Goal: Task Accomplishment & Management: Use online tool/utility

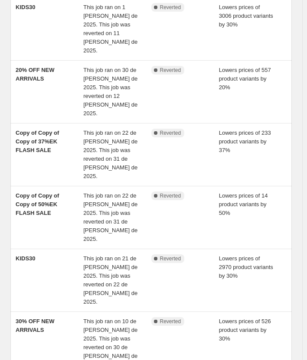
scroll to position [260, 0]
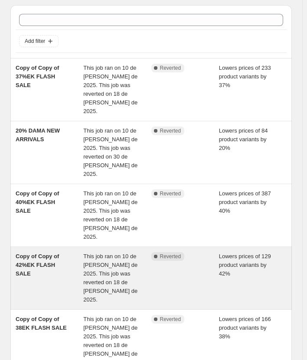
scroll to position [43, 0]
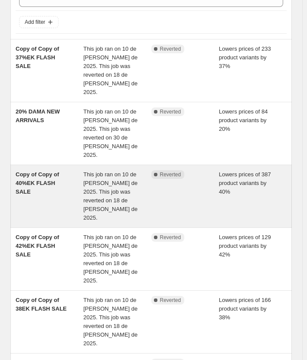
click at [58, 171] on span "Copy of Copy of 40%EK FLASH SALE" at bounding box center [37, 183] width 43 height 24
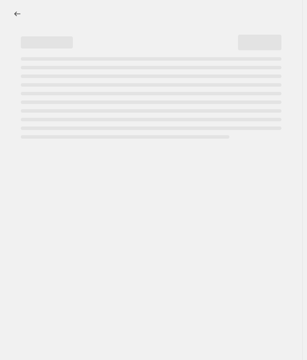
select select "percentage"
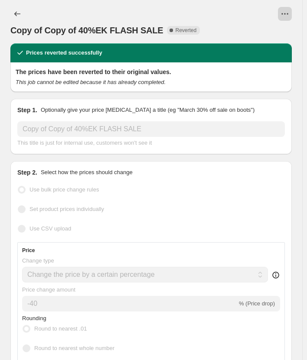
click at [292, 13] on button "View actions for Copy of Copy of 40%EK FLASH SALE" at bounding box center [285, 14] width 14 height 14
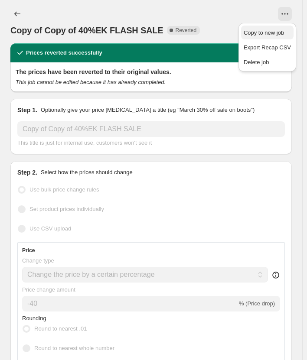
click at [275, 34] on span "Copy to new job" at bounding box center [264, 32] width 40 height 7
select select "percentage"
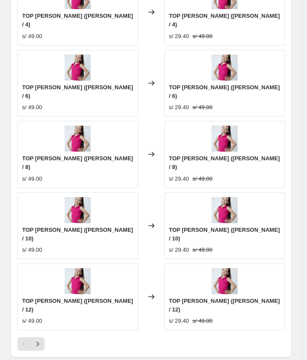
scroll to position [845, 0]
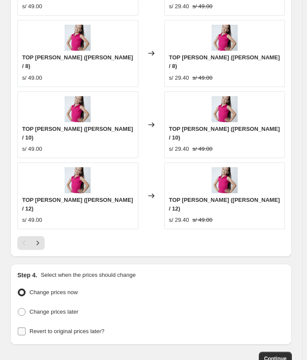
click at [49, 328] on span "Revert to original prices later?" at bounding box center [66, 331] width 75 height 7
click at [26, 328] on input "Revert to original prices later?" at bounding box center [22, 332] width 8 height 8
checkbox input "true"
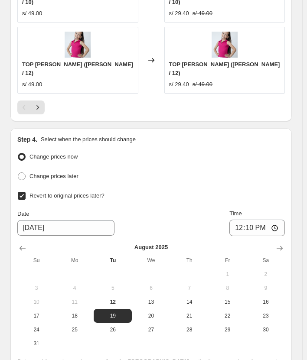
scroll to position [1009, 0]
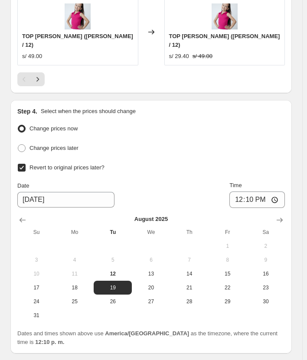
click at [26, 284] on span "17" at bounding box center [36, 287] width 31 height 7
type input "[DATE]"
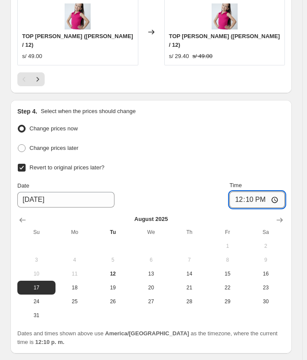
click at [257, 192] on input "12:10" at bounding box center [257, 200] width 56 height 16
click at [257, 192] on input "03:59" at bounding box center [257, 200] width 56 height 16
type input "23:59"
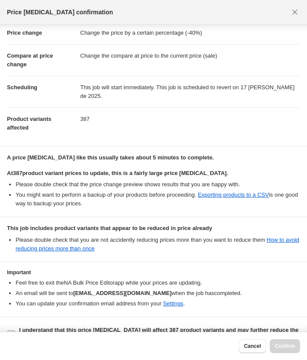
scroll to position [30, 0]
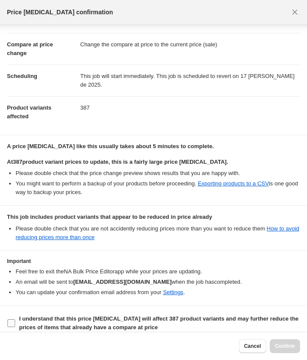
click at [111, 316] on b "I understand that this price change job will affect 387 product variants and ma…" at bounding box center [159, 323] width 280 height 15
click at [15, 320] on input "I understand that this price change job will affect 387 product variants and ma…" at bounding box center [11, 324] width 8 height 8
checkbox input "true"
click at [276, 346] on span "Confirm" at bounding box center [285, 346] width 20 height 7
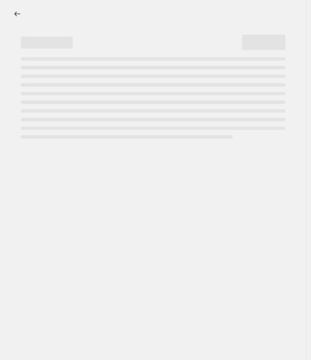
select select "percentage"
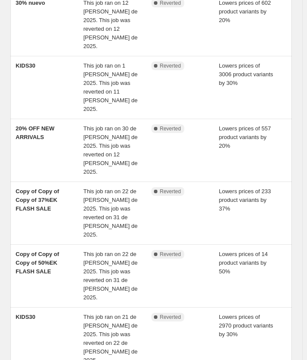
scroll to position [274, 0]
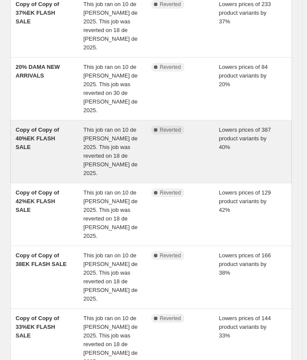
scroll to position [173, 0]
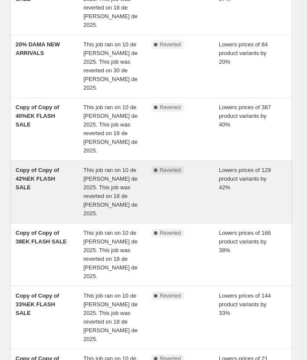
click at [56, 167] on span "Copy of Copy of 42%EK FLASH SALE" at bounding box center [37, 179] width 43 height 24
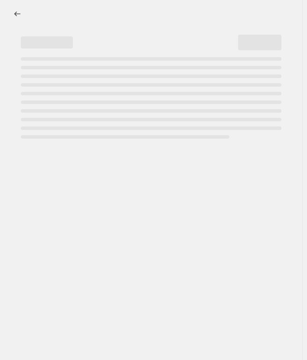
select select "percentage"
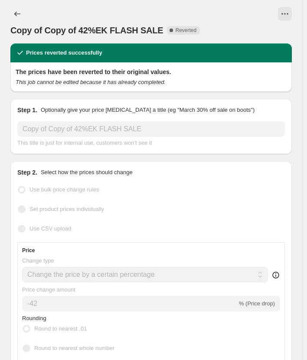
click at [280, 10] on div at bounding box center [166, 14] width 252 height 14
click at [281, 10] on div at bounding box center [166, 14] width 252 height 14
click at [289, 13] on icon "View actions for Copy of Copy of 42%EK FLASH SALE" at bounding box center [285, 14] width 9 height 9
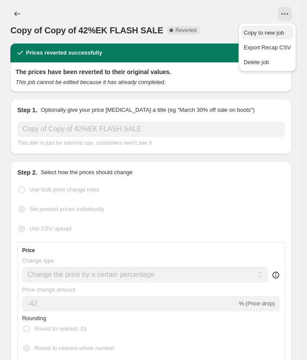
click at [281, 30] on span "Copy to new job" at bounding box center [264, 32] width 40 height 7
select select "percentage"
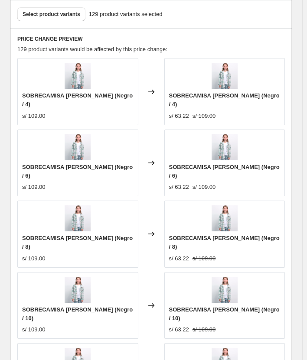
scroll to position [845, 0]
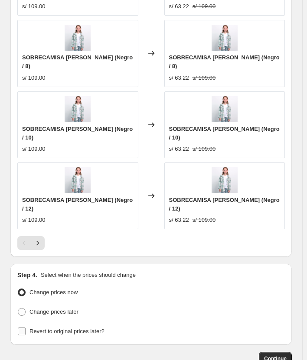
click at [69, 328] on span "Revert to original prices later?" at bounding box center [66, 331] width 75 height 7
click at [26, 328] on input "Revert to original prices later?" at bounding box center [22, 332] width 8 height 8
checkbox input "true"
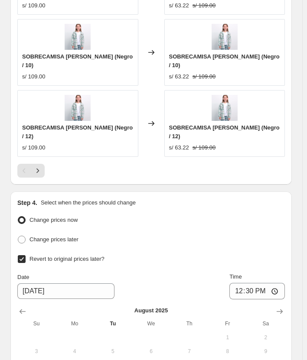
scroll to position [1009, 0]
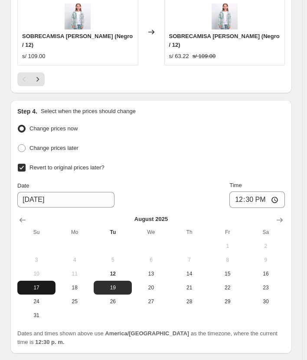
click at [41, 281] on button "17" at bounding box center [36, 288] width 38 height 14
type input "[DATE]"
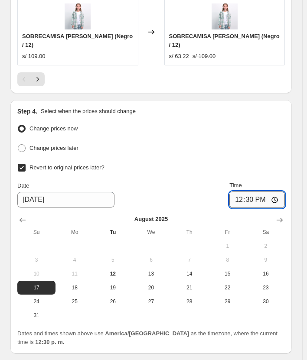
click at [257, 192] on input "12:30" at bounding box center [257, 200] width 56 height 16
type input "23:59"
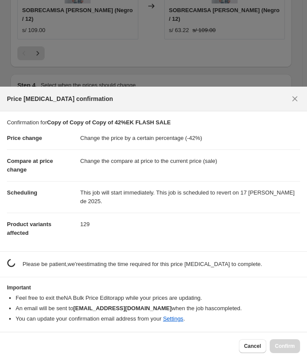
scroll to position [0, 0]
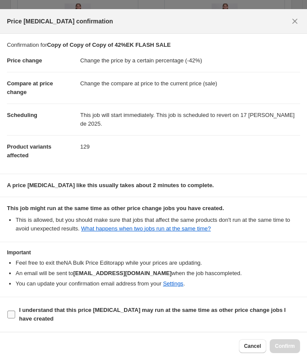
click at [30, 316] on b "I understand that this price [MEDICAL_DATA] may run at the same time as other p…" at bounding box center [152, 314] width 267 height 15
click at [15, 316] on input "I understand that this price [MEDICAL_DATA] may run at the same time as other p…" at bounding box center [11, 315] width 8 height 8
checkbox input "true"
click at [284, 351] on button "Confirm" at bounding box center [285, 347] width 30 height 14
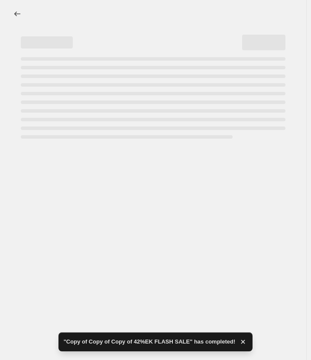
select select "percentage"
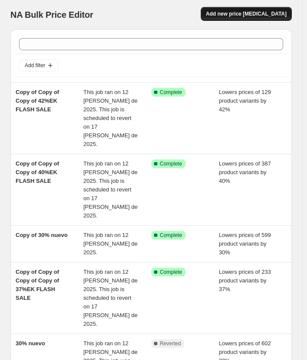
click at [276, 13] on span "Add new price [MEDICAL_DATA]" at bounding box center [246, 13] width 81 height 7
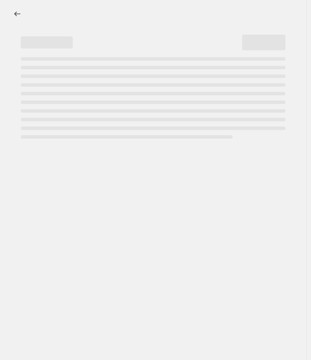
select select "percentage"
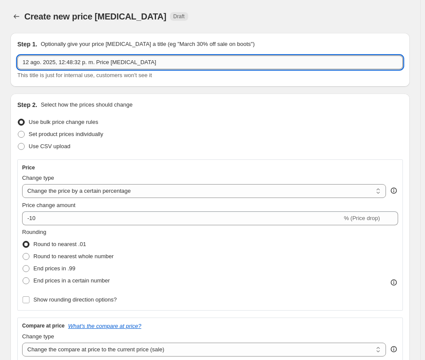
click at [104, 58] on input "12 ago. 2025, 12:48:32 p. m. Price [MEDICAL_DATA]" at bounding box center [210, 63] width 386 height 14
type input "CYBERS KIDS"
click at [95, 133] on span "Set product prices individually" at bounding box center [66, 134] width 75 height 7
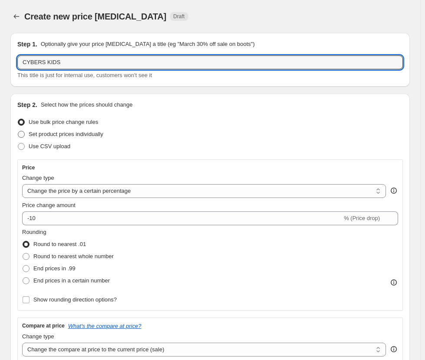
click at [18, 131] on input "Set product prices individually" at bounding box center [18, 131] width 0 height 0
radio input "true"
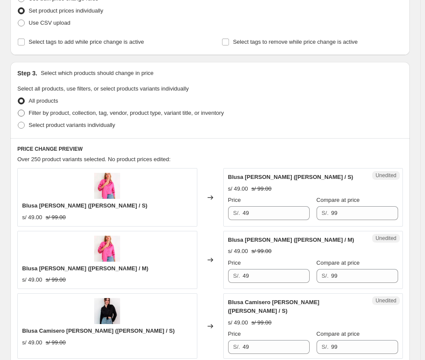
scroll to position [130, 0]
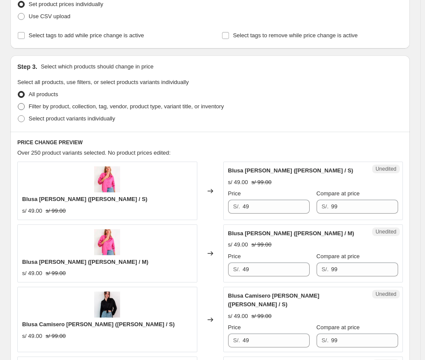
click at [144, 109] on span "Filter by product, collection, tag, vendor, product type, variant title, or inv…" at bounding box center [126, 106] width 195 height 7
click at [18, 104] on input "Filter by product, collection, tag, vendor, product type, variant title, or inv…" at bounding box center [18, 103] width 0 height 0
radio input "true"
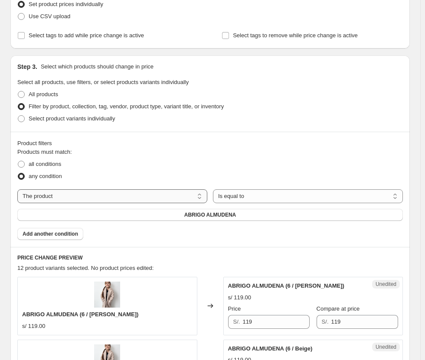
click at [118, 193] on select "The product The product's collection The product's tag The product's vendor The…" at bounding box center [112, 197] width 190 height 14
select select "collection"
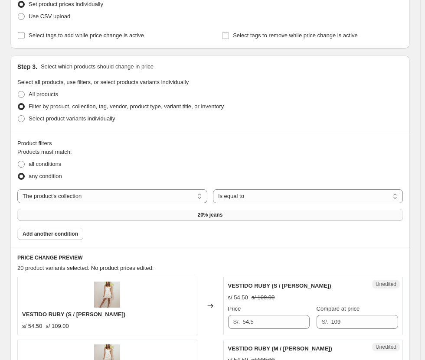
click at [219, 213] on span "20% jeans" at bounding box center [209, 215] width 25 height 7
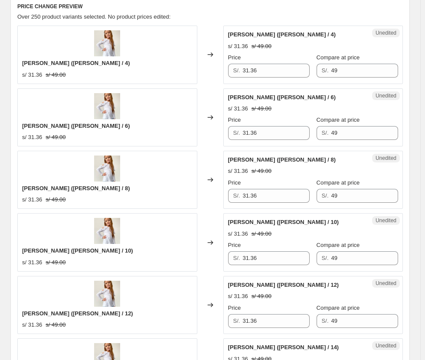
scroll to position [260, 0]
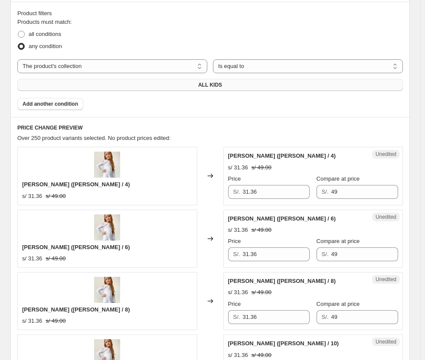
click at [70, 129] on h6 "PRICE CHANGE PREVIEW" at bounding box center [210, 127] width 386 height 7
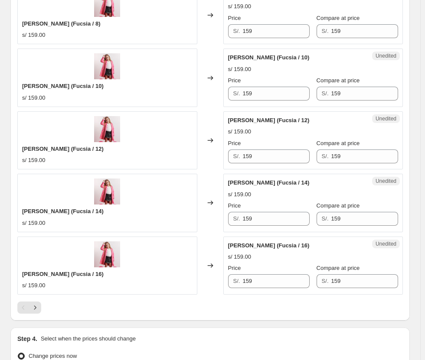
scroll to position [1473, 0]
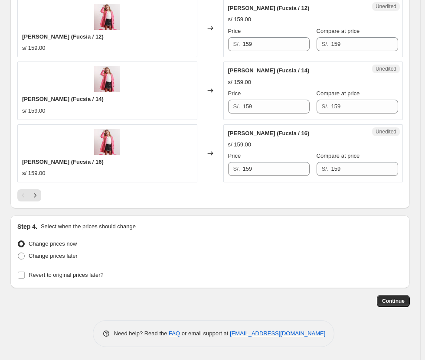
click at [39, 193] on icon "Next" at bounding box center [35, 195] width 9 height 9
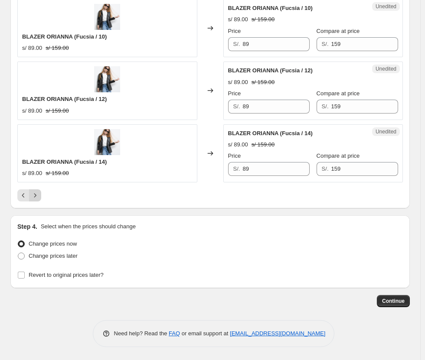
click at [41, 191] on button "Next" at bounding box center [35, 196] width 12 height 12
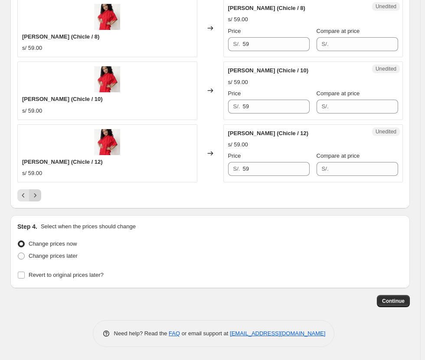
click at [41, 191] on button "Next" at bounding box center [35, 196] width 12 height 12
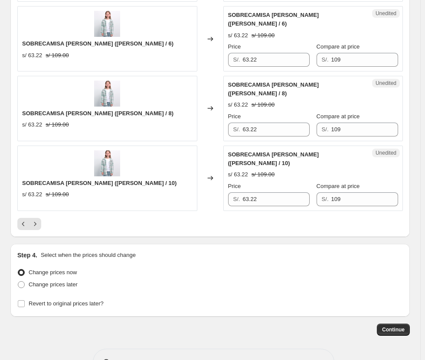
click at [41, 218] on div at bounding box center [210, 224] width 386 height 12
click at [37, 220] on icon "Next" at bounding box center [35, 224] width 9 height 9
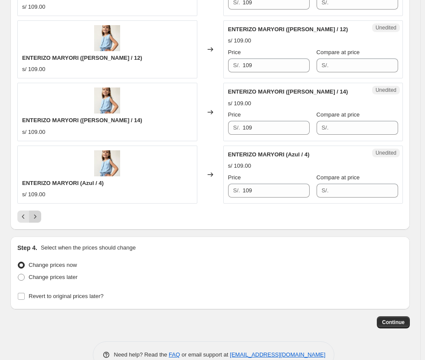
click at [36, 213] on icon "Next" at bounding box center [35, 217] width 9 height 9
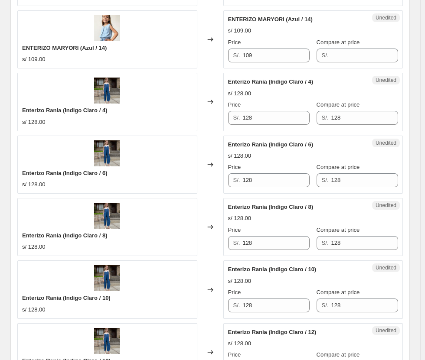
scroll to position [649, 0]
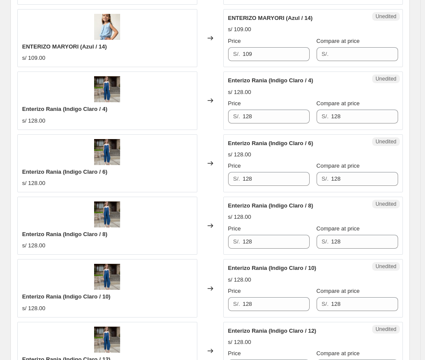
click at [311, 55] on span "S/." at bounding box center [325, 54] width 7 height 7
drag, startPoint x: 263, startPoint y: 117, endPoint x: 239, endPoint y: 116, distance: 23.9
click at [239, 116] on div "S/. 128" at bounding box center [269, 117] width 82 height 14
drag, startPoint x: 264, startPoint y: 120, endPoint x: 243, endPoint y: 124, distance: 21.2
click at [243, 124] on div "Unedited Enterizo Rania (Indigo Claro / 4) s/ 128.00 Price S/. 87 Compare at pr…" at bounding box center [313, 101] width 180 height 58
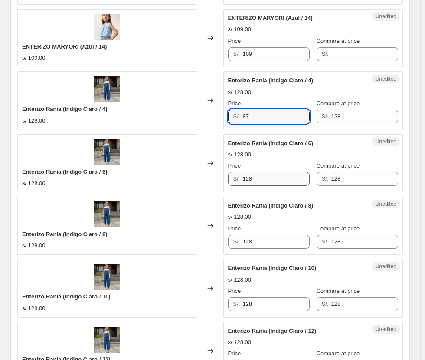
type input "87"
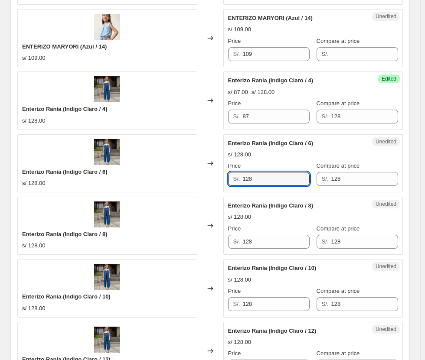
drag, startPoint x: 264, startPoint y: 179, endPoint x: 199, endPoint y: 192, distance: 66.3
click at [199, 192] on div "Enterizo Rania (Indigo Claro / 6) s/ 128.00 Changed to Unedited Enterizo Rania …" at bounding box center [210, 163] width 386 height 58
paste input "87"
type input "87"
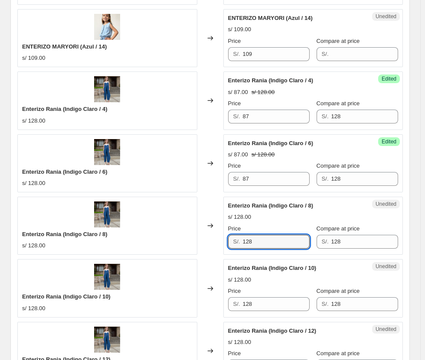
drag, startPoint x: 262, startPoint y: 244, endPoint x: 225, endPoint y: 247, distance: 37.9
click at [227, 247] on div "Unedited Enterizo Rania (Indigo Claro / 8) s/ 128.00 Price S/. 128 Compare at p…" at bounding box center [313, 226] width 180 height 58
paste input "87"
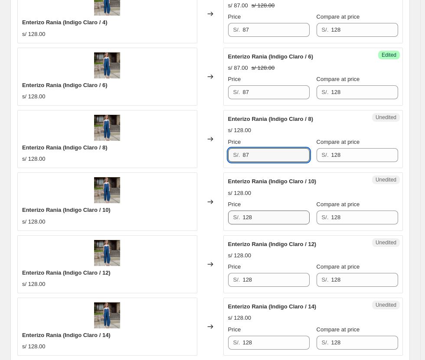
type input "87"
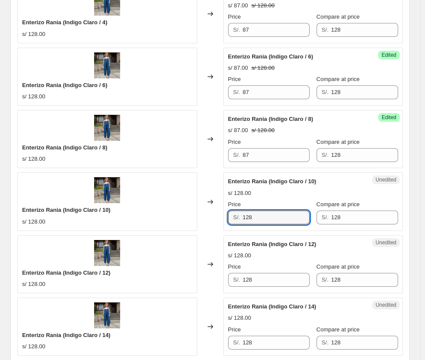
drag, startPoint x: 277, startPoint y: 216, endPoint x: 199, endPoint y: 226, distance: 78.7
click at [199, 226] on div "Enterizo Rania (Indigo Claro / 10) s/ 128.00 Changed to Unedited Enterizo Rania…" at bounding box center [210, 202] width 386 height 58
paste input "87"
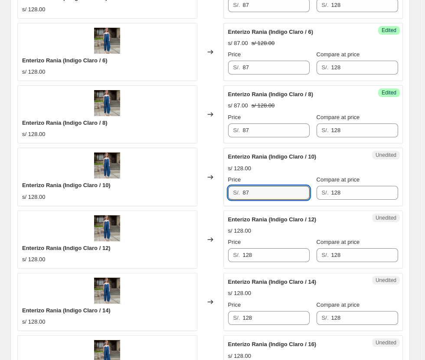
scroll to position [822, 0]
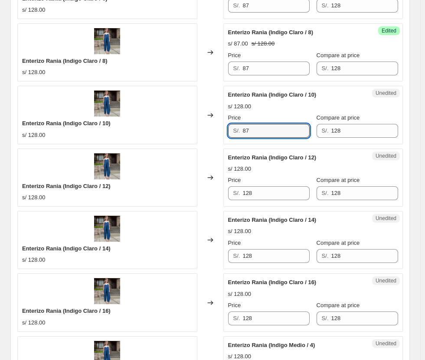
type input "87"
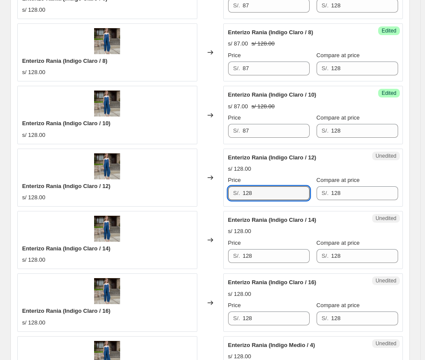
drag, startPoint x: 223, startPoint y: 196, endPoint x: 119, endPoint y: 194, distance: 104.1
click at [119, 194] on div "Enterizo Rania (Indigo Claro / 12) s/ 128.00 Changed to Unedited Enterizo Rania…" at bounding box center [210, 178] width 386 height 58
paste input "87"
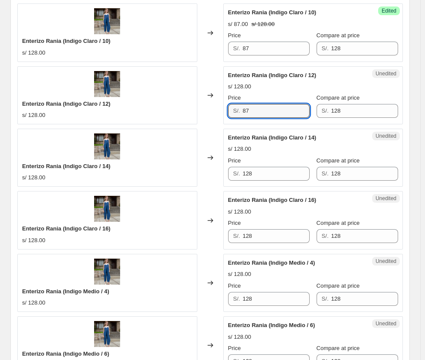
scroll to position [909, 0]
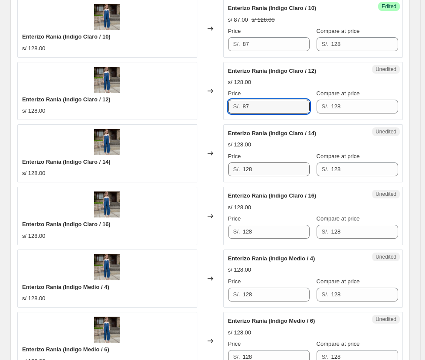
type input "87"
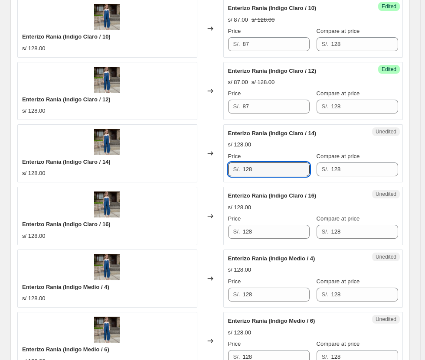
drag, startPoint x: 269, startPoint y: 173, endPoint x: 90, endPoint y: 195, distance: 180.9
click at [90, 195] on div "ENTERIZO MARYORI (Azul / 6) s/ 109.00 Changed to Unedited ENTERIZO MARYORI (Azu…" at bounding box center [210, 122] width 386 height 1248
paste input "87"
type input "87"
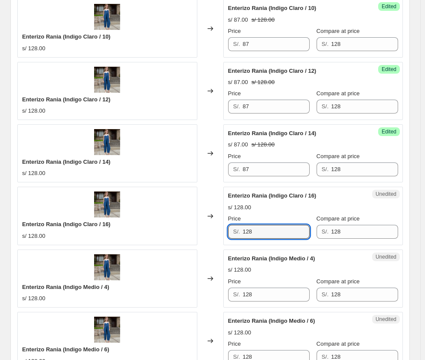
drag, startPoint x: 254, startPoint y: 232, endPoint x: 205, endPoint y: 234, distance: 48.6
click at [206, 235] on div "Enterizo Rania (Indigo Claro / 16) s/ 128.00 Changed to Unedited Enterizo Rania…" at bounding box center [210, 216] width 386 height 58
paste input "87"
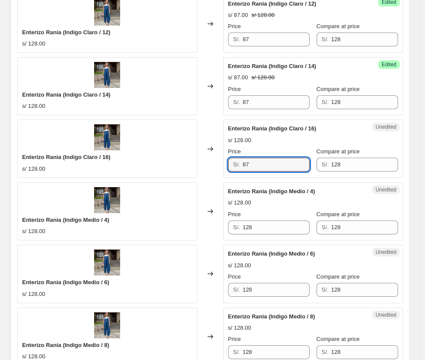
scroll to position [996, 0]
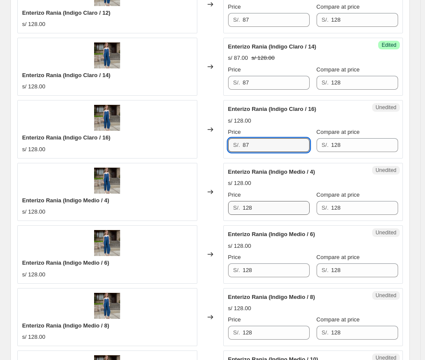
type input "87"
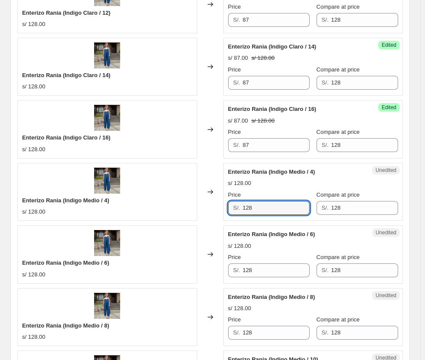
drag, startPoint x: 265, startPoint y: 205, endPoint x: 216, endPoint y: 214, distance: 49.8
click at [216, 214] on div "Enterizo Rania (Indigo Medio / 4) s/ 128.00 Changed to Unedited Enterizo Rania …" at bounding box center [210, 192] width 386 height 58
paste input "87"
type input "87"
click at [280, 278] on div "Unedited Enterizo Rania (Indigo Medio / 6) s/ 128.00 Price S/. 128 Compare at p…" at bounding box center [313, 255] width 180 height 58
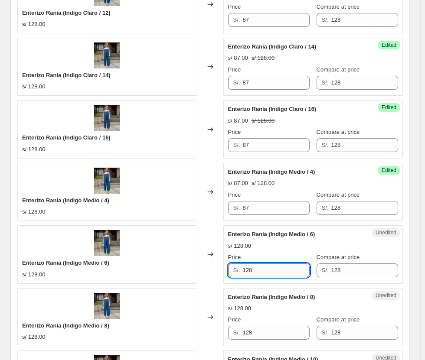
click at [279, 277] on input "128" at bounding box center [275, 271] width 67 height 14
paste input "87"
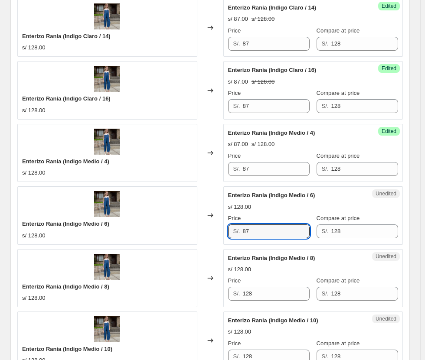
scroll to position [1169, 0]
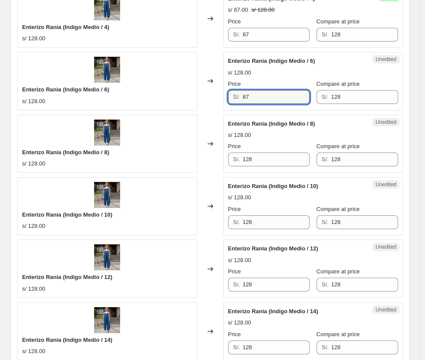
type input "87"
click at [264, 150] on div "Price" at bounding box center [269, 146] width 82 height 9
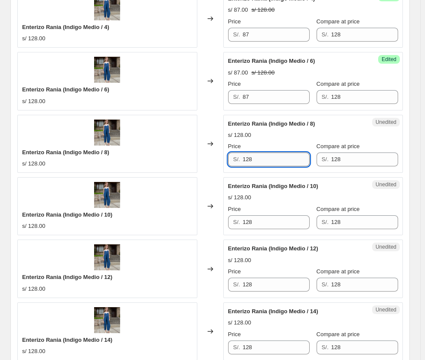
click at [264, 161] on input "128" at bounding box center [275, 160] width 67 height 14
paste input "87"
drag, startPoint x: 246, startPoint y: 163, endPoint x: 218, endPoint y: 170, distance: 29.1
click at [218, 170] on div "Enterizo Rania (Indigo Medio / 8) s/ 128.00 Changed to Unedited Enterizo Rania …" at bounding box center [210, 144] width 386 height 58
paste input "text"
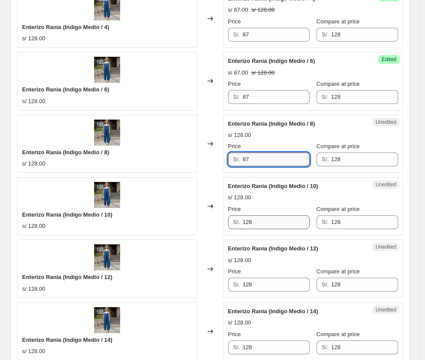
type input "87"
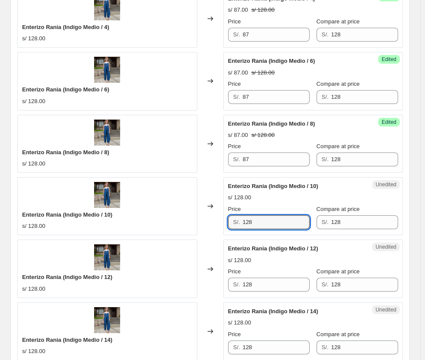
drag, startPoint x: 266, startPoint y: 226, endPoint x: 223, endPoint y: 229, distance: 43.4
click at [223, 230] on div "Enterizo Rania (Indigo Medio / 10) s/ 128.00 Changed to Unedited Enterizo Rania…" at bounding box center [210, 206] width 386 height 58
paste input "87"
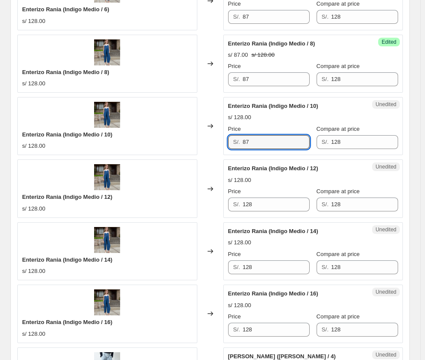
scroll to position [1256, 0]
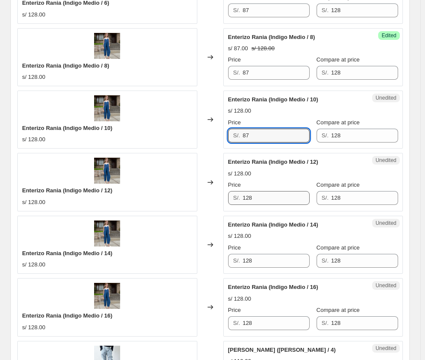
type input "87"
drag, startPoint x: 269, startPoint y: 196, endPoint x: 194, endPoint y: 205, distance: 75.1
click at [195, 206] on div "Enterizo Rania (Indigo Medio / 12) s/ 128.00 Changed to Unedited Enterizo Rania…" at bounding box center [210, 182] width 386 height 58
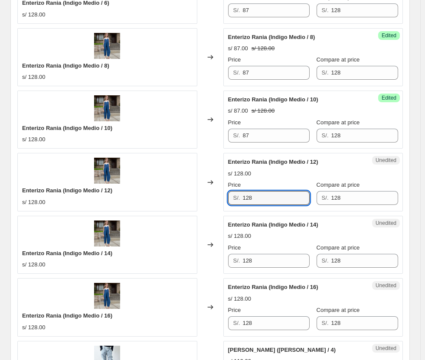
paste input "87"
type input "87"
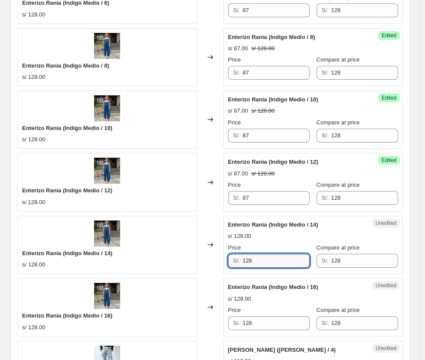
drag, startPoint x: 264, startPoint y: 259, endPoint x: 204, endPoint y: 262, distance: 59.9
click at [204, 262] on div "Enterizo Rania (Indigo Medio / 14) s/ 128.00 Changed to Unedited Enterizo Rania…" at bounding box center [210, 245] width 386 height 58
paste input "87"
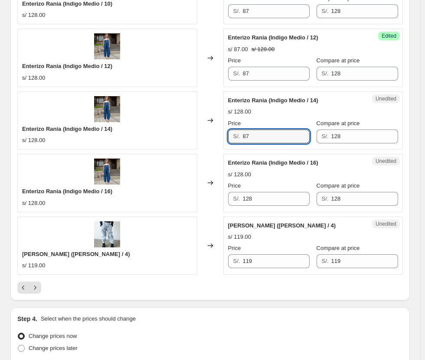
scroll to position [1386, 0]
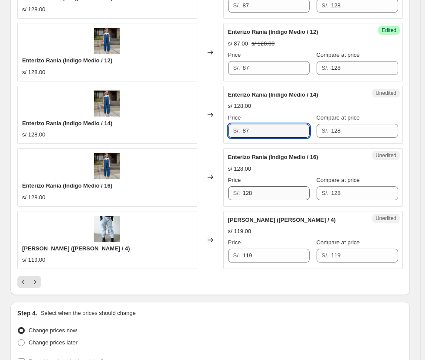
type input "87"
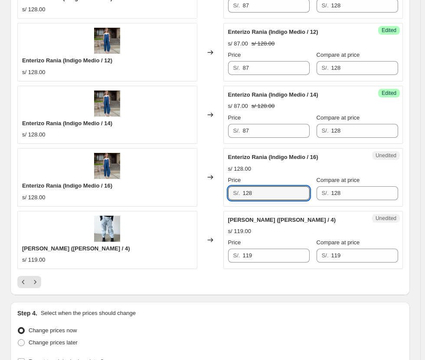
drag, startPoint x: 279, startPoint y: 188, endPoint x: 76, endPoint y: 196, distance: 203.6
click at [77, 197] on div "Enterizo Rania (Indigo Medio / 16) s/ 128.00 Changed to Unedited Enterizo Rania…" at bounding box center [210, 177] width 386 height 58
paste input "87"
type input "87"
click at [299, 230] on div "s/ 119.00" at bounding box center [313, 231] width 170 height 9
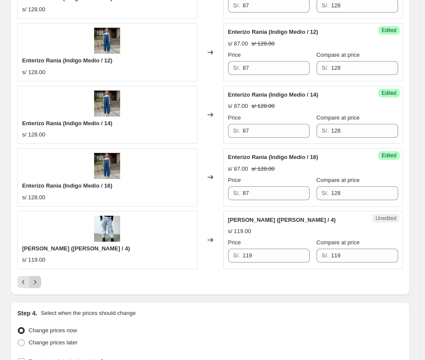
click at [37, 280] on icon "Next" at bounding box center [35, 282] width 9 height 9
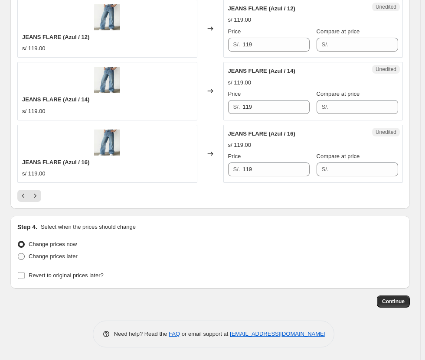
scroll to position [1473, 0]
click at [36, 199] on icon "Next" at bounding box center [35, 195] width 9 height 9
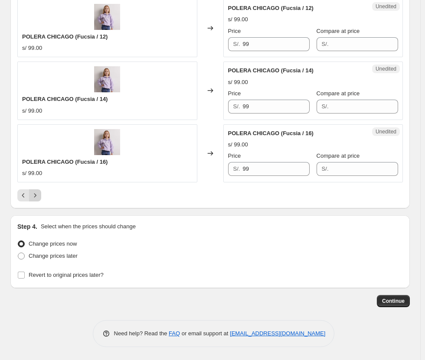
click at [37, 199] on icon "Next" at bounding box center [35, 195] width 9 height 9
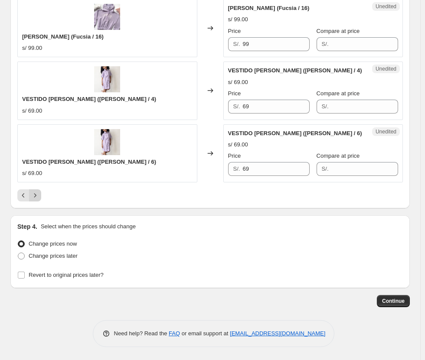
click at [34, 194] on icon "Next" at bounding box center [35, 195] width 9 height 9
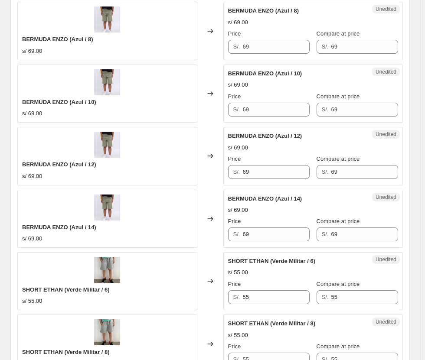
scroll to position [1386, 0]
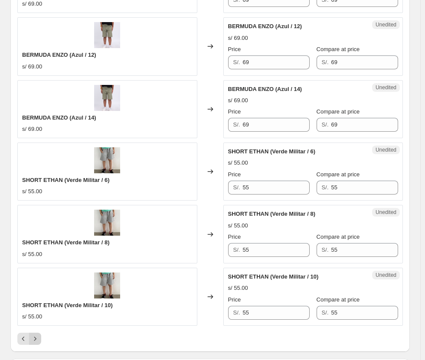
click at [36, 335] on icon "Next" at bounding box center [35, 339] width 9 height 9
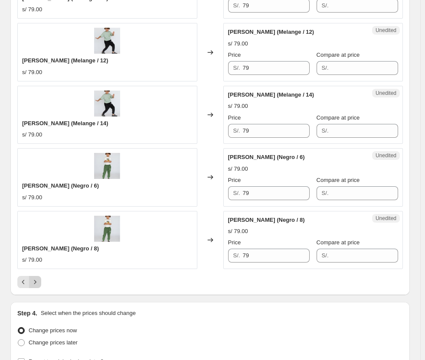
click at [36, 281] on icon "Next" at bounding box center [35, 282] width 9 height 9
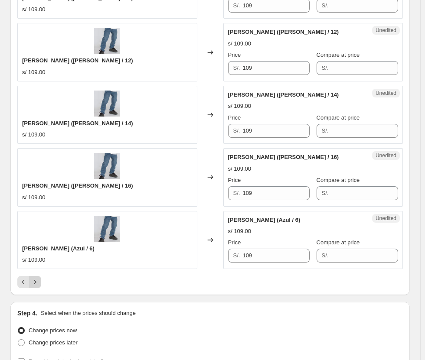
click at [38, 283] on icon "Next" at bounding box center [35, 282] width 9 height 9
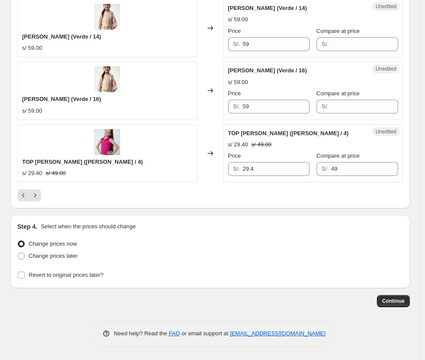
scroll to position [1429, 0]
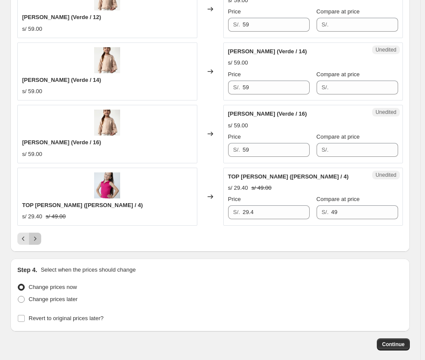
click at [38, 239] on icon "Next" at bounding box center [35, 239] width 9 height 9
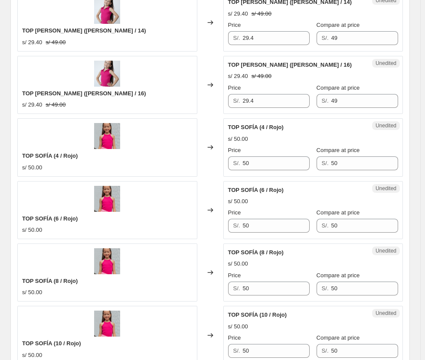
scroll to position [1126, 0]
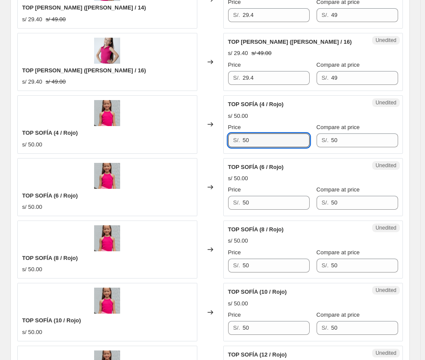
drag, startPoint x: 266, startPoint y: 141, endPoint x: 204, endPoint y: 146, distance: 62.2
click at [204, 146] on div "TOP SOFÍA (4 / Rojo) s/ 50.00 Changed to Unedited TOP SOFÍA (4 / Rojo) s/ 50.00…" at bounding box center [210, 124] width 386 height 58
type input "27"
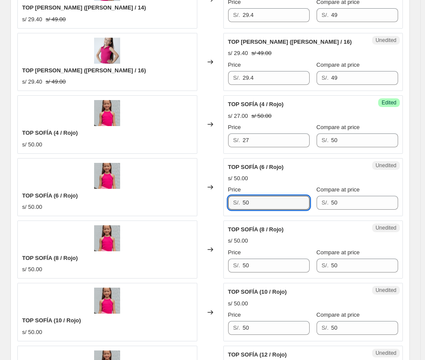
drag, startPoint x: 269, startPoint y: 201, endPoint x: 202, endPoint y: 204, distance: 67.3
click at [191, 206] on div "TOP SOFÍA (6 / [PERSON_NAME]) s/ 50.00 Changed to Unedited TOP SOFÍA (6 / Rojo)…" at bounding box center [210, 187] width 386 height 58
type input "27"
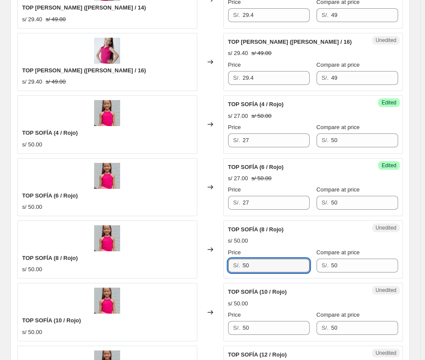
drag, startPoint x: 267, startPoint y: 266, endPoint x: 206, endPoint y: 268, distance: 61.6
click at [207, 268] on div "TOP SOFÍA (8 / Rojo) s/ 50.00 Changed to Unedited TOP SOFÍA (8 / Rojo) s/ 50.00…" at bounding box center [210, 250] width 386 height 58
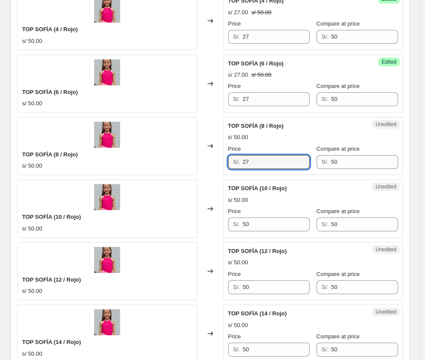
scroll to position [1256, 0]
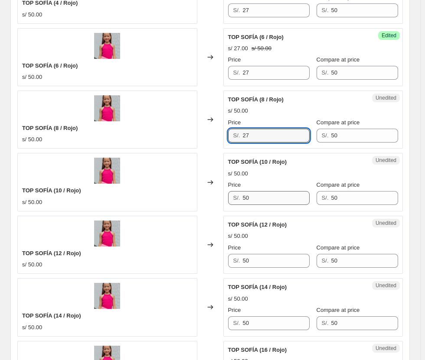
type input "27"
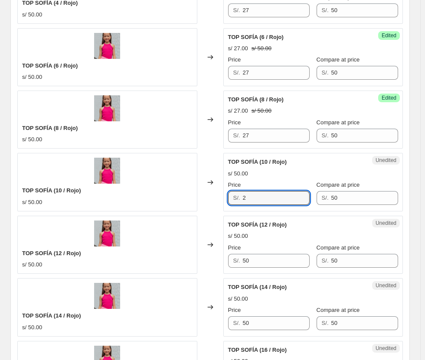
drag, startPoint x: 263, startPoint y: 199, endPoint x: 120, endPoint y: 190, distance: 143.9
click at [104, 193] on div "TOP SOFÍA (10 / Rojo) s/ 50.00 Changed to Unedited TOP SOFÍA (10 / Rojo) s/ 50.…" at bounding box center [210, 182] width 386 height 58
drag, startPoint x: 249, startPoint y: 198, endPoint x: 159, endPoint y: 198, distance: 89.8
click at [159, 198] on div "TOP SOFÍA (10 / Rojo) s/ 50.00 Changed to Unedited TOP SOFÍA (10 / Rojo) s/ 50.…" at bounding box center [210, 182] width 386 height 58
type input "27"
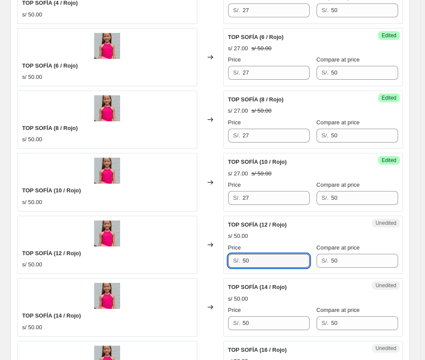
drag, startPoint x: 234, startPoint y: 260, endPoint x: 122, endPoint y: 258, distance: 112.3
click at [122, 258] on div "TOP SOFÍA (12 / [PERSON_NAME]) s/ 50.00 Changed to Unedited TOP SOFÍA (12 / Roj…" at bounding box center [210, 245] width 386 height 58
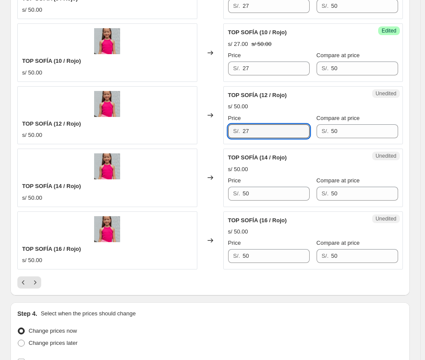
scroll to position [1386, 0]
type input "27"
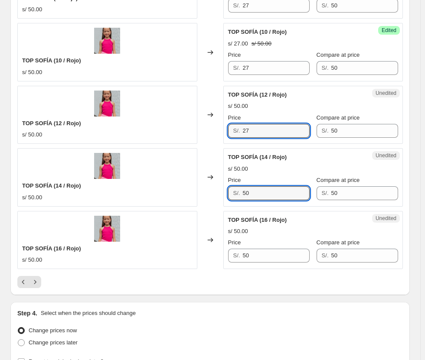
drag, startPoint x: 262, startPoint y: 191, endPoint x: 156, endPoint y: 193, distance: 105.8
click at [156, 193] on div "TOP SOFÍA (14 / [PERSON_NAME]) s/ 50.00 Changed to Unedited TOP SOFÍA (14 / Roj…" at bounding box center [210, 177] width 386 height 58
type input "27"
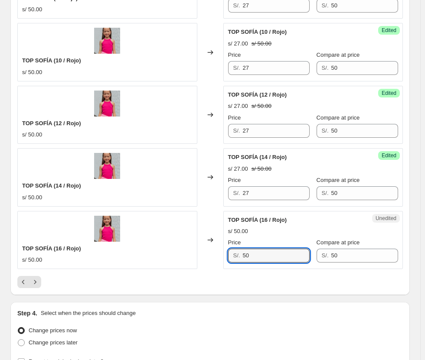
drag, startPoint x: 267, startPoint y: 262, endPoint x: 130, endPoint y: 259, distance: 137.1
click at [130, 259] on div "TOP SOFÍA (16 / Rojo) s/ 50.00 Changed to Unedited TOP SOFÍA (16 / Rojo) s/ 50.…" at bounding box center [210, 240] width 386 height 58
type input "27"
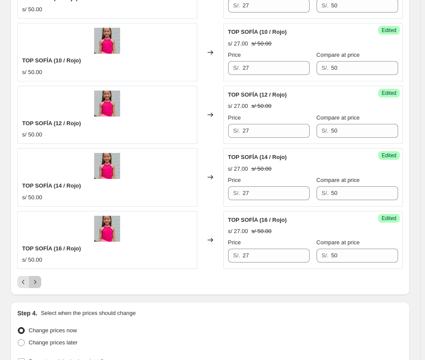
click at [34, 282] on icon "Next" at bounding box center [35, 282] width 9 height 9
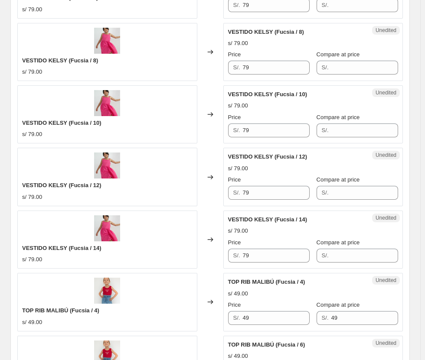
scroll to position [1473, 0]
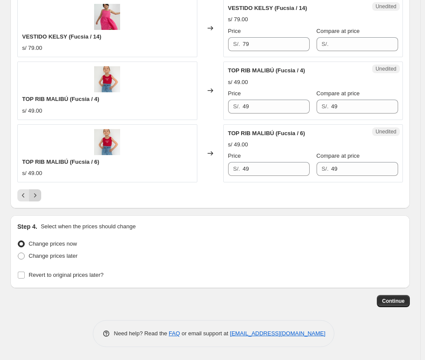
click at [37, 195] on icon "Next" at bounding box center [35, 195] width 9 height 9
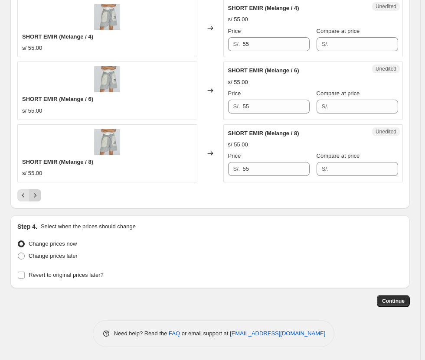
click at [37, 193] on icon "Next" at bounding box center [35, 195] width 9 height 9
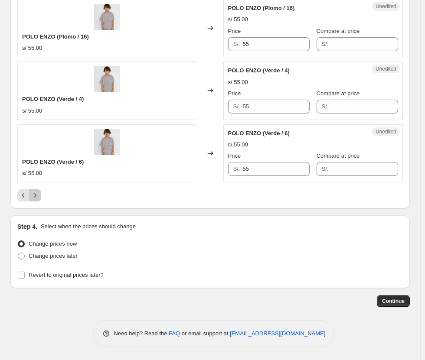
click at [34, 195] on icon "Next" at bounding box center [35, 195] width 9 height 9
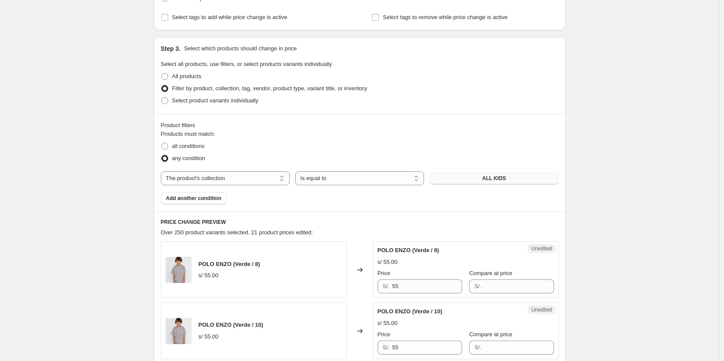
scroll to position [0, 0]
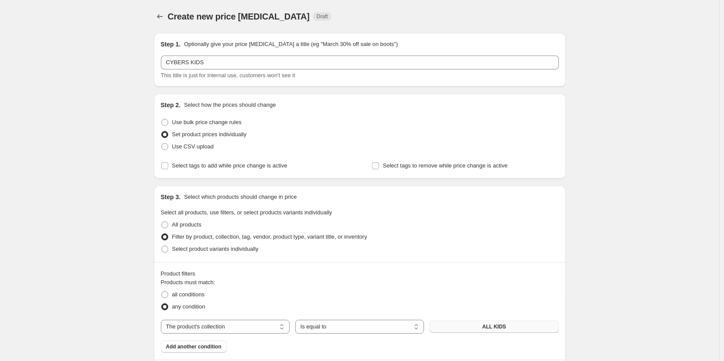
click at [311, 167] on span "Select tags to remove while price change is active" at bounding box center [445, 165] width 125 height 7
click at [311, 167] on input "Select tags to remove while price change is active" at bounding box center [375, 165] width 7 height 7
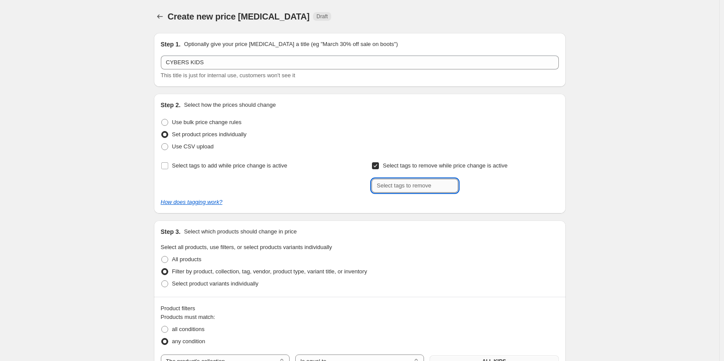
click at [311, 190] on input "text" at bounding box center [415, 186] width 87 height 14
click at [311, 166] on span "Select tags to remove while price change is active" at bounding box center [445, 165] width 125 height 7
click at [311, 166] on input "Select tags to remove while price change is active" at bounding box center [375, 165] width 7 height 7
checkbox input "false"
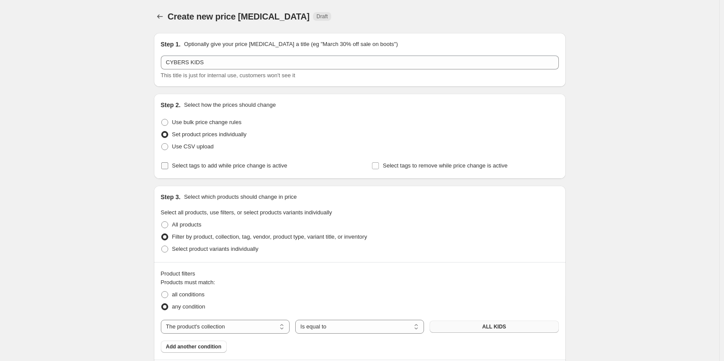
click at [216, 165] on span "Select tags to add while price change is active" at bounding box center [229, 165] width 115 height 7
click at [168, 165] on input "Select tags to add while price change is active" at bounding box center [164, 165] width 7 height 7
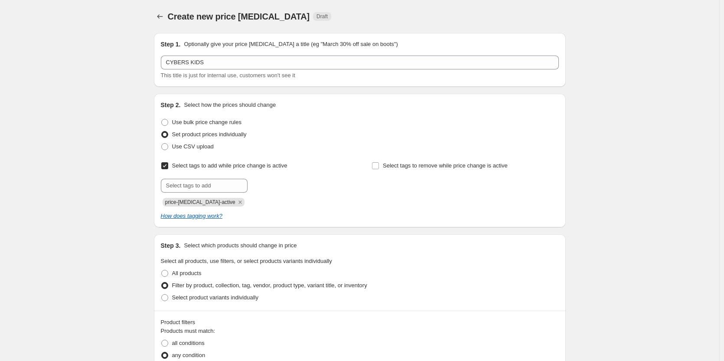
click at [216, 165] on span "Select tags to add while price change is active" at bounding box center [229, 165] width 115 height 7
click at [168, 165] on input "Select tags to add while price change is active" at bounding box center [164, 165] width 7 height 7
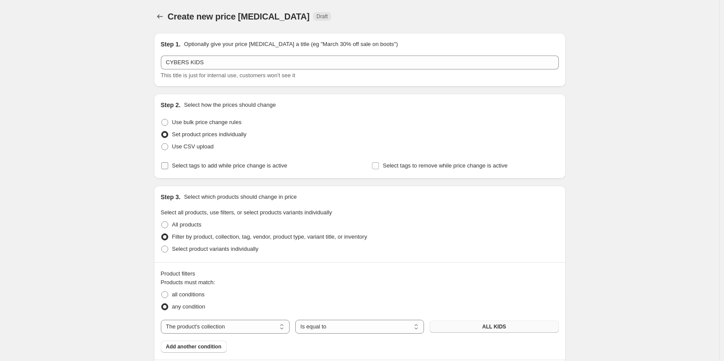
click at [217, 165] on span "Select tags to add while price change is active" at bounding box center [229, 165] width 115 height 7
click at [168, 165] on input "Select tags to add while price change is active" at bounding box center [164, 165] width 7 height 7
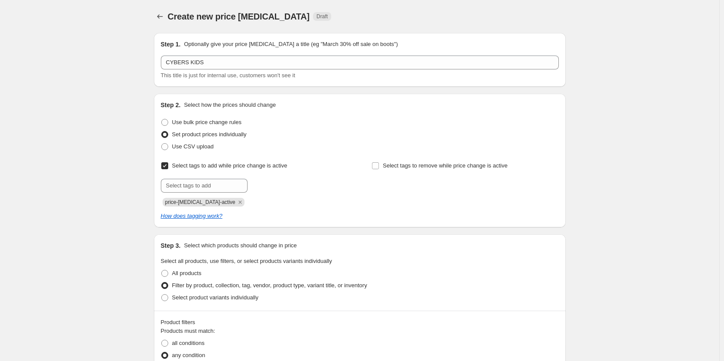
click at [221, 170] on label "Select tags to add while price change is active" at bounding box center [224, 166] width 127 height 12
click at [168, 169] on input "Select tags to add while price change is active" at bounding box center [164, 165] width 7 height 7
checkbox input "false"
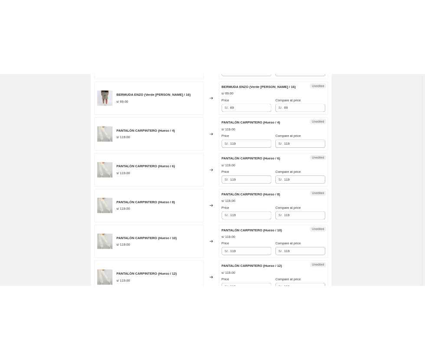
scroll to position [1084, 0]
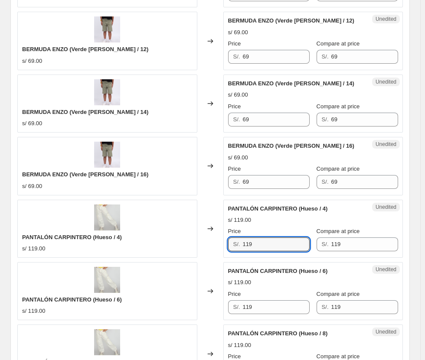
drag, startPoint x: 265, startPoint y: 246, endPoint x: 233, endPoint y: 245, distance: 32.5
click at [233, 245] on div "S/. 119" at bounding box center [269, 245] width 82 height 14
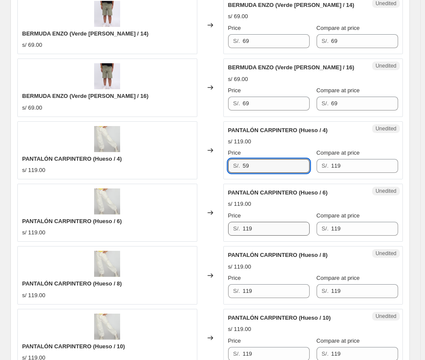
scroll to position [1171, 0]
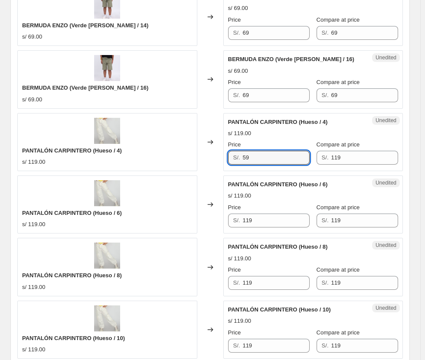
type input "59"
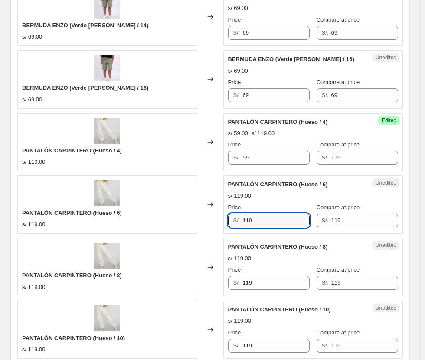
drag, startPoint x: 231, startPoint y: 225, endPoint x: 212, endPoint y: 225, distance: 19.1
click at [212, 225] on div "PANTALÓN CARPINTERO (Hueso / 6) s/ 119.00 Changed to Unedited PANTALÓN CARPINTE…" at bounding box center [210, 205] width 386 height 58
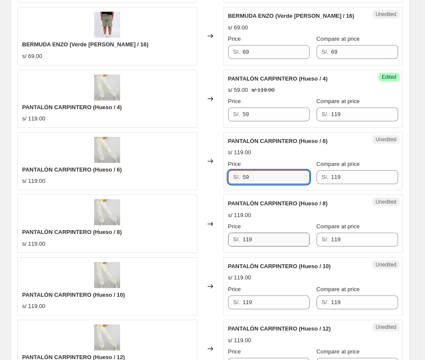
type input "59"
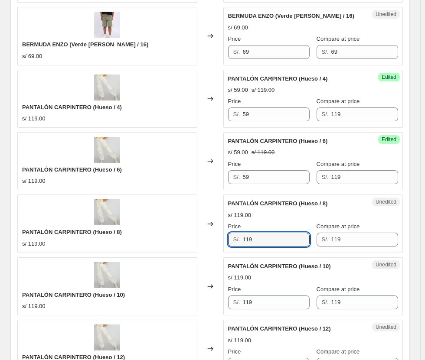
drag, startPoint x: 262, startPoint y: 239, endPoint x: 194, endPoint y: 241, distance: 67.3
click at [195, 241] on div "PANTALÓN CARPINTERO (Hueso / 8) s/ 119.00 Changed to Unedited PANTALÓN CARPINTE…" at bounding box center [210, 224] width 386 height 58
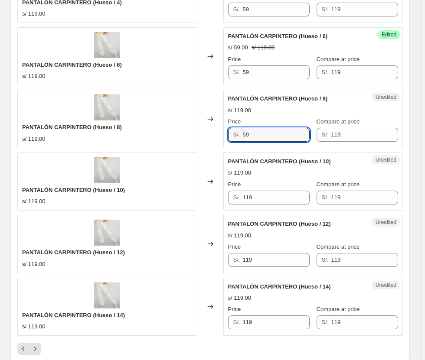
scroll to position [1344, 0]
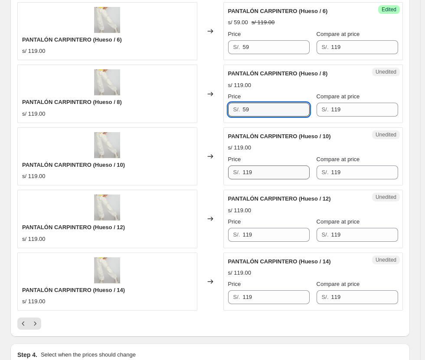
type input "59"
click at [253, 167] on input "119" at bounding box center [275, 173] width 67 height 14
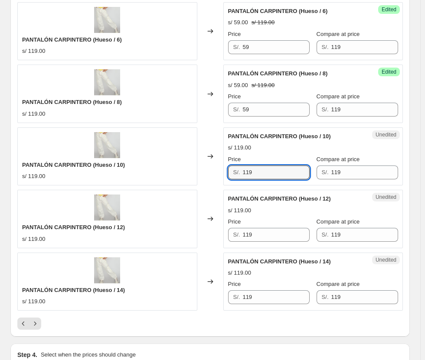
drag, startPoint x: 256, startPoint y: 167, endPoint x: 193, endPoint y: 170, distance: 62.5
click at [194, 170] on div "PANTALÓN CARPINTERO (Hueso / 10) s/ 119.00 Changed to Unedited PANTALÓN CARPINT…" at bounding box center [210, 157] width 386 height 58
type input "59"
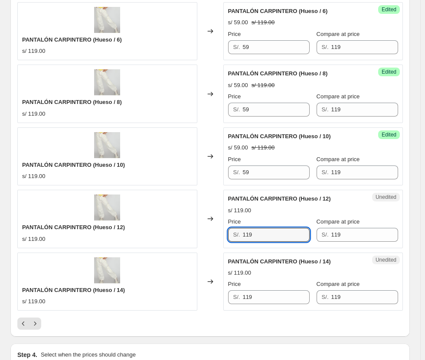
drag, startPoint x: 258, startPoint y: 235, endPoint x: 196, endPoint y: 235, distance: 62.0
click at [196, 235] on div "PANTALÓN CARPINTERO (Hueso / 12) s/ 119.00 Changed to Unedited PANTALÓN CARPINT…" at bounding box center [210, 219] width 386 height 58
type input "59"
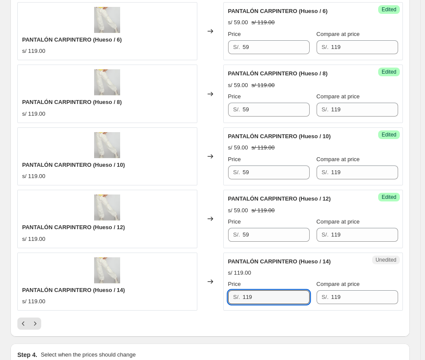
drag, startPoint x: 262, startPoint y: 298, endPoint x: 93, endPoint y: 283, distance: 168.9
click at [94, 284] on div "PANTALÓN CARPINTERO (Hueso / 14) s/ 119.00 Changed to Unedited PANTALÓN CARPINT…" at bounding box center [210, 282] width 386 height 58
type input "59"
click at [35, 324] on icon "Next" at bounding box center [35, 324] width 9 height 9
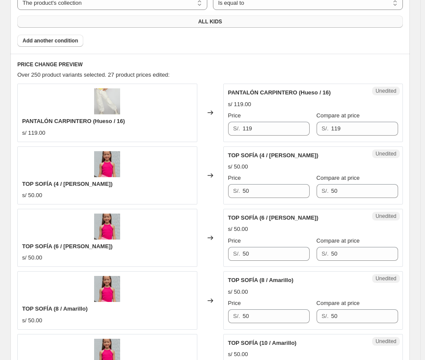
scroll to position [347, 0]
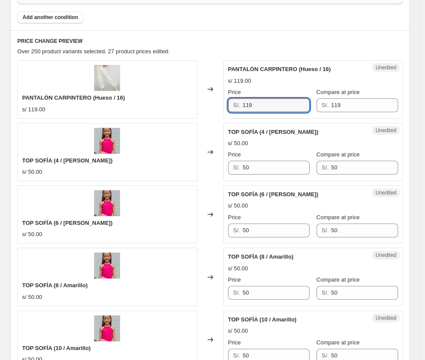
drag, startPoint x: 264, startPoint y: 99, endPoint x: 232, endPoint y: 100, distance: 32.1
click at [232, 100] on div "S/. 119" at bounding box center [269, 105] width 82 height 14
type input "59"
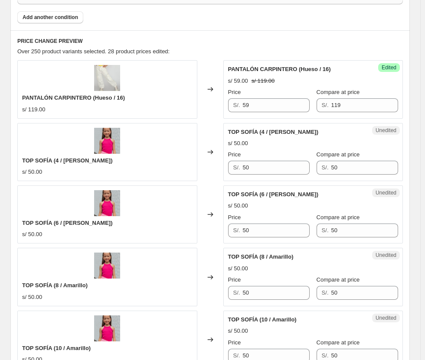
click at [187, 148] on div "TOP SOFÍA (4 / [PERSON_NAME]) s/ 50.00" at bounding box center [107, 152] width 180 height 58
drag, startPoint x: 261, startPoint y: 165, endPoint x: 200, endPoint y: 165, distance: 60.7
click at [200, 165] on div "TOP SOFÍA (4 / [PERSON_NAME]) s/ 50.00 Changed to Unedited TOP SOFÍA (4 / [PERS…" at bounding box center [210, 152] width 386 height 58
type input "27"
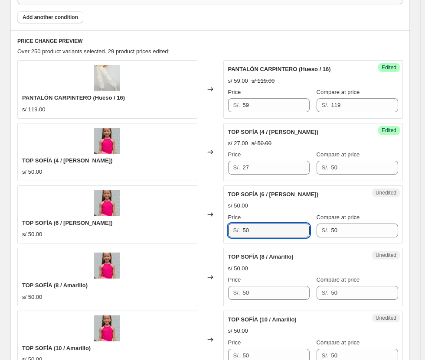
drag, startPoint x: 261, startPoint y: 230, endPoint x: 196, endPoint y: 227, distance: 65.1
click at [196, 227] on div "TOP SOFÍA (6 / [PERSON_NAME]) s/ 50.00 Changed to Unedited TOP SOFÍA (6 / [PERS…" at bounding box center [210, 215] width 386 height 58
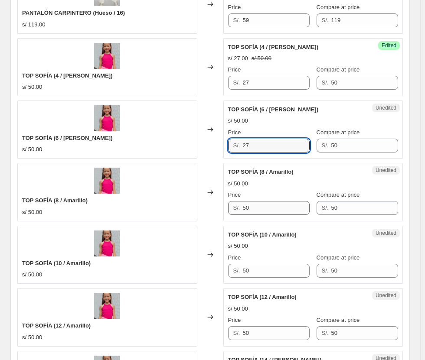
scroll to position [434, 0]
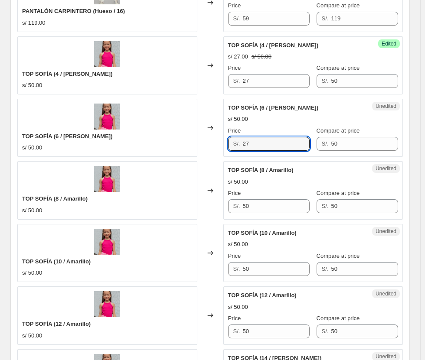
type input "27"
drag, startPoint x: 260, startPoint y: 215, endPoint x: 255, endPoint y: 210, distance: 6.8
click at [251, 215] on div "Unedited TOP SOFÍA (8 / [PERSON_NAME]) s/ 50.00 Price S/. 50 Compare at price S…" at bounding box center [313, 190] width 180 height 58
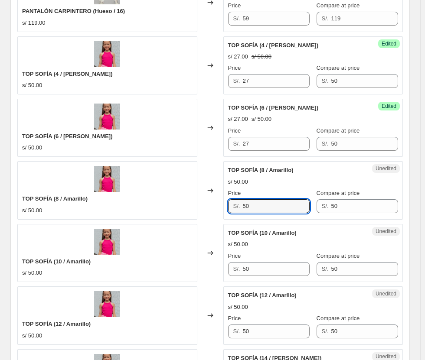
drag, startPoint x: 256, startPoint y: 209, endPoint x: 192, endPoint y: 203, distance: 64.5
click at [193, 205] on div "TOP SOFÍA (8 / [PERSON_NAME]) s/ 50.00 Changed to Unedited TOP SOFÍA (8 / [PERS…" at bounding box center [210, 190] width 386 height 58
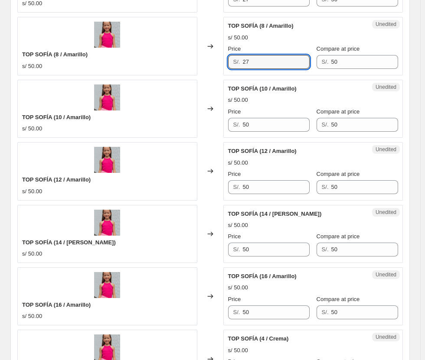
scroll to position [607, 0]
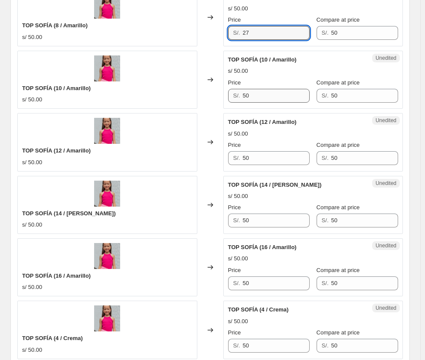
type input "27"
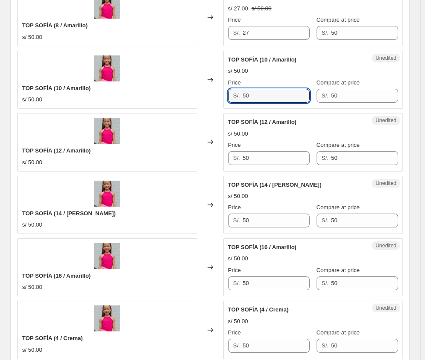
drag, startPoint x: 268, startPoint y: 94, endPoint x: 133, endPoint y: 85, distance: 136.1
click at [133, 85] on div "TOP SOFÍA (10 / [PERSON_NAME]) s/ 50.00 Changed to Unedited TOP SOFÍA (10 / [PE…" at bounding box center [210, 80] width 386 height 58
type input "27"
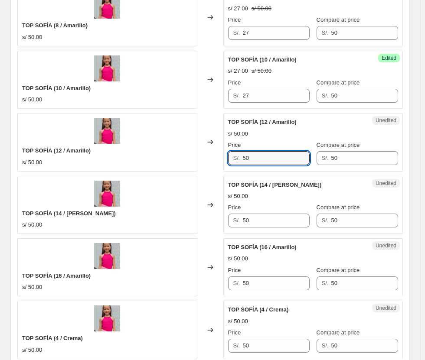
drag, startPoint x: 262, startPoint y: 154, endPoint x: 206, endPoint y: 150, distance: 56.1
click at [206, 150] on div "TOP SOFÍA (12 / [PERSON_NAME]) s/ 50.00 Changed to Unedited TOP SOFÍA (12 / [PE…" at bounding box center [210, 142] width 386 height 58
type input "27"
drag, startPoint x: 257, startPoint y: 221, endPoint x: 187, endPoint y: 212, distance: 70.4
click at [187, 212] on div "TOP SOFÍA (14 / [PERSON_NAME]) s/ 50.00 Changed to Unedited TOP SOFÍA (14 / [PE…" at bounding box center [210, 205] width 386 height 58
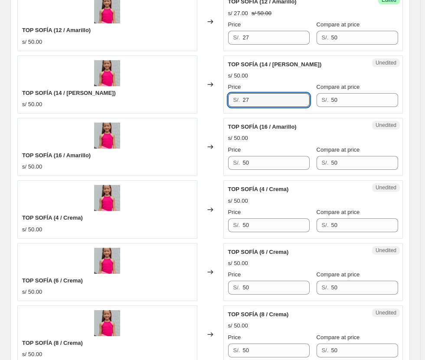
scroll to position [737, 0]
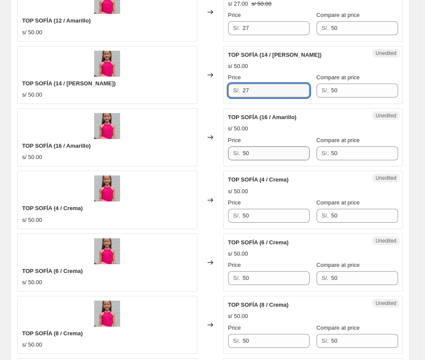
type input "27"
drag, startPoint x: 255, startPoint y: 155, endPoint x: 154, endPoint y: 141, distance: 102.5
click at [154, 141] on div "TOP SOFÍA (16 / [PERSON_NAME]) s/ 50.00 Changed to Unedited TOP SOFÍA (16 / [PE…" at bounding box center [210, 137] width 386 height 58
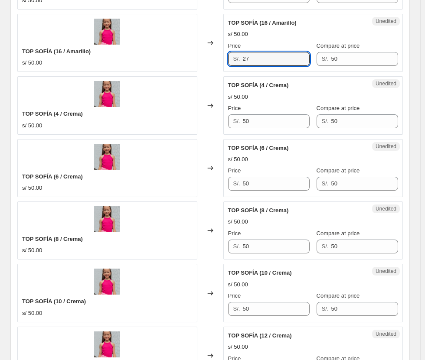
scroll to position [867, 0]
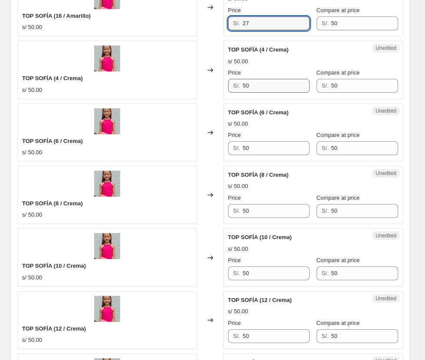
type input "27"
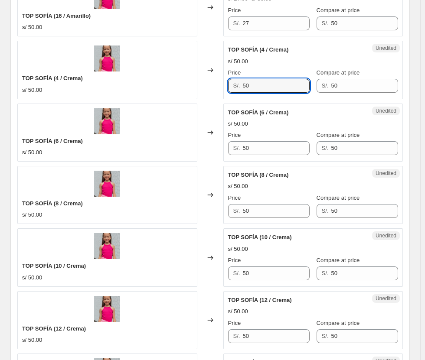
drag, startPoint x: 261, startPoint y: 85, endPoint x: 145, endPoint y: 87, distance: 115.4
click at [146, 87] on div "TOP SOFÍA (4 / Crema) s/ 50.00 Changed to Unedited TOP SOFÍA (4 / Crema) s/ 50.…" at bounding box center [210, 70] width 386 height 58
type input "27"
drag, startPoint x: 268, startPoint y: 149, endPoint x: 136, endPoint y: 151, distance: 132.3
click at [136, 152] on div "TOP SOFÍA (6 / Crema) s/ 50.00 Changed to Unedited TOP SOFÍA (6 / Crema) s/ 50.…" at bounding box center [210, 133] width 386 height 58
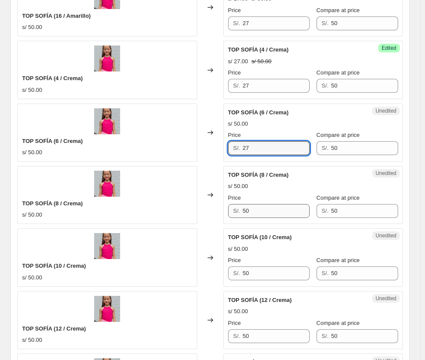
type input "27"
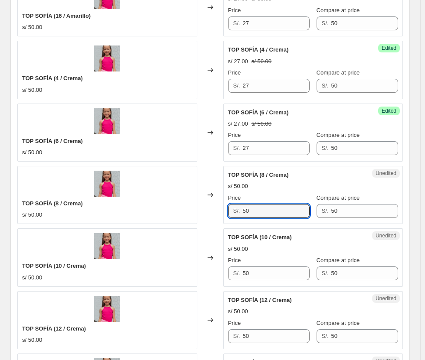
drag, startPoint x: 254, startPoint y: 213, endPoint x: 181, endPoint y: 200, distance: 74.0
click at [181, 203] on div "TOP SOFÍA (8 / Crema) s/ 50.00 Changed to Unedited TOP SOFÍA (8 / Crema) s/ 50.…" at bounding box center [210, 195] width 386 height 58
drag, startPoint x: 264, startPoint y: 215, endPoint x: 176, endPoint y: 207, distance: 88.4
click at [176, 207] on div "TOP SOFÍA (8 / Crema) s/ 50.00 Changed to Unedited TOP SOFÍA (8 / Crema) s/ 50.…" at bounding box center [210, 195] width 386 height 58
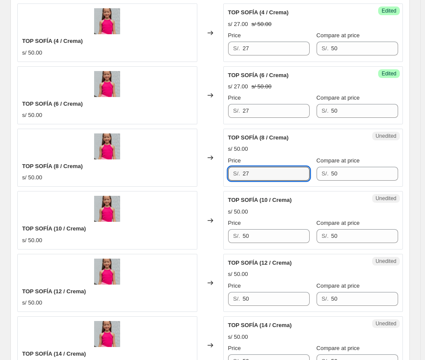
scroll to position [954, 0]
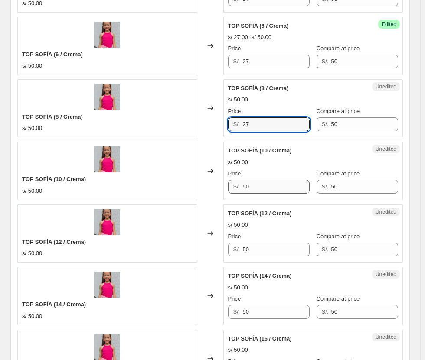
type input "27"
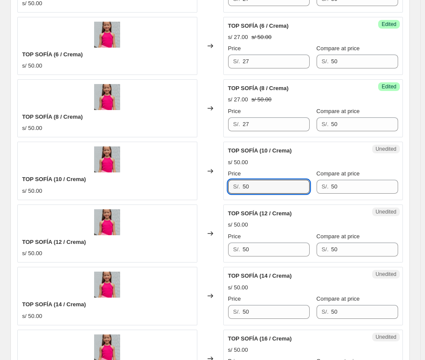
drag, startPoint x: 261, startPoint y: 185, endPoint x: 174, endPoint y: 187, distance: 87.2
click at [174, 187] on div "TOP SOFÍA (10 / Crema) s/ 50.00 Changed to Unedited TOP SOFÍA (10 / Crema) s/ 5…" at bounding box center [210, 171] width 386 height 58
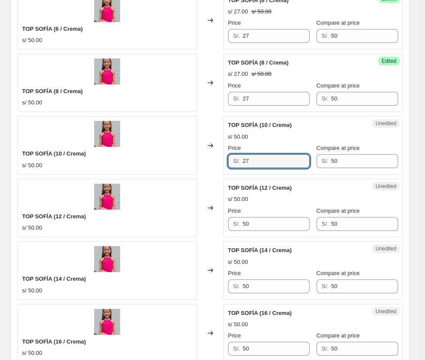
scroll to position [997, 0]
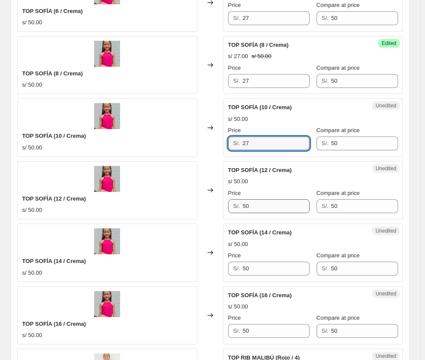
type input "27"
drag, startPoint x: 268, startPoint y: 205, endPoint x: 181, endPoint y: 204, distance: 86.7
click at [182, 205] on div "TOP SOFÍA (12 / Crema) s/ 50.00 Changed to Unedited TOP SOFÍA (12 / Crema) s/ 5…" at bounding box center [210, 190] width 386 height 58
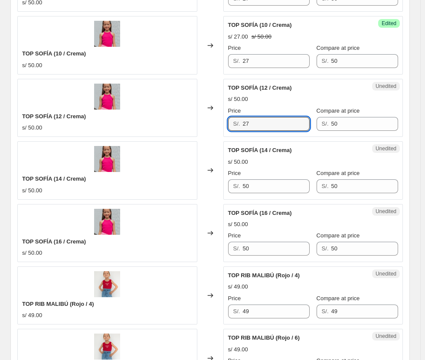
scroll to position [1084, 0]
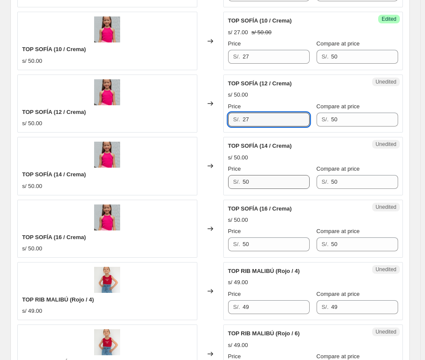
type input "27"
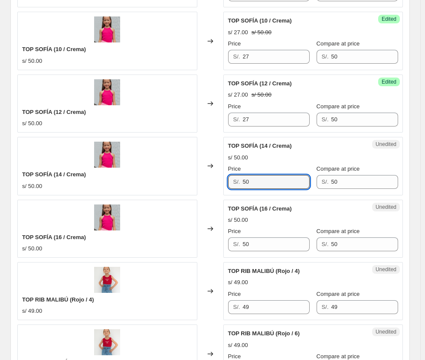
drag, startPoint x: 263, startPoint y: 183, endPoint x: 139, endPoint y: 184, distance: 124.0
click at [139, 184] on div "TOP SOFÍA (14 / Crema) s/ 50.00 Changed to Unedited TOP SOFÍA (14 / Crema) s/ 5…" at bounding box center [210, 166] width 386 height 58
type input "27"
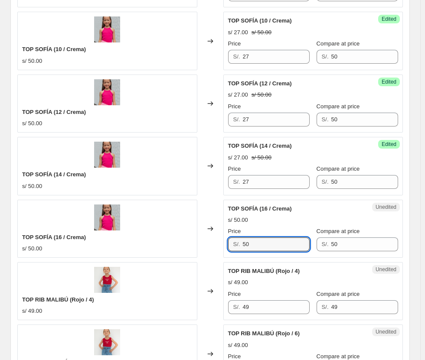
drag, startPoint x: 258, startPoint y: 244, endPoint x: 210, endPoint y: 244, distance: 47.7
click at [211, 245] on div "TOP SOFÍA (16 / Crema) s/ 50.00 Changed to Unedited TOP SOFÍA (16 / Crema) s/ 5…" at bounding box center [210, 229] width 386 height 58
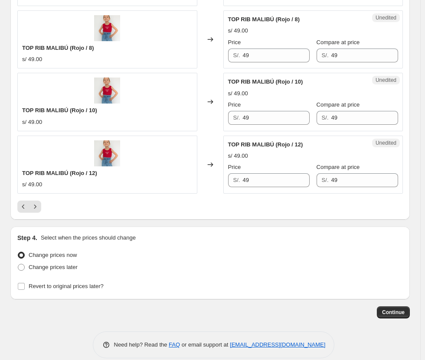
scroll to position [1473, 0]
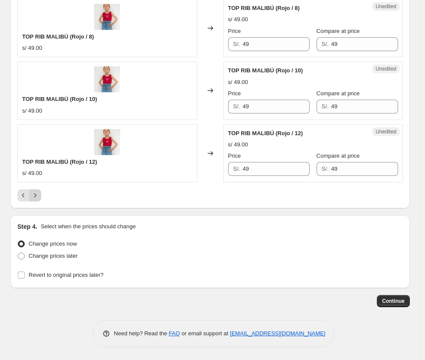
type input "27"
click at [38, 200] on button "Next" at bounding box center [35, 196] width 12 height 12
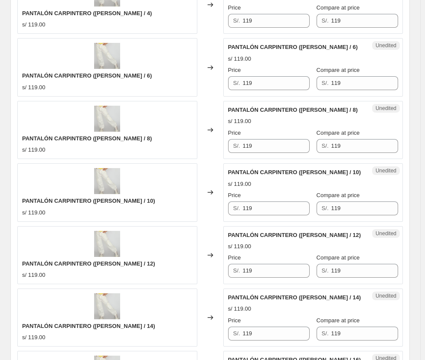
scroll to position [1039, 0]
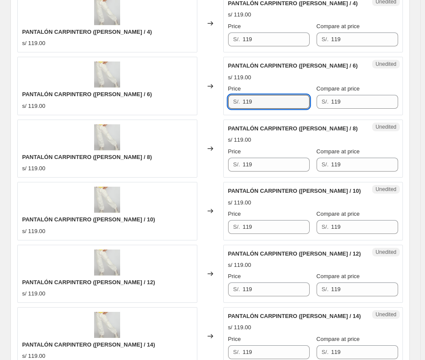
drag, startPoint x: 273, startPoint y: 99, endPoint x: 203, endPoint y: 99, distance: 69.4
click at [203, 99] on div "PANTALÓN CARPINTERO ([PERSON_NAME] / 6) s/ 119.00 Changed to Unedited PANTALÓN …" at bounding box center [210, 86] width 386 height 58
type input "59"
drag, startPoint x: 271, startPoint y: 169, endPoint x: 111, endPoint y: 148, distance: 161.4
click at [111, 148] on div "PANTALÓN CARPINTERO ([PERSON_NAME] / 8) s/ 119.00 Changed to Unedited PANTALÓN …" at bounding box center [210, 149] width 386 height 58
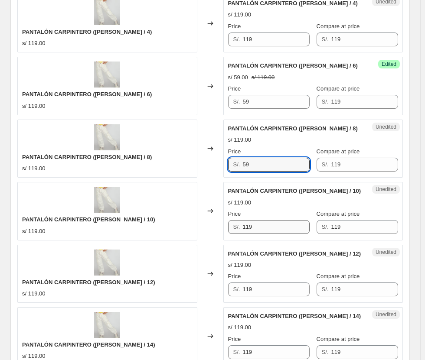
type input "59"
drag, startPoint x: 271, startPoint y: 229, endPoint x: 152, endPoint y: 213, distance: 120.8
click at [152, 213] on div "PANTALÓN CARPINTERO ([PERSON_NAME] / 10) s/ 119.00 Changed to Unedited PANTALÓN…" at bounding box center [210, 211] width 386 height 58
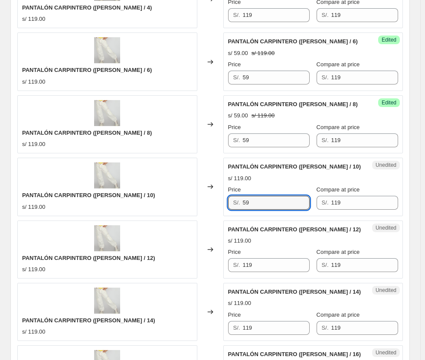
scroll to position [1126, 0]
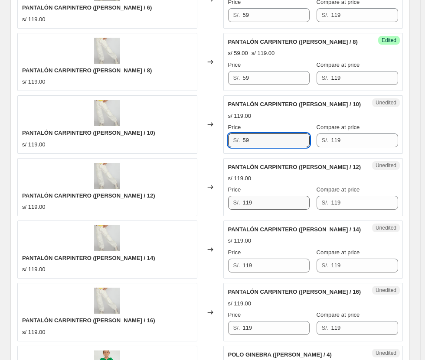
type input "59"
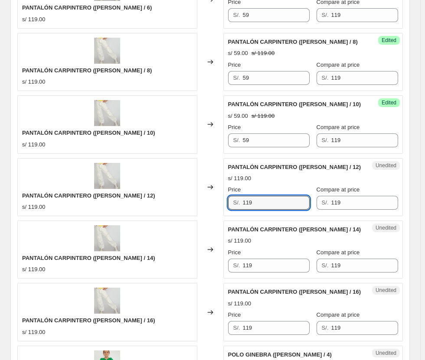
drag, startPoint x: 261, startPoint y: 199, endPoint x: 199, endPoint y: 193, distance: 62.3
click at [199, 193] on div "PANTALÓN CARPINTERO ([PERSON_NAME] / 12) s/ 119.00 Changed to Unedited PANTALÓN…" at bounding box center [210, 187] width 386 height 58
type input "59"
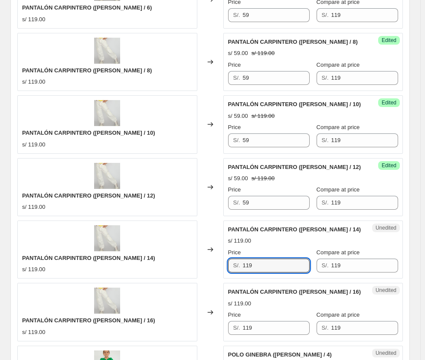
drag, startPoint x: 260, startPoint y: 267, endPoint x: 222, endPoint y: 267, distance: 38.2
click at [222, 268] on div "PANTALÓN CARPINTERO ([PERSON_NAME] / 14) s/ 119.00 Changed to Unedited PANTALÓN…" at bounding box center [210, 250] width 386 height 58
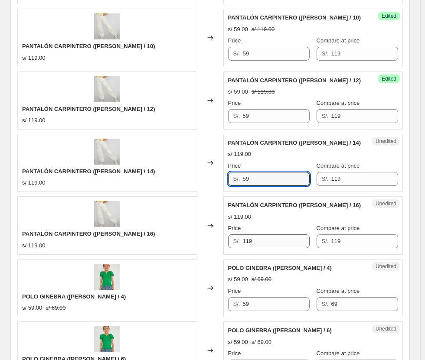
type input "59"
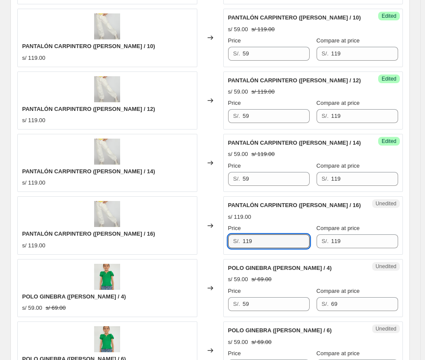
drag, startPoint x: 268, startPoint y: 245, endPoint x: 206, endPoint y: 244, distance: 62.5
click at [207, 244] on div "PANTALÓN CARPINTERO ([PERSON_NAME] / 16) s/ 119.00 Changed to Unedited PANTALÓN…" at bounding box center [210, 225] width 386 height 58
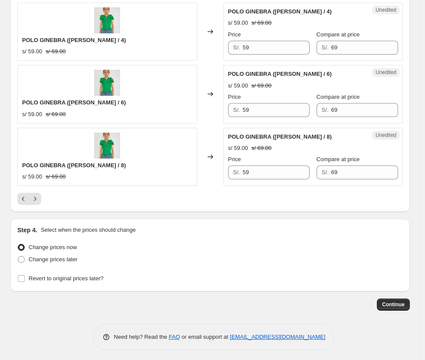
scroll to position [1473, 0]
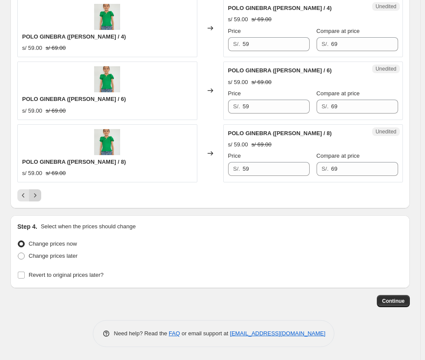
type input "59"
click at [37, 195] on icon "Next" at bounding box center [35, 195] width 9 height 9
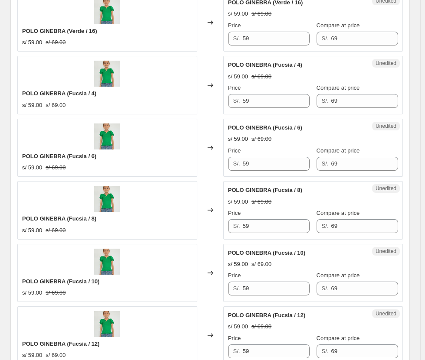
scroll to position [1386, 0]
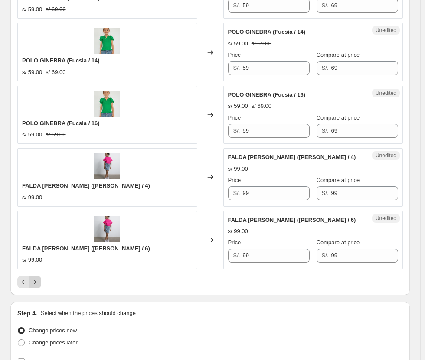
click at [33, 279] on icon "Next" at bounding box center [35, 282] width 9 height 9
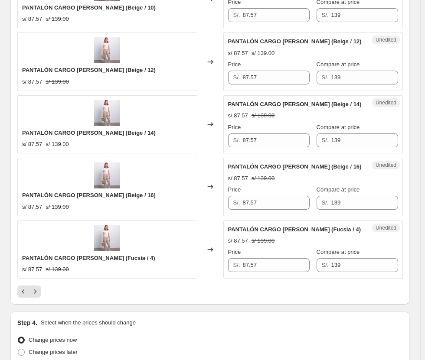
scroll to position [1429, 0]
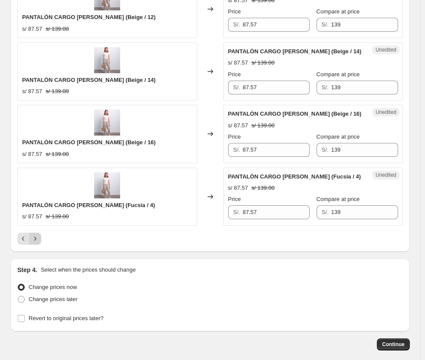
click at [35, 239] on icon "Next" at bounding box center [35, 239] width 9 height 9
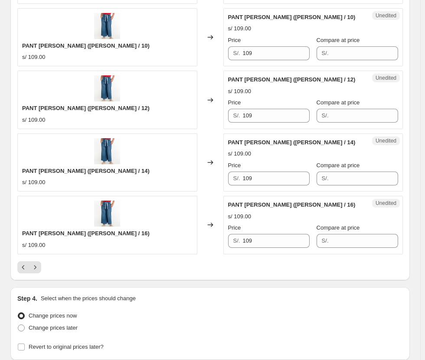
click at [205, 262] on div at bounding box center [210, 268] width 386 height 12
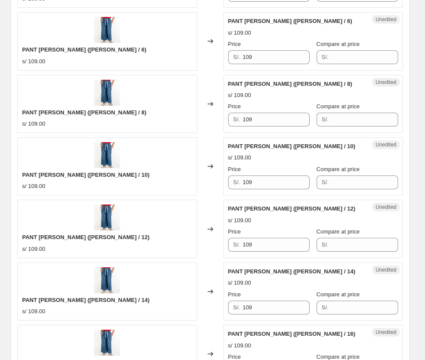
scroll to position [1473, 0]
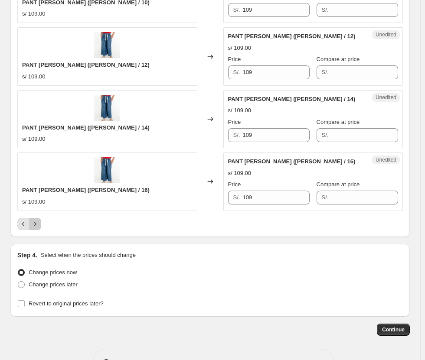
click at [36, 220] on icon "Next" at bounding box center [35, 224] width 9 height 9
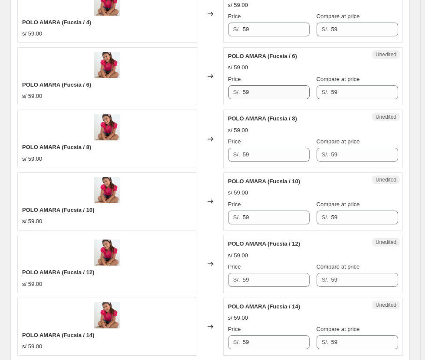
scroll to position [1213, 0]
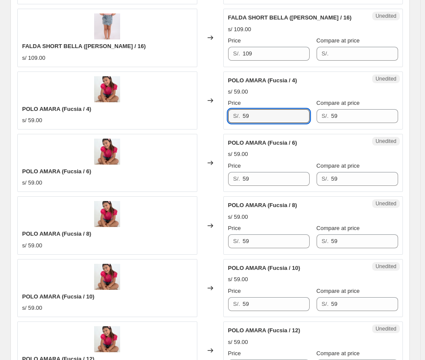
drag, startPoint x: 262, startPoint y: 114, endPoint x: 168, endPoint y: 119, distance: 94.3
click at [168, 119] on div "POLO AMARA ([PERSON_NAME] / 4) s/ 59.00 Changed to Unedited POLO AMARA ([PERSON…" at bounding box center [210, 101] width 386 height 58
type input "29"
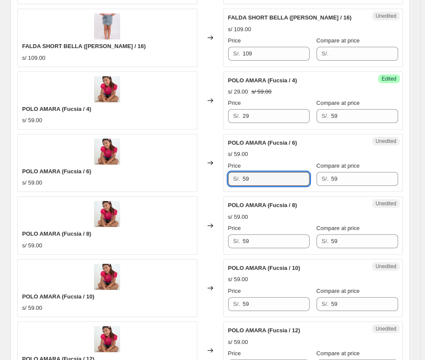
drag, startPoint x: 264, startPoint y: 182, endPoint x: 216, endPoint y: 186, distance: 47.9
click at [216, 186] on div "POLO AMARA ([PERSON_NAME] / 6) s/ 59.00 Changed to Unedited POLO AMARA ([PERSON…" at bounding box center [210, 163] width 386 height 58
type input "29"
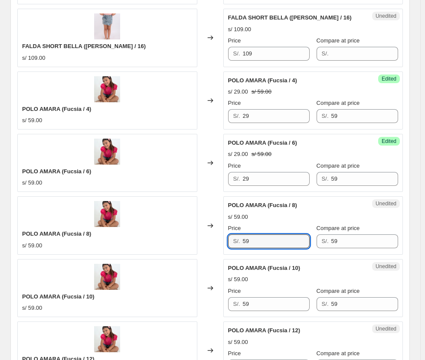
drag, startPoint x: 279, startPoint y: 244, endPoint x: 241, endPoint y: 249, distance: 38.5
click at [241, 249] on div "Unedited POLO AMARA ([PERSON_NAME] / 8) s/ 59.00 Price S/. 59 Compare at price …" at bounding box center [313, 225] width 180 height 58
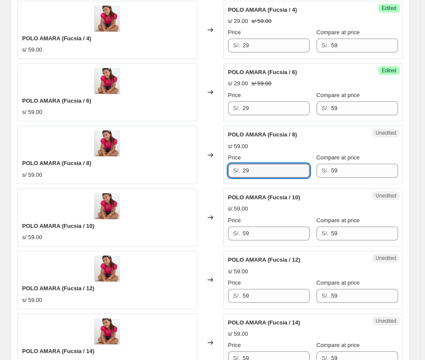
scroll to position [1473, 0]
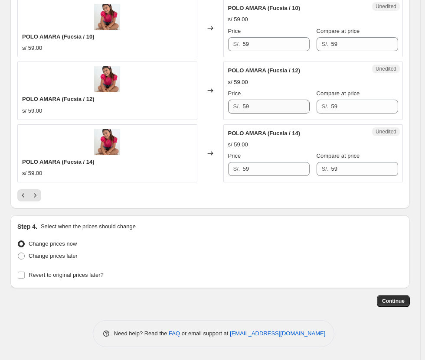
type input "29"
drag, startPoint x: 272, startPoint y: 106, endPoint x: 219, endPoint y: 106, distance: 53.3
click at [219, 106] on div "POLO AMARA ([PERSON_NAME] / 12) s/ 59.00 Changed to Unedited POLO AMARA (Fucsia…" at bounding box center [210, 91] width 386 height 58
type input "29"
drag, startPoint x: 262, startPoint y: 37, endPoint x: 205, endPoint y: 44, distance: 57.6
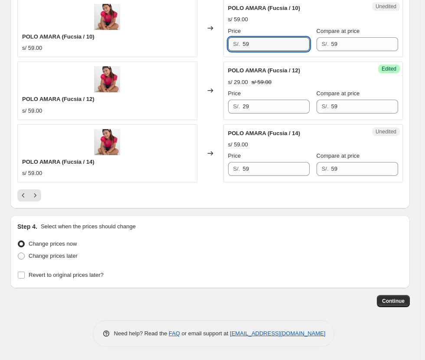
click at [200, 40] on div "POLO AMARA ([PERSON_NAME] / 10) s/ 59.00 Changed to Unedited POLO AMARA (Fucsia…" at bounding box center [210, 28] width 386 height 58
type input "29"
drag, startPoint x: 262, startPoint y: 174, endPoint x: 179, endPoint y: 173, distance: 82.8
click at [179, 174] on div "POLO AMARA ([PERSON_NAME] / 14) s/ 59.00 Changed to Unedited POLO AMARA ([PERSO…" at bounding box center [210, 153] width 386 height 58
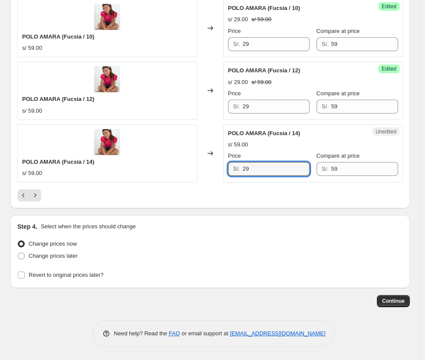
type input "29"
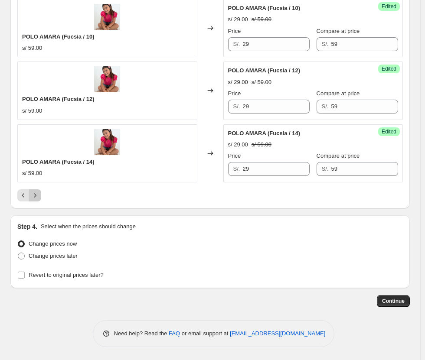
click at [42, 196] on div at bounding box center [210, 196] width 386 height 12
click at [59, 199] on div at bounding box center [210, 196] width 386 height 12
click at [34, 193] on icon "Next" at bounding box center [35, 195] width 9 height 9
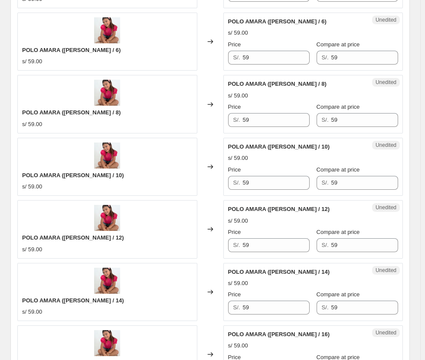
scroll to position [345, 0]
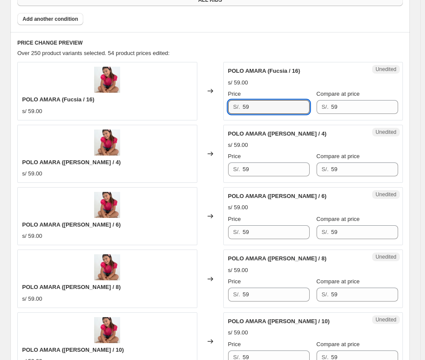
drag, startPoint x: 259, startPoint y: 101, endPoint x: 216, endPoint y: 109, distance: 44.1
click at [216, 109] on div "POLO AMARA ([PERSON_NAME] / 16) s/ 59.00 Changed to Unedited POLO AMARA ([PERSO…" at bounding box center [210, 91] width 386 height 58
type input "29"
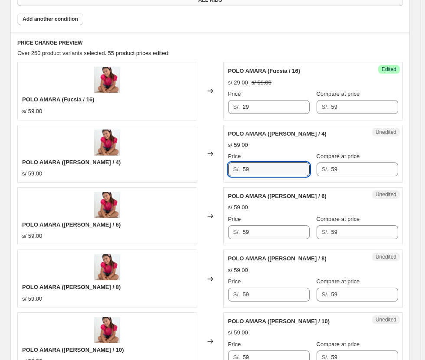
drag, startPoint x: 269, startPoint y: 170, endPoint x: 185, endPoint y: 172, distance: 83.7
click at [185, 172] on div "POLO AMARA ([PERSON_NAME] / 4) s/ 59.00 Changed to Unedited POLO AMARA ([PERSON…" at bounding box center [210, 154] width 386 height 58
type input "29"
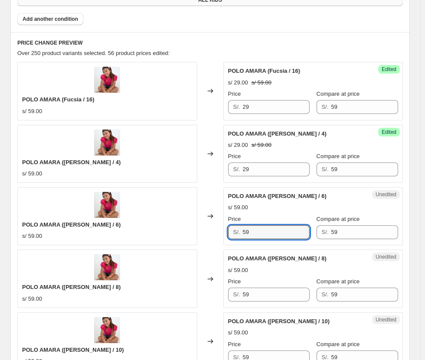
drag, startPoint x: 265, startPoint y: 232, endPoint x: 219, endPoint y: 229, distance: 46.1
click at [221, 230] on div "POLO AMARA ([PERSON_NAME] / 6) s/ 59.00 Changed to Unedited POLO AMARA ([PERSON…" at bounding box center [210, 216] width 386 height 58
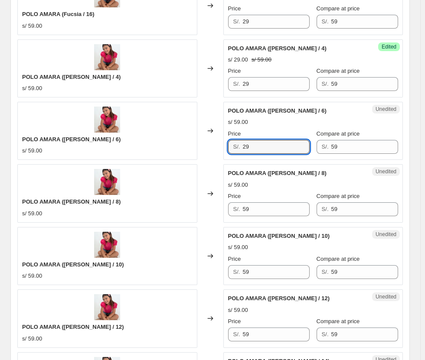
scroll to position [432, 0]
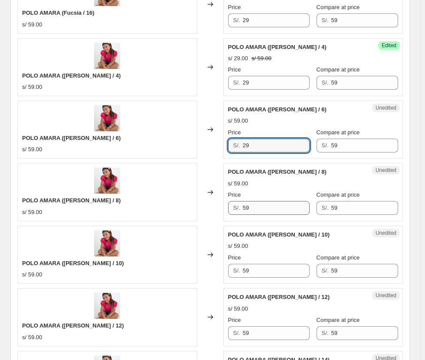
type input "29"
drag, startPoint x: 260, startPoint y: 208, endPoint x: 198, endPoint y: 208, distance: 62.0
click at [199, 208] on div "POLO AMARA ([PERSON_NAME] / 8) s/ 59.00 Changed to Unedited POLO AMARA ([PERSON…" at bounding box center [210, 192] width 386 height 58
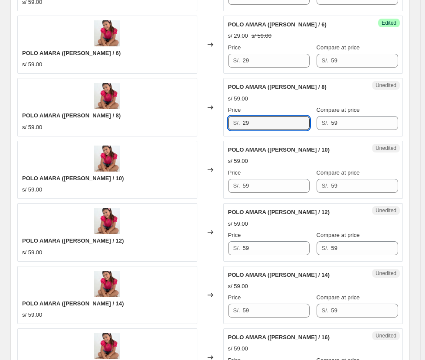
scroll to position [519, 0]
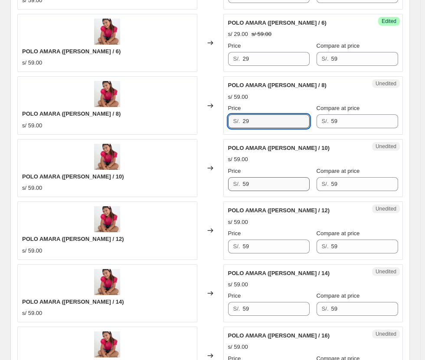
type input "29"
drag, startPoint x: 268, startPoint y: 185, endPoint x: 208, endPoint y: 190, distance: 60.0
click at [208, 190] on div "POLO AMARA ([PERSON_NAME] / 10) s/ 59.00 Changed to Unedited POLO AMARA ([PERSO…" at bounding box center [210, 168] width 386 height 58
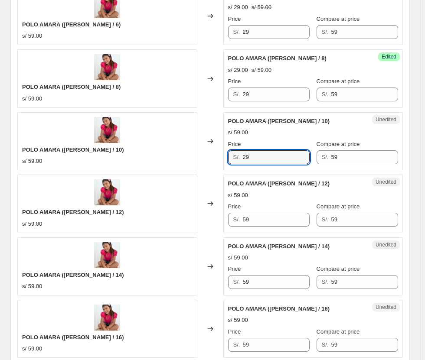
scroll to position [605, 0]
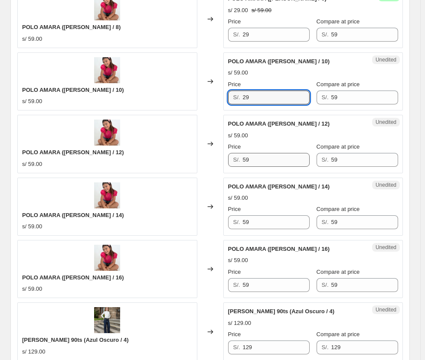
type input "29"
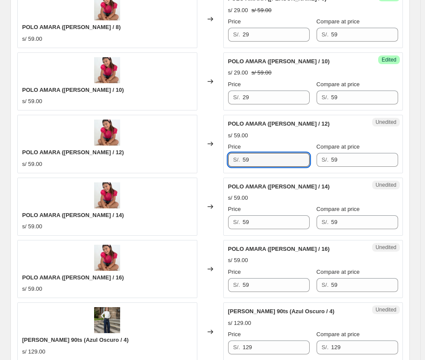
drag, startPoint x: 266, startPoint y: 162, endPoint x: 170, endPoint y: 165, distance: 96.8
click at [170, 165] on div "POLO AMARA ([PERSON_NAME] / 12) s/ 59.00 Changed to Unedited POLO AMARA ([PERSO…" at bounding box center [210, 144] width 386 height 58
type input "29"
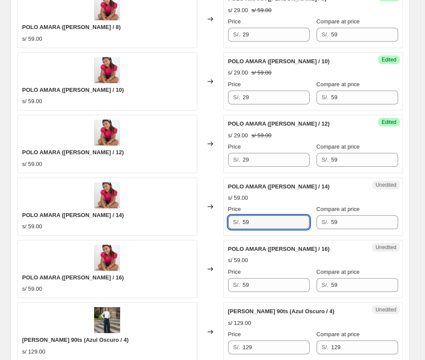
drag, startPoint x: 268, startPoint y: 224, endPoint x: 206, endPoint y: 226, distance: 61.6
click at [206, 226] on div "POLO AMARA ([PERSON_NAME] / 14) s/ 59.00 Changed to Unedited POLO AMARA ([PERSO…" at bounding box center [210, 207] width 386 height 58
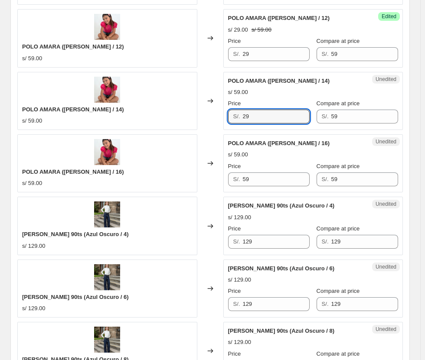
scroll to position [736, 0]
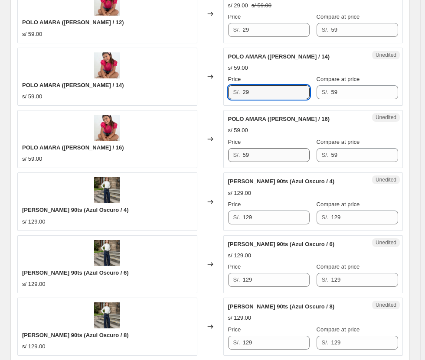
type input "29"
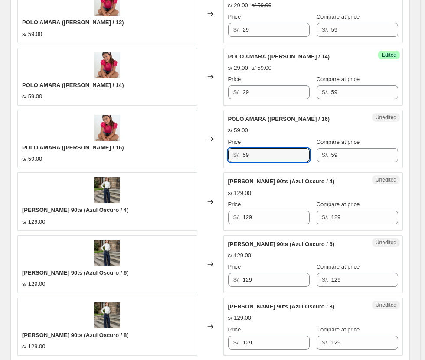
drag, startPoint x: 283, startPoint y: 154, endPoint x: 209, endPoint y: 162, distance: 74.6
click at [209, 162] on div "POLO AMARA ([PERSON_NAME] / 16) s/ 59.00 Changed to Unedited POLO AMARA ([PERSO…" at bounding box center [210, 139] width 386 height 58
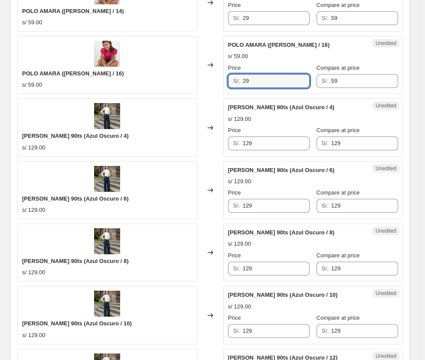
scroll to position [822, 0]
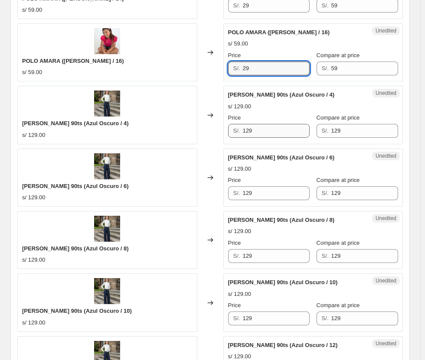
type input "29"
click at [262, 130] on input "129" at bounding box center [275, 131] width 67 height 14
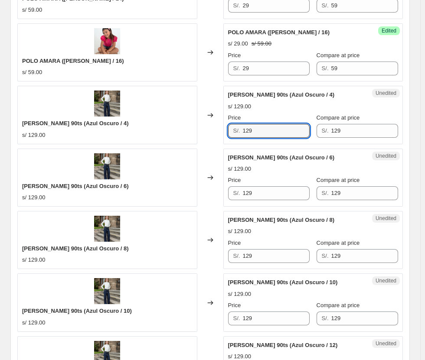
drag, startPoint x: 264, startPoint y: 133, endPoint x: 202, endPoint y: 127, distance: 62.4
click at [202, 127] on div "[PERSON_NAME] 90ts (Azul Oscuro / 4) s/ 129.00 Changed to Unedited [PERSON_NAME…" at bounding box center [210, 115] width 386 height 58
type input "73"
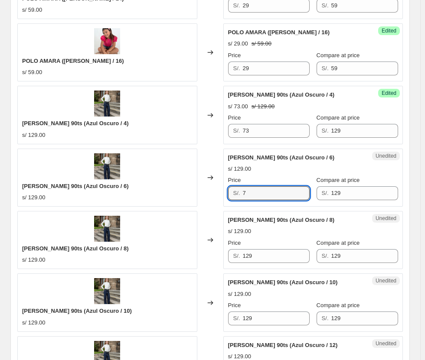
drag, startPoint x: 275, startPoint y: 199, endPoint x: 193, endPoint y: 195, distance: 81.6
click at [193, 195] on div "[PERSON_NAME] 90ts (Azul Oscuro / 6) s/ 129.00 Changed to Unedited [PERSON_NAME…" at bounding box center [210, 178] width 386 height 58
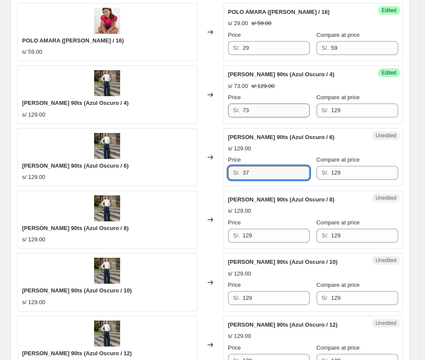
scroll to position [866, 0]
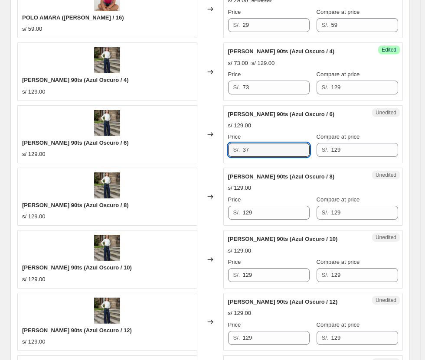
drag, startPoint x: 186, startPoint y: 156, endPoint x: 162, endPoint y: 156, distance: 24.7
click at [162, 156] on div "[PERSON_NAME] 90ts (Azul Oscuro / 6) s/ 129.00 Changed to Unedited [PERSON_NAME…" at bounding box center [210, 134] width 386 height 58
type input "73"
drag, startPoint x: 275, startPoint y: 221, endPoint x: 255, endPoint y: 223, distance: 20.5
click at [251, 226] on div "Unedited [PERSON_NAME] 90ts (Azul Oscuro / 8) s/ 129.00 Price S/. 129 Compare a…" at bounding box center [313, 197] width 180 height 58
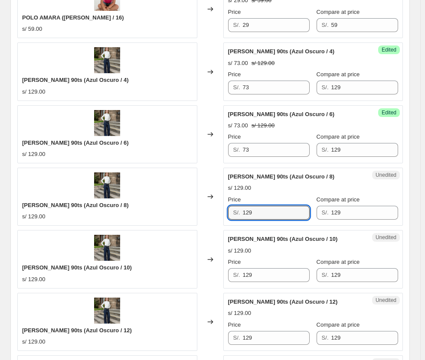
drag, startPoint x: 265, startPoint y: 218, endPoint x: 209, endPoint y: 226, distance: 56.9
click at [209, 226] on div "[PERSON_NAME] 90ts (Azul Oscuro / 8) s/ 129.00 Changed to Unedited [PERSON_NAME…" at bounding box center [210, 197] width 386 height 58
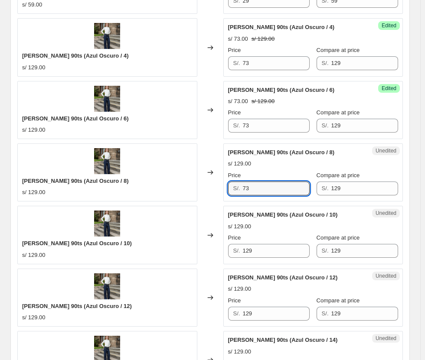
scroll to position [909, 0]
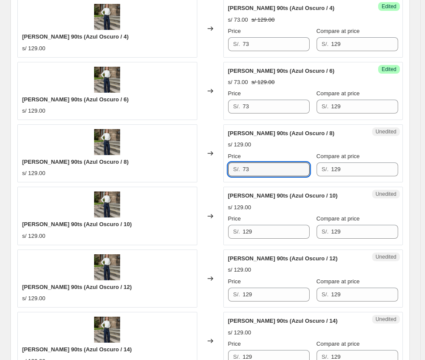
type input "73"
click at [160, 230] on div "[PERSON_NAME] 90ts (Azul Oscuro / 10) s/ 129.00 Changed to Unedited [PERSON_NAM…" at bounding box center [210, 216] width 386 height 58
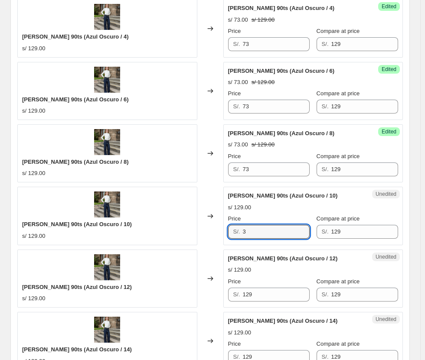
drag, startPoint x: 272, startPoint y: 234, endPoint x: 172, endPoint y: 234, distance: 100.2
click at [172, 234] on div "[PERSON_NAME] 90ts (Azul Oscuro / 10) s/ 129.00 Changed to Unedited [PERSON_NAM…" at bounding box center [210, 216] width 386 height 58
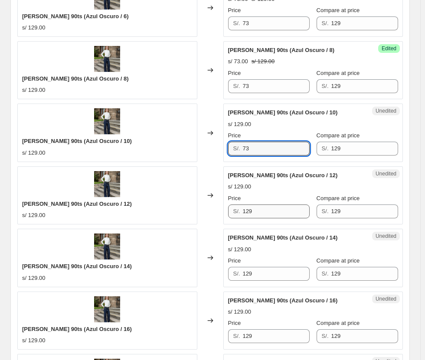
scroll to position [996, 0]
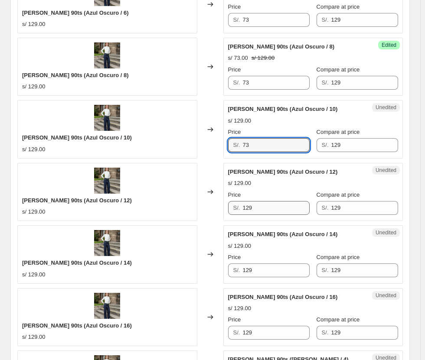
type input "73"
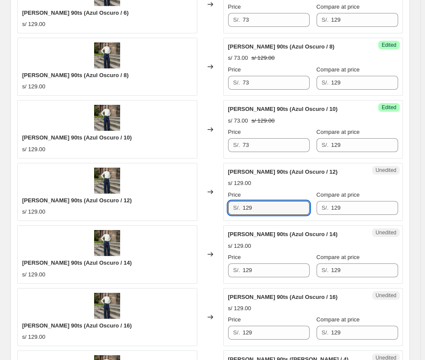
drag, startPoint x: 276, startPoint y: 213, endPoint x: 174, endPoint y: 215, distance: 101.5
click at [174, 215] on div "[PERSON_NAME] 90ts (Azul Oscuro / 12) s/ 129.00 Changed to Unedited [PERSON_NAM…" at bounding box center [210, 192] width 386 height 58
type input "73"
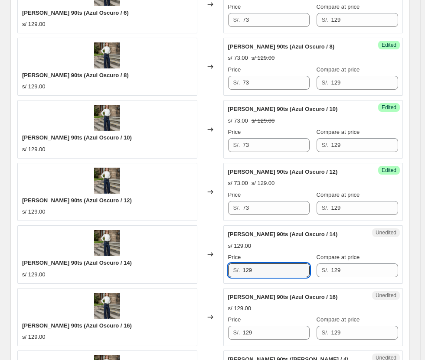
drag, startPoint x: 269, startPoint y: 274, endPoint x: 183, endPoint y: 276, distance: 85.5
click at [184, 277] on div "[PERSON_NAME] 90ts (Azul Oscuro / 14) s/ 129.00 Changed to Unedited [PERSON_NAM…" at bounding box center [210, 255] width 386 height 58
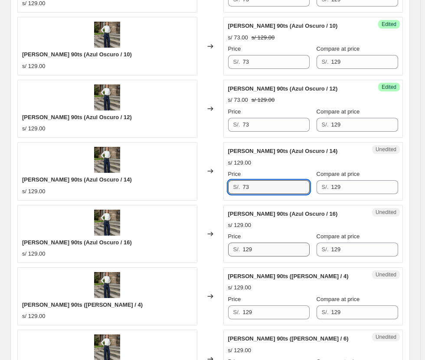
scroll to position [1082, 0]
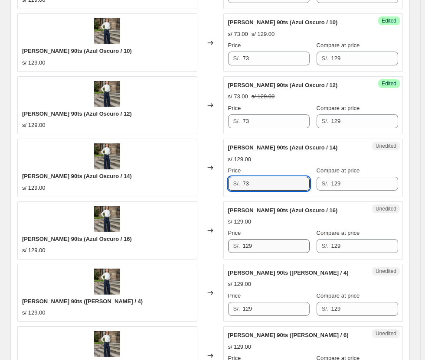
type input "73"
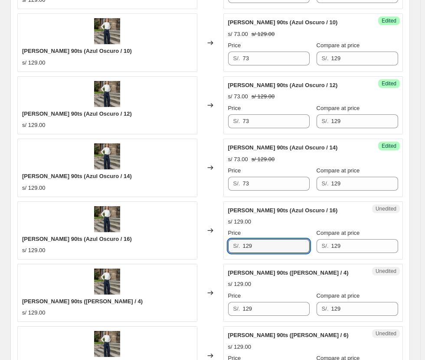
drag, startPoint x: 270, startPoint y: 244, endPoint x: 149, endPoint y: 243, distance: 120.6
click at [150, 244] on div "[PERSON_NAME] 90ts (Azul Oscuro / 16) s/ 129.00 Changed to Unedited [PERSON_NAM…" at bounding box center [210, 231] width 386 height 58
type input "73"
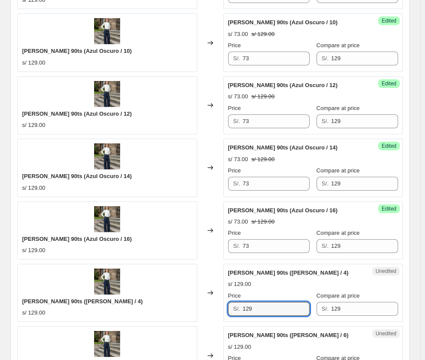
drag, startPoint x: 266, startPoint y: 312, endPoint x: 152, endPoint y: 312, distance: 114.5
click at [152, 312] on div "[PERSON_NAME] 90ts ([PERSON_NAME] / 4) s/ 129.00 Changed to Unedited [PERSON_NA…" at bounding box center [210, 293] width 386 height 58
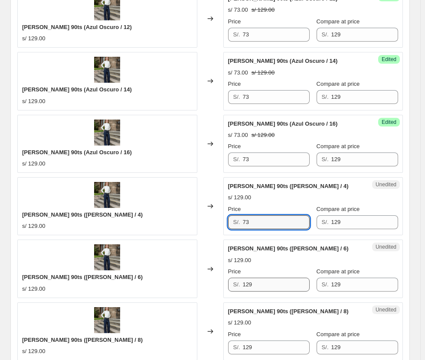
type input "73"
drag, startPoint x: 275, startPoint y: 284, endPoint x: 174, endPoint y: 284, distance: 101.1
click at [173, 286] on div "[PERSON_NAME] 90ts ([PERSON_NAME] / 6) s/ 129.00 Changed to Unedited [PERSON_NA…" at bounding box center [210, 269] width 386 height 58
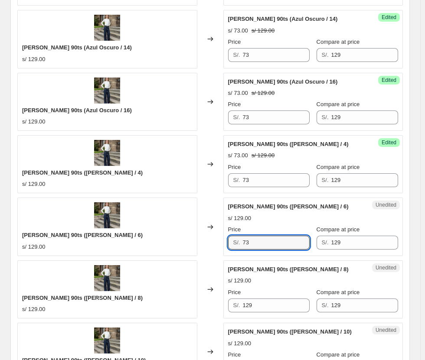
scroll to position [1299, 0]
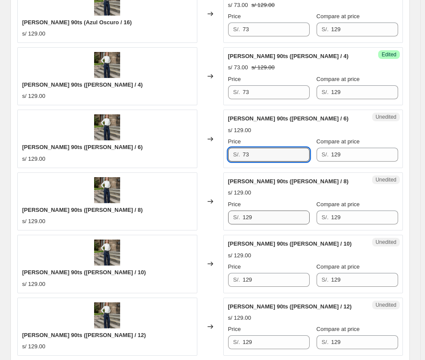
type input "73"
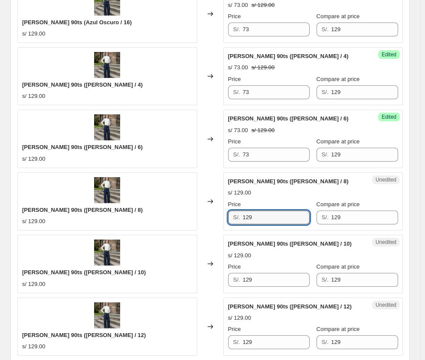
drag, startPoint x: 273, startPoint y: 218, endPoint x: 113, endPoint y: 218, distance: 159.6
click at [109, 222] on div "[PERSON_NAME] 90ts ([PERSON_NAME] / 8) s/ 129.00 Changed to Unedited [PERSON_NA…" at bounding box center [210, 202] width 386 height 58
type input "73"
drag, startPoint x: 275, startPoint y: 277, endPoint x: 201, endPoint y: 275, distance: 73.7
click at [206, 278] on div "[PERSON_NAME] 90ts ([PERSON_NAME] / 10) s/ 129.00 Changed to Unedited [PERSON_N…" at bounding box center [210, 264] width 386 height 58
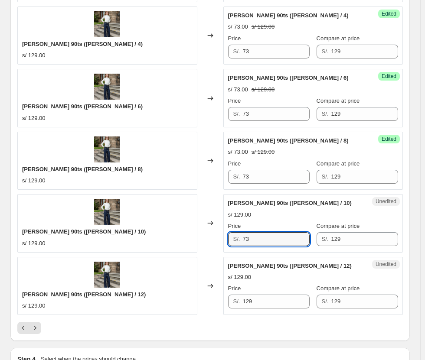
scroll to position [1386, 0]
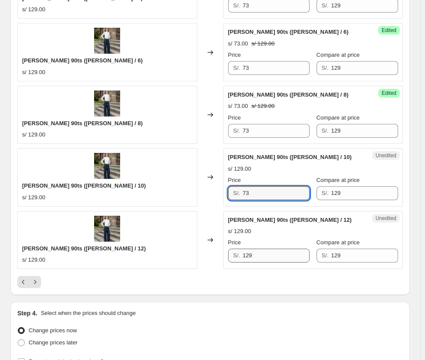
type input "73"
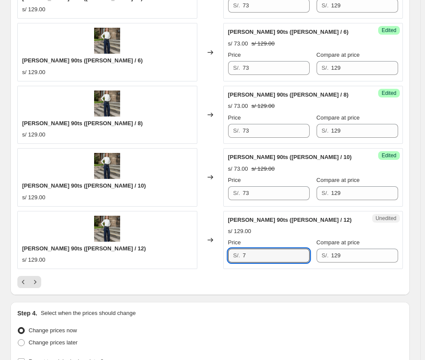
drag, startPoint x: 275, startPoint y: 255, endPoint x: 151, endPoint y: 253, distance: 123.2
click at [153, 254] on div "[PERSON_NAME] 90ts ([PERSON_NAME] / 12) s/ 129.00 Changed to Unedited [PERSON_N…" at bounding box center [210, 240] width 386 height 58
drag, startPoint x: 261, startPoint y: 256, endPoint x: 158, endPoint y: 260, distance: 102.8
click at [158, 260] on div "[PERSON_NAME] 90ts ([PERSON_NAME] / 12) s/ 129.00 Changed to Unedited [PERSON_N…" at bounding box center [210, 240] width 386 height 58
type input "73"
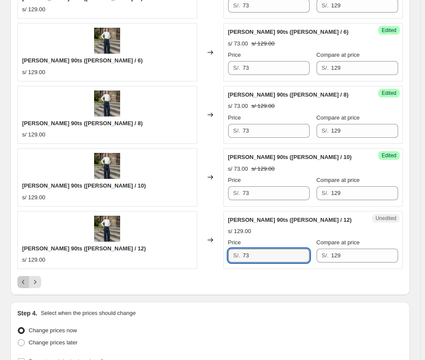
click at [29, 285] on div "Pagination" at bounding box center [29, 282] width 24 height 12
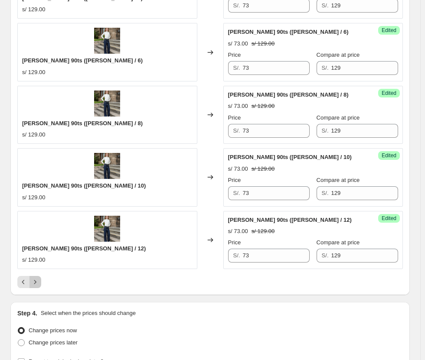
click at [36, 282] on icon "Next" at bounding box center [35, 282] width 9 height 9
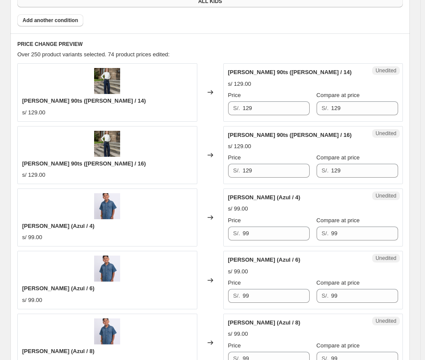
scroll to position [345, 0]
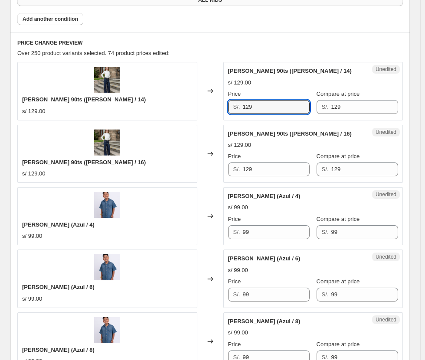
drag, startPoint x: 278, startPoint y: 103, endPoint x: 189, endPoint y: 107, distance: 88.6
click at [189, 107] on div "[PERSON_NAME] 90ts ([PERSON_NAME] / 14) s/ 129.00 Changed to Unedited [PERSON_N…" at bounding box center [210, 91] width 386 height 58
drag
click at [187, 102] on div "[PERSON_NAME] 90ts ([PERSON_NAME] / 14) s/ 129.00 Changed to Unedited [PERSON_N…" at bounding box center [210, 91] width 386 height 58
type input "73"
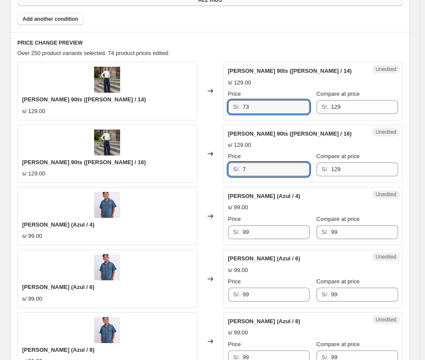
click at [149, 171] on div "[PERSON_NAME] 90ts ([PERSON_NAME] / 16) s/ 129.00 Changed to Unedited [PERSON_N…" at bounding box center [210, 154] width 386 height 58
click at [152, 173] on div "[PERSON_NAME] 90ts ([PERSON_NAME] / 16) s/ 129.00 Changed to Unedited [PERSON_N…" at bounding box center [210, 154] width 386 height 58
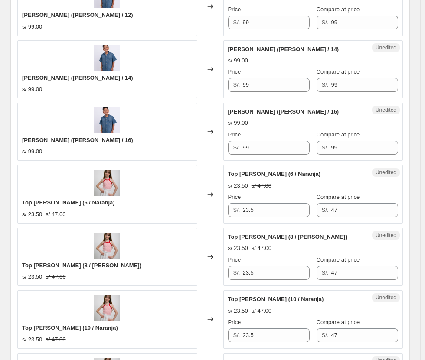
scroll to position [1429, 0]
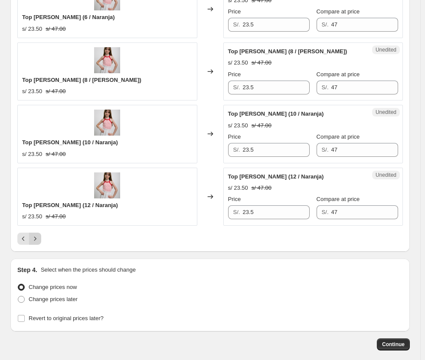
type input "73"
click at [38, 240] on icon "Next" at bounding box center [35, 239] width 9 height 9
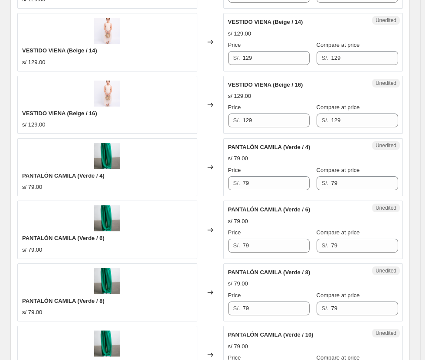
scroll to position [1213, 0]
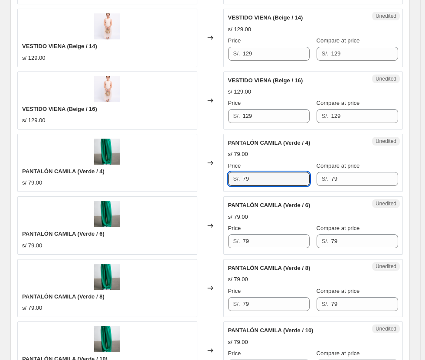
drag, startPoint x: 271, startPoint y: 182, endPoint x: 178, endPoint y: 181, distance: 93.7
click at [179, 181] on div "PANTALÓN CAMILA (Verde / 4) s/ 79.00 Changed to Unedited PANTALÓN CAMILA (Verde…" at bounding box center [210, 163] width 386 height 58
type input "37"
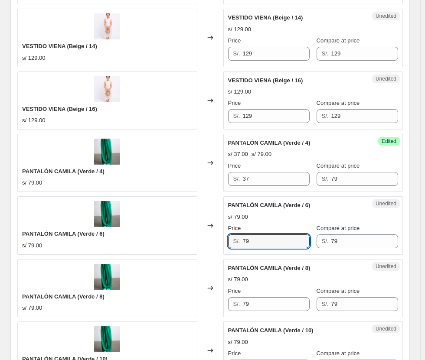
drag, startPoint x: 260, startPoint y: 245, endPoint x: 197, endPoint y: 237, distance: 63.3
click at [205, 241] on div "PANTALÓN CAMILA (Verde / 6) s/ 79.00 Changed to Unedited PANTALÓN CAMILA (Verde…" at bounding box center [210, 225] width 386 height 58
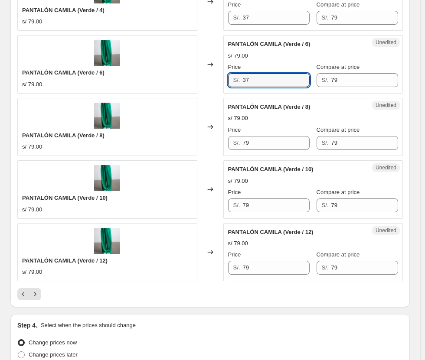
scroll to position [1386, 0]
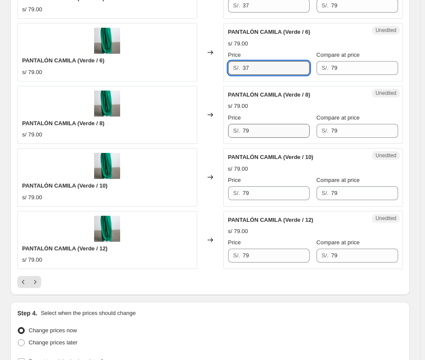
type input "37"
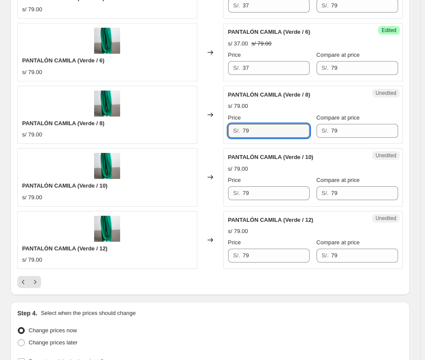
drag, startPoint x: 267, startPoint y: 132, endPoint x: 214, endPoint y: 134, distance: 52.5
click at [214, 134] on div "PANTALÓN CAMILA (Verde / 8) s/ 79.00 Changed to Unedited PANTALÓN CAMILA (Verde…" at bounding box center [210, 115] width 386 height 58
type input "7"
type input "37"
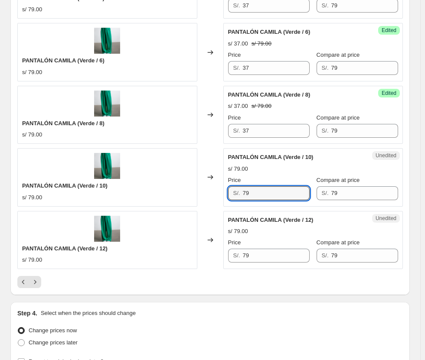
drag, startPoint x: 254, startPoint y: 191, endPoint x: 182, endPoint y: 185, distance: 72.2
click at [182, 186] on div "PANTALÓN CAMILA (Verde / 10) s/ 79.00 Changed to Unedited PANTALÓN CAMILA (Verd…" at bounding box center [210, 177] width 386 height 58
type input "37"
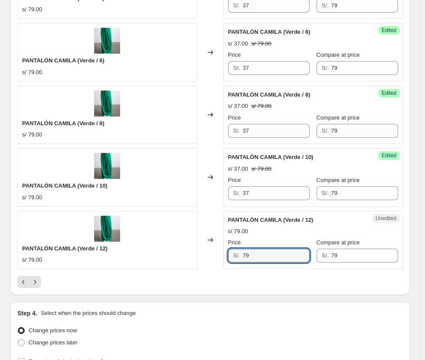
drag, startPoint x: 268, startPoint y: 255, endPoint x: 167, endPoint y: 254, distance: 100.2
click at [167, 254] on div "PANTALÓN CAMILA (Verde / 12) s/ 79.00 Changed to Unedited PANTALÓN CAMILA (Verd…" at bounding box center [210, 240] width 386 height 58
type input "37"
click at [36, 281] on icon "Next" at bounding box center [35, 282] width 9 height 9
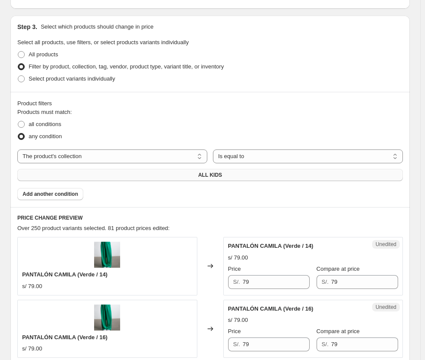
scroll to position [345, 0]
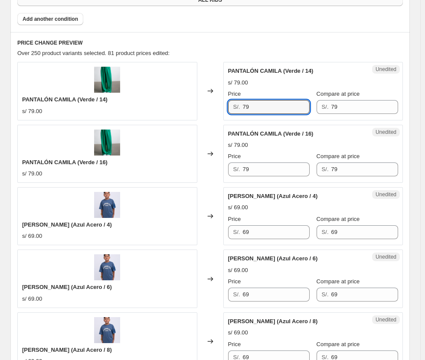
drag, startPoint x: 266, startPoint y: 108, endPoint x: 147, endPoint y: 110, distance: 118.9
click at [148, 110] on div "PANTALÓN CAMILA (Verde / 14) s/ 79.00 Changed to Unedited PANTALÓN CAMILA (Verd…" at bounding box center [210, 91] width 386 height 58
type input "37"
drag, startPoint x: 264, startPoint y: 167, endPoint x: 209, endPoint y: 175, distance: 56.2
click at [209, 175] on div "PANTALÓN CAMILA (Verde / 16) s/ 79.00 Changed to Unedited PANTALÓN CAMILA (Verd…" at bounding box center [210, 154] width 386 height 58
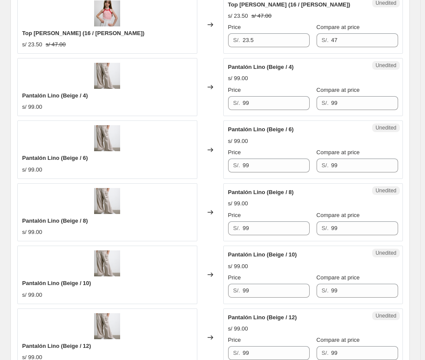
scroll to position [1299, 0]
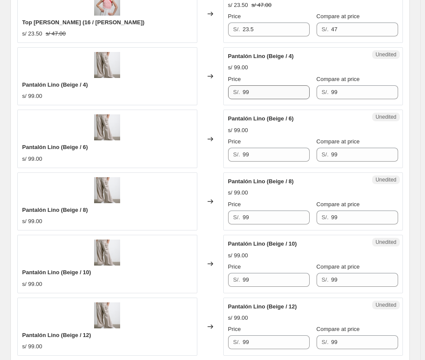
type input "37"
click at [257, 91] on input "99" at bounding box center [275, 92] width 67 height 14
drag, startPoint x: 265, startPoint y: 91, endPoint x: 205, endPoint y: 88, distance: 59.5
click at [206, 88] on div "Pantalón Lino (Beige / 4) s/ 99.00 Changed to Unedited Pantalón Lino (Beige / 4…" at bounding box center [210, 76] width 386 height 58
type input "63"
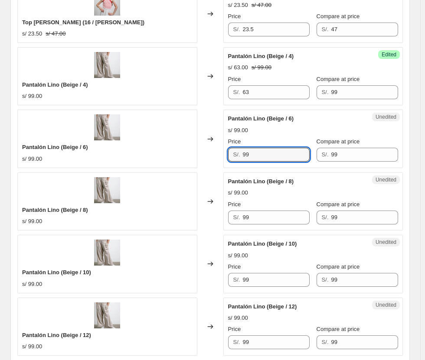
drag, startPoint x: 258, startPoint y: 152, endPoint x: 244, endPoint y: 154, distance: 14.4
click at [224, 157] on div "Pantalón Lino (Beige / 6) s/ 99.00 Changed to Unedited Pantalón Lino (Beige / 6…" at bounding box center [210, 139] width 386 height 58
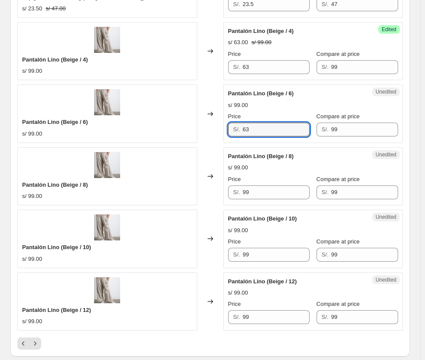
scroll to position [1343, 0]
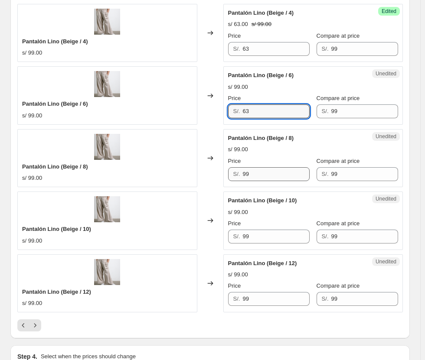
type input "63"
drag, startPoint x: 273, startPoint y: 176, endPoint x: 205, endPoint y: 186, distance: 68.5
click at [206, 186] on div "Pantalón Lino (Beige / 8) s/ 99.00 Changed to Unedited Pantalón Lino (Beige / 8…" at bounding box center [210, 158] width 386 height 58
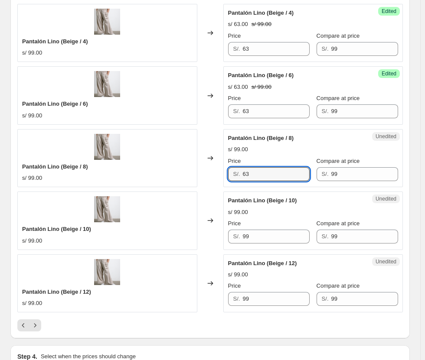
type input "63"
drag, startPoint x: 238, startPoint y: 237, endPoint x: 211, endPoint y: 239, distance: 27.4
click at [211, 239] on div "Pantalón Lino (Beige / 10) s/ 99.00 Changed to Unedited Pantalón Lino (Beige / …" at bounding box center [210, 221] width 386 height 58
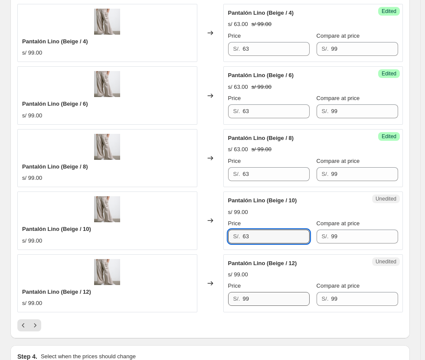
type input "63"
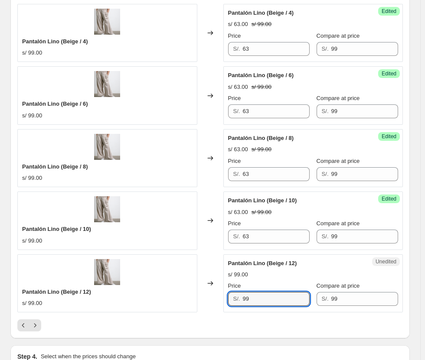
drag, startPoint x: 259, startPoint y: 295, endPoint x: 215, endPoint y: 300, distance: 44.5
click at [215, 300] on div "Pantalón Lino (Beige / 12) s/ 99.00 Changed to Unedited Pantalón Lino (Beige / …" at bounding box center [210, 284] width 386 height 58
type input "63"
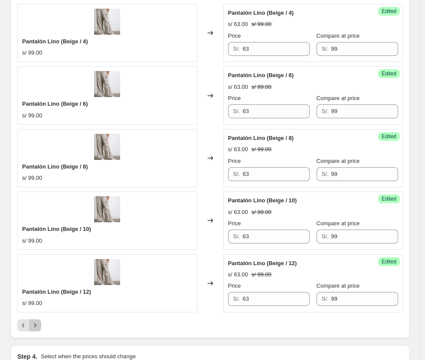
click at [36, 329] on icon "Next" at bounding box center [35, 325] width 9 height 9
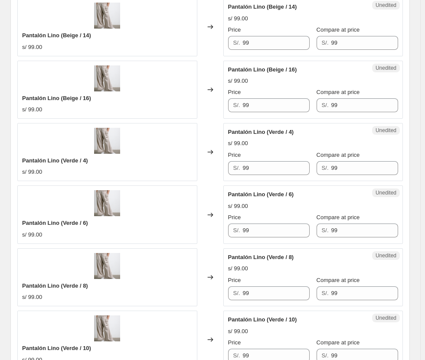
scroll to position [258, 0]
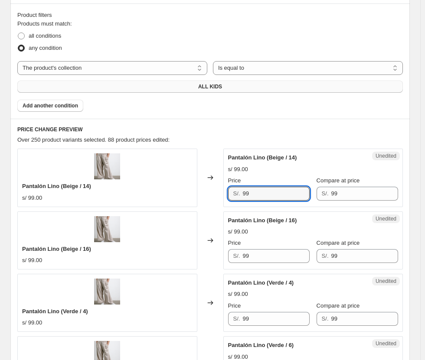
drag, startPoint x: 275, startPoint y: 192, endPoint x: 196, endPoint y: 192, distance: 78.1
click at [196, 192] on div "Pantalón Lino (Beige / 14) s/ 99.00 Changed to Unedited Pantalón Lino (Beige / …" at bounding box center [210, 178] width 386 height 58
type input "63"
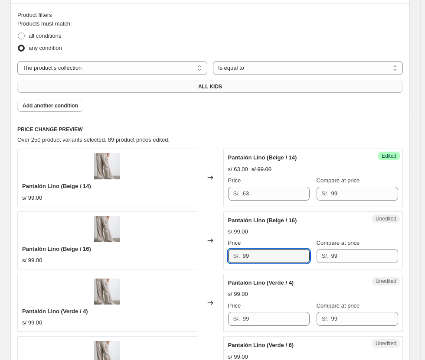
drag, startPoint x: 276, startPoint y: 262, endPoint x: 217, endPoint y: 264, distance: 59.0
click at [217, 264] on div "Pantalón Lino (Beige / 16) s/ 99.00 Changed to Unedited Pantalón Lino (Beige / …" at bounding box center [210, 241] width 386 height 58
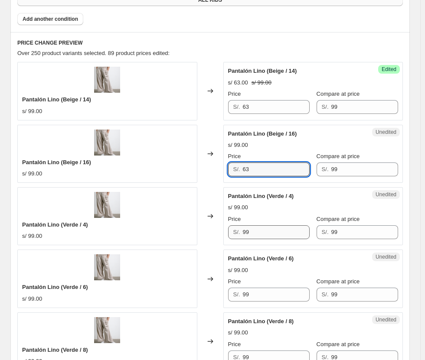
type input "63"
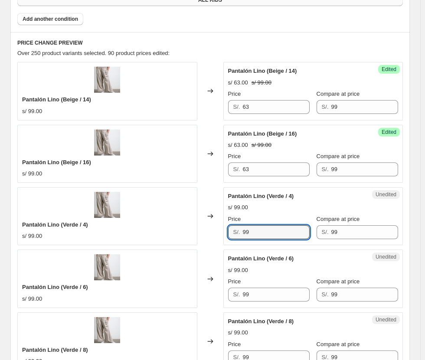
drag, startPoint x: 267, startPoint y: 233, endPoint x: 204, endPoint y: 234, distance: 62.5
click at [204, 235] on div "Pantalón Lino (Verde / 4) s/ 99.00 Changed to Unedited Pantalón Lino (Verde / 4…" at bounding box center [210, 216] width 386 height 58
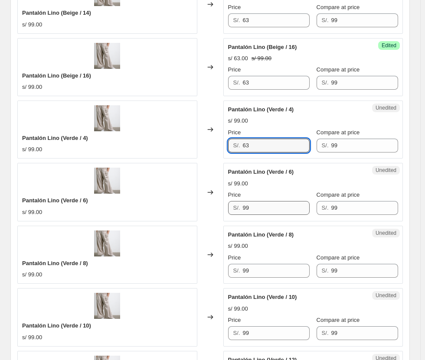
type input "63"
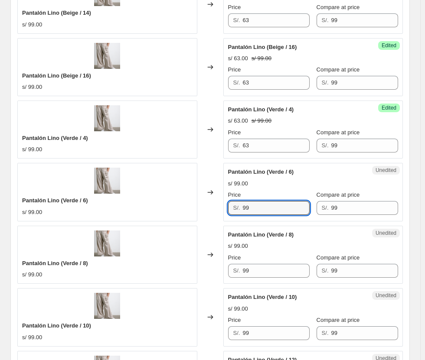
drag, startPoint x: 265, startPoint y: 209, endPoint x: 175, endPoint y: 210, distance: 90.6
click at [164, 210] on div "Pantalón Lino (Verde / 6) s/ 99.00 Changed to Unedited Pantalón Lino (Verde / 6…" at bounding box center [210, 192] width 386 height 58
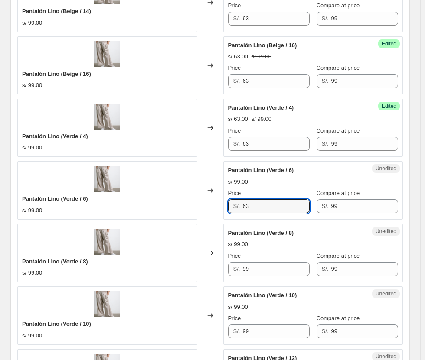
scroll to position [519, 0]
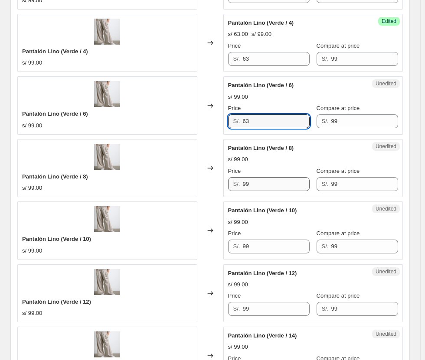
type input "63"
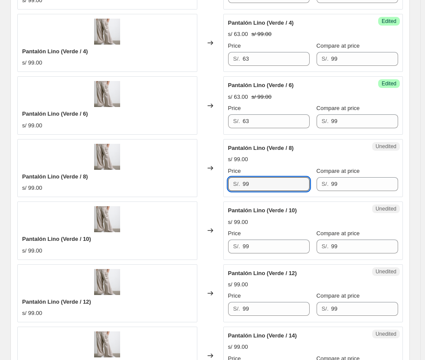
drag, startPoint x: 262, startPoint y: 186, endPoint x: 161, endPoint y: 186, distance: 100.2
click at [165, 186] on div "Pantalón Lino (Verde / 8) s/ 99.00 Changed to Unedited Pantalón Lino (Verde / 8…" at bounding box center [210, 168] width 386 height 58
type input "63"
drag, startPoint x: 261, startPoint y: 245, endPoint x: 190, endPoint y: 241, distance: 71.2
click at [190, 242] on div "Pantalón Lino (Verde / 10) s/ 99.00 Changed to Unedited Pantalón Lino (Verde / …" at bounding box center [210, 231] width 386 height 58
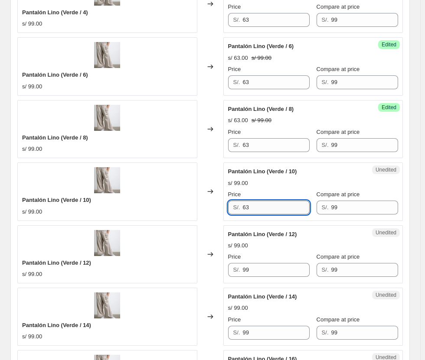
scroll to position [649, 0]
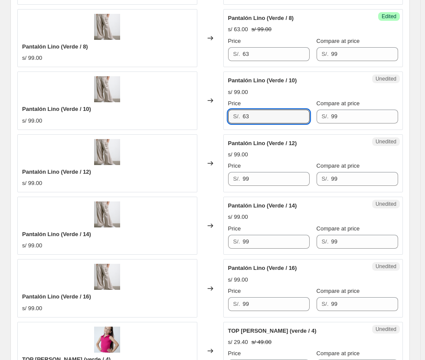
type input "63"
drag, startPoint x: 222, startPoint y: 182, endPoint x: 187, endPoint y: 186, distance: 35.0
click at [188, 186] on div "Pantalón Lino (Verde / 12) s/ 99.00 Changed to Unedited Pantalón Lino (Verde / …" at bounding box center [210, 163] width 386 height 58
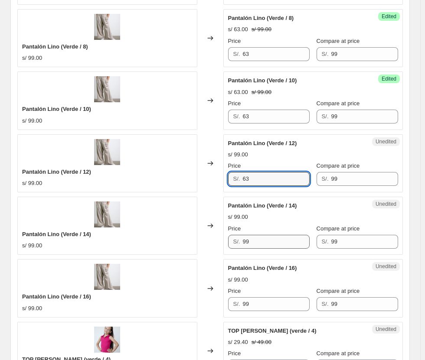
type input "63"
drag, startPoint x: 262, startPoint y: 241, endPoint x: 164, endPoint y: 239, distance: 98.9
click at [164, 239] on div "Pantalón Lino (Verde / 14) s/ 99.00 Changed to Unedited Pantalón Lino (Verde / …" at bounding box center [210, 226] width 386 height 58
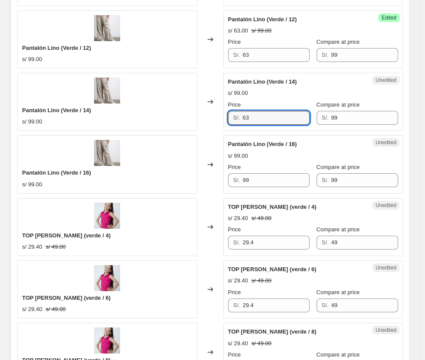
scroll to position [779, 0]
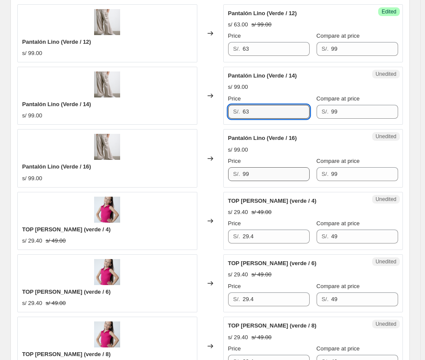
type input "63"
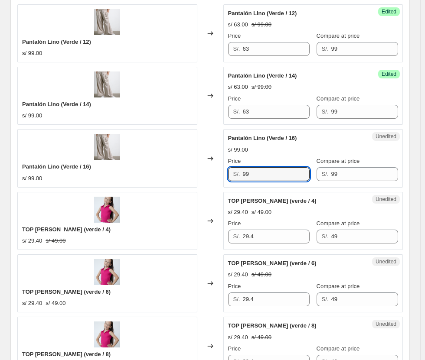
drag, startPoint x: 276, startPoint y: 171, endPoint x: 142, endPoint y: 172, distance: 134.0
click at [142, 172] on div "Pantalón Lino (Verde / 16) s/ 99.00 Changed to Unedited Pantalón Lino (Verde / …" at bounding box center [210, 158] width 386 height 58
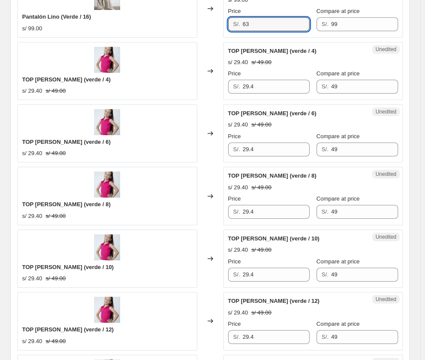
scroll to position [952, 0]
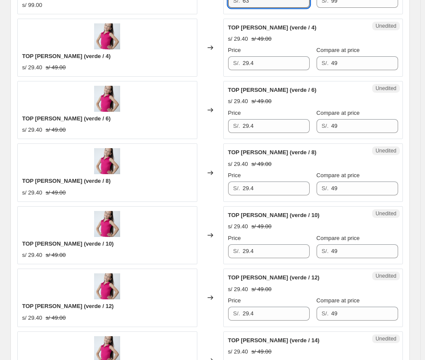
type input "63"
click at [206, 43] on div "Changed to" at bounding box center [210, 48] width 26 height 58
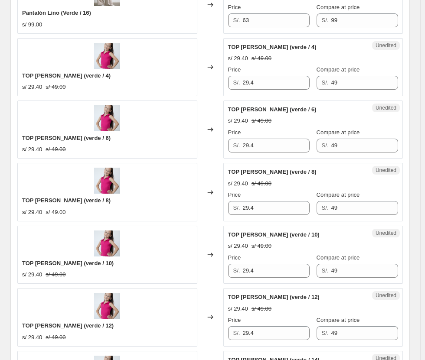
scroll to position [909, 0]
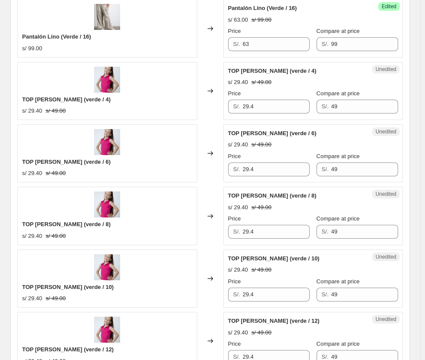
click at [220, 68] on div "Changed to" at bounding box center [210, 91] width 26 height 58
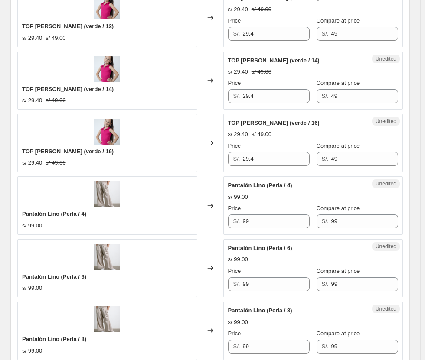
scroll to position [1256, 0]
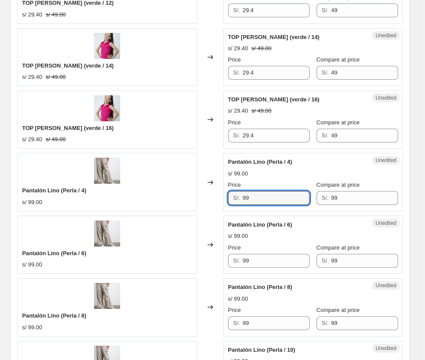
drag, startPoint x: 258, startPoint y: 196, endPoint x: 171, endPoint y: 206, distance: 87.7
click at [172, 206] on div "Pantalón Lino (Perla / 4) s/ 99.00 Changed to Unedited Pantalón Lino (Perla / 4…" at bounding box center [210, 182] width 386 height 58
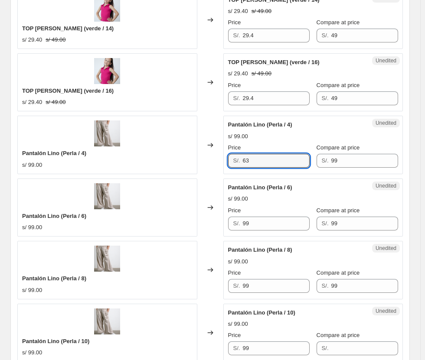
scroll to position [1386, 0]
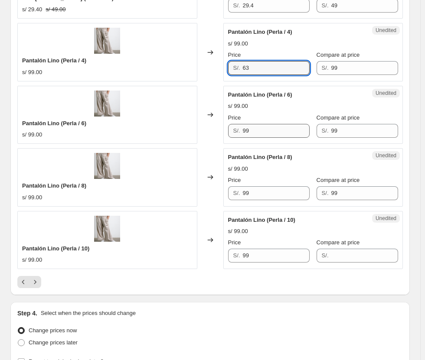
type input "63"
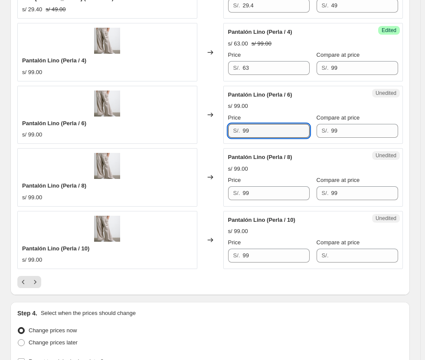
drag, startPoint x: 251, startPoint y: 127, endPoint x: 108, endPoint y: 127, distance: 143.6
click at [107, 127] on div "Pantalón Lino (Perla / 6) s/ 99.00 Changed to Unedited Pantalón Lino (Perla / 6…" at bounding box center [210, 115] width 386 height 58
type input "63"
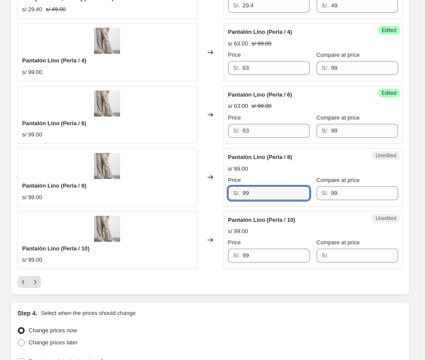
drag, startPoint x: 259, startPoint y: 196, endPoint x: 127, endPoint y: 189, distance: 132.0
click at [127, 189] on div "Pantalón Lino (Perla / 8) s/ 99.00 Changed to Unedited Pantalón Lino (Perla / 8…" at bounding box center [210, 177] width 386 height 58
type input "63"
drag, startPoint x: 80, startPoint y: 247, endPoint x: 33, endPoint y: 237, distance: 48.3
click at [40, 240] on div "Pantalón Lino (Perla / 10) s/ 99.00 Changed to Unedited Pantalón Lino (Perla / …" at bounding box center [210, 240] width 386 height 58
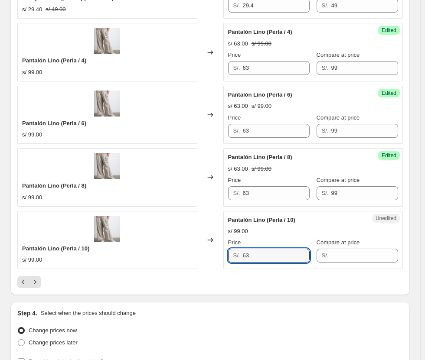
type input "63"
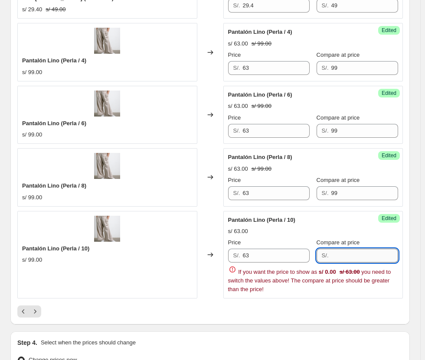
click at [311, 255] on input "Compare at price" at bounding box center [364, 256] width 67 height 14
type input "99"
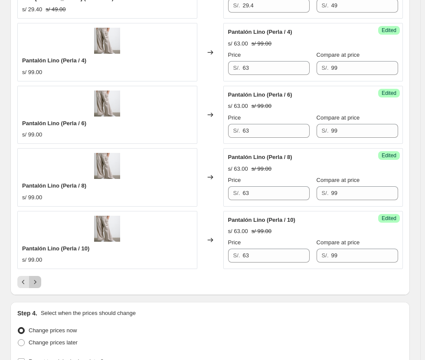
click at [36, 284] on icon "Next" at bounding box center [35, 282] width 9 height 9
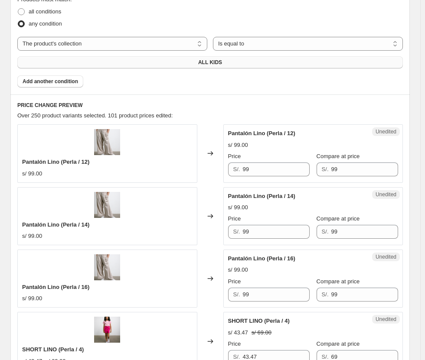
scroll to position [345, 0]
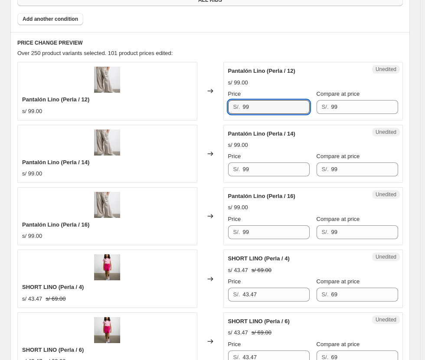
drag, startPoint x: 270, startPoint y: 104, endPoint x: 187, endPoint y: 106, distance: 82.9
click at [187, 106] on div "Pantalón Lino (Perla / 12) s/ 99.00 Changed to Unedited Pantalón Lino (Perla / …" at bounding box center [210, 91] width 386 height 58
type input "63"
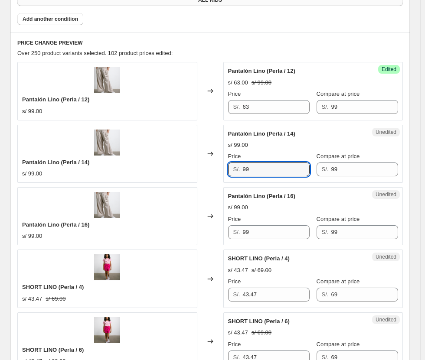
drag, startPoint x: 272, startPoint y: 168, endPoint x: 226, endPoint y: 168, distance: 46.0
click at [226, 168] on div "Unedited Pantalón Lino (Perla / 14) s/ 99.00 Price S/. 99 Compare at price S/. …" at bounding box center [313, 154] width 180 height 58
type input "63"
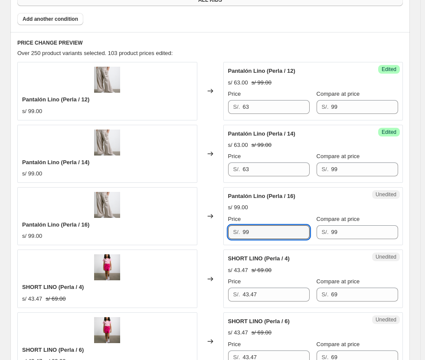
drag, startPoint x: 260, startPoint y: 237, endPoint x: 179, endPoint y: 222, distance: 82.4
click at [179, 223] on div "Pantalón Lino (Perla / 16) s/ 99.00 Changed to Unedited Pantalón Lino (Perla / …" at bounding box center [210, 216] width 386 height 58
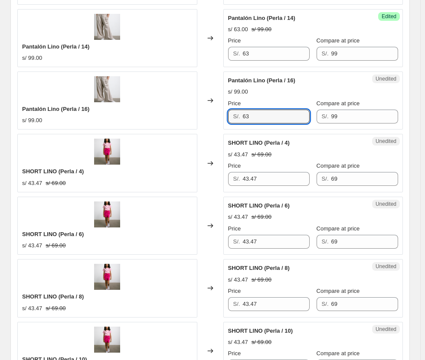
scroll to position [475, 0]
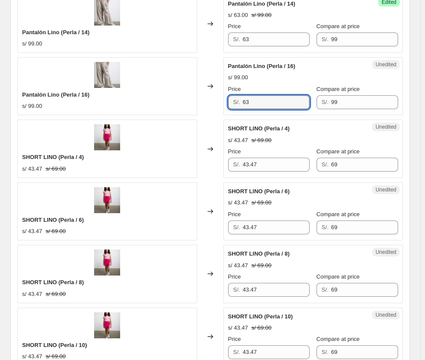
type input "63"
click at [291, 142] on div "s/ 43.47 s/ 69.00" at bounding box center [313, 140] width 170 height 9
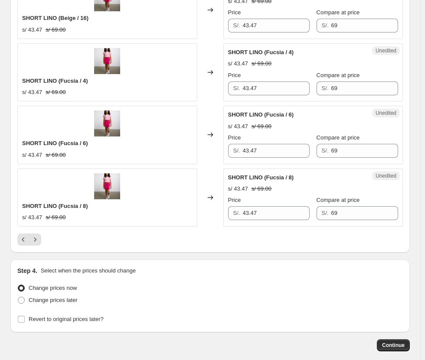
scroll to position [1429, 0]
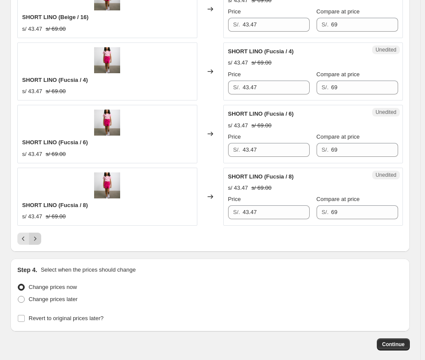
click at [38, 237] on icon "Next" at bounding box center [35, 239] width 9 height 9
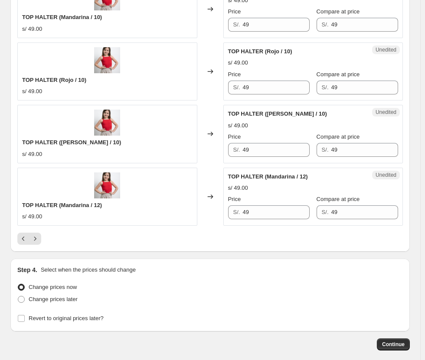
click at [159, 218] on div "s/ 49.00" at bounding box center [107, 217] width 170 height 9
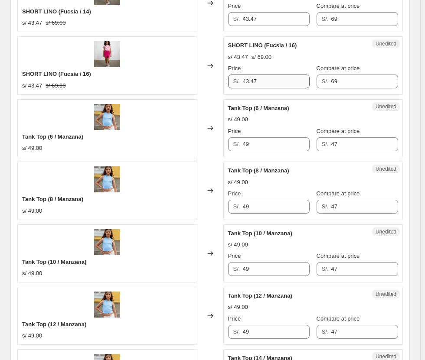
scroll to position [562, 0]
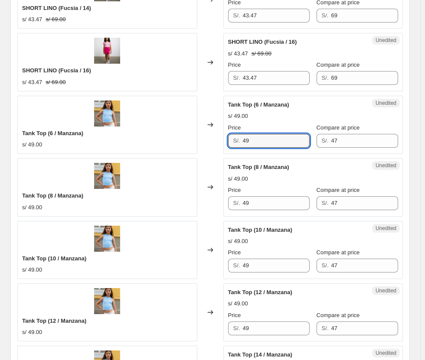
drag, startPoint x: 244, startPoint y: 139, endPoint x: 219, endPoint y: 139, distance: 24.3
click at [219, 139] on div "Tank Top (6 / [PERSON_NAME]) s/ 49.00 Changed to Unedited Tank Top (6 / [PERSON…" at bounding box center [210, 125] width 386 height 58
type input "27"
drag, startPoint x: 275, startPoint y: 207, endPoint x: 184, endPoint y: 207, distance: 90.6
click at [184, 207] on div "Tank Top (8 / [PERSON_NAME]) s/ 49.00 Changed to Unedited Tank Top (8 / [PERSON…" at bounding box center [210, 187] width 386 height 58
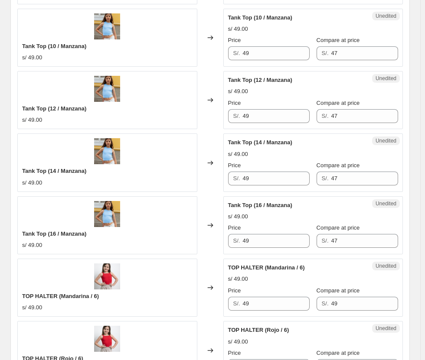
scroll to position [779, 0]
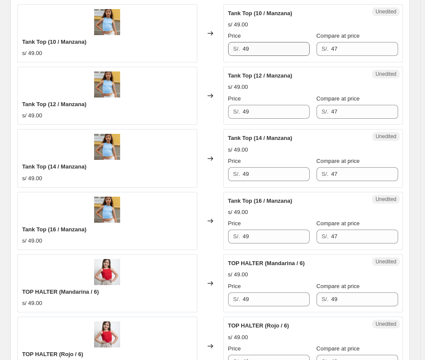
type input "27"
drag, startPoint x: 261, startPoint y: 51, endPoint x: 210, endPoint y: 52, distance: 50.3
click at [212, 52] on div "Tank Top (10 / [PERSON_NAME]) s/ 49.00 Changed to Unedited Tank Top (10 / [PERS…" at bounding box center [210, 33] width 386 height 58
type input "27"
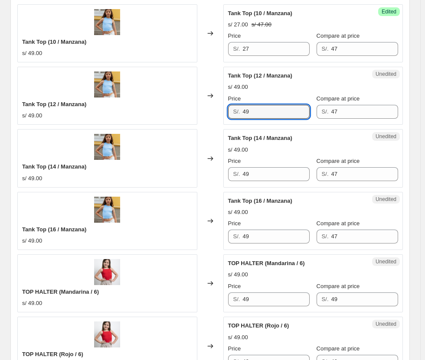
drag, startPoint x: 264, startPoint y: 112, endPoint x: 198, endPoint y: 108, distance: 65.6
click at [203, 110] on div "Tank Top (12 / [PERSON_NAME]) s/ 49.00 Changed to Unedited Tank Top (12 / [PERS…" at bounding box center [210, 96] width 386 height 58
type input "27"
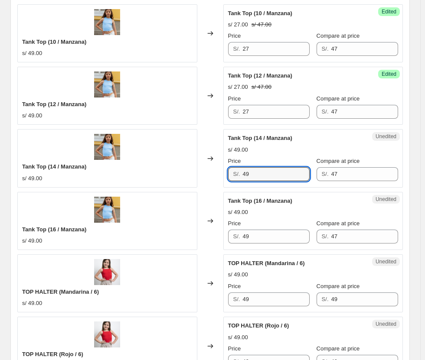
drag, startPoint x: 264, startPoint y: 172, endPoint x: 202, endPoint y: 166, distance: 62.4
click at [209, 168] on div "Tank Top (14 / [PERSON_NAME]) s/ 49.00 Changed to Unedited Tank Top (14 / [PERS…" at bounding box center [210, 158] width 386 height 58
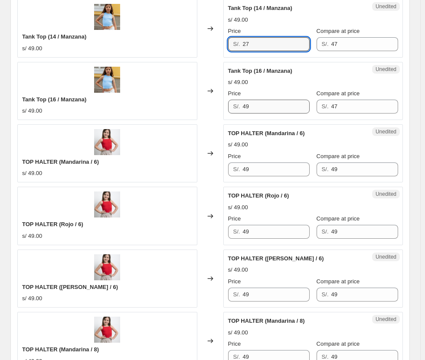
type input "27"
drag, startPoint x: 267, startPoint y: 108, endPoint x: 203, endPoint y: 101, distance: 64.1
click at [204, 102] on div "Tank Top (16 / [PERSON_NAME]) s/ 49.00 Changed to Unedited Tank Top (16 / [PERS…" at bounding box center [210, 91] width 386 height 58
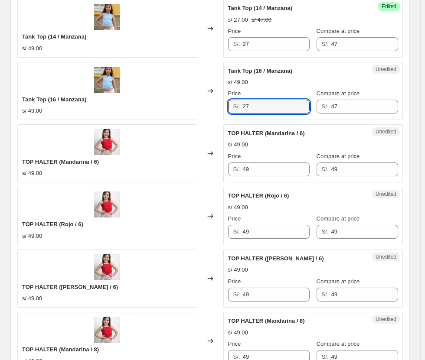
type input "27"
click at [273, 150] on div "TOP HALTER (Mandarina / 6) s/ 49.00 Price S/. 49 Compare at price S/. 49" at bounding box center [313, 152] width 170 height 47
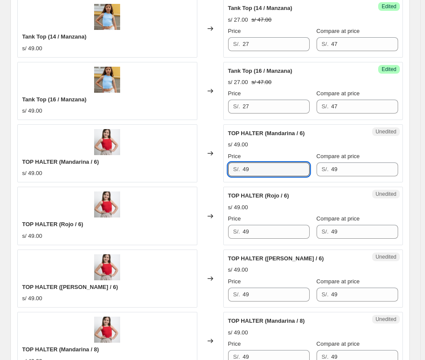
drag, startPoint x: 260, startPoint y: 164, endPoint x: 189, endPoint y: 166, distance: 71.2
click at [189, 166] on div "TOP HALTER (Mandarina / 6) s/ 49.00 Changed to Unedited TOP HALTER (Mandarina /…" at bounding box center [210, 153] width 386 height 58
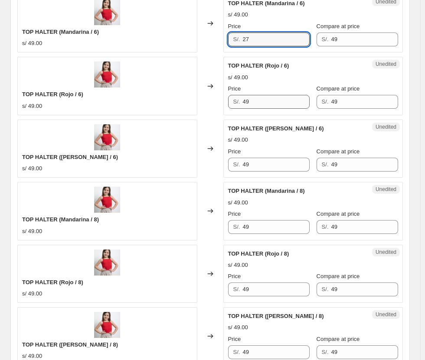
type input "27"
drag, startPoint x: 259, startPoint y: 96, endPoint x: 143, endPoint y: 104, distance: 116.1
click at [144, 104] on div "TOP HALTER (Rojo / 6) s/ 49.00 Changed to Unedited TOP HALTER (Rojo / 6) s/ 49.…" at bounding box center [210, 86] width 386 height 58
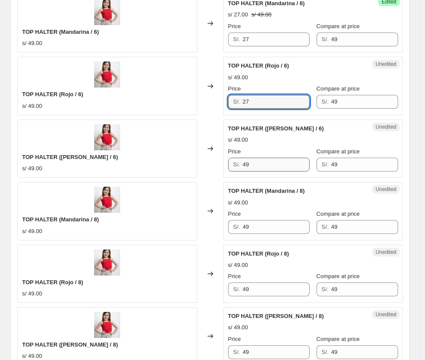
type input "27"
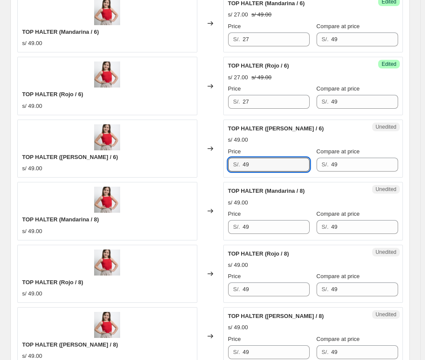
drag, startPoint x: 267, startPoint y: 169, endPoint x: 195, endPoint y: 167, distance: 72.0
click at [195, 167] on div "TOP HALTER ([PERSON_NAME] / 6) s/ 49.00 Changed to Unedited TOP HALTER ([PERSON…" at bounding box center [210, 149] width 386 height 58
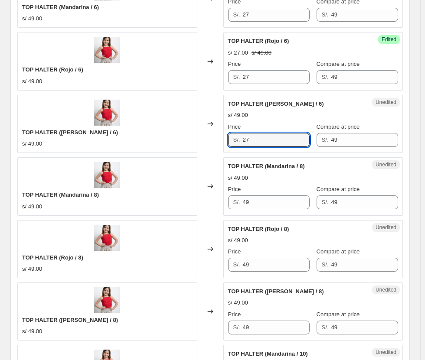
scroll to position [1082, 0]
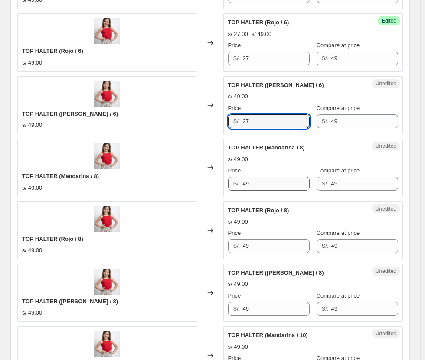
type input "27"
drag, startPoint x: 259, startPoint y: 182, endPoint x: 186, endPoint y: 181, distance: 72.9
click at [186, 182] on div "TOP HALTER (Mandarina / 8) s/ 49.00 Changed to Unedited TOP HALTER (Mandarina /…" at bounding box center [210, 168] width 386 height 58
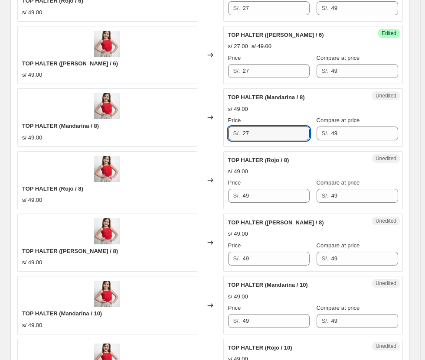
scroll to position [1169, 0]
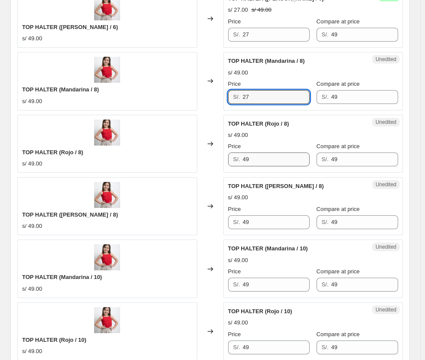
type input "27"
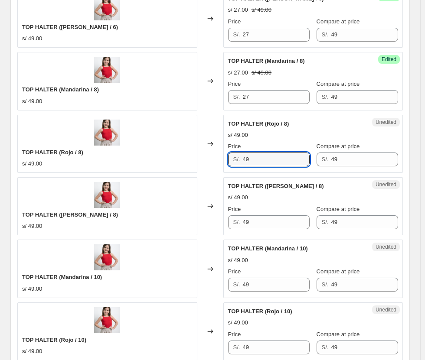
drag, startPoint x: 264, startPoint y: 157, endPoint x: 78, endPoint y: 149, distance: 185.4
click at [79, 150] on div "TOP HALTER (Rojo / 8) s/ 49.00 Changed to Unedited TOP HALTER (Rojo / 8) s/ 49.…" at bounding box center [210, 144] width 386 height 58
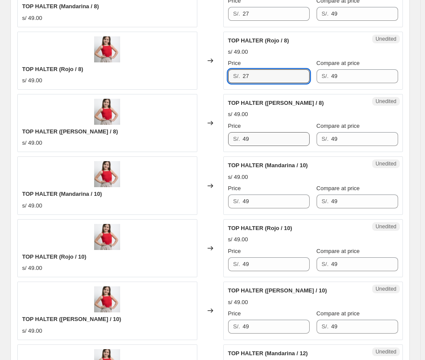
scroll to position [1256, 0]
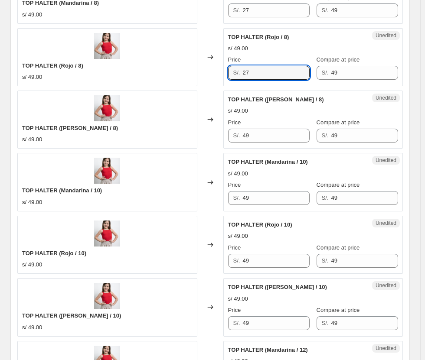
type input "27"
drag, startPoint x: 201, startPoint y: 137, endPoint x: 175, endPoint y: 134, distance: 26.3
click at [174, 136] on div "TOP HALTER ([PERSON_NAME] / 8) s/ 49.00 Changed to Unedited TOP HALTER ([PERSON…" at bounding box center [210, 120] width 386 height 58
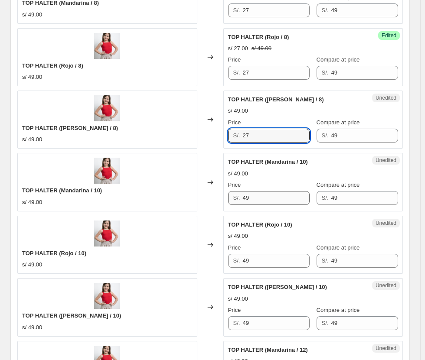
type input "27"
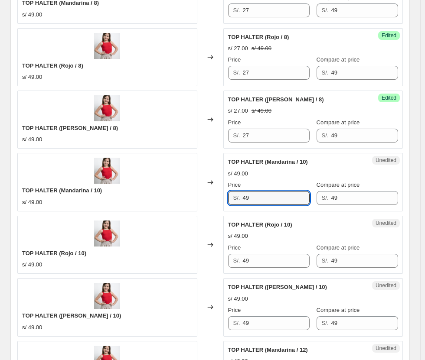
drag, startPoint x: 264, startPoint y: 195, endPoint x: 203, endPoint y: 203, distance: 61.8
click at [203, 203] on div "TOP HALTER (Mandarina / 10) s/ 49.00 Changed to Unedited TOP HALTER (Mandarina …" at bounding box center [210, 182] width 386 height 58
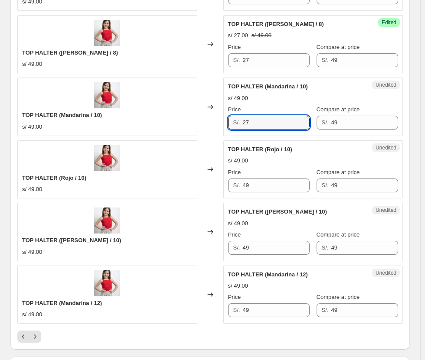
scroll to position [1343, 0]
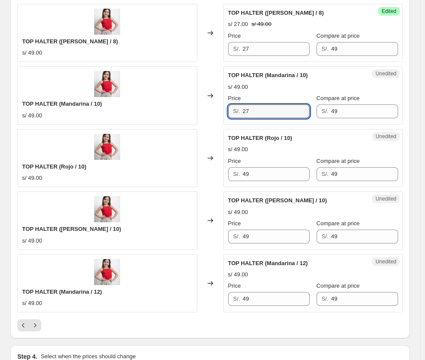
type input "27"
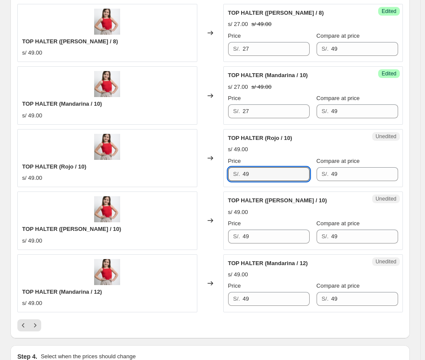
drag, startPoint x: 218, startPoint y: 174, endPoint x: 201, endPoint y: 174, distance: 16.9
click at [201, 174] on div "TOP HALTER (Rojo / 10) s/ 49.00 Changed to Unedited TOP HALTER (Rojo / 10) s/ 4…" at bounding box center [210, 158] width 386 height 58
type input "27"
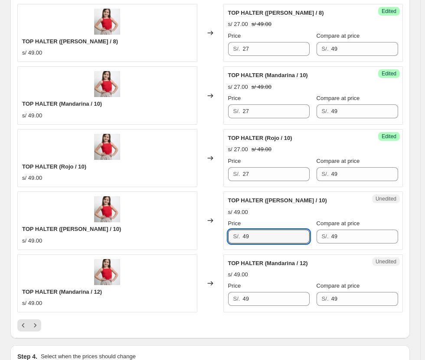
drag, startPoint x: 263, startPoint y: 239, endPoint x: 169, endPoint y: 239, distance: 93.7
click at [170, 239] on div "TOP HALTER ([PERSON_NAME] / 10) s/ 49.00 Changed to Unedited TOP HALTER ([PERSO…" at bounding box center [210, 221] width 386 height 58
type input "27"
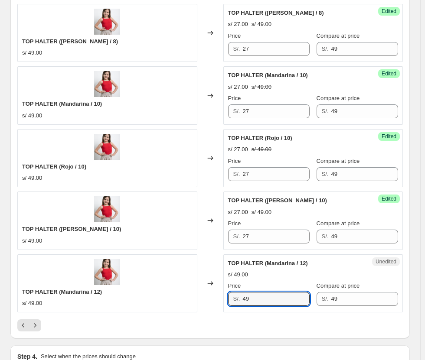
drag, startPoint x: 262, startPoint y: 301, endPoint x: 162, endPoint y: 298, distance: 100.7
click at [162, 301] on div "TOP HALTER (Mandarina / 12) s/ 49.00 Changed to Unedited TOP HALTER (Mandarina …" at bounding box center [210, 284] width 386 height 58
type input "27"
click at [38, 325] on icon "Next" at bounding box center [35, 325] width 9 height 9
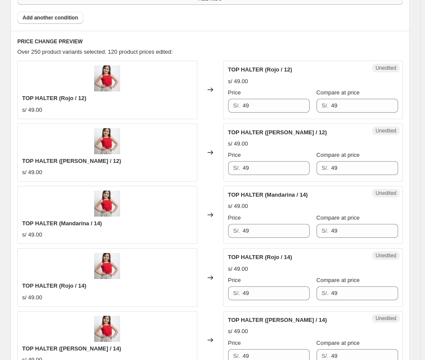
scroll to position [389, 0]
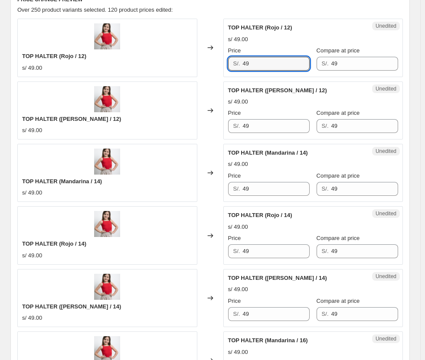
drag, startPoint x: 266, startPoint y: 63, endPoint x: 193, endPoint y: 62, distance: 73.3
click at [197, 63] on div "TOP HALTER (Rojo / 12) s/ 49.00 Changed to Unedited TOP HALTER (Rojo / 12) s/ 4…" at bounding box center [210, 48] width 386 height 58
type input "27"
drag, startPoint x: 264, startPoint y: 135, endPoint x: 258, endPoint y: 126, distance: 10.6
click at [258, 133] on div "Unedited TOP HALTER ([PERSON_NAME] / 12) s/ 49.00 Price S/. 49 Compare at price…" at bounding box center [313, 111] width 180 height 58
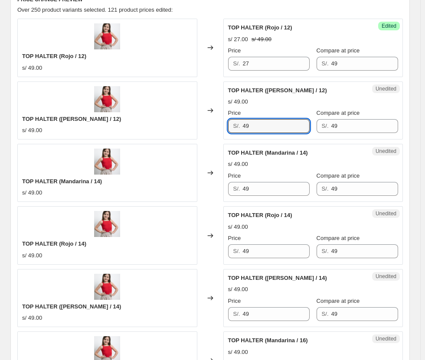
drag, startPoint x: 258, startPoint y: 124, endPoint x: 192, endPoint y: 124, distance: 66.4
click at [193, 126] on div "TOP HALTER ([PERSON_NAME] / 12) s/ 49.00 Changed to Unedited TOP HALTER ([PERSO…" at bounding box center [210, 111] width 386 height 58
type input "27"
drag, startPoint x: 269, startPoint y: 186, endPoint x: 156, endPoint y: 187, distance: 113.6
click at [160, 188] on div "TOP HALTER (Mandarina / 14) s/ 49.00 Changed to Unedited TOP HALTER (Mandarina …" at bounding box center [210, 173] width 386 height 58
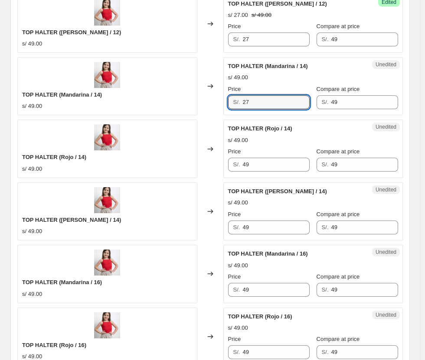
type input "27"
drag, startPoint x: 193, startPoint y: 162, endPoint x: 179, endPoint y: 161, distance: 13.5
click at [180, 162] on div "TOP HALTER (Rojo / 14) s/ 49.00 Changed to Unedited TOP HALTER (Rojo / 14) s/ 4…" at bounding box center [210, 149] width 386 height 58
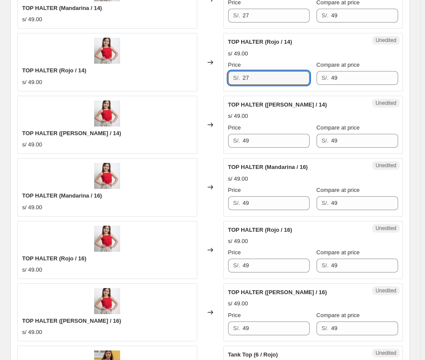
type input "27"
drag, startPoint x: 193, startPoint y: 139, endPoint x: 179, endPoint y: 137, distance: 14.5
click at [180, 137] on div "TOP HALTER ([PERSON_NAME] / 14) s/ 49.00 Changed to Unedited TOP HALTER ([PERSO…" at bounding box center [210, 125] width 386 height 58
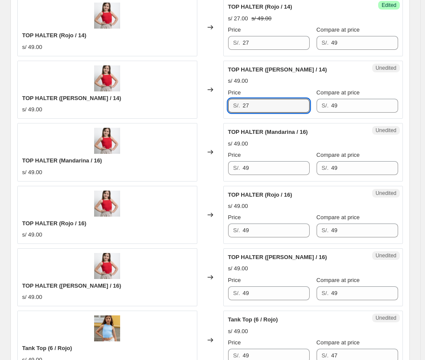
scroll to position [649, 0]
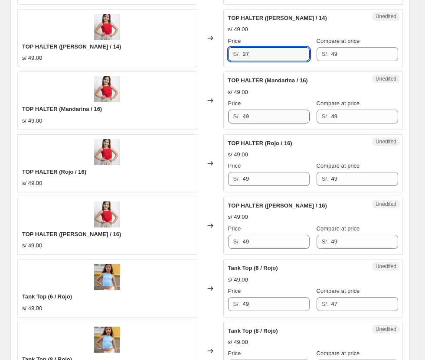
type input "27"
drag, startPoint x: 271, startPoint y: 118, endPoint x: 136, endPoint y: 107, distance: 134.9
click at [145, 111] on div "TOP HALTER (Mandarina / 16) s/ 49.00 Changed to Unedited TOP HALTER (Mandarina …" at bounding box center [210, 101] width 386 height 58
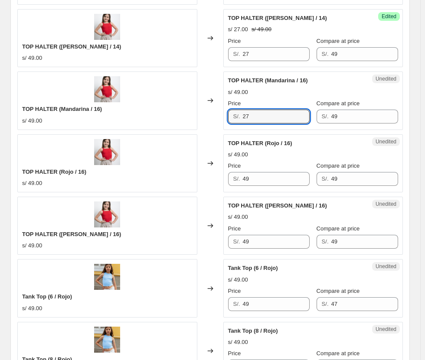
type input "27"
click at [262, 186] on div "Unedited TOP HALTER (Rojo / 16) s/ 49.00 Price S/. 49 Compare at price S/. 49" at bounding box center [313, 163] width 180 height 58
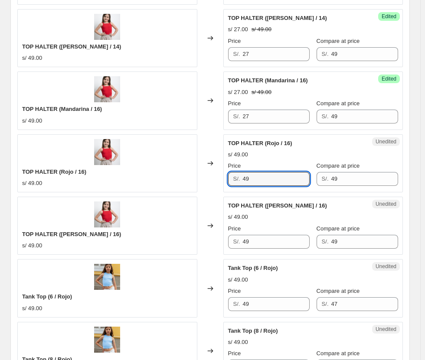
drag, startPoint x: 264, startPoint y: 177, endPoint x: 149, endPoint y: 173, distance: 114.6
click at [149, 173] on div "TOP HALTER (Rojo / 16) s/ 49.00 Changed to Unedited TOP HALTER (Rojo / 16) s/ 4…" at bounding box center [210, 163] width 386 height 58
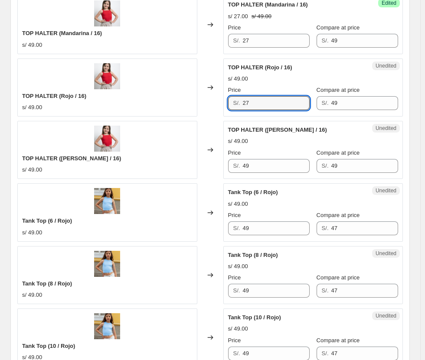
scroll to position [736, 0]
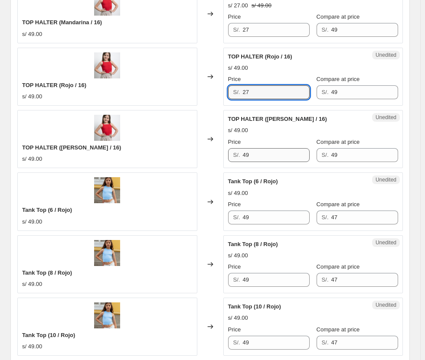
type input "27"
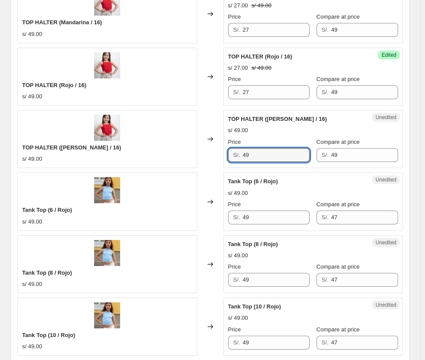
drag, startPoint x: 271, startPoint y: 159, endPoint x: 153, endPoint y: 151, distance: 118.2
click at [154, 153] on div "TOP HALTER ([PERSON_NAME] / 16) s/ 49.00 Changed to Unedited TOP HALTER ([PERSO…" at bounding box center [210, 139] width 386 height 58
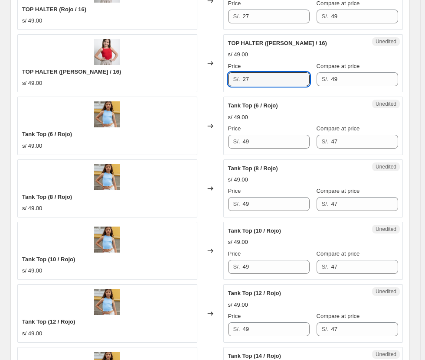
scroll to position [822, 0]
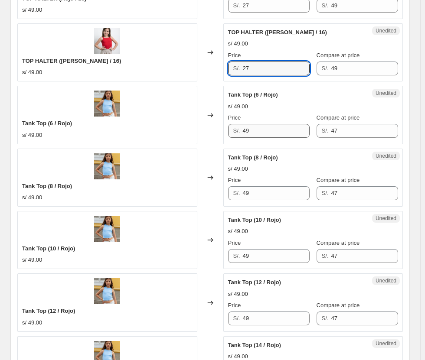
type input "27"
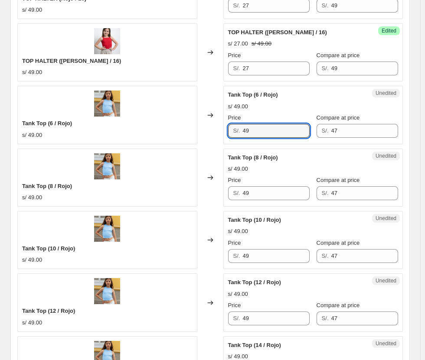
drag, startPoint x: 260, startPoint y: 133, endPoint x: 177, endPoint y: 134, distance: 83.7
click at [177, 134] on div "Tank Top (6 / Rojo) s/ 49.00 Changed to Unedited Tank Top (6 / Rojo) s/ 49.00 P…" at bounding box center [210, 115] width 386 height 58
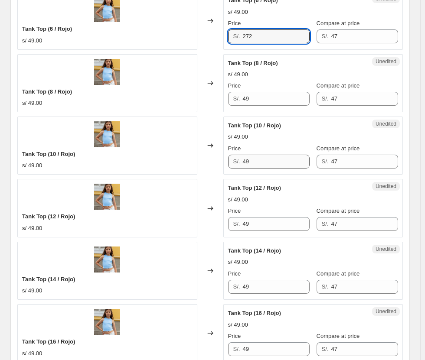
scroll to position [909, 0]
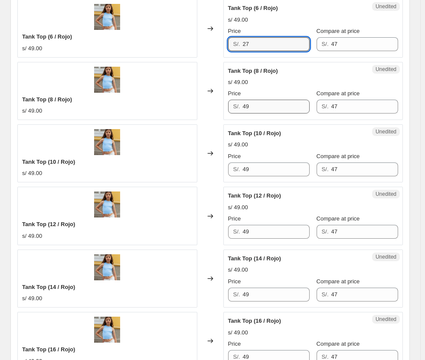
type input "27"
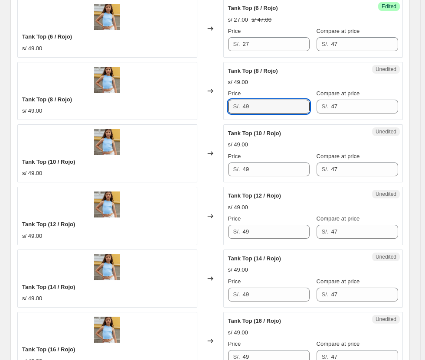
drag, startPoint x: 269, startPoint y: 109, endPoint x: 176, endPoint y: 115, distance: 93.0
click at [176, 115] on div "Tank Top (8 / Rojo) s/ 49.00 Changed to Unedited Tank Top (8 / Rojo) s/ 49.00 P…" at bounding box center [210, 91] width 386 height 58
type input "27"
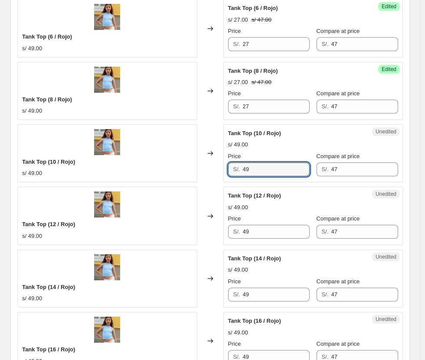
drag, startPoint x: 261, startPoint y: 173, endPoint x: 163, endPoint y: 171, distance: 98.0
click at [164, 173] on div "Tank Top (10 / Rojo) s/ 49.00 Changed to Unedited Tank Top (10 / Rojo) s/ 49.00…" at bounding box center [210, 153] width 386 height 58
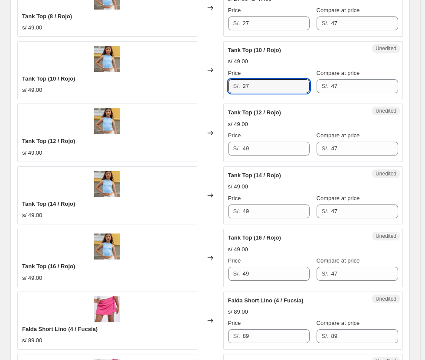
scroll to position [996, 0]
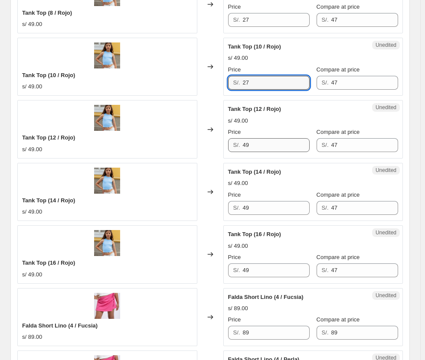
type input "27"
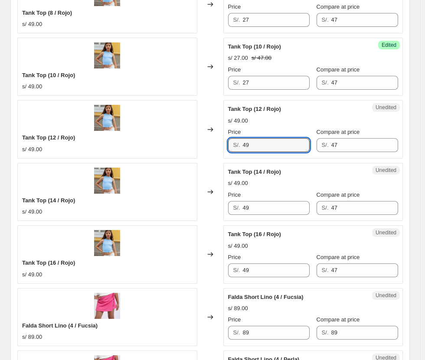
drag, startPoint x: 268, startPoint y: 147, endPoint x: 114, endPoint y: 125, distance: 155.9
click at [115, 125] on div "Tank Top (12 / Rojo) s/ 49.00 Changed to Unedited Tank Top (12 / Rojo) s/ 49.00…" at bounding box center [210, 129] width 386 height 58
type input "27"
drag, startPoint x: 259, startPoint y: 209, endPoint x: 172, endPoint y: 204, distance: 87.4
click at [173, 204] on div "Tank Top (14 / Rojo) s/ 49.00 Changed to Unedited Tank Top (14 / Rojo) s/ 49.00…" at bounding box center [210, 192] width 386 height 58
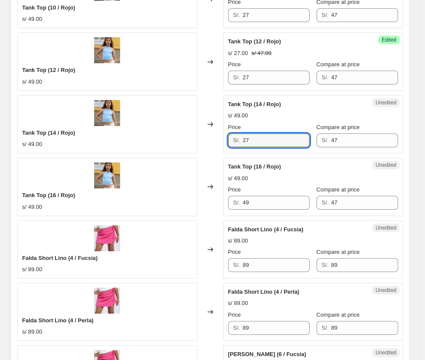
scroll to position [1082, 0]
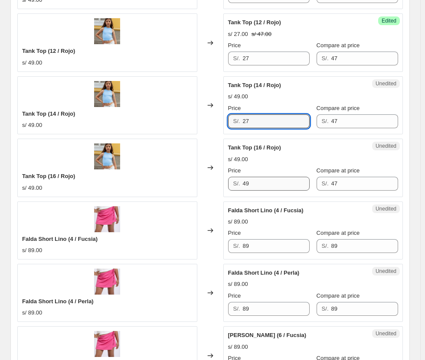
type input "27"
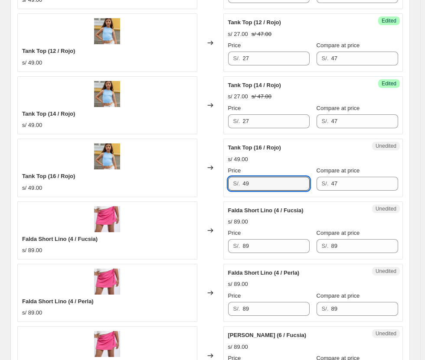
click at [213, 184] on div "Tank Top (16 / Rojo) s/ 49.00 Changed to Unedited Tank Top (16 / Rojo) s/ 49.00…" at bounding box center [210, 168] width 386 height 58
type input "27"
click at [290, 157] on div "s/ 27.00 s/ 47.00" at bounding box center [313, 159] width 170 height 9
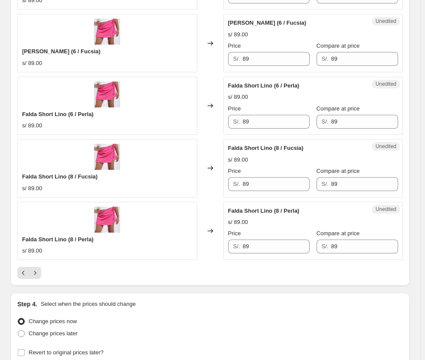
scroll to position [1473, 0]
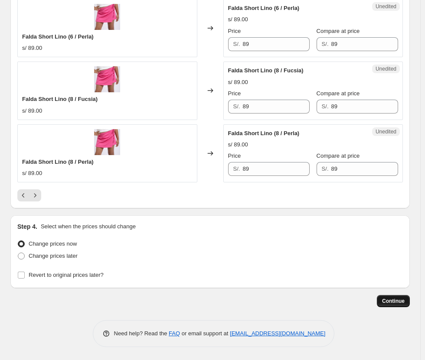
click at [311, 302] on button "Continue" at bounding box center [393, 301] width 33 height 12
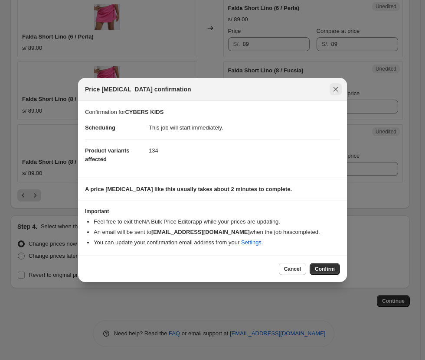
click at [311, 85] on icon "Close" at bounding box center [335, 89] width 9 height 9
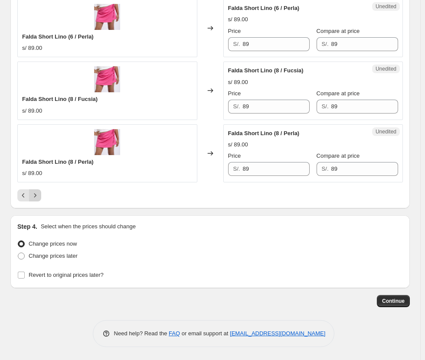
click at [39, 193] on button "Next" at bounding box center [35, 196] width 12 height 12
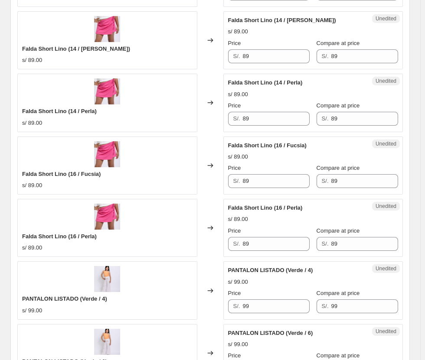
scroll to position [909, 0]
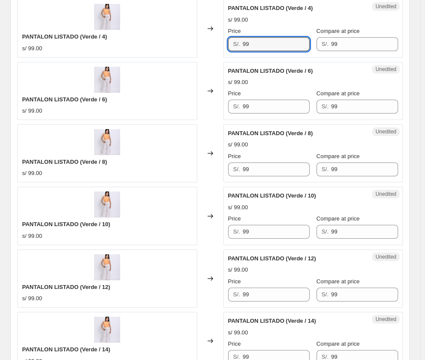
drag, startPoint x: 264, startPoint y: 42, endPoint x: 223, endPoint y: 42, distance: 40.8
click at [223, 42] on div "PANTALON LISTADO (Verde / 4) s/ 99.00 Changed to Unedited PANTALON LISTADO (Ver…" at bounding box center [210, 28] width 386 height 58
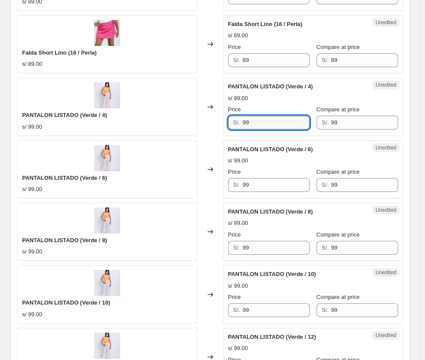
scroll to position [822, 0]
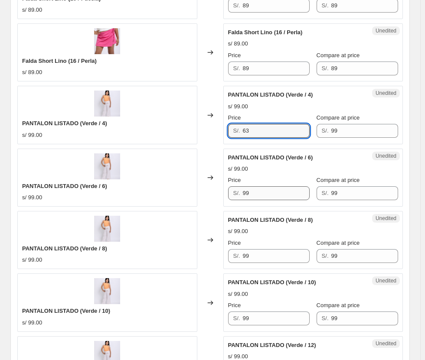
type input "63"
drag, startPoint x: 260, startPoint y: 193, endPoint x: 163, endPoint y: 185, distance: 97.0
click at [163, 186] on div "PANTALON LISTADO (Verde / 6) s/ 99.00 Changed to Unedited PANTALON LISTADO (Ver…" at bounding box center [210, 178] width 386 height 58
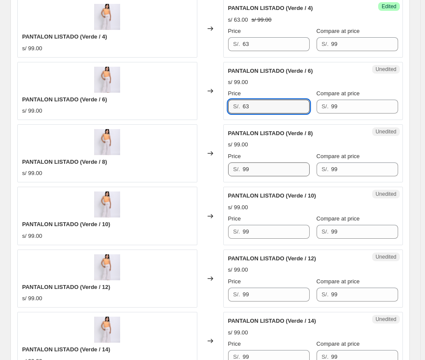
type input "63"
click at [211, 164] on div "PANTALON LISTADO (Verde / 8) s/ 99.00 Changed to Unedited PANTALON LISTADO (Ver…" at bounding box center [210, 153] width 386 height 58
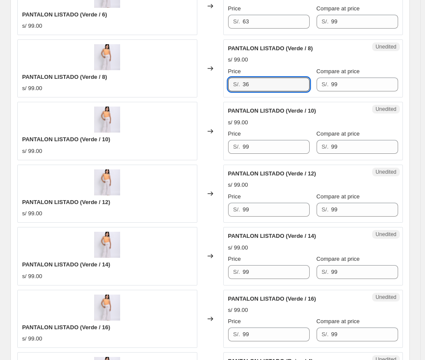
scroll to position [996, 0]
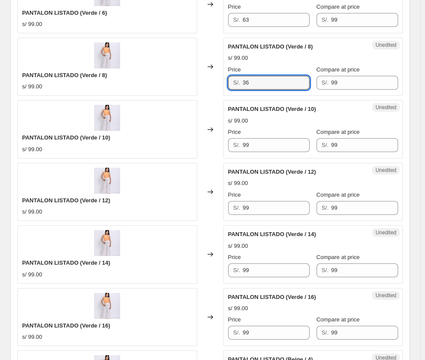
drag, startPoint x: 263, startPoint y: 79, endPoint x: 145, endPoint y: 79, distance: 118.0
click at [145, 79] on div "PANTALON LISTADO (Verde / 8) s/ 99.00 Changed to Unedited PANTALON LISTADO (Ver…" at bounding box center [210, 67] width 386 height 58
type input "63"
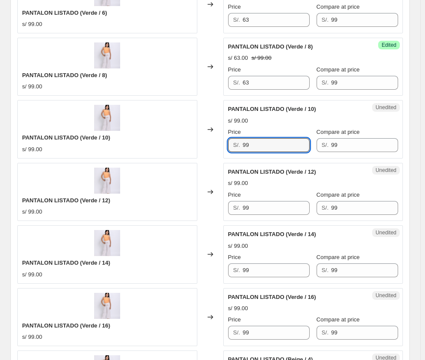
drag, startPoint x: 262, startPoint y: 147, endPoint x: 187, endPoint y: 146, distance: 75.5
click at [188, 146] on div "PANTALON LISTADO (Verde / 10) s/ 99.00 Changed to Unedited PANTALON LISTADO (Ve…" at bounding box center [210, 129] width 386 height 58
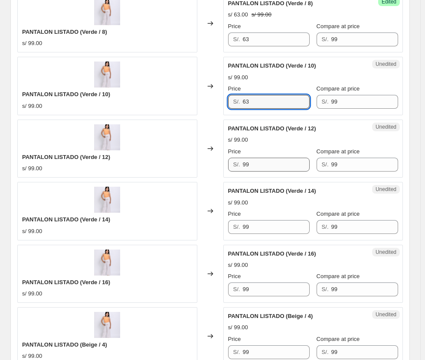
type input "63"
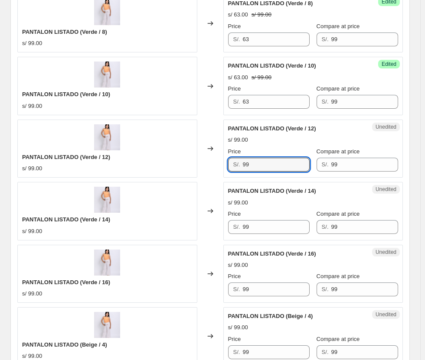
drag, startPoint x: 264, startPoint y: 171, endPoint x: 191, endPoint y: 165, distance: 73.1
click at [187, 166] on div "PANTALON LISTADO (Verde / 12) s/ 99.00 Changed to Unedited PANTALON LISTADO (Ve…" at bounding box center [210, 149] width 386 height 58
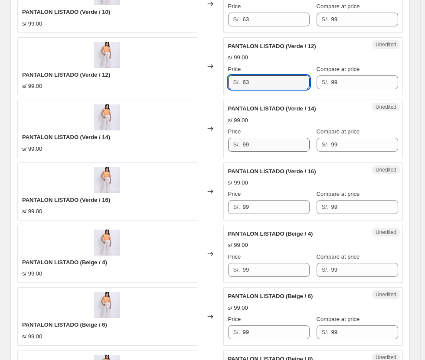
scroll to position [1126, 0]
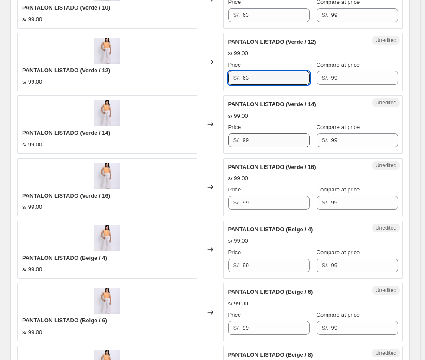
type input "63"
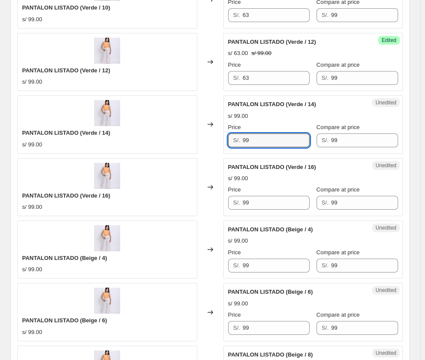
drag, startPoint x: 255, startPoint y: 146, endPoint x: 224, endPoint y: 153, distance: 31.9
click at [214, 150] on div "PANTALON LISTADO (Verde / 14) s/ 99.00 Changed to Unedited PANTALON LISTADO (Ve…" at bounding box center [210, 124] width 386 height 58
type input "63"
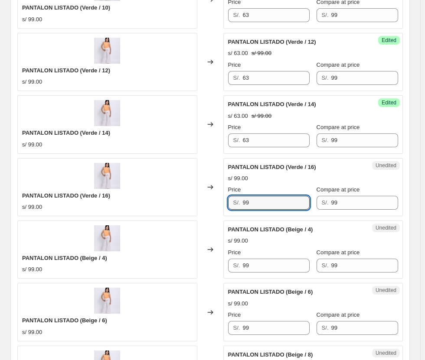
drag, startPoint x: 263, startPoint y: 202, endPoint x: 149, endPoint y: 186, distance: 115.2
click at [161, 190] on div "PANTALON LISTADO (Verde / 16) s/ 99.00 Changed to Unedited PANTALON LISTADO (Ve…" at bounding box center [210, 187] width 386 height 58
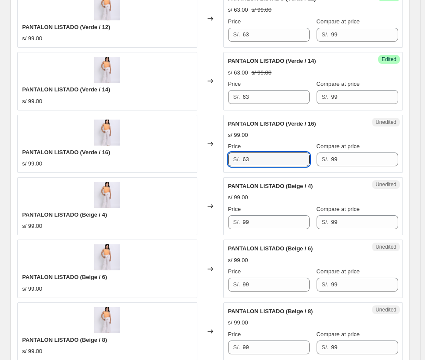
type input "63"
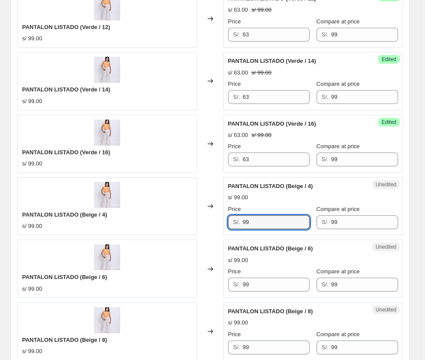
drag, startPoint x: 236, startPoint y: 222, endPoint x: 212, endPoint y: 222, distance: 23.9
click at [212, 222] on div "PANTALON LISTADO (Beige / 4) s/ 99.00 Changed to Unedited PANTALON LISTADO (Bei…" at bounding box center [210, 206] width 386 height 58
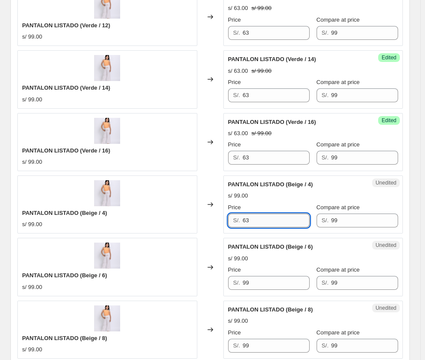
scroll to position [1256, 0]
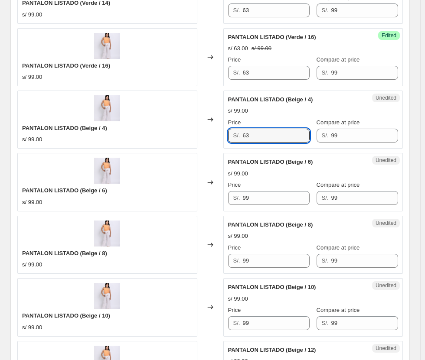
type input "63"
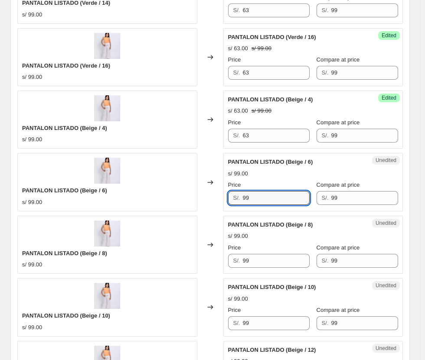
drag, startPoint x: 227, startPoint y: 199, endPoint x: 202, endPoint y: 206, distance: 25.9
click at [198, 204] on div "PANTALON LISTADO (Beige / 6) s/ 99.00 Changed to Unedited PANTALON LISTADO (Bei…" at bounding box center [210, 182] width 386 height 58
type input "63"
drag, startPoint x: 252, startPoint y: 259, endPoint x: 196, endPoint y: 257, distance: 55.5
click at [197, 258] on div "PANTALON LISTADO (Beige / 8) s/ 99.00 Changed to Unedited PANTALON LISTADO (Bei…" at bounding box center [210, 245] width 386 height 58
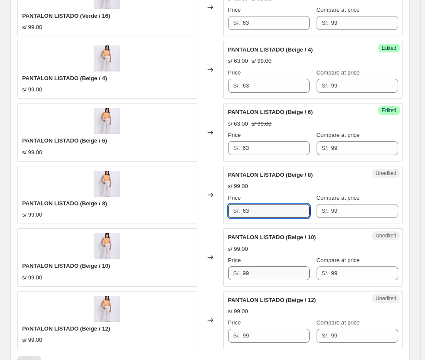
scroll to position [1386, 0]
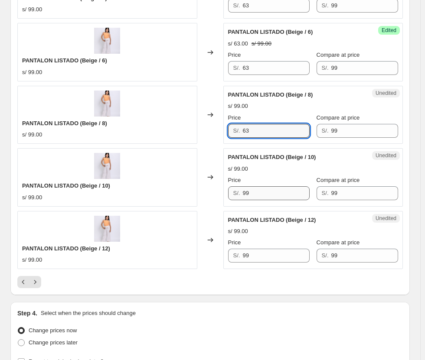
type input "63"
drag, startPoint x: 257, startPoint y: 191, endPoint x: 158, endPoint y: 190, distance: 98.9
click at [156, 189] on div "PANTALON LISTADO (Beige / 10) s/ 99.00 Changed to Unedited PANTALON LISTADO (Be…" at bounding box center [210, 177] width 386 height 58
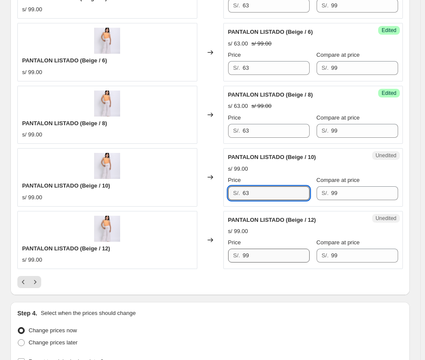
type input "63"
drag, startPoint x: 256, startPoint y: 252, endPoint x: 183, endPoint y: 251, distance: 73.7
click at [185, 252] on div "PANTALON LISTADO (Beige / 12) s/ 99.00 Changed to Unedited PANTALON LISTADO (Be…" at bounding box center [210, 240] width 386 height 58
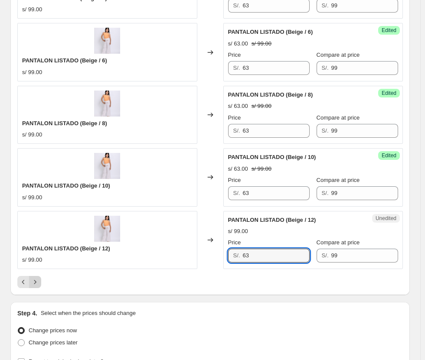
type input "63"
click at [30, 285] on button "Next" at bounding box center [35, 282] width 12 height 12
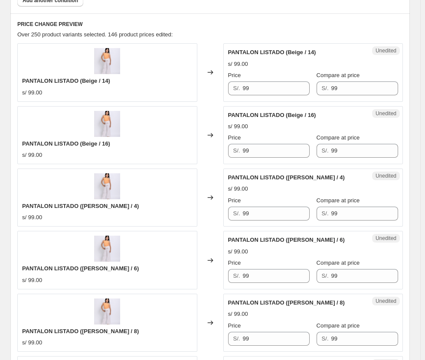
scroll to position [345, 0]
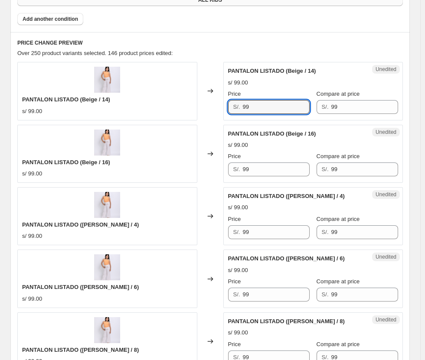
drag, startPoint x: 265, startPoint y: 107, endPoint x: 195, endPoint y: 109, distance: 69.8
click at [195, 109] on div "PANTALON LISTADO (Beige / 14) s/ 99.00 Changed to Unedited PANTALON LISTADO (Be…" at bounding box center [210, 91] width 386 height 58
type input "63"
drag, startPoint x: 255, startPoint y: 164, endPoint x: 200, endPoint y: 164, distance: 54.7
click at [201, 165] on div "PANTALON LISTADO (Beige / 16) s/ 99.00 Changed to Unedited PANTALON LISTADO (Be…" at bounding box center [210, 154] width 386 height 58
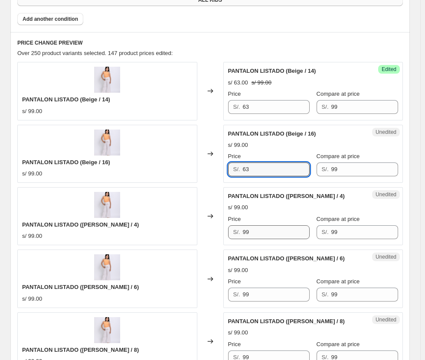
type input "63"
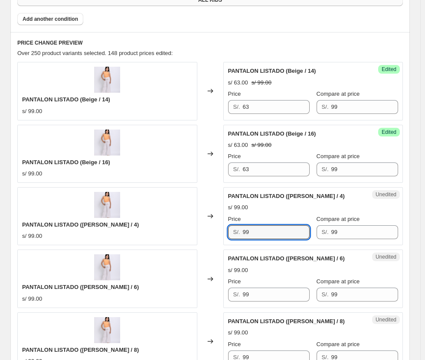
drag, startPoint x: 269, startPoint y: 233, endPoint x: 217, endPoint y: 229, distance: 51.8
click at [224, 231] on div "PANTALON LISTADO ([PERSON_NAME] / 4) s/ 99.00 Changed to Unedited PANTALON LIST…" at bounding box center [210, 216] width 386 height 58
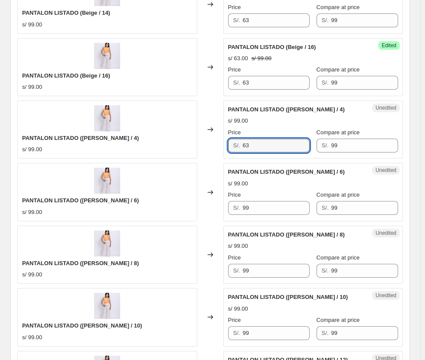
type input "63"
drag, startPoint x: 231, startPoint y: 207, endPoint x: 211, endPoint y: 206, distance: 20.0
click at [211, 206] on div "PANTALON LISTADO ([PERSON_NAME] / 6) s/ 99.00 Changed to Unedited PANTALON LIST…" at bounding box center [210, 192] width 386 height 58
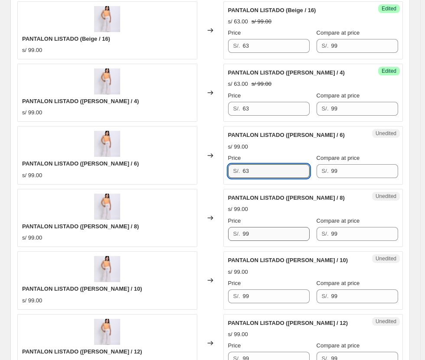
scroll to position [519, 0]
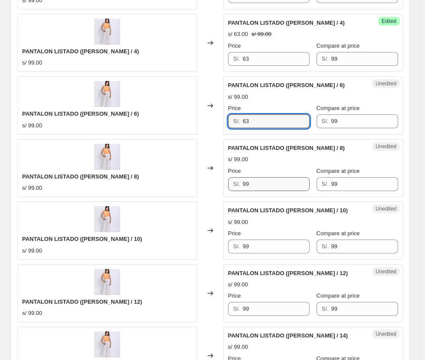
type input "63"
drag, startPoint x: 259, startPoint y: 186, endPoint x: 231, endPoint y: 185, distance: 28.2
click at [231, 185] on div "S/. 99" at bounding box center [269, 184] width 82 height 14
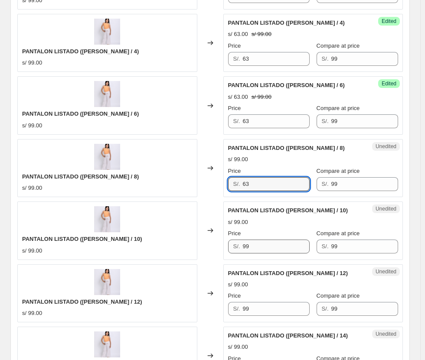
type input "63"
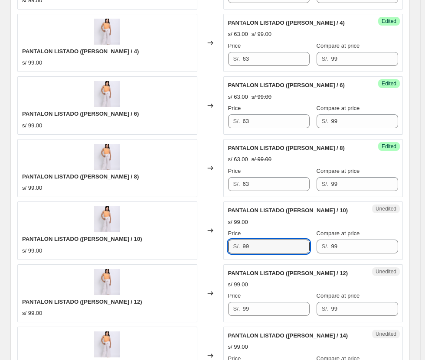
drag, startPoint x: 253, startPoint y: 244, endPoint x: 214, endPoint y: 242, distance: 39.1
click at [214, 242] on div "PANTALON LISTADO ([PERSON_NAME] / 10) s/ 99.00 Changed to Unedited PANTALON LIS…" at bounding box center [210, 231] width 386 height 58
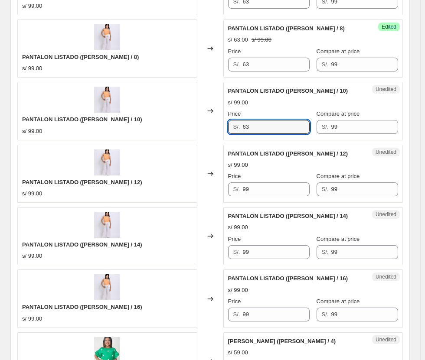
scroll to position [649, 0]
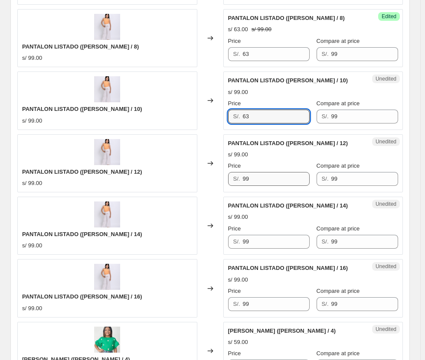
type input "63"
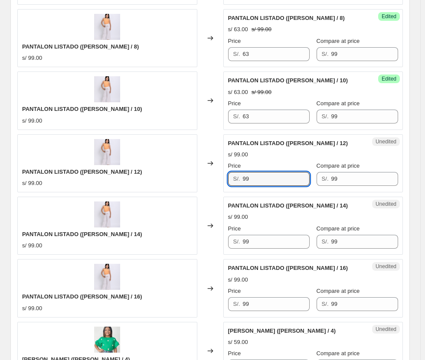
drag, startPoint x: 256, startPoint y: 179, endPoint x: 183, endPoint y: 186, distance: 73.6
click at [174, 179] on div "PANTALON LISTADO ([PERSON_NAME] / 12) s/ 99.00 Changed to Unedited PANTALON LIS…" at bounding box center [210, 163] width 386 height 58
type input "63"
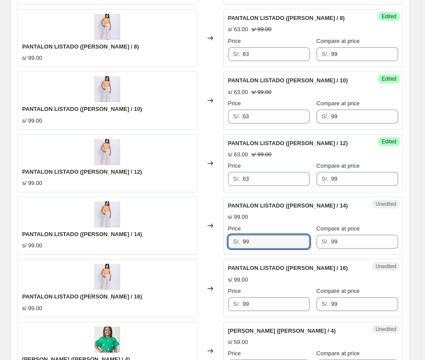
drag, startPoint x: 255, startPoint y: 246, endPoint x: 223, endPoint y: 243, distance: 32.2
click at [224, 244] on div "PANTALON LISTADO ([PERSON_NAME] / 14) s/ 99.00 Changed to Unedited PANTALON LIS…" at bounding box center [210, 226] width 386 height 58
type input "63"
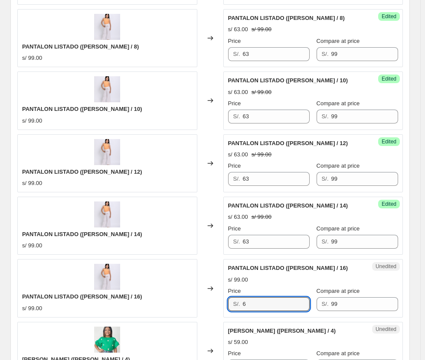
drag, startPoint x: 245, startPoint y: 298, endPoint x: 226, endPoint y: 297, distance: 18.7
click at [229, 298] on div "Unedited PANTALON LISTADO ([PERSON_NAME] / 16) s/ 99.00 Price S/. 6 Compare at …" at bounding box center [313, 288] width 180 height 58
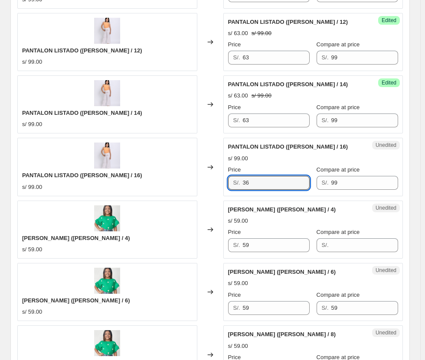
scroll to position [779, 0]
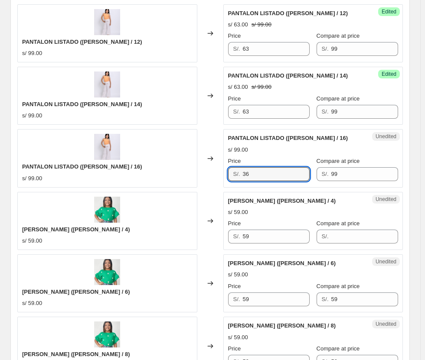
drag, startPoint x: 272, startPoint y: 173, endPoint x: 213, endPoint y: 173, distance: 59.9
click at [213, 173] on div "PANTALON LISTADO ([PERSON_NAME] / 16) s/ 99.00 Changed to Unedited PANTALON LIS…" at bounding box center [210, 158] width 386 height 58
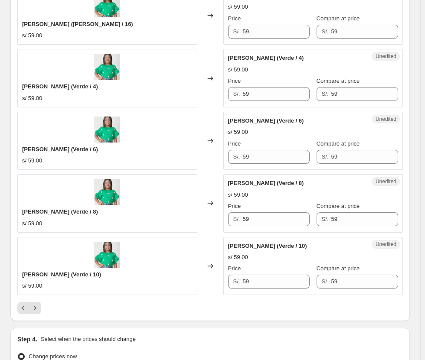
scroll to position [1473, 0]
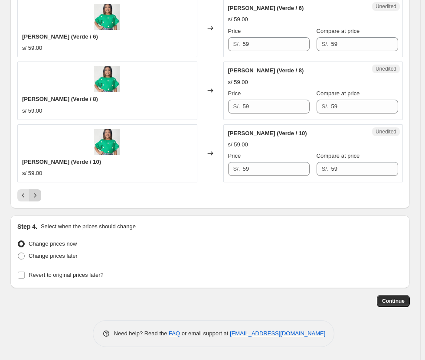
type input "63"
click at [32, 193] on icon "Next" at bounding box center [35, 195] width 9 height 9
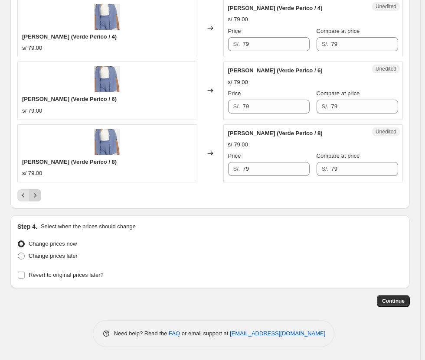
click at [36, 196] on icon "Next" at bounding box center [35, 195] width 9 height 9
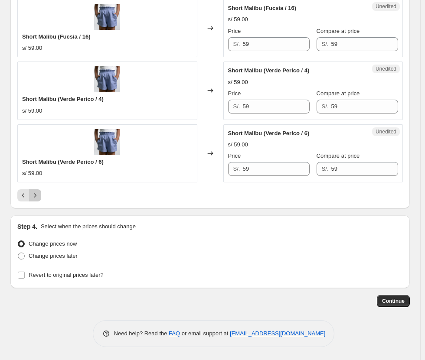
click at [37, 196] on icon "Next" at bounding box center [35, 195] width 9 height 9
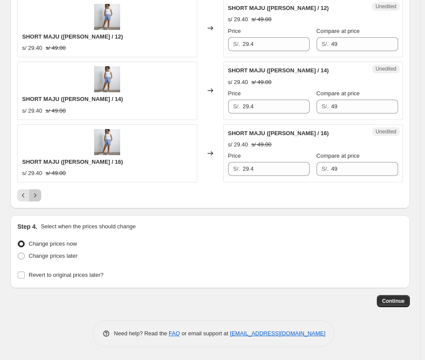
click at [37, 197] on icon "Next" at bounding box center [35, 195] width 9 height 9
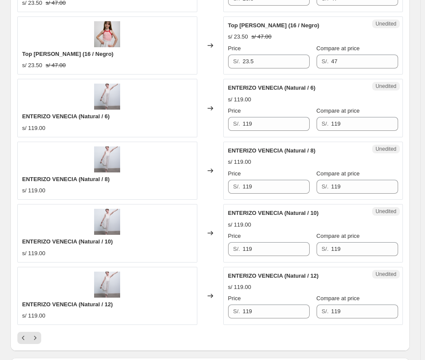
scroll to position [1343, 0]
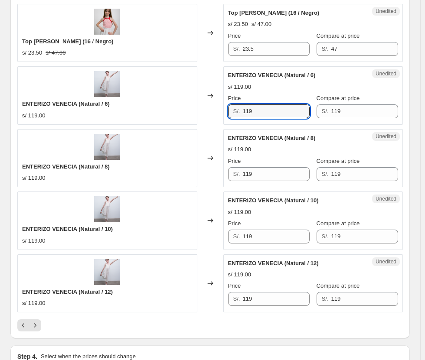
drag, startPoint x: 268, startPoint y: 106, endPoint x: 216, endPoint y: 106, distance: 52.0
click at [216, 106] on div "ENTERIZO VENECIA (Natural / 6) s/ 119.00 Changed to Unedited ENTERIZO VENECIA (…" at bounding box center [210, 95] width 386 height 58
type input "79"
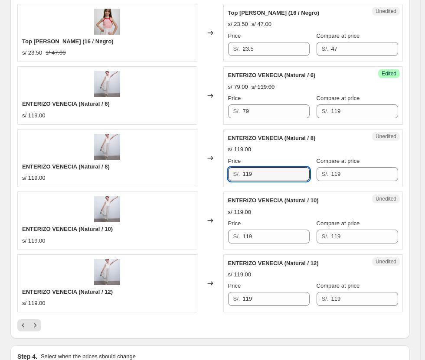
drag, startPoint x: 278, startPoint y: 174, endPoint x: 221, endPoint y: 177, distance: 56.9
click at [221, 177] on div "ENTERIZO VENECIA (Natural / 8) s/ 119.00 Changed to Unedited ENTERIZO VENECIA (…" at bounding box center [210, 158] width 386 height 58
type input "79"
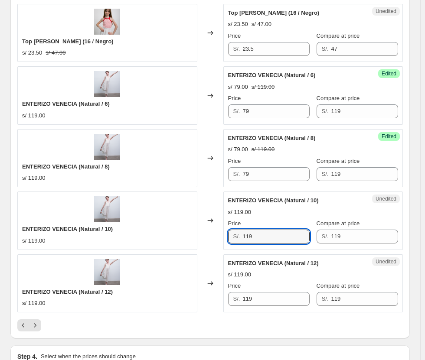
drag, startPoint x: 220, startPoint y: 235, endPoint x: 187, endPoint y: 235, distance: 33.0
click at [187, 235] on div "ENTERIZO VENECIA (Natural / 10) s/ 119.00 Changed to Unedited ENTERIZO VENECIA …" at bounding box center [210, 221] width 386 height 58
type input "79"
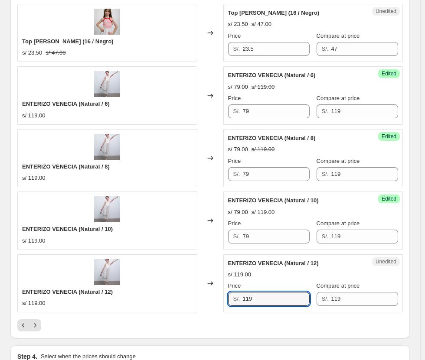
drag, startPoint x: 262, startPoint y: 301, endPoint x: 166, endPoint y: 297, distance: 96.4
click at [166, 300] on div "ENTERIZO VENECIA (Natural / 12) s/ 119.00 Changed to Unedited ENTERIZO VENECIA …" at bounding box center [210, 284] width 386 height 58
type input "79"
click at [34, 321] on button "Next" at bounding box center [35, 326] width 12 height 12
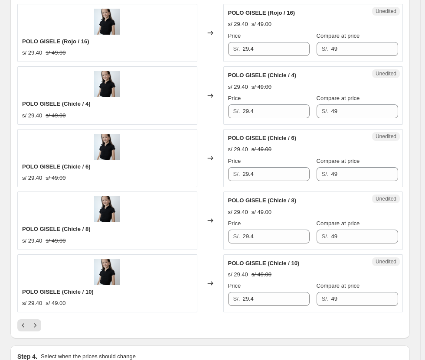
click at [35, 323] on icon "Next" at bounding box center [35, 325] width 9 height 9
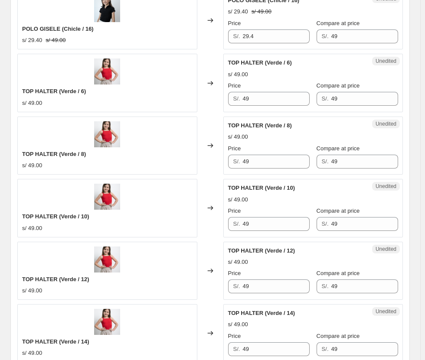
scroll to position [519, 0]
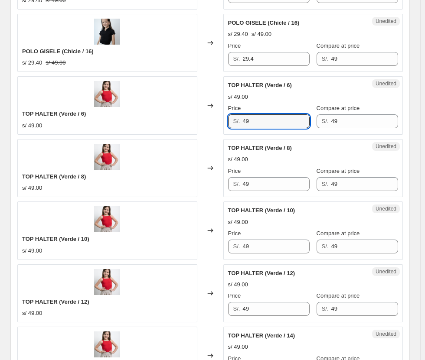
drag, startPoint x: 261, startPoint y: 116, endPoint x: 207, endPoint y: 122, distance: 54.1
click at [208, 122] on div "TOP HALTER (Verde / 6) s/ 49.00 Changed to Unedited TOP HALTER (Verde / 6) s/ 4…" at bounding box center [210, 105] width 386 height 58
type input "27"
drag, startPoint x: 251, startPoint y: 186, endPoint x: 195, endPoint y: 172, distance: 58.1
click at [180, 187] on div "TOP HALTER (Verde / 8) s/ 49.00 Changed to Unedited TOP HALTER (Verde / 8) s/ 4…" at bounding box center [210, 168] width 386 height 58
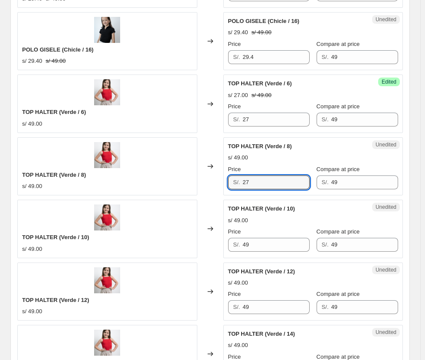
scroll to position [605, 0]
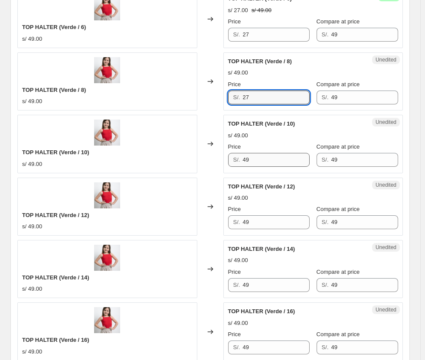
type input "27"
drag, startPoint x: 259, startPoint y: 164, endPoint x: 167, endPoint y: 150, distance: 92.5
click at [167, 151] on div "TOP HALTER (Verde / 10) s/ 49.00 Changed to Unedited TOP HALTER (Verde / 10) s/…" at bounding box center [210, 144] width 386 height 58
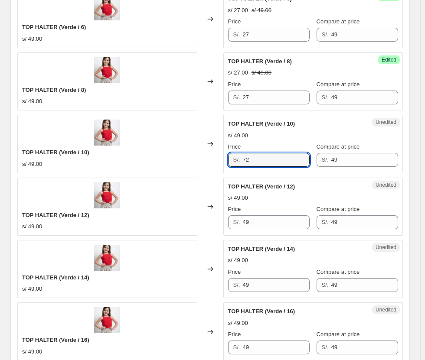
drag, startPoint x: 266, startPoint y: 159, endPoint x: 183, endPoint y: 160, distance: 83.3
click at [183, 160] on div "TOP HALTER (Verde / 10) s/ 49.00 Changed to Unedited TOP HALTER (Verde / 10) s/…" at bounding box center [210, 144] width 386 height 58
type input "27"
drag, startPoint x: 175, startPoint y: 221, endPoint x: 170, endPoint y: 219, distance: 5.2
click at [171, 221] on div "TOP HALTER (Verde / 12) s/ 49.00 Changed to Unedited TOP HALTER (Verde / 12) s/…" at bounding box center [210, 207] width 386 height 58
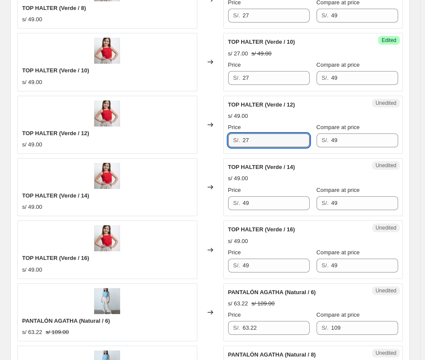
scroll to position [692, 0]
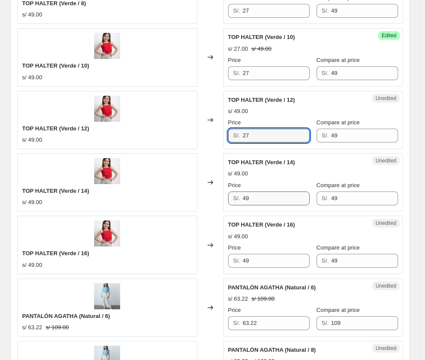
type input "27"
drag, startPoint x: 260, startPoint y: 197, endPoint x: 202, endPoint y: 192, distance: 58.3
click at [202, 192] on div "TOP HALTER (Verde / 14) s/ 49.00 Changed to Unedited TOP HALTER (Verde / 14) s/…" at bounding box center [210, 183] width 386 height 58
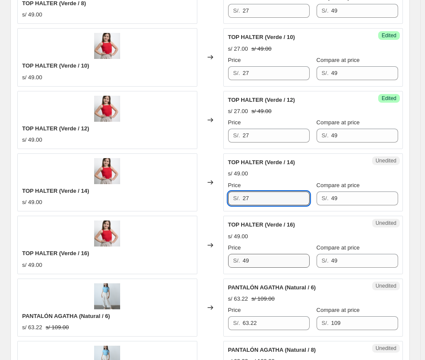
type input "27"
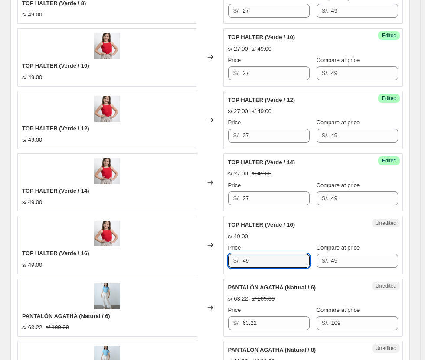
drag, startPoint x: 273, startPoint y: 257, endPoint x: 206, endPoint y: 256, distance: 67.2
click at [206, 256] on div "TOP HALTER (Verde / 16) s/ 49.00 Changed to Unedited TOP HALTER (Verde / 16) s/…" at bounding box center [210, 245] width 386 height 58
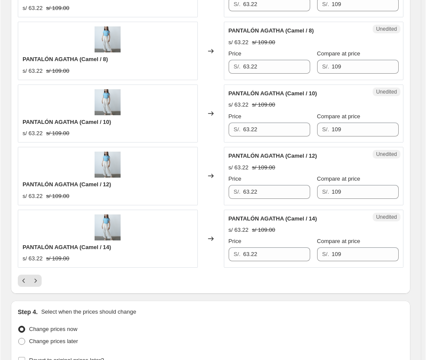
scroll to position [1473, 0]
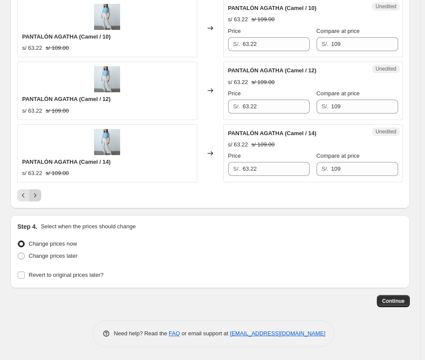
type input "27"
click at [33, 194] on icon "Next" at bounding box center [35, 195] width 9 height 9
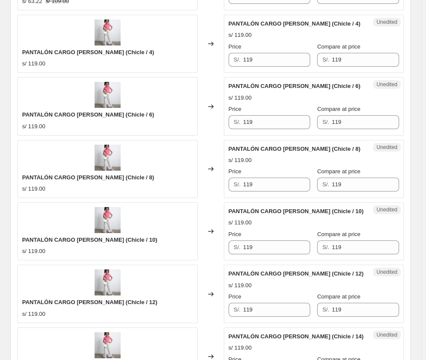
scroll to position [779, 0]
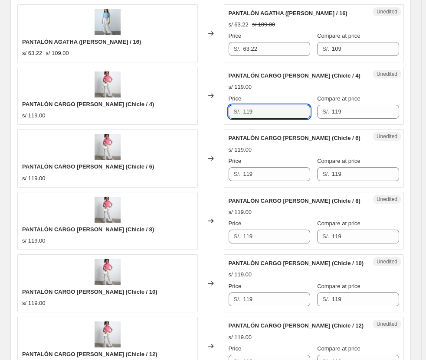
drag, startPoint x: 261, startPoint y: 114, endPoint x: 232, endPoint y: 115, distance: 28.2
click at [233, 115] on div "S/. 119" at bounding box center [270, 112] width 82 height 14
type input "73"
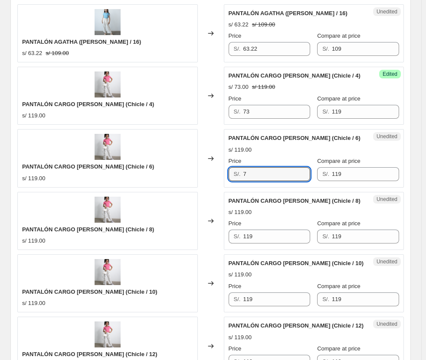
drag, startPoint x: 265, startPoint y: 174, endPoint x: 222, endPoint y: 174, distance: 43.8
click at [222, 174] on div "PANTALÓN CARGO [PERSON_NAME] (Chicle / 6) s/ 119.00 Changed to Unedited PANTALÓ…" at bounding box center [210, 158] width 386 height 58
click at [256, 173] on input "7" at bounding box center [276, 174] width 67 height 14
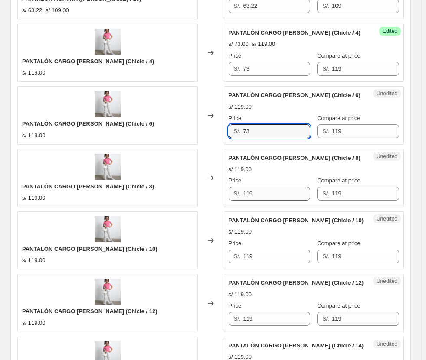
scroll to position [822, 0]
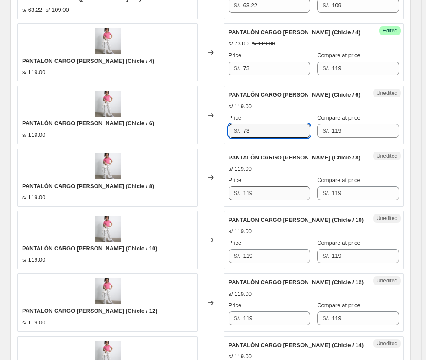
type input "73"
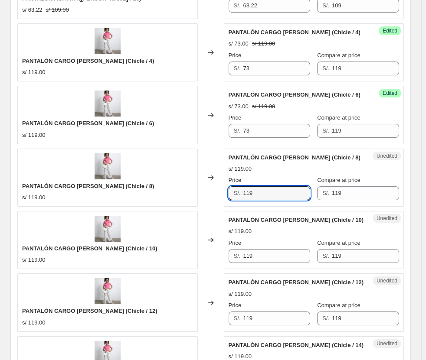
drag, startPoint x: 258, startPoint y: 194, endPoint x: 228, endPoint y: 192, distance: 30.9
click at [228, 192] on div "Unedited PANTALÓN CARGO [PERSON_NAME] (Chicle / 8) s/ 119.00 Price S/. 119 Comp…" at bounding box center [314, 178] width 180 height 58
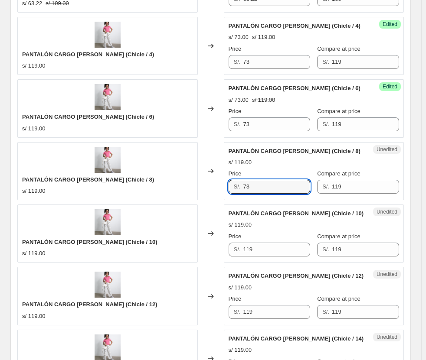
scroll to position [866, 0]
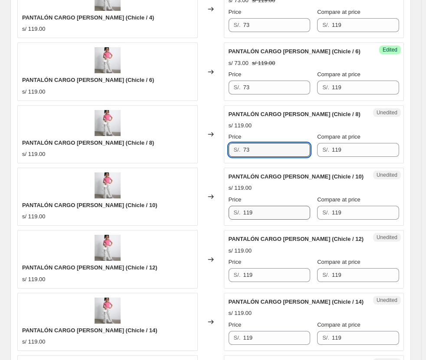
type input "73"
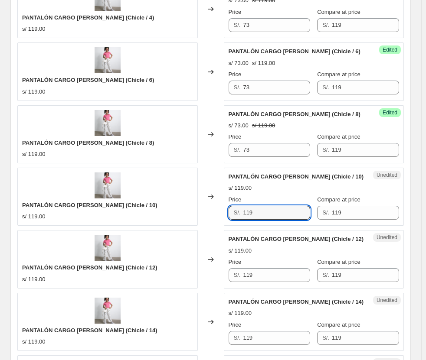
drag, startPoint x: 262, startPoint y: 213, endPoint x: 238, endPoint y: 214, distance: 24.3
click at [239, 214] on div "S/. 119" at bounding box center [270, 213] width 82 height 14
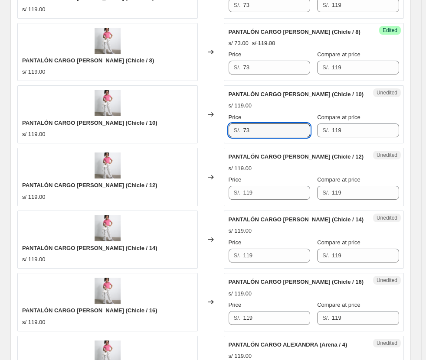
scroll to position [952, 0]
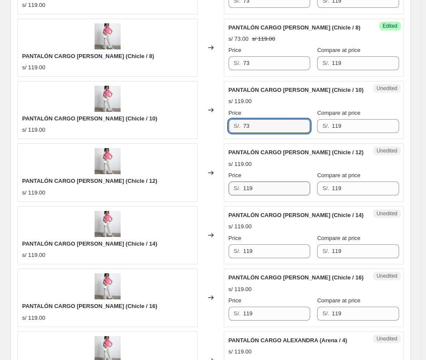
type input "73"
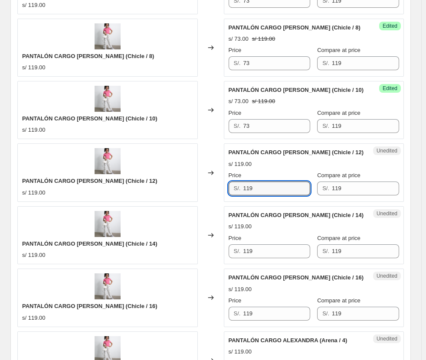
drag, startPoint x: 261, startPoint y: 190, endPoint x: 218, endPoint y: 184, distance: 43.4
click at [218, 184] on div "PANTALÓN CARGO [PERSON_NAME] (Chicle / 12) s/ 119.00 Changed to Unedited PANTAL…" at bounding box center [210, 173] width 386 height 58
type input "73"
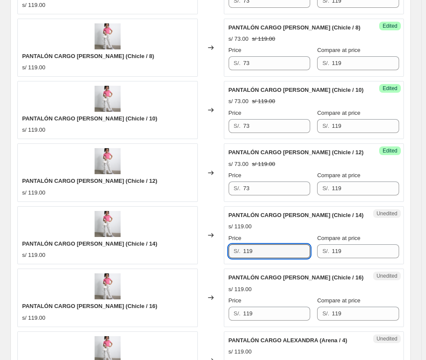
drag, startPoint x: 271, startPoint y: 248, endPoint x: 208, endPoint y: 242, distance: 63.6
click at [208, 242] on div "PANTALÓN CARGO [PERSON_NAME] (Chicle / 14) s/ 119.00 Changed to Unedited PANTAL…" at bounding box center [210, 235] width 386 height 58
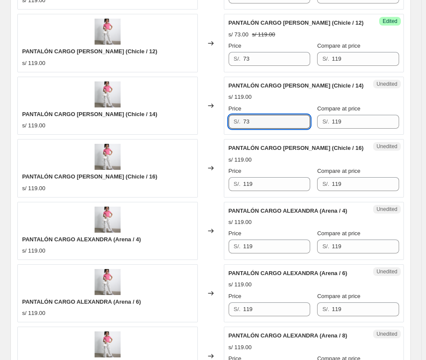
scroll to position [1082, 0]
type input "73"
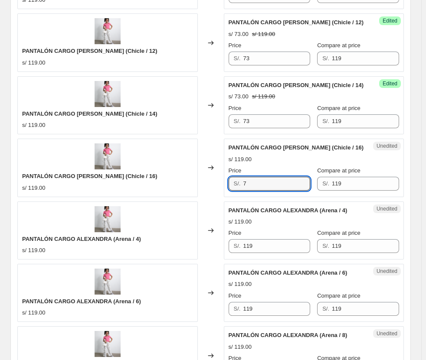
drag, startPoint x: 265, startPoint y: 181, endPoint x: 225, endPoint y: 184, distance: 39.6
click at [225, 184] on div "PANTALÓN CARGO [PERSON_NAME] (Chicle / 16) s/ 119.00 Changed to Unedited PANTAL…" at bounding box center [210, 168] width 386 height 58
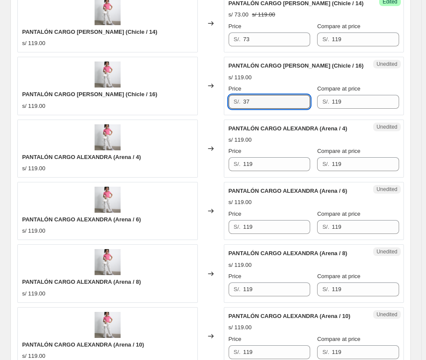
scroll to position [1169, 0]
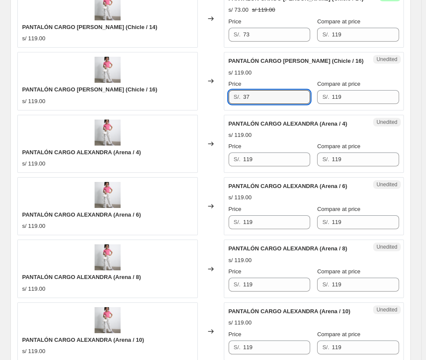
drag, startPoint x: 260, startPoint y: 97, endPoint x: 180, endPoint y: 93, distance: 80.8
click at [180, 93] on div "PANTALÓN CARGO [PERSON_NAME] (Chicle / 16) s/ 119.00 Changed to Unedited PANTAL…" at bounding box center [210, 81] width 386 height 58
type input "73"
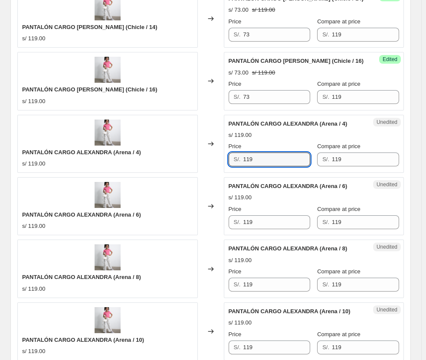
drag, startPoint x: 183, startPoint y: 158, endPoint x: 86, endPoint y: 153, distance: 96.9
click at [87, 154] on div "PANTALÓN CARGO ALEXANDRA (Arena / 4) s/ 119.00 Changed to Unedited PANTALÓN CAR…" at bounding box center [210, 144] width 386 height 58
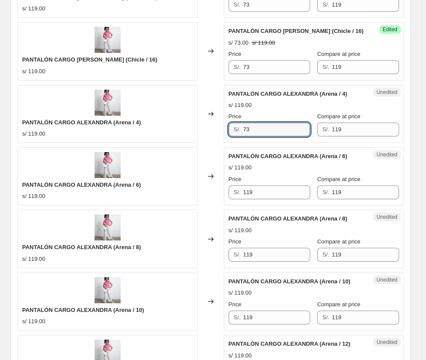
scroll to position [1256, 0]
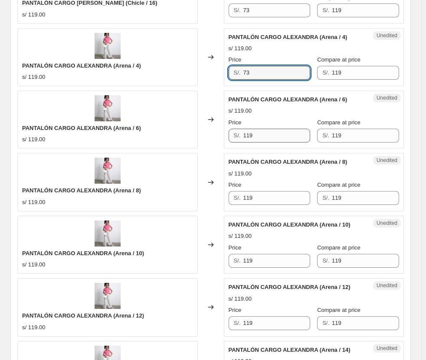
type input "73"
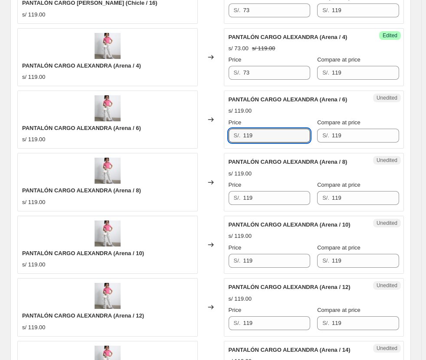
drag, startPoint x: 269, startPoint y: 136, endPoint x: 177, endPoint y: 135, distance: 92.4
click at [177, 136] on div "PANTALÓN CARGO ALEXANDRA (Arena / 6) s/ 119.00 Changed to Unedited PANTALÓN CAR…" at bounding box center [210, 120] width 386 height 58
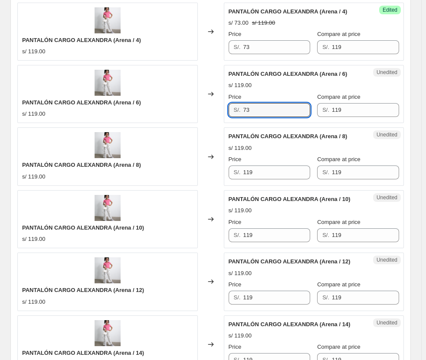
scroll to position [1299, 0]
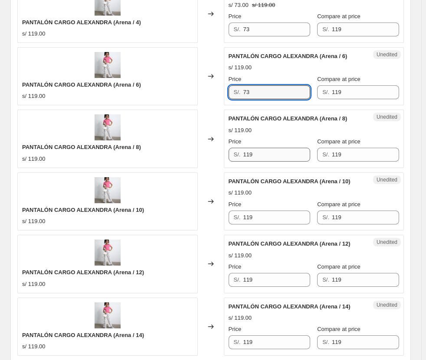
type input "73"
drag, startPoint x: 267, startPoint y: 153, endPoint x: 206, endPoint y: 161, distance: 61.2
click at [207, 161] on div "PANTALÓN CARGO ALEXANDRA (Arena / 8) s/ 119.00 Changed to Unedited PANTALÓN CAR…" at bounding box center [210, 139] width 386 height 58
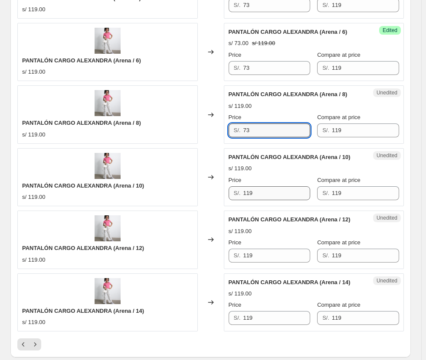
scroll to position [1343, 0]
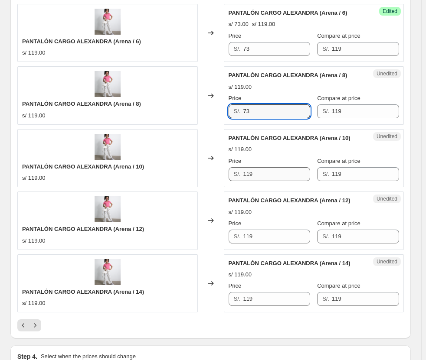
type input "73"
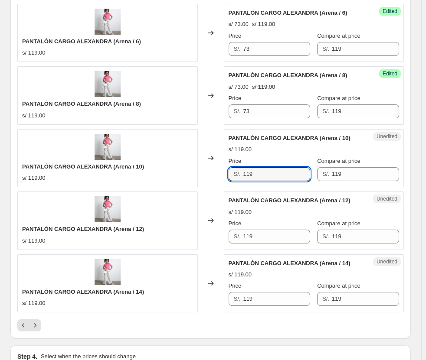
drag, startPoint x: 270, startPoint y: 176, endPoint x: 170, endPoint y: 177, distance: 100.2
click at [170, 177] on div "PANTALÓN CARGO ALEXANDRA (Arena / 10) s/ 119.00 Changed to Unedited PANTALÓN CA…" at bounding box center [210, 158] width 386 height 58
type input "73"
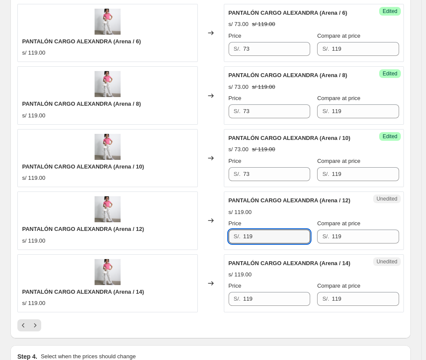
drag, startPoint x: 266, startPoint y: 240, endPoint x: 205, endPoint y: 240, distance: 61.2
click at [205, 240] on div "PANTALÓN CARGO ALEXANDRA (Arena / 12) s/ 119.00 Changed to Unedited PANTALÓN CA…" at bounding box center [210, 221] width 386 height 58
type input "73"
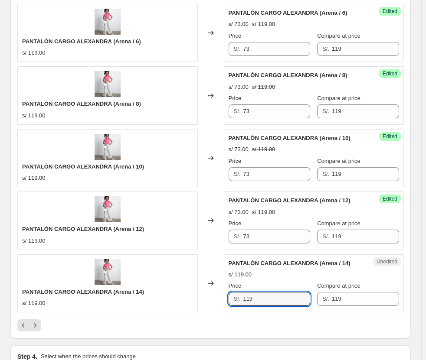
drag, startPoint x: 275, startPoint y: 304, endPoint x: 204, endPoint y: 303, distance: 71.6
click at [204, 303] on div "PANTALÓN CARGO ALEXANDRA (Arena / 14) s/ 119.00 Changed to Unedited PANTALÓN CA…" at bounding box center [210, 284] width 386 height 58
type input "73"
click at [37, 328] on icon "Next" at bounding box center [35, 325] width 9 height 9
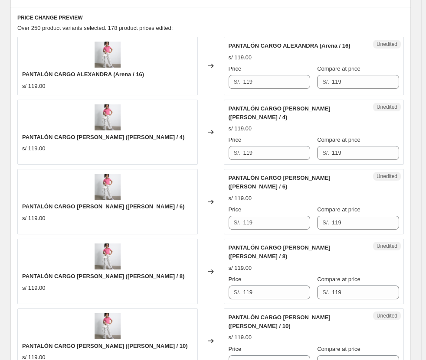
scroll to position [302, 0]
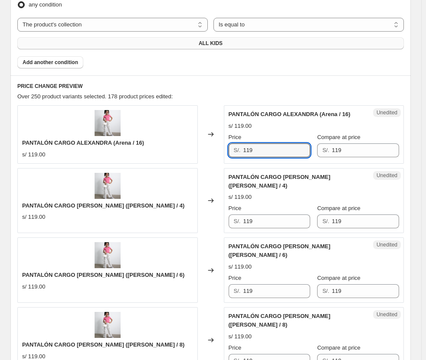
drag, startPoint x: 277, startPoint y: 154, endPoint x: 235, endPoint y: 150, distance: 42.2
click at [235, 150] on div "S/. 119" at bounding box center [270, 151] width 82 height 14
type input "73"
drag, startPoint x: 275, startPoint y: 209, endPoint x: 210, endPoint y: 206, distance: 65.2
click at [210, 207] on div "PANTALÓN CARGO [PERSON_NAME] ([PERSON_NAME] / 4) s/ 119.00 Changed to Unedited …" at bounding box center [210, 200] width 386 height 65
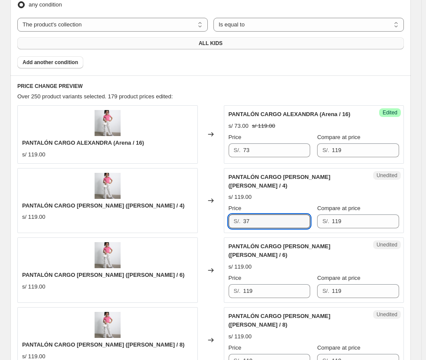
drag, startPoint x: 260, startPoint y: 211, endPoint x: 216, endPoint y: 206, distance: 45.0
click at [216, 207] on div "PANTALÓN CARGO [PERSON_NAME] ([PERSON_NAME] / 4) s/ 119.00 Changed to Unedited …" at bounding box center [210, 200] width 386 height 65
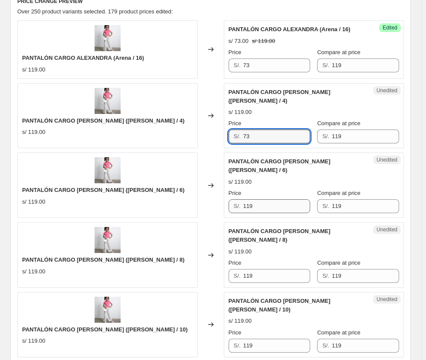
scroll to position [389, 0]
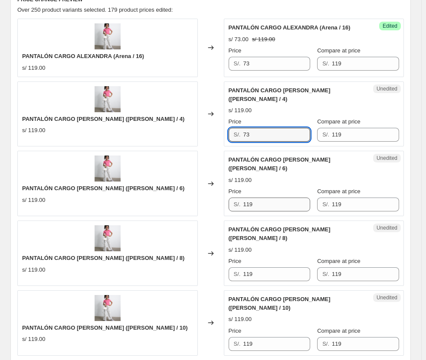
type input "73"
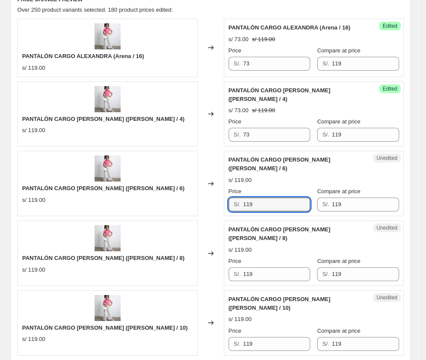
drag, startPoint x: 263, startPoint y: 186, endPoint x: 221, endPoint y: 181, distance: 42.4
click at [222, 181] on div "PANTALÓN CARGO [PERSON_NAME] ([PERSON_NAME] / 6) s/ 119.00 Changed to Unedited …" at bounding box center [210, 183] width 386 height 65
type input "73"
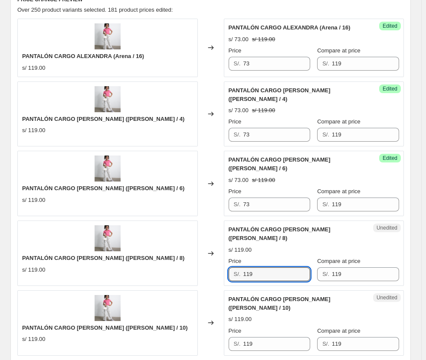
drag, startPoint x: 272, startPoint y: 251, endPoint x: 174, endPoint y: 239, distance: 98.2
click at [174, 239] on div "PANTALÓN CARGO [PERSON_NAME] ([PERSON_NAME] / 8) s/ 119.00 Changed to Unedited …" at bounding box center [210, 253] width 386 height 65
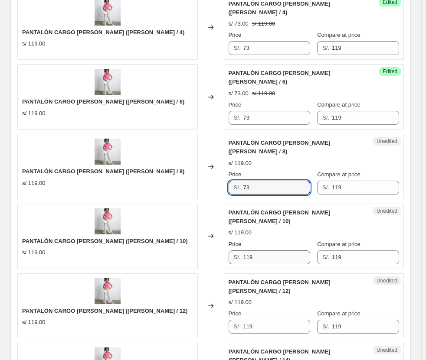
type input "73"
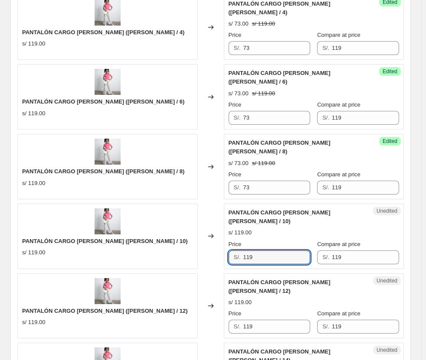
drag, startPoint x: 258, startPoint y: 224, endPoint x: 185, endPoint y: 224, distance: 72.9
click at [185, 224] on div "PANTALÓN CARGO [PERSON_NAME] ([PERSON_NAME] / 10) s/ 119.00 Changed to Unedited…" at bounding box center [210, 236] width 386 height 65
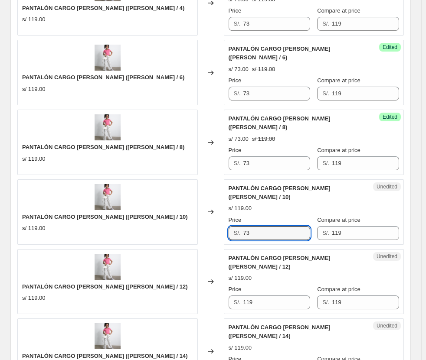
scroll to position [519, 0]
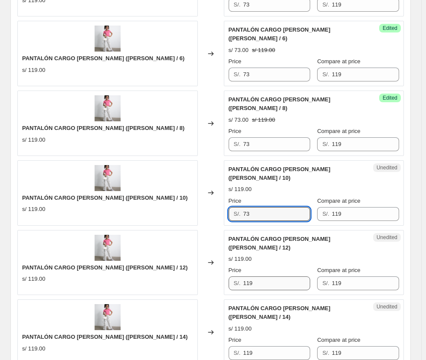
type input "73"
drag, startPoint x: 265, startPoint y: 245, endPoint x: 178, endPoint y: 242, distance: 87.2
click at [178, 243] on div "PANTALÓN CARGO [PERSON_NAME] ([PERSON_NAME] / 12) s/ 119.00 Changed to Unedited…" at bounding box center [210, 262] width 386 height 65
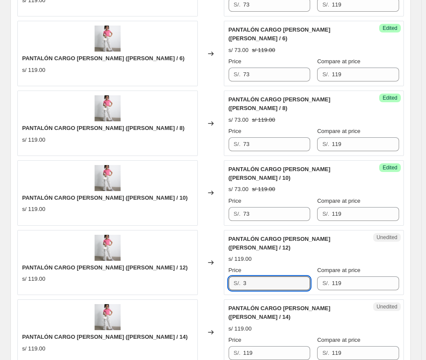
drag, startPoint x: 255, startPoint y: 248, endPoint x: 211, endPoint y: 249, distance: 44.2
click at [209, 249] on div "PANTALÓN CARGO [PERSON_NAME] ([PERSON_NAME] / 12) s/ 119.00 Changed to Unedited…" at bounding box center [210, 262] width 386 height 65
type input "73"
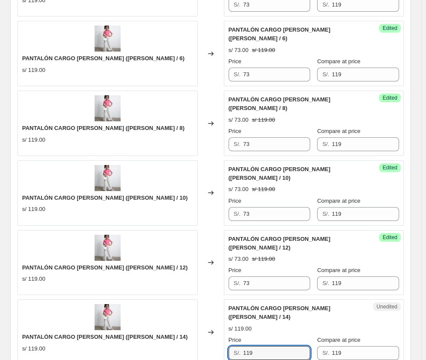
drag, startPoint x: 261, startPoint y: 304, endPoint x: 228, endPoint y: 300, distance: 33.3
click at [229, 304] on div "Unedited PANTALÓN CARGO [PERSON_NAME] ([PERSON_NAME] / 14) s/ 119.00 Price S/. …" at bounding box center [314, 332] width 180 height 65
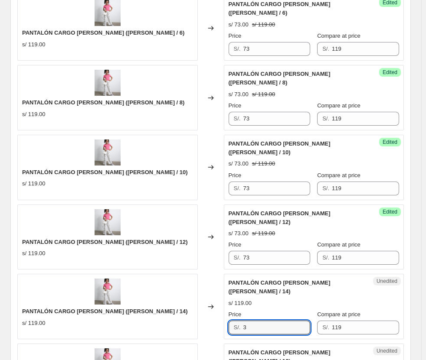
scroll to position [562, 0]
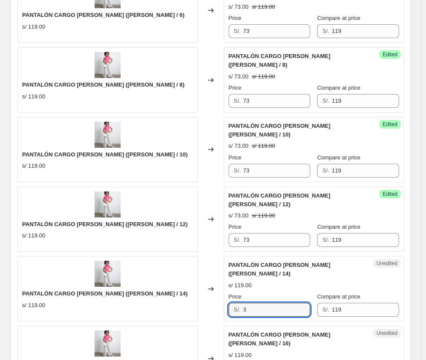
drag, startPoint x: 246, startPoint y: 265, endPoint x: 194, endPoint y: 259, distance: 52.8
click at [194, 260] on div "PANTALÓN CARGO [PERSON_NAME] ([PERSON_NAME] / 14) s/ 119.00 Changed to Unedited…" at bounding box center [210, 288] width 386 height 65
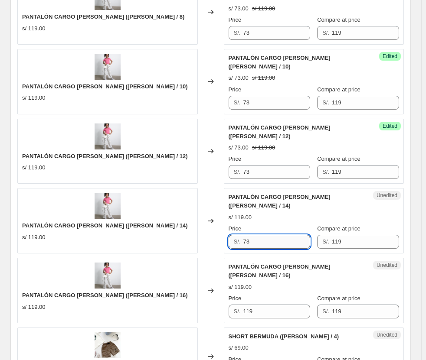
scroll to position [692, 0]
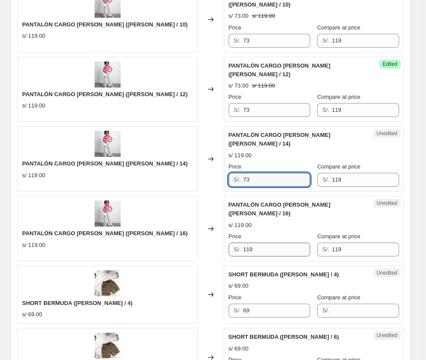
type input "73"
drag, startPoint x: 266, startPoint y: 196, endPoint x: 201, endPoint y: 198, distance: 64.7
click at [201, 198] on div "PANTALÓN CARGO [PERSON_NAME] ([PERSON_NAME] / 16) s/ 119.00 Changed to Unedited…" at bounding box center [210, 228] width 386 height 65
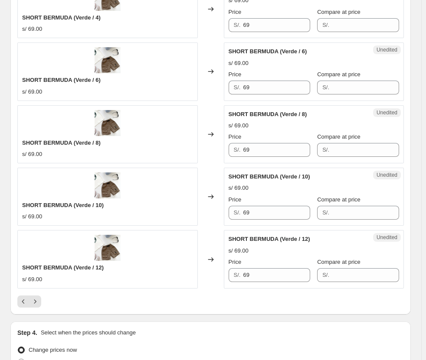
scroll to position [1473, 0]
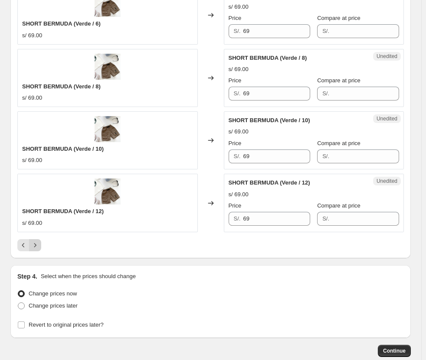
type input "73"
click at [35, 241] on icon "Next" at bounding box center [35, 245] width 9 height 9
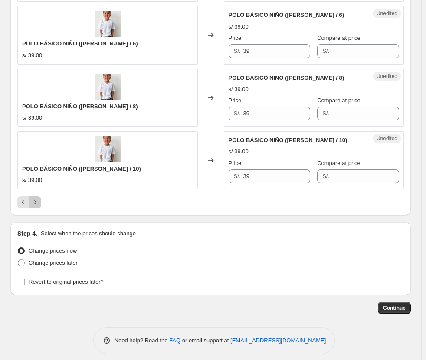
click at [37, 198] on icon "Next" at bounding box center [35, 202] width 9 height 9
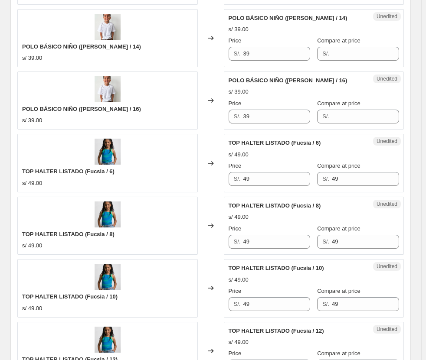
scroll to position [519, 0]
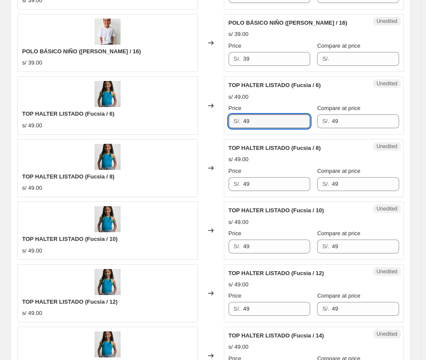
drag, startPoint x: 282, startPoint y: 119, endPoint x: 218, endPoint y: 116, distance: 64.7
click at [218, 116] on div "TOP HALTER LISTADO (Fucsia / 6) s/ 49.00 Changed to Unedited TOP HALTER LISTADO…" at bounding box center [210, 105] width 386 height 58
drag, startPoint x: 277, startPoint y: 122, endPoint x: 237, endPoint y: 124, distance: 39.9
click at [237, 124] on div "S/. 31.50" at bounding box center [270, 121] width 82 height 14
type input "31.50"
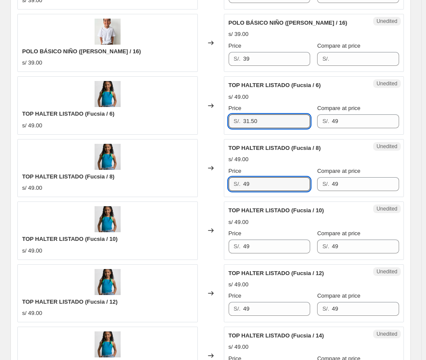
drag, startPoint x: 272, startPoint y: 184, endPoint x: 229, endPoint y: 180, distance: 43.1
click at [229, 180] on div "Unedited TOP HALTER LISTADO (Fucsia / 8) s/ 49.00 Price S/. 49 Compare at price…" at bounding box center [314, 168] width 180 height 58
paste input "31.50"
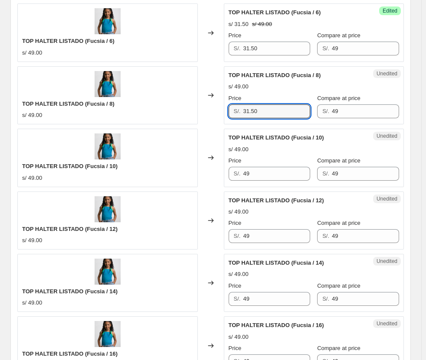
scroll to position [605, 0]
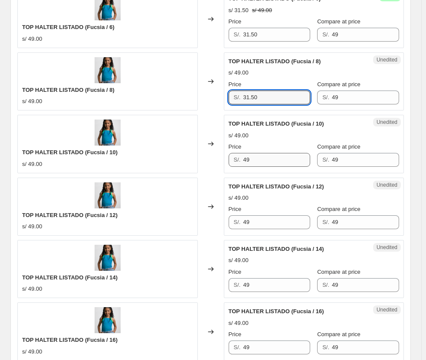
type input "31.50"
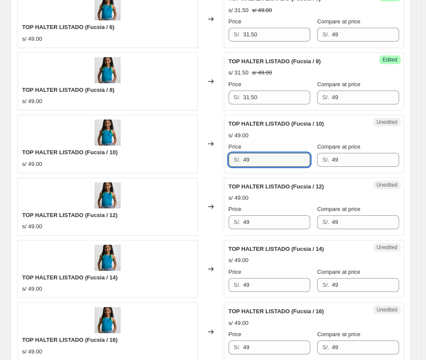
drag, startPoint x: 279, startPoint y: 160, endPoint x: 141, endPoint y: 157, distance: 138.4
click at [141, 157] on div "TOP HALTER LISTADO (Fucsia / 10) s/ 49.00 Changed to Unedited TOP HALTER LISTAD…" at bounding box center [210, 144] width 386 height 58
paste input "31.50"
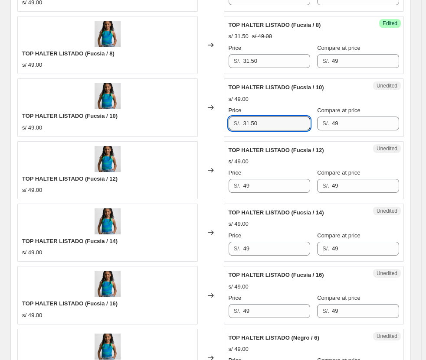
scroll to position [692, 0]
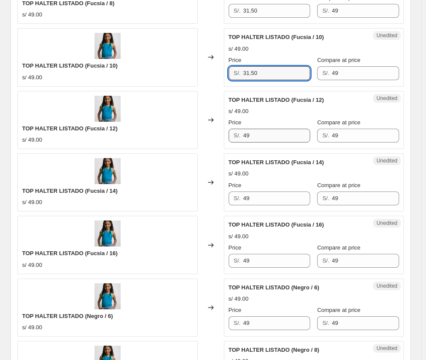
type input "31.50"
drag, startPoint x: 274, startPoint y: 131, endPoint x: 179, endPoint y: 126, distance: 95.5
click at [179, 126] on div "TOP HALTER LISTADO (Fucsia / 12) s/ 49.00 Changed to Unedited TOP HALTER LISTAD…" at bounding box center [210, 120] width 386 height 58
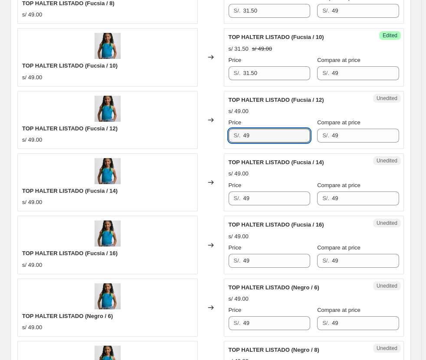
paste input "31.50"
type input "31.50"
drag, startPoint x: 263, startPoint y: 199, endPoint x: 254, endPoint y: 183, distance: 18.6
click at [219, 193] on div "TOP HALTER LISTADO (Fucsia / 14) s/ 49.00 Changed to Unedited TOP HALTER LISTAD…" at bounding box center [210, 183] width 386 height 58
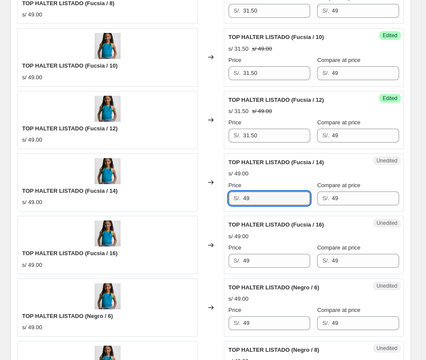
paste input "31.50"
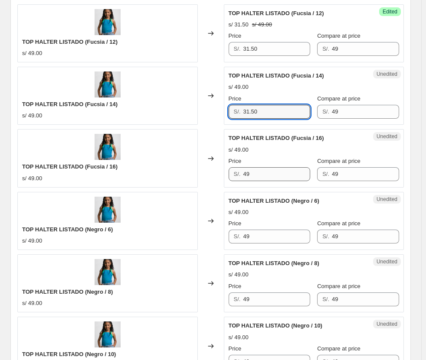
type input "31.50"
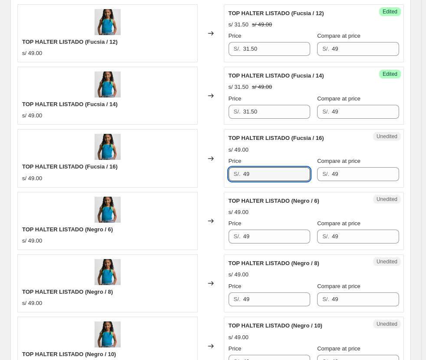
drag, startPoint x: 269, startPoint y: 170, endPoint x: 209, endPoint y: 161, distance: 60.9
click at [210, 162] on div "TOP HALTER LISTADO (Fucsia / 16) s/ 49.00 Changed to Unedited TOP HALTER LISTAD…" at bounding box center [210, 158] width 386 height 58
paste input "31.50"
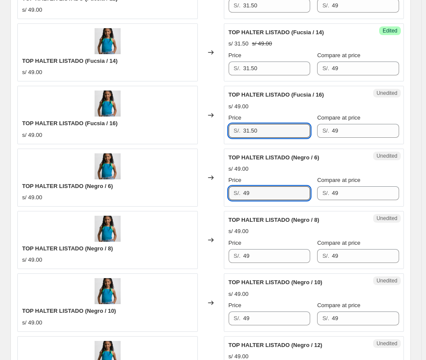
drag, startPoint x: 230, startPoint y: 190, endPoint x: 209, endPoint y: 188, distance: 21.0
click at [209, 188] on div "TOP HALTER LISTADO (Negro / 6) s/ 49.00 Changed to Unedited TOP HALTER LISTADO …" at bounding box center [210, 178] width 386 height 58
paste input "31.50"
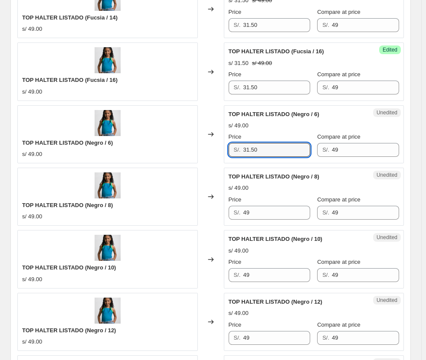
scroll to position [952, 0]
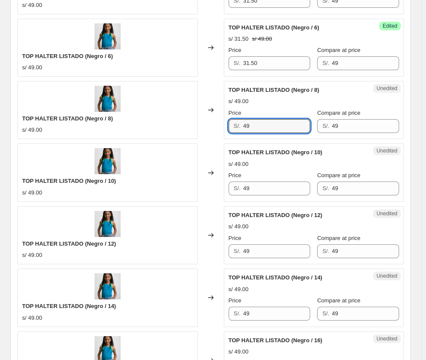
drag, startPoint x: 264, startPoint y: 124, endPoint x: 204, endPoint y: 120, distance: 59.9
click at [206, 121] on div "TOP HALTER LISTADO (Negro / 8) s/ 49.00 Changed to Unedited TOP HALTER LISTADO …" at bounding box center [210, 110] width 386 height 58
paste input "31.50"
drag, startPoint x: 259, startPoint y: 186, endPoint x: 226, endPoint y: 181, distance: 33.2
click at [227, 182] on div "Unedited TOP HALTER LISTADO (Negro / 10) s/ 49.00 Price S/. 49 Compare at price…" at bounding box center [314, 173] width 180 height 58
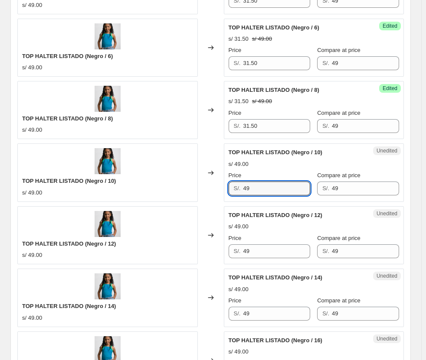
paste input "31.50"
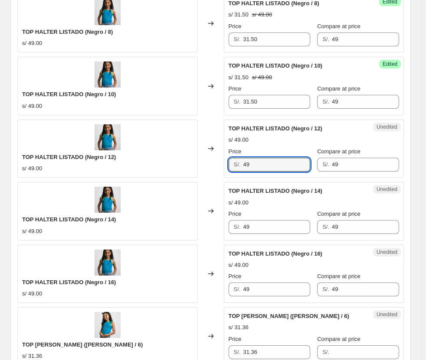
drag, startPoint x: 258, startPoint y: 167, endPoint x: 205, endPoint y: 163, distance: 53.9
click at [207, 164] on div "TOP HALTER LISTADO (Negro / 12) s/ 49.00 Changed to Unedited TOP HALTER LISTADO…" at bounding box center [210, 149] width 386 height 58
paste input "31.50"
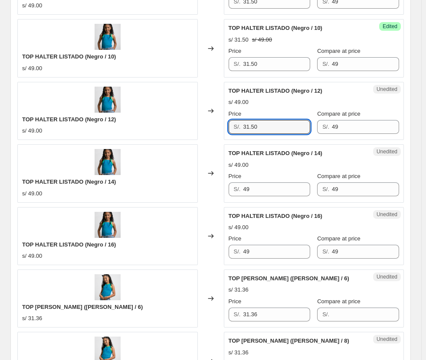
scroll to position [1169, 0]
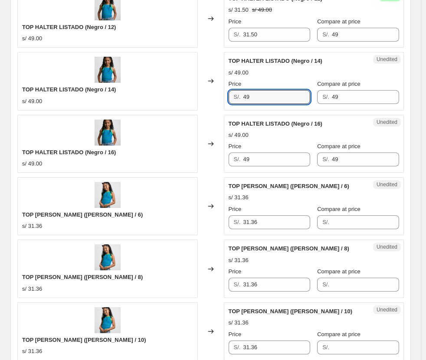
drag, startPoint x: 266, startPoint y: 101, endPoint x: 216, endPoint y: 103, distance: 49.5
click at [217, 103] on div "TOP HALTER LISTADO (Negro / 14) s/ 49.00 Changed to Unedited TOP HALTER LISTADO…" at bounding box center [210, 81] width 386 height 58
paste input "31.50"
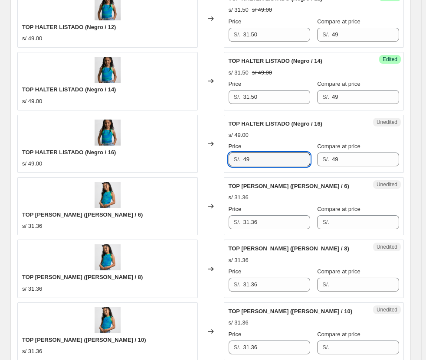
drag, startPoint x: 277, startPoint y: 160, endPoint x: 163, endPoint y: 149, distance: 114.5
click at [163, 149] on div "TOP HALTER LISTADO (Negro / 16) s/ 49.00 Changed to Unedited TOP HALTER LISTADO…" at bounding box center [210, 144] width 386 height 58
paste input "31.50"
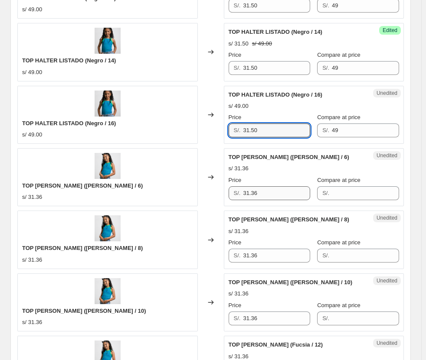
scroll to position [1256, 0]
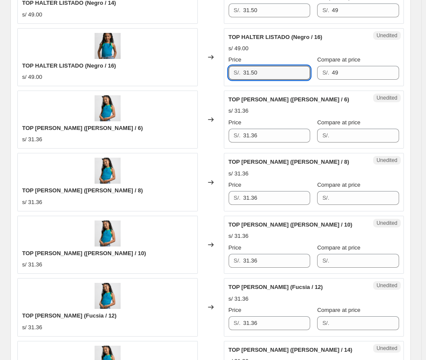
click at [286, 114] on div "s/ 31.36" at bounding box center [314, 111] width 171 height 9
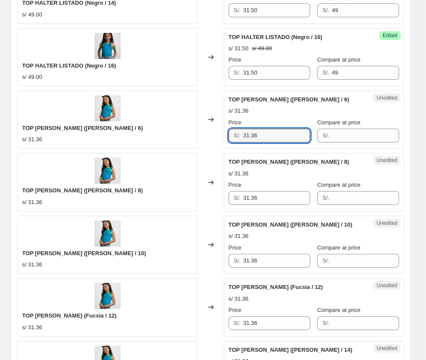
drag, startPoint x: 271, startPoint y: 134, endPoint x: 212, endPoint y: 127, distance: 59.0
click at [212, 127] on div "TOP [PERSON_NAME] ([PERSON_NAME] / 6) s/ 31.36 Changed to Unedited TOP [PERSON_…" at bounding box center [210, 120] width 386 height 58
paste input "50"
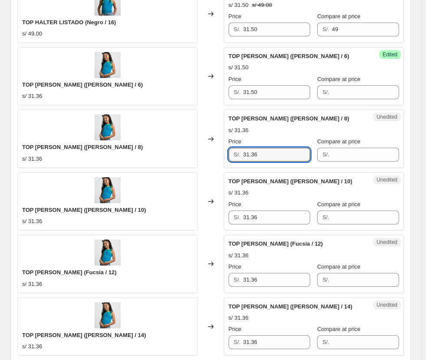
drag, startPoint x: 271, startPoint y: 154, endPoint x: 213, endPoint y: 145, distance: 58.8
click at [224, 147] on div "TOP [PERSON_NAME] ([PERSON_NAME] / 8) s/ 31.36 Changed to Unedited TOP [PERSON_…" at bounding box center [210, 139] width 386 height 58
paste input "50"
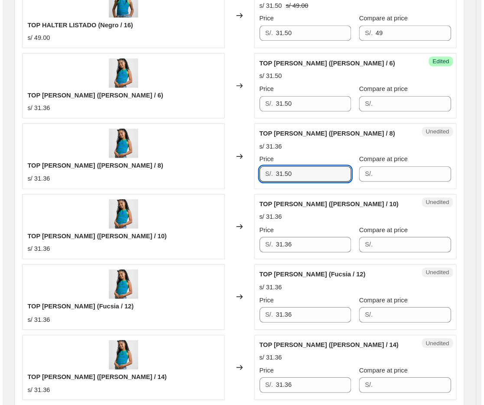
scroll to position [1363, 0]
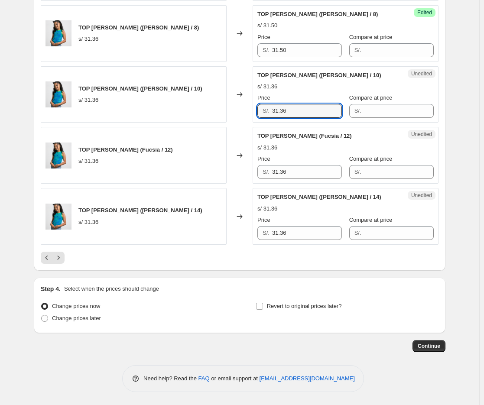
drag, startPoint x: 301, startPoint y: 111, endPoint x: 230, endPoint y: 106, distance: 70.9
click at [230, 106] on div "TOP [PERSON_NAME] ([PERSON_NAME] / 10) s/ 31.36 Changed to Unedited TOP [PERSON…" at bounding box center [240, 94] width 398 height 57
paste input "50"
drag, startPoint x: 293, startPoint y: 171, endPoint x: 233, endPoint y: 167, distance: 60.0
click at [234, 168] on div "TOP [PERSON_NAME] ([PERSON_NAME] / 12) s/ 31.36 Changed to Unedited TOP [PERSON…" at bounding box center [240, 155] width 398 height 57
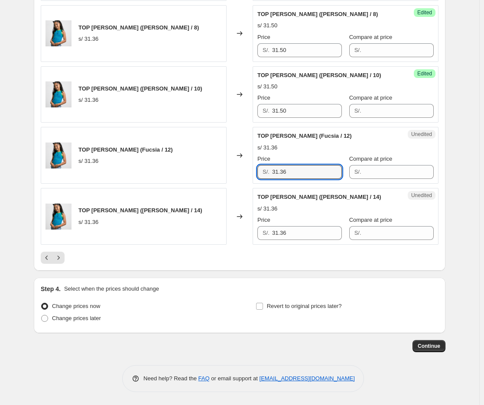
paste input "50"
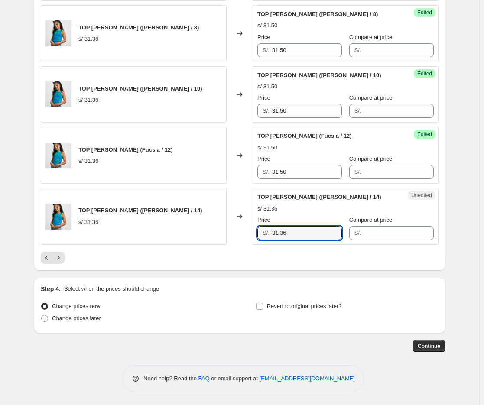
drag, startPoint x: 306, startPoint y: 237, endPoint x: 236, endPoint y: 223, distance: 71.1
click at [237, 223] on div "TOP [PERSON_NAME] ([PERSON_NAME] / 14) s/ 31.36 Changed to Unedited TOP [PERSON…" at bounding box center [240, 216] width 398 height 57
paste input "50"
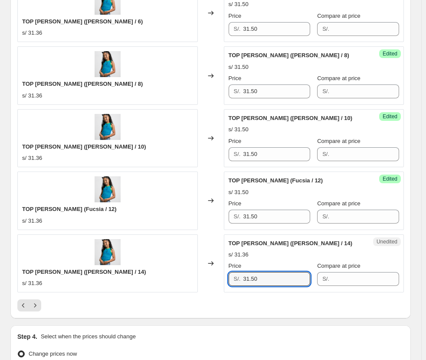
drag, startPoint x: 428, startPoint y: 1, endPoint x: 374, endPoint y: 317, distance: 320.6
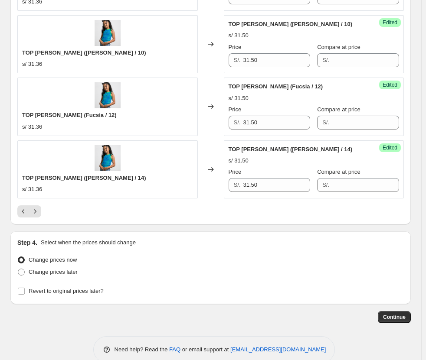
scroll to position [1473, 0]
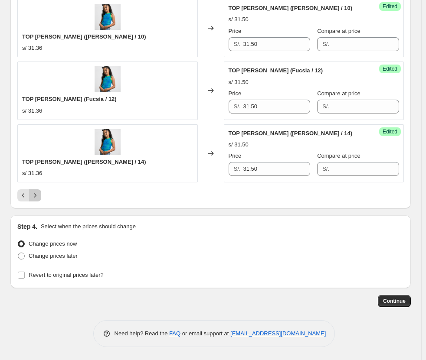
click at [40, 192] on button "Next" at bounding box center [35, 196] width 12 height 12
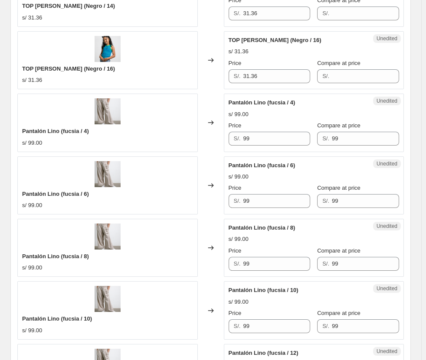
scroll to position [1126, 0]
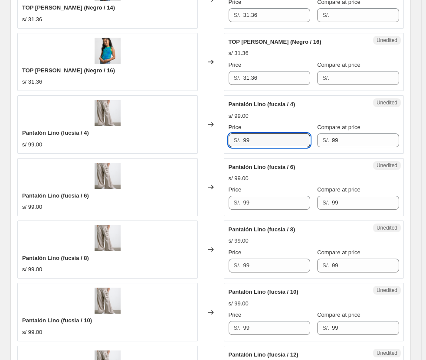
drag, startPoint x: 264, startPoint y: 144, endPoint x: 213, endPoint y: 134, distance: 51.7
click at [213, 134] on div "Pantalón Lino (fucsia / 4) s/ 99.00 Changed to Unedited Pantalón Lino (fucsia /…" at bounding box center [210, 124] width 386 height 58
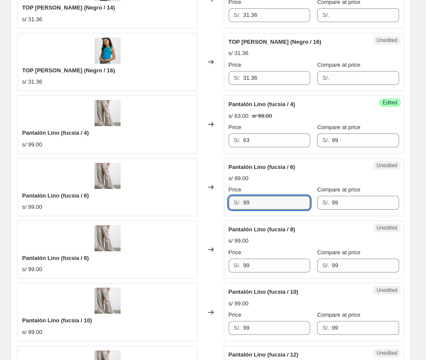
drag, startPoint x: 263, startPoint y: 206, endPoint x: 188, endPoint y: 191, distance: 76.5
click at [189, 191] on div "Pantalón Lino (fucsia / 6) s/ 99.00 Changed to Unedited Pantalón Lino (fucsia /…" at bounding box center [210, 187] width 386 height 58
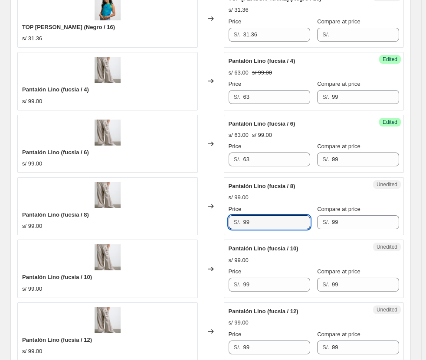
drag, startPoint x: 268, startPoint y: 221, endPoint x: 170, endPoint y: 198, distance: 101.1
click at [170, 198] on div "Pantalón Lino (fucsia / 8) s/ 99.00 Changed to Unedited Pantalón Lino (fucsia /…" at bounding box center [210, 206] width 386 height 58
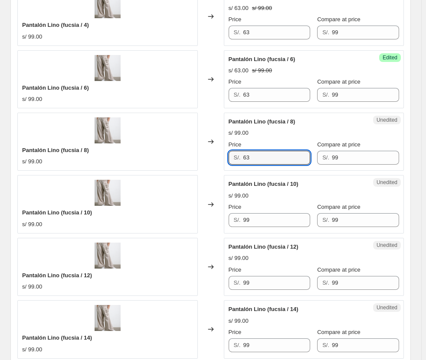
scroll to position [1256, 0]
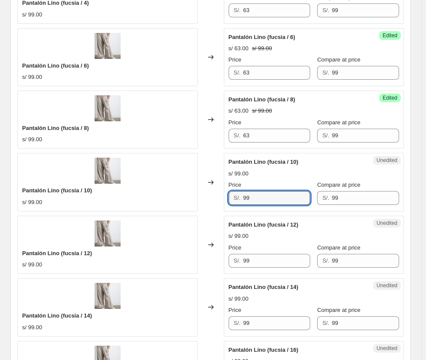
drag, startPoint x: 268, startPoint y: 199, endPoint x: 161, endPoint y: 183, distance: 107.9
click at [161, 183] on div "Pantalón Lino (fucsia / 10) s/ 99.00 Changed to Unedited Pantalón Lino (fucsia …" at bounding box center [210, 182] width 386 height 58
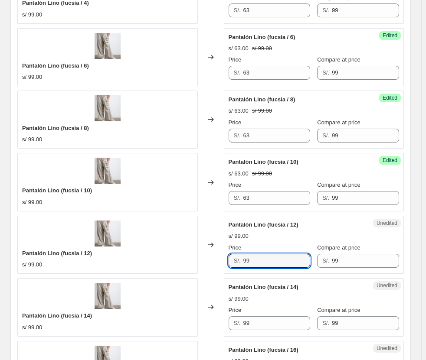
drag, startPoint x: 264, startPoint y: 263, endPoint x: 171, endPoint y: 238, distance: 95.7
click at [171, 238] on div "Pantalón Lino (fucsia / 12) s/ 99.00 Changed to Unedited Pantalón Lino (fucsia …" at bounding box center [210, 245] width 386 height 58
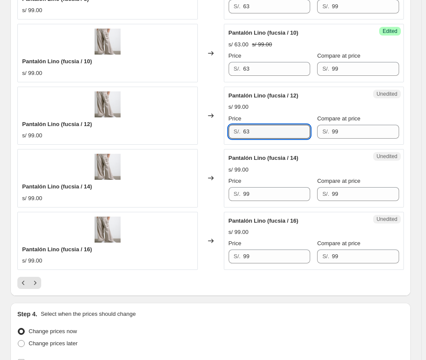
scroll to position [1386, 0]
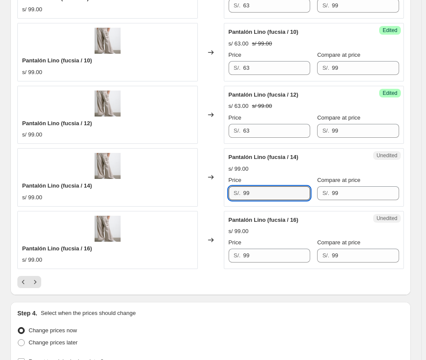
drag, startPoint x: 263, startPoint y: 190, endPoint x: 178, endPoint y: 181, distance: 85.1
click at [179, 182] on div "Pantalón Lino (fucsia / 14) s/ 99.00 Changed to Unedited Pantalón Lino (fucsia …" at bounding box center [210, 177] width 386 height 58
drag, startPoint x: 258, startPoint y: 255, endPoint x: 209, endPoint y: 252, distance: 49.6
click at [210, 252] on div "Pantalón Lino (fucsia / 16) s/ 99.00 Changed to Unedited Pantalón Lino (fucsia …" at bounding box center [210, 240] width 386 height 58
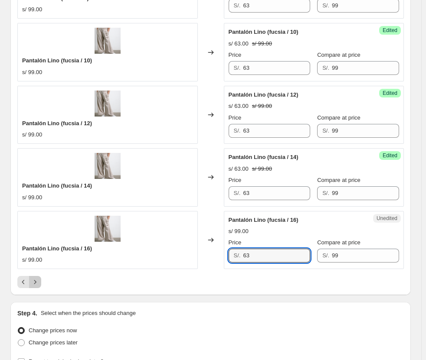
click at [39, 284] on icon "Next" at bounding box center [35, 282] width 9 height 9
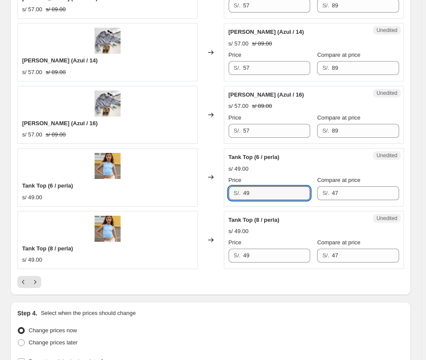
drag, startPoint x: 258, startPoint y: 192, endPoint x: 237, endPoint y: 240, distance: 52.6
click at [232, 189] on div "S/. 49" at bounding box center [270, 193] width 82 height 14
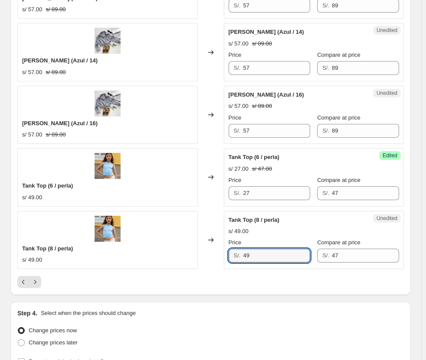
drag, startPoint x: 249, startPoint y: 253, endPoint x: 232, endPoint y: 250, distance: 17.1
click at [232, 250] on div "S/. 49" at bounding box center [270, 256] width 82 height 14
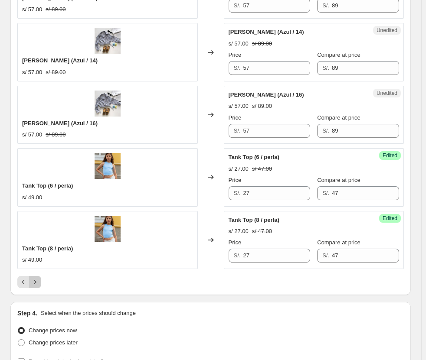
click at [37, 280] on icon "Next" at bounding box center [35, 282] width 9 height 9
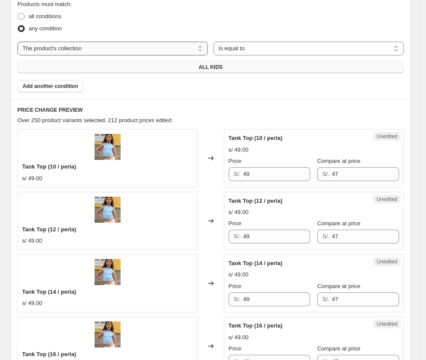
scroll to position [302, 0]
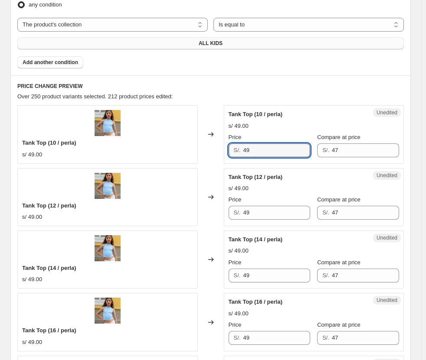
drag, startPoint x: 274, startPoint y: 147, endPoint x: 226, endPoint y: 152, distance: 48.0
click at [226, 152] on div "Unedited Tank Top (10 / perla) s/ 49.00 Price S/. 49 Compare at price S/. 47" at bounding box center [314, 134] width 180 height 58
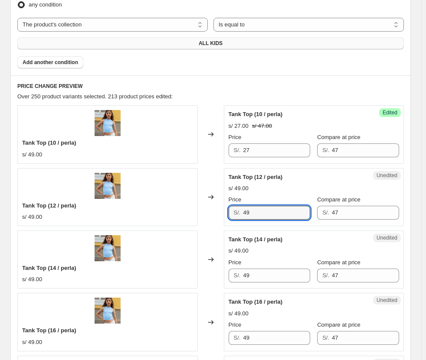
drag, startPoint x: 261, startPoint y: 212, endPoint x: 187, endPoint y: 207, distance: 73.9
click at [187, 209] on div "Tank Top (12 / perla) s/ 49.00 Changed to Unedited Tank Top (12 / perla) s/ 49.…" at bounding box center [210, 197] width 386 height 58
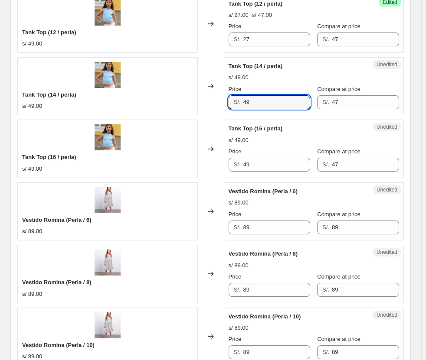
drag, startPoint x: 261, startPoint y: 98, endPoint x: 227, endPoint y: 98, distance: 33.4
click at [228, 98] on div "Unedited Tank Top (14 / perla) s/ 49.00 Price S/. 49 Compare at price S/. 47" at bounding box center [314, 86] width 180 height 58
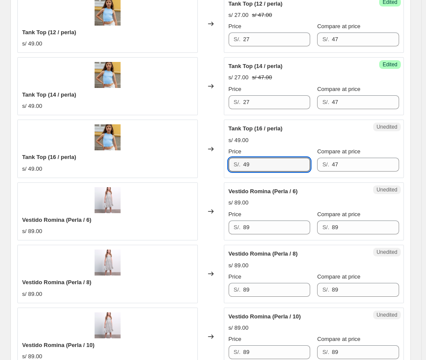
drag, startPoint x: 266, startPoint y: 160, endPoint x: 236, endPoint y: 160, distance: 29.9
click at [238, 162] on div "S/. 49" at bounding box center [270, 165] width 82 height 14
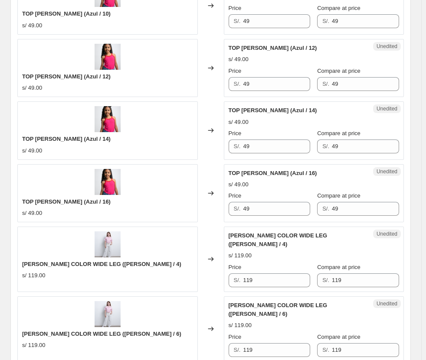
scroll to position [1213, 0]
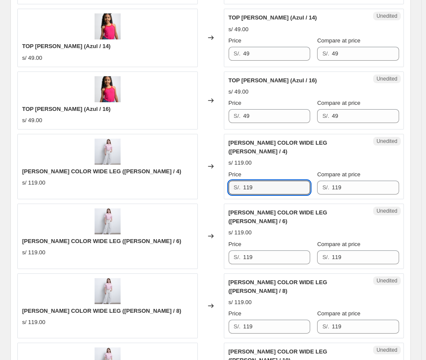
drag, startPoint x: 290, startPoint y: 178, endPoint x: 180, endPoint y: 196, distance: 111.2
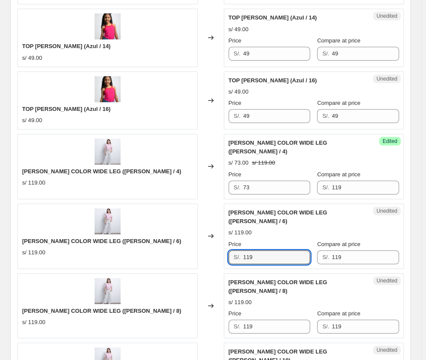
drag, startPoint x: 265, startPoint y: 242, endPoint x: 215, endPoint y: 243, distance: 50.3
click at [215, 243] on div "[PERSON_NAME] COLOR WIDE LEG ([PERSON_NAME] / 6) s/ 119.00 Changed to Unedited …" at bounding box center [210, 236] width 386 height 65
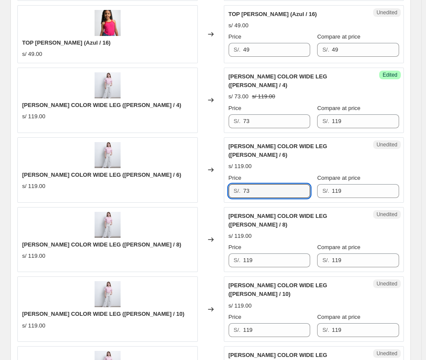
scroll to position [1299, 0]
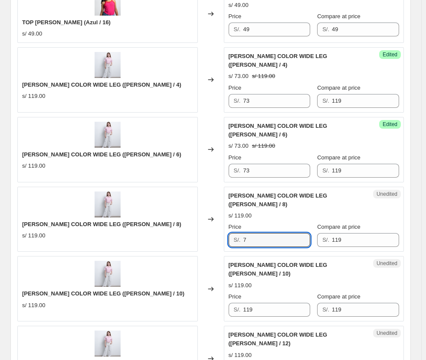
drag, startPoint x: 271, startPoint y: 212, endPoint x: 213, endPoint y: 214, distance: 59.0
click at [213, 214] on div "[PERSON_NAME] COLOR WIDE LEG ([PERSON_NAME] / 8) s/ 119.00 Changed to Unedited …" at bounding box center [210, 219] width 386 height 65
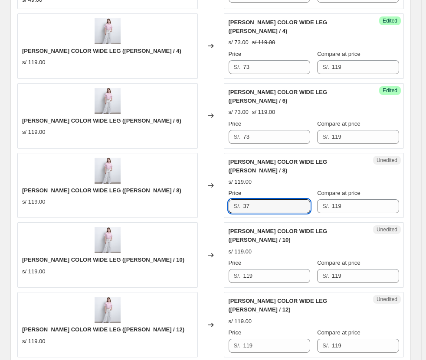
scroll to position [1386, 0]
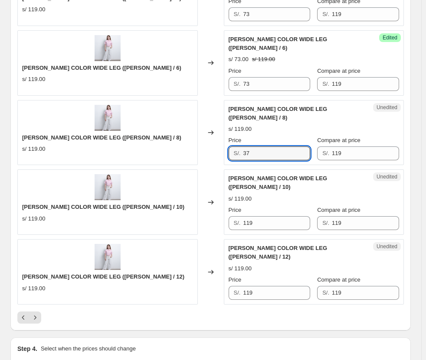
drag, startPoint x: 273, startPoint y: 133, endPoint x: 203, endPoint y: 124, distance: 71.2
click at [203, 124] on div "[PERSON_NAME] COLOR WIDE LEG ([PERSON_NAME] / 8) s/ 119.00 Changed to Unedited …" at bounding box center [210, 132] width 386 height 65
drag, startPoint x: 271, startPoint y: 194, endPoint x: 187, endPoint y: 186, distance: 83.7
click at [187, 186] on div "[PERSON_NAME] COLOR WIDE LEG ([PERSON_NAME] / 10) s/ 119.00 Changed to Unedited…" at bounding box center [210, 202] width 386 height 65
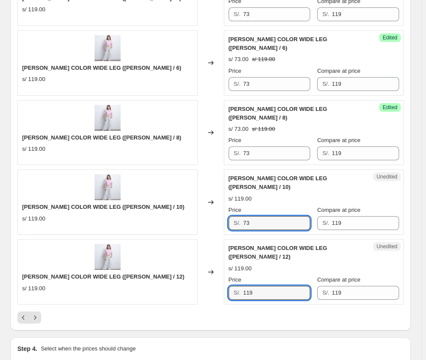
drag, startPoint x: 260, startPoint y: 255, endPoint x: 196, endPoint y: 254, distance: 63.8
click at [196, 254] on div "[PERSON_NAME] COLOR WIDE LEG ([PERSON_NAME] / 12) s/ 119.00 Changed to Unedited…" at bounding box center [210, 271] width 386 height 65
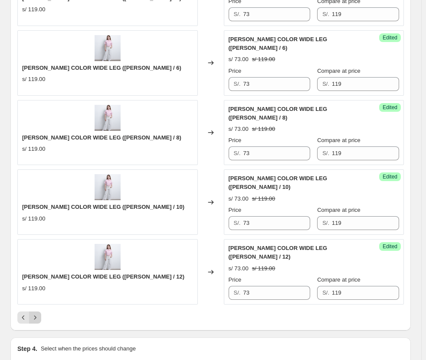
click at [34, 312] on button "Next" at bounding box center [35, 318] width 12 height 12
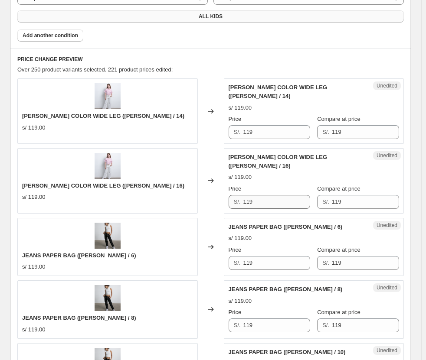
scroll to position [389, 0]
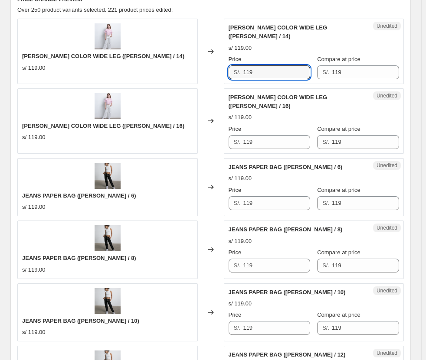
drag, startPoint x: 268, startPoint y: 61, endPoint x: 206, endPoint y: 65, distance: 61.7
click at [206, 65] on div "[PERSON_NAME] COLOR WIDE LEG ([PERSON_NAME] / 14) s/ 119.00 Changed to Unedited…" at bounding box center [210, 51] width 386 height 65
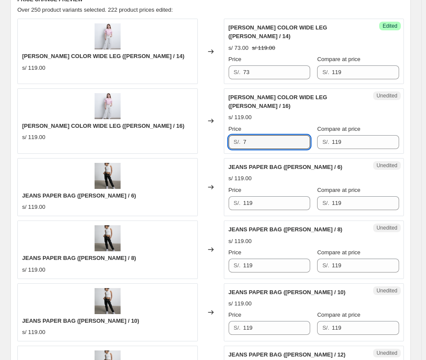
drag, startPoint x: 267, startPoint y: 124, endPoint x: 178, endPoint y: 124, distance: 88.5
click at [178, 124] on div "[PERSON_NAME] COLOR WIDE LEG ([PERSON_NAME] / 16) s/ 119.00 Changed to Unedited…" at bounding box center [210, 120] width 386 height 65
drag, startPoint x: 265, startPoint y: 127, endPoint x: 164, endPoint y: 126, distance: 101.5
click at [164, 127] on div "[PERSON_NAME] COLOR WIDE LEG ([PERSON_NAME] / 16) s/ 119.00 Changed to Unedited…" at bounding box center [210, 120] width 386 height 65
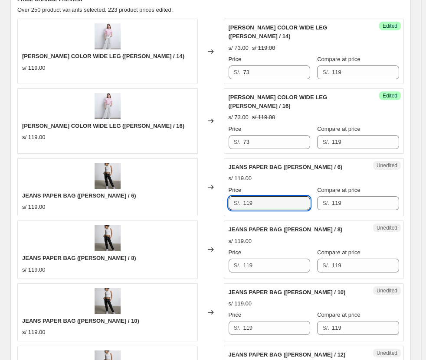
drag, startPoint x: 264, startPoint y: 194, endPoint x: 196, endPoint y: 192, distance: 67.2
click at [196, 192] on div "JEANS PAPER BAG ([PERSON_NAME] / 6) s/ 119.00 Changed to Unedited JEANS PAPER B…" at bounding box center [210, 187] width 386 height 58
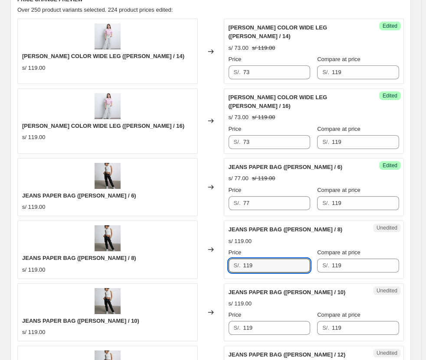
drag, startPoint x: 272, startPoint y: 249, endPoint x: 242, endPoint y: 225, distance: 38.3
click at [215, 246] on div "JEANS PAPER BAG ([PERSON_NAME] / 8) s/ 119.00 Changed to Unedited JEANS PAPER B…" at bounding box center [210, 250] width 386 height 58
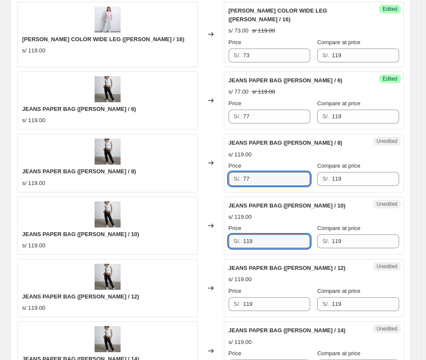
drag, startPoint x: 265, startPoint y: 226, endPoint x: 225, endPoint y: 225, distance: 39.9
click at [226, 226] on div "Unedited JEANS PAPER BAG ([PERSON_NAME] / 10) s/ 119.00 Price S/. 119 Compare a…" at bounding box center [314, 226] width 180 height 58
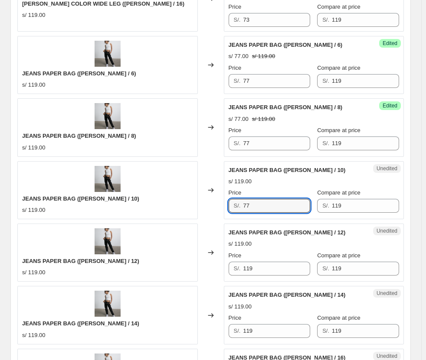
scroll to position [562, 0]
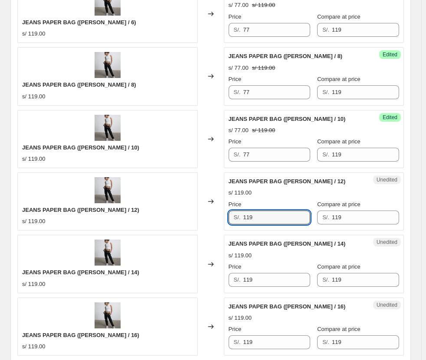
drag, startPoint x: 271, startPoint y: 209, endPoint x: 209, endPoint y: 209, distance: 62.9
click at [210, 209] on div "JEANS PAPER BAG ([PERSON_NAME] / 12) s/ 119.00 Changed to Unedited JEANS PAPER …" at bounding box center [210, 202] width 386 height 58
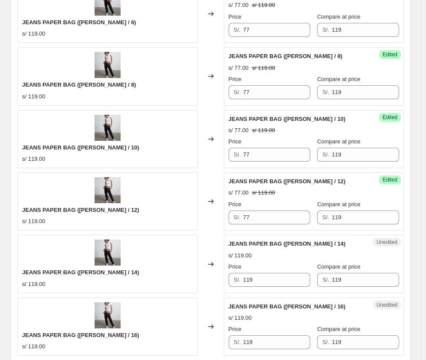
click at [265, 263] on div "Price" at bounding box center [270, 267] width 82 height 9
drag, startPoint x: 262, startPoint y: 262, endPoint x: 209, endPoint y: 262, distance: 52.5
click at [210, 263] on div "JEANS PAPER BAG ([PERSON_NAME] / 14) s/ 119.00 Changed to Unedited JEANS PAPER …" at bounding box center [210, 264] width 386 height 58
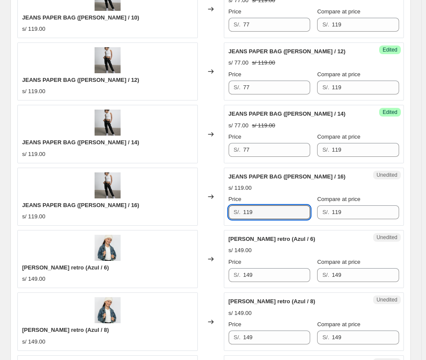
drag, startPoint x: 273, startPoint y: 202, endPoint x: 165, endPoint y: 202, distance: 108.4
click at [167, 202] on div "JEANS PAPER BAG ([PERSON_NAME] / 16) s/ 119.00 Changed to Unedited JEANS PAPER …" at bounding box center [210, 197] width 386 height 58
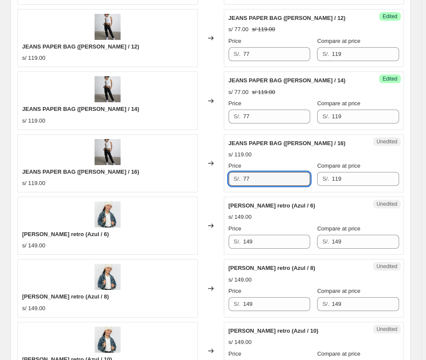
scroll to position [779, 0]
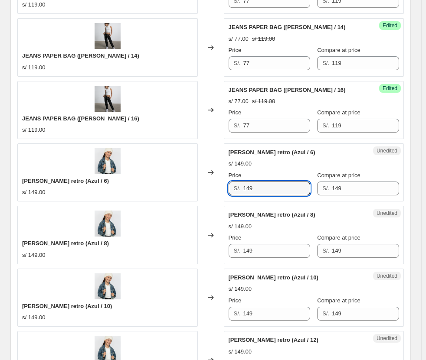
drag, startPoint x: 264, startPoint y: 171, endPoint x: 197, endPoint y: 165, distance: 66.6
click at [197, 165] on div "[PERSON_NAME] retro (Azul / 6) s/ 149.00 Changed to Unedited [PERSON_NAME] retr…" at bounding box center [210, 173] width 386 height 58
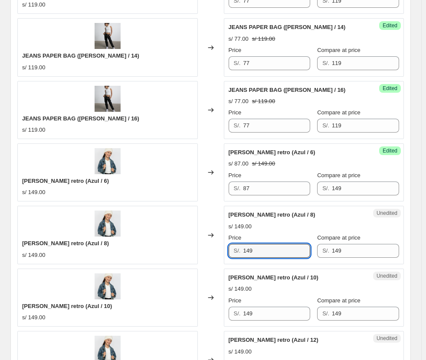
drag, startPoint x: 266, startPoint y: 236, endPoint x: 229, endPoint y: 233, distance: 37.0
click at [220, 234] on div "[PERSON_NAME] retro (Azul / 8) s/ 149.00 Changed to Unedited [PERSON_NAME] retr…" at bounding box center [210, 235] width 386 height 58
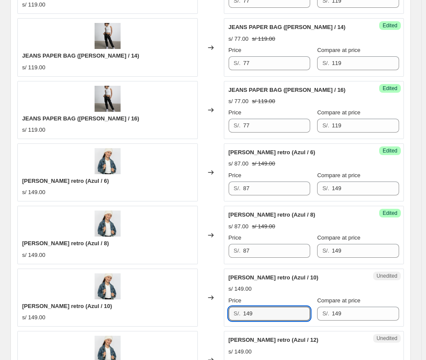
drag, startPoint x: 271, startPoint y: 296, endPoint x: 201, endPoint y: 281, distance: 70.9
click at [198, 286] on div "[PERSON_NAME] retro (Azul / 10) s/ 149.00 Changed to Unedited [PERSON_NAME] ret…" at bounding box center [210, 298] width 386 height 58
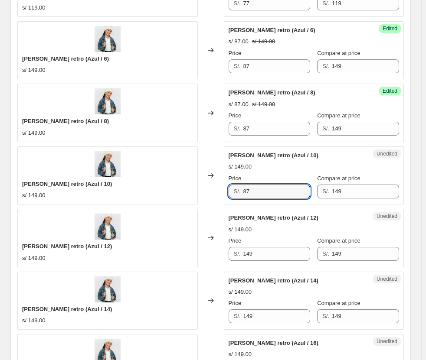
scroll to position [909, 0]
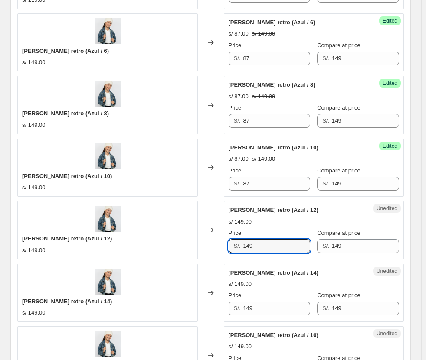
drag, startPoint x: 263, startPoint y: 234, endPoint x: 204, endPoint y: 233, distance: 58.6
click at [205, 233] on div "[PERSON_NAME] retro (Azul / 12) s/ 149.00 Changed to Unedited [PERSON_NAME] ret…" at bounding box center [210, 230] width 386 height 58
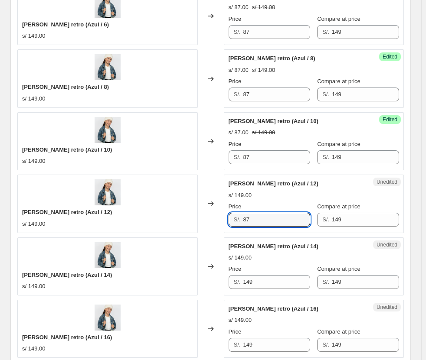
scroll to position [996, 0]
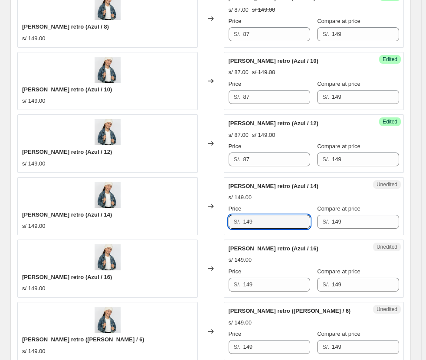
drag, startPoint x: 265, startPoint y: 205, endPoint x: 216, endPoint y: 214, distance: 50.4
click at [216, 214] on div "[PERSON_NAME] retro (Azul / 14) s/ 149.00 Changed to Unedited [PERSON_NAME] ret…" at bounding box center [210, 206] width 386 height 58
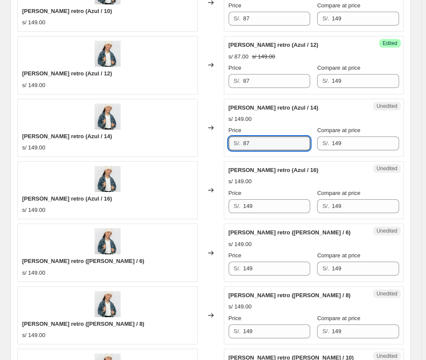
scroll to position [1082, 0]
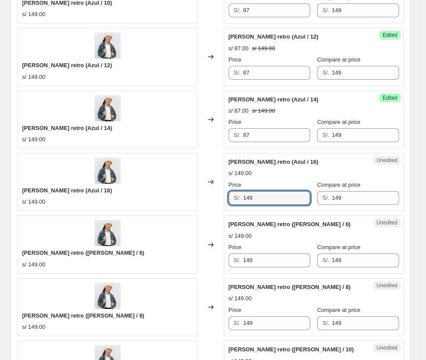
drag, startPoint x: 268, startPoint y: 190, endPoint x: 194, endPoint y: 180, distance: 74.3
click at [194, 180] on div "[PERSON_NAME] retro (Azul / 16) s/ 149.00 Changed to Unedited [PERSON_NAME] ret…" at bounding box center [210, 182] width 386 height 58
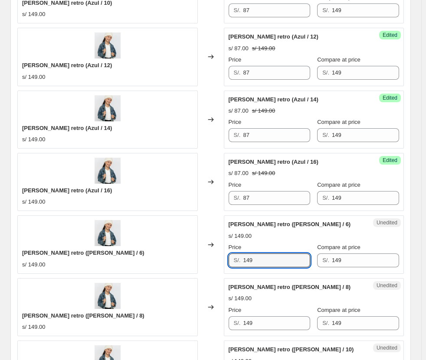
drag, startPoint x: 225, startPoint y: 243, endPoint x: 271, endPoint y: 200, distance: 63.5
click at [187, 239] on div "[PERSON_NAME] retro ([PERSON_NAME] / 6) s/ 149.00 Changed to Unedited [PERSON_N…" at bounding box center [210, 245] width 386 height 58
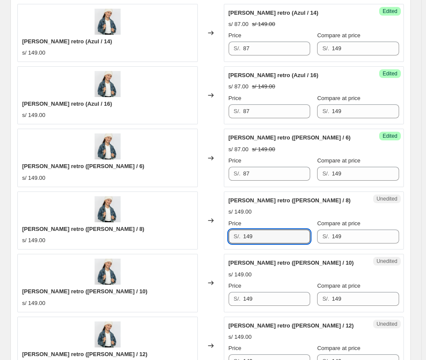
drag, startPoint x: 264, startPoint y: 218, endPoint x: 199, endPoint y: 206, distance: 65.2
click at [206, 211] on div "[PERSON_NAME] retro ([PERSON_NAME] / 8) s/ 149.00 Changed to Unedited [PERSON_N…" at bounding box center [210, 221] width 386 height 58
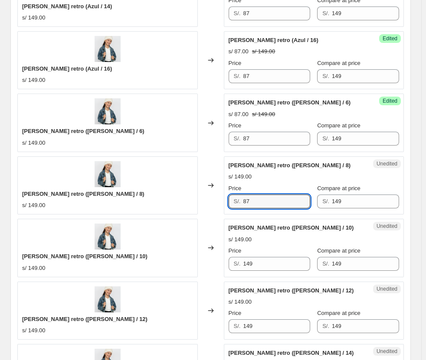
scroll to position [1256, 0]
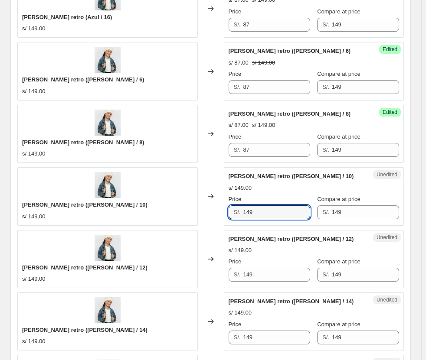
drag, startPoint x: 267, startPoint y: 196, endPoint x: 195, endPoint y: 183, distance: 73.6
click at [200, 188] on div "[PERSON_NAME] retro ([PERSON_NAME] / 10) s/ 149.00 Changed to Unedited [PERSON_…" at bounding box center [210, 196] width 386 height 58
drag, startPoint x: 253, startPoint y: 261, endPoint x: 152, endPoint y: 241, distance: 103.0
click at [152, 242] on div "[PERSON_NAME] retro ([PERSON_NAME] / 12) s/ 149.00 Changed to Unedited [PERSON_…" at bounding box center [210, 259] width 386 height 58
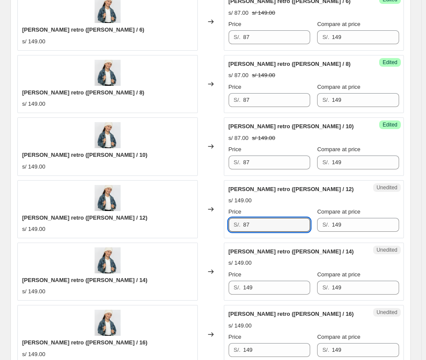
scroll to position [1386, 0]
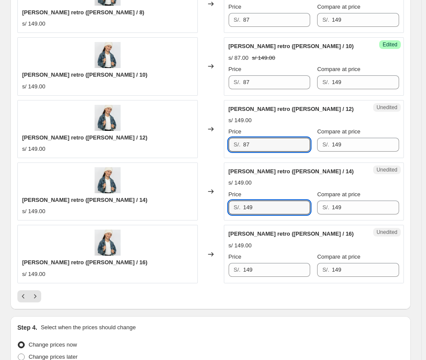
drag, startPoint x: 271, startPoint y: 199, endPoint x: 167, endPoint y: 159, distance: 112.3
click at [170, 164] on div "[PERSON_NAME] retro ([PERSON_NAME] / 14) s/ 149.00 Changed to Unedited [PERSON_…" at bounding box center [210, 192] width 386 height 58
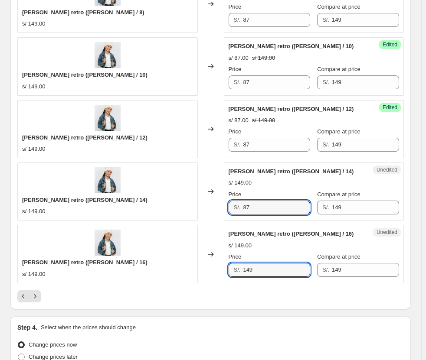
drag, startPoint x: 276, startPoint y: 257, endPoint x: 178, endPoint y: 250, distance: 98.7
click at [180, 252] on div "[PERSON_NAME] retro ([PERSON_NAME] / 16) s/ 149.00 Changed to Unedited [PERSON_…" at bounding box center [210, 254] width 386 height 58
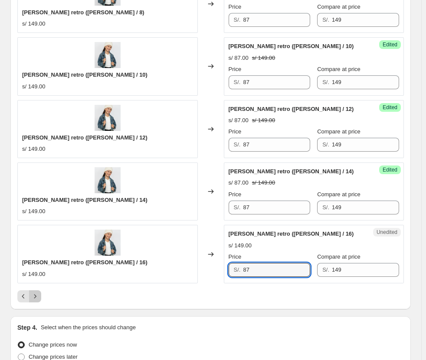
click at [36, 291] on button "Next" at bounding box center [35, 297] width 12 height 12
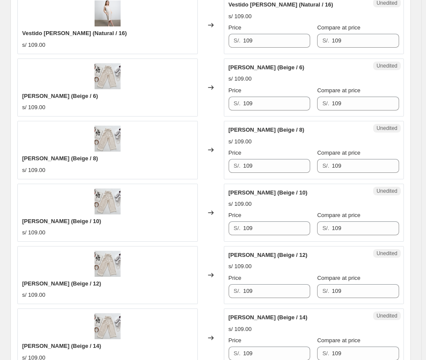
scroll to position [1082, 0]
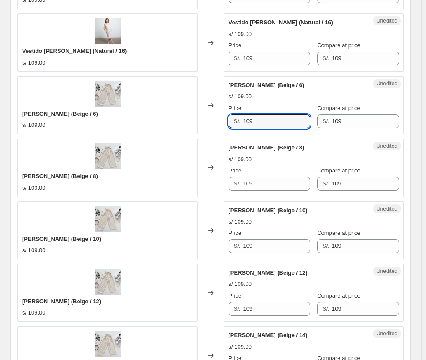
drag, startPoint x: 284, startPoint y: 125, endPoint x: 214, endPoint y: 123, distance: 69.4
click at [214, 123] on div "[PERSON_NAME] (Beige / 6) s/ 109.00 Changed to Unedited [PERSON_NAME] (Beige / …" at bounding box center [210, 105] width 386 height 58
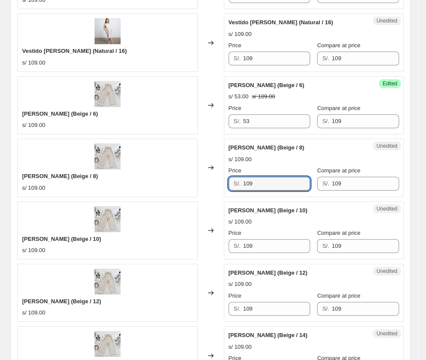
drag, startPoint x: 264, startPoint y: 179, endPoint x: 226, endPoint y: 181, distance: 38.2
click at [228, 181] on div "Unedited [PERSON_NAME] (Beige / 8) s/ 109.00 Price S/. 109 Compare at price S/.…" at bounding box center [314, 168] width 180 height 58
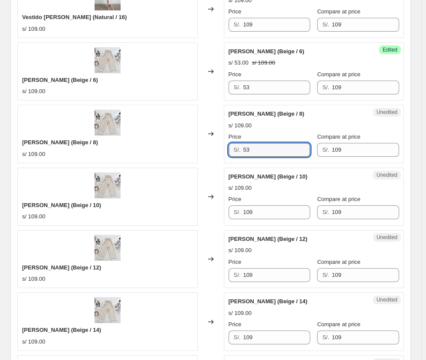
scroll to position [1169, 0]
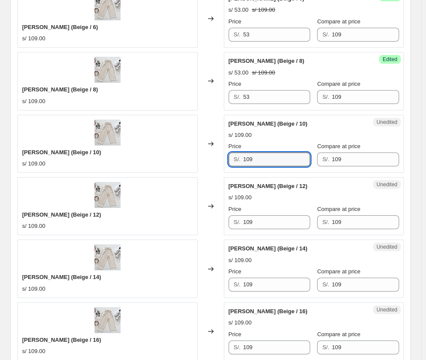
drag, startPoint x: 277, startPoint y: 161, endPoint x: 223, endPoint y: 162, distance: 54.2
click at [224, 162] on div "[PERSON_NAME] (Beige / 10) s/ 109.00 Changed to Unedited [PERSON_NAME] (Beige /…" at bounding box center [210, 144] width 386 height 58
drag, startPoint x: 294, startPoint y: 222, endPoint x: 222, endPoint y: 219, distance: 72.5
click at [223, 220] on div "[PERSON_NAME] (Beige / 12) s/ 109.00 Changed to Unedited [PERSON_NAME] (Beige /…" at bounding box center [210, 206] width 386 height 58
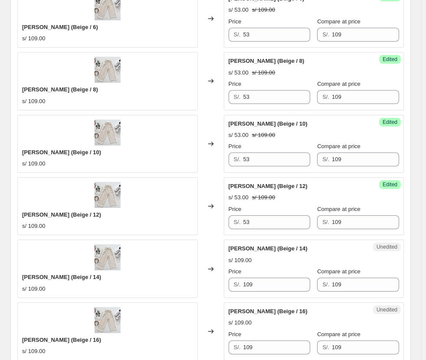
drag, startPoint x: 268, startPoint y: 292, endPoint x: 259, endPoint y: 292, distance: 8.7
click at [259, 292] on div "Unedited [PERSON_NAME] (Beige / 14) s/ 109.00 Price S/. 109 Compare at price S/…" at bounding box center [314, 269] width 180 height 58
drag, startPoint x: 263, startPoint y: 288, endPoint x: 214, endPoint y: 284, distance: 49.2
click at [219, 287] on div "[PERSON_NAME] (Beige / 14) s/ 109.00 Changed to Unedited [PERSON_NAME] (Beige /…" at bounding box center [210, 269] width 386 height 58
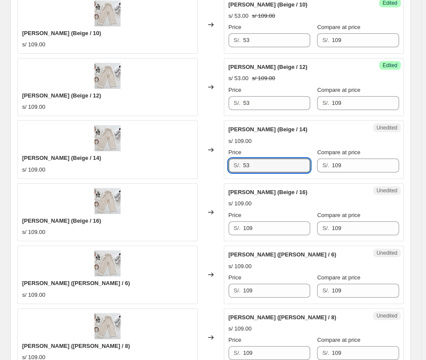
scroll to position [1299, 0]
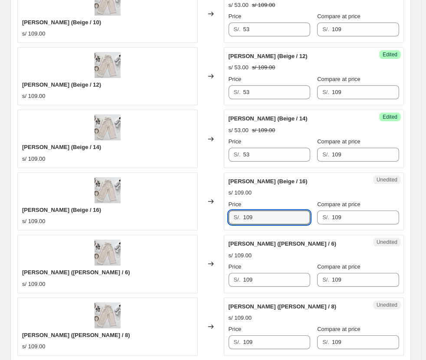
drag, startPoint x: 265, startPoint y: 219, endPoint x: 205, endPoint y: 217, distance: 60.3
click at [206, 218] on div "[PERSON_NAME] (Beige / 16) s/ 109.00 Changed to Unedited [PERSON_NAME] (Beige /…" at bounding box center [210, 202] width 386 height 58
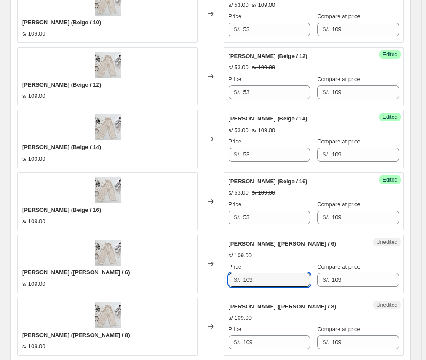
drag, startPoint x: 270, startPoint y: 275, endPoint x: 222, endPoint y: 277, distance: 48.2
click at [222, 277] on div "[PERSON_NAME] ([PERSON_NAME] / 6) s/ 109.00 Changed to Unedited [PERSON_NAME] (…" at bounding box center [210, 264] width 386 height 58
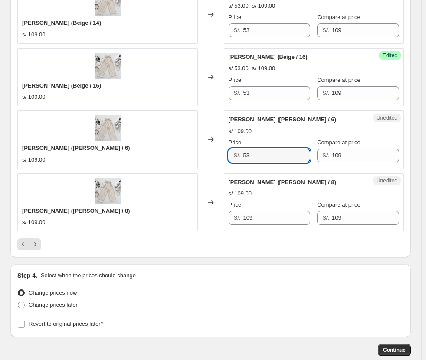
scroll to position [1429, 0]
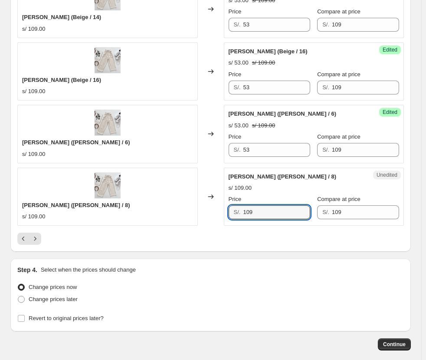
drag, startPoint x: 258, startPoint y: 210, endPoint x: 209, endPoint y: 210, distance: 48.6
click at [210, 210] on div "[PERSON_NAME] ([PERSON_NAME] / 8) s/ 109.00 Changed to Unedited [PERSON_NAME] (…" at bounding box center [210, 197] width 386 height 58
click at [32, 237] on icon "Next" at bounding box center [35, 239] width 9 height 9
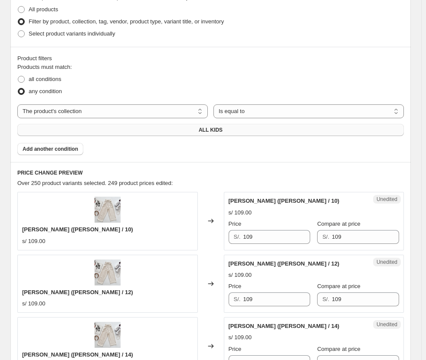
scroll to position [345, 0]
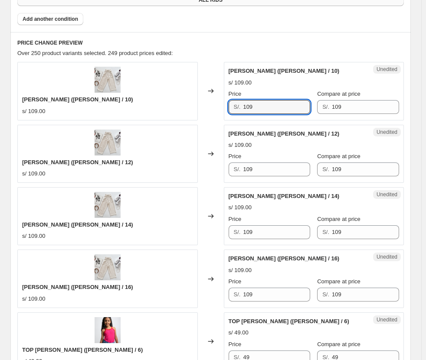
drag, startPoint x: 283, startPoint y: 101, endPoint x: 237, endPoint y: 108, distance: 46.1
click at [237, 108] on div "S/. 109" at bounding box center [270, 107] width 82 height 14
drag, startPoint x: 264, startPoint y: 165, endPoint x: 197, endPoint y: 163, distance: 66.8
click at [197, 165] on div "[PERSON_NAME] ([PERSON_NAME] / 12) s/ 109.00 Changed to Unedited [PERSON_NAME] …" at bounding box center [210, 154] width 386 height 58
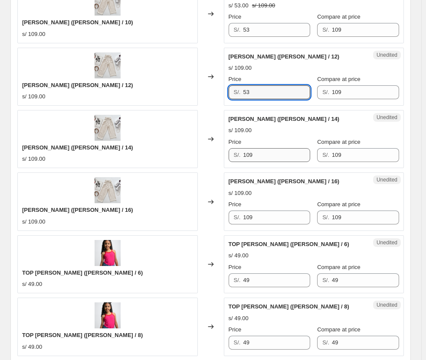
scroll to position [432, 0]
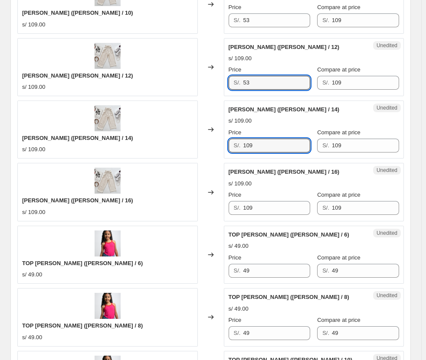
drag, startPoint x: 261, startPoint y: 150, endPoint x: 228, endPoint y: 148, distance: 33.0
click at [231, 149] on div "S/. 109" at bounding box center [270, 146] width 82 height 14
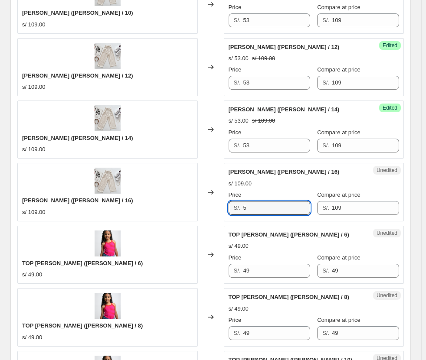
drag, startPoint x: 276, startPoint y: 213, endPoint x: 196, endPoint y: 206, distance: 80.5
click at [196, 206] on div "[PERSON_NAME] ([PERSON_NAME] / 16) s/ 109.00 Changed to Unedited [PERSON_NAME] …" at bounding box center [210, 192] width 386 height 58
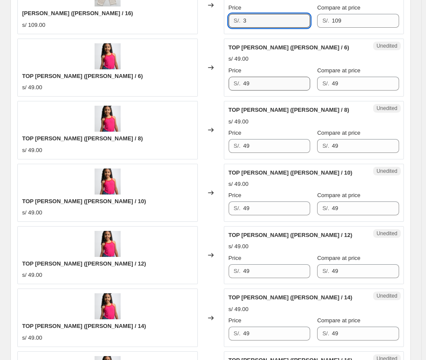
scroll to position [605, 0]
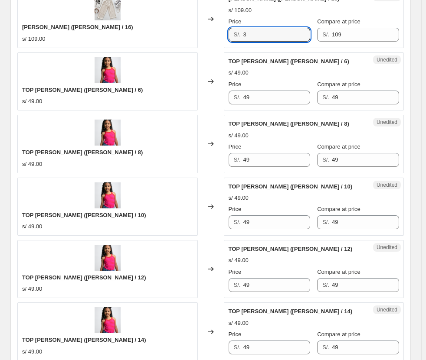
drag, startPoint x: 255, startPoint y: 35, endPoint x: 202, endPoint y: 30, distance: 52.7
click at [202, 30] on div "[PERSON_NAME] ([PERSON_NAME] / 16) s/ 109.00 Changed to Unedited [PERSON_NAME] …" at bounding box center [210, 19] width 386 height 58
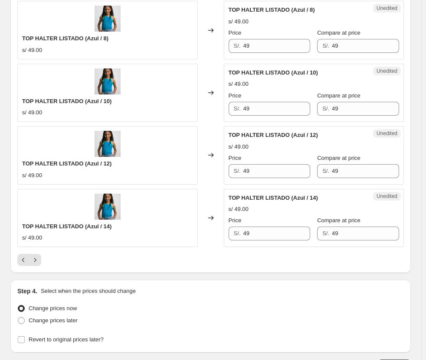
scroll to position [1473, 0]
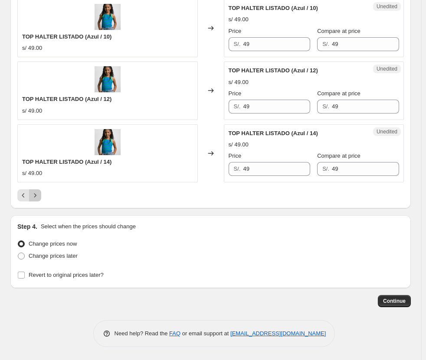
click at [36, 191] on button "Next" at bounding box center [35, 196] width 12 height 12
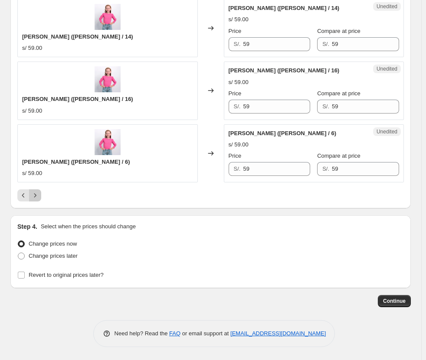
click at [38, 196] on icon "Next" at bounding box center [35, 195] width 9 height 9
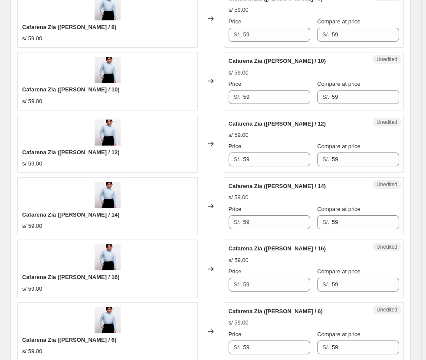
scroll to position [1386, 0]
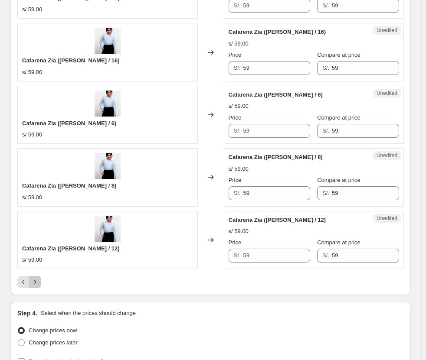
click at [36, 286] on icon "Next" at bounding box center [35, 282] width 9 height 9
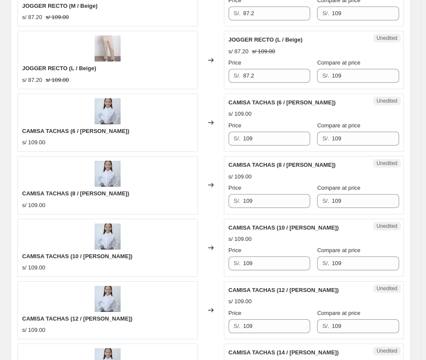
scroll to position [562, 0]
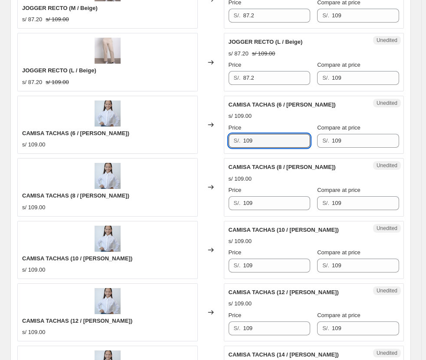
drag, startPoint x: 274, startPoint y: 141, endPoint x: 217, endPoint y: 145, distance: 57.0
click at [217, 145] on div "CAMISA TACHAS (6 / [PERSON_NAME]) s/ 109.00 Changed to Unedited CAMISA TACHAS (…" at bounding box center [210, 125] width 386 height 58
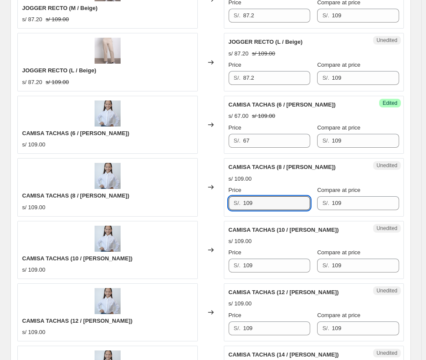
drag, startPoint x: 262, startPoint y: 203, endPoint x: 198, endPoint y: 202, distance: 64.6
click at [196, 203] on div "CAMISA TACHAS (8 / [PERSON_NAME]) s/ 109.00 Changed to Unedited CAMISA TACHAS (…" at bounding box center [210, 187] width 386 height 58
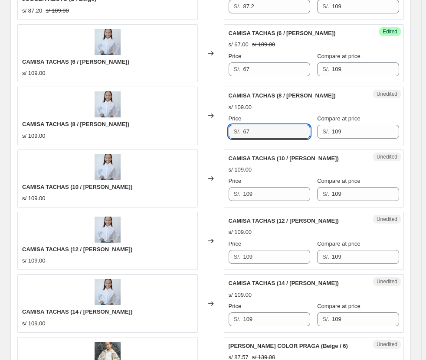
scroll to position [605, 0]
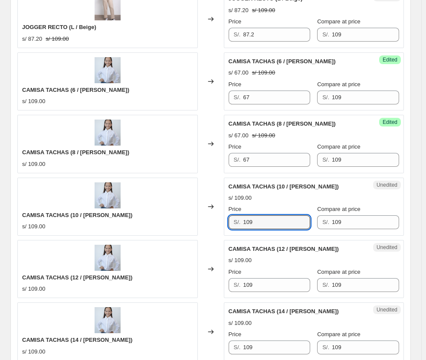
drag, startPoint x: 265, startPoint y: 220, endPoint x: 219, endPoint y: 226, distance: 45.8
click at [218, 226] on div "CAMISA TACHAS (10 / [PERSON_NAME]) s/ 109.00 Changed to Unedited CAMISA TACHAS …" at bounding box center [210, 207] width 386 height 58
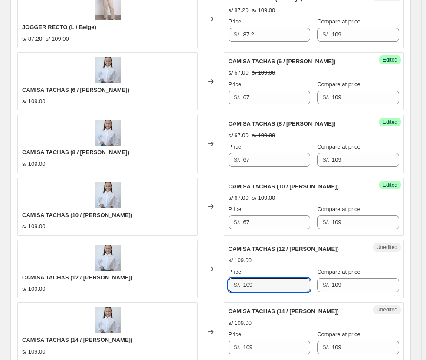
drag, startPoint x: 280, startPoint y: 288, endPoint x: 231, endPoint y: 288, distance: 49.4
click at [231, 288] on div "S/. 109" at bounding box center [270, 285] width 82 height 14
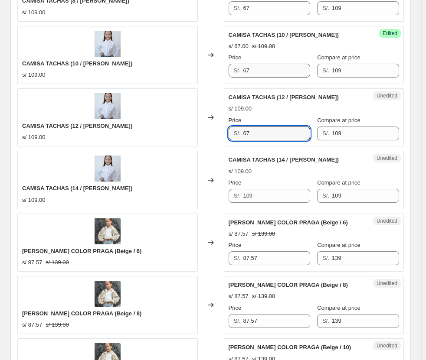
scroll to position [779, 0]
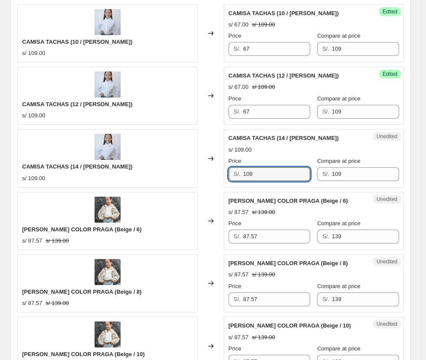
drag, startPoint x: 265, startPoint y: 175, endPoint x: 193, endPoint y: 177, distance: 71.6
click at [193, 177] on div "CAMISA TACHAS (14 / [PERSON_NAME]) s/ 109.00 Changed to Unedited CAMISA TACHAS …" at bounding box center [210, 158] width 386 height 58
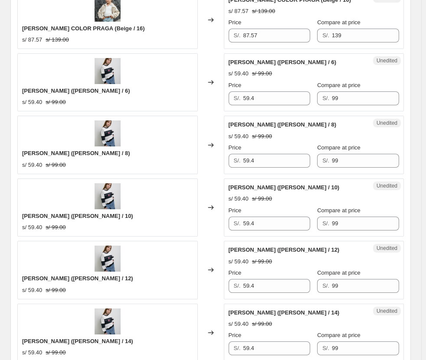
scroll to position [1386, 0]
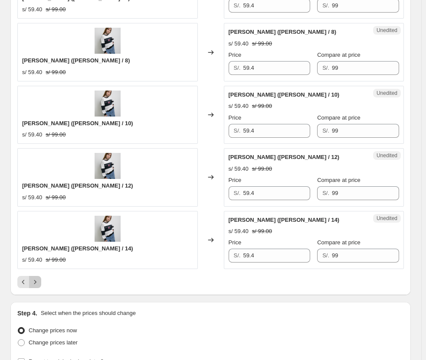
click at [36, 282] on icon "Next" at bounding box center [35, 282] width 9 height 9
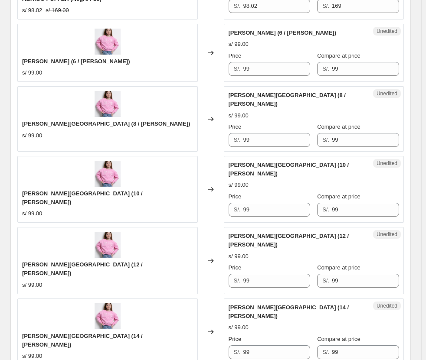
scroll to position [822, 0]
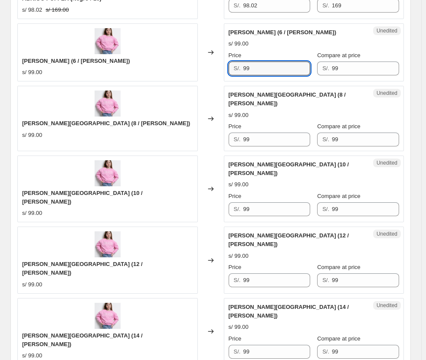
drag, startPoint x: 272, startPoint y: 72, endPoint x: 219, endPoint y: 71, distance: 52.9
click at [219, 71] on div "[PERSON_NAME][GEOGRAPHIC_DATA] (6 / [PERSON_NAME]) s/ 99.00 Changed to Unedited…" at bounding box center [210, 52] width 386 height 58
drag, startPoint x: 184, startPoint y: 126, endPoint x: 169, endPoint y: 122, distance: 16.1
click at [166, 124] on div "[PERSON_NAME][GEOGRAPHIC_DATA] (8 / [PERSON_NAME]) s/ 99.00 Changed to Unedited…" at bounding box center [210, 118] width 386 height 65
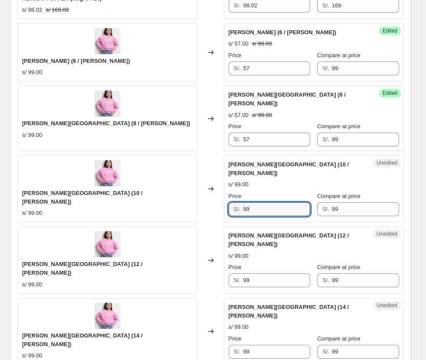
drag, startPoint x: 258, startPoint y: 196, endPoint x: 219, endPoint y: 199, distance: 38.8
click at [219, 199] on div "[PERSON_NAME][GEOGRAPHIC_DATA] (10 / [PERSON_NAME]) s/ 99.00 Changed to Unedite…" at bounding box center [210, 189] width 386 height 67
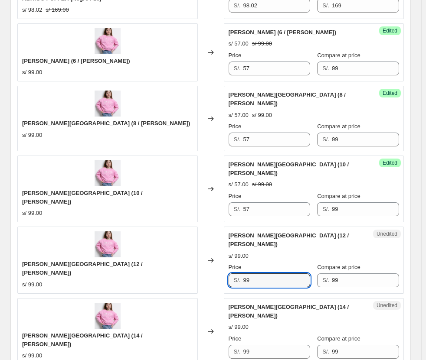
drag, startPoint x: 274, startPoint y: 257, endPoint x: 199, endPoint y: 261, distance: 74.7
click at [199, 261] on div "[PERSON_NAME][GEOGRAPHIC_DATA] (12 / [PERSON_NAME]) s/ 99.00 Changed to Unedite…" at bounding box center [210, 260] width 386 height 67
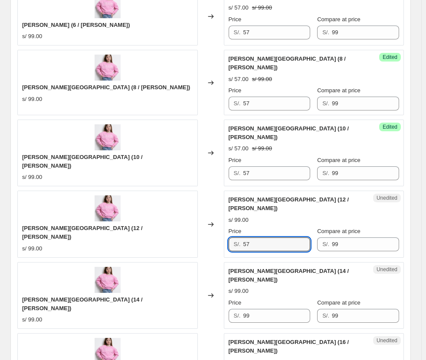
scroll to position [909, 0]
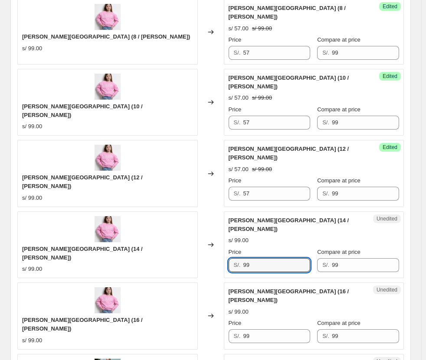
drag, startPoint x: 268, startPoint y: 226, endPoint x: 166, endPoint y: 229, distance: 102.8
click at [165, 231] on div "[PERSON_NAME][GEOGRAPHIC_DATA] (14 / [PERSON_NAME]) s/ 99.00 Changed to Unedite…" at bounding box center [210, 245] width 386 height 67
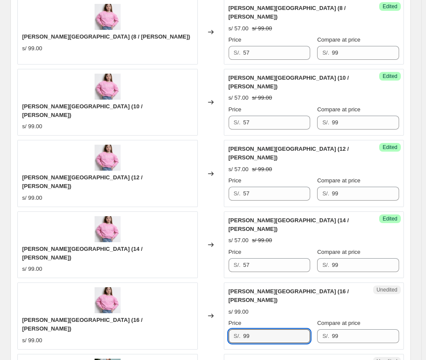
drag, startPoint x: 262, startPoint y: 294, endPoint x: 199, endPoint y: 286, distance: 63.4
click at [200, 286] on div "[PERSON_NAME][GEOGRAPHIC_DATA] (16 / [PERSON_NAME]) s/ 99.00 Changed to Unedite…" at bounding box center [210, 316] width 386 height 67
click at [292, 288] on div "[PERSON_NAME] (16 / [PERSON_NAME]) s/ 99.00 Price S/. 57 Compare at price S/. 99" at bounding box center [314, 316] width 171 height 56
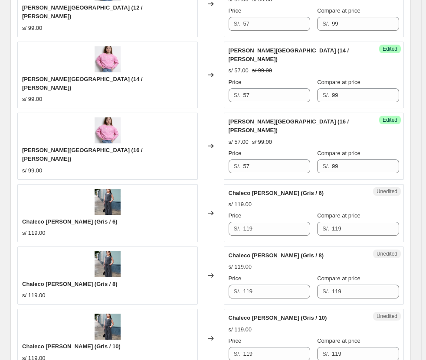
scroll to position [1082, 0]
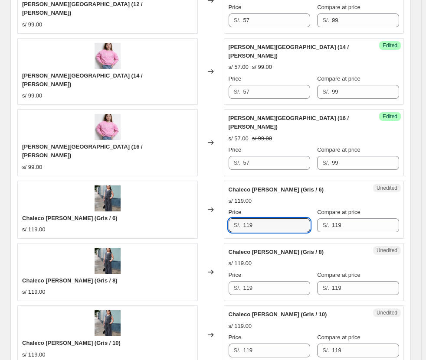
drag, startPoint x: 272, startPoint y: 186, endPoint x: 182, endPoint y: 185, distance: 90.7
click at [182, 186] on div "Chaleco [PERSON_NAME] (Gris / 6) s/ 119.00 Changed to Unedited Chaleco [PERSON_…" at bounding box center [210, 210] width 386 height 58
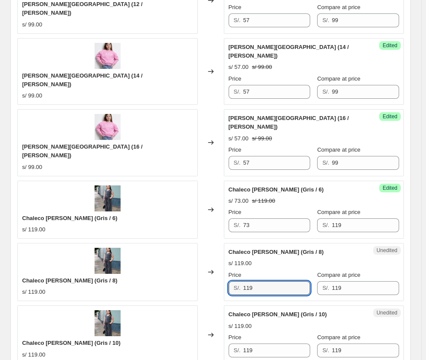
drag, startPoint x: 269, startPoint y: 247, endPoint x: 224, endPoint y: 242, distance: 45.4
click at [231, 281] on div "S/. 119" at bounding box center [270, 288] width 82 height 14
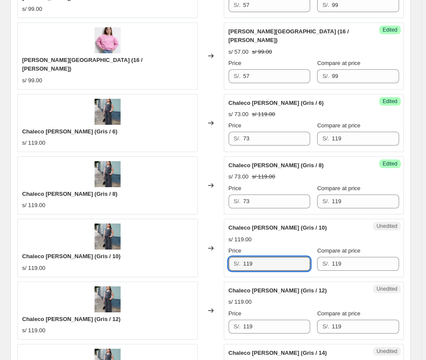
drag, startPoint x: 266, startPoint y: 226, endPoint x: 230, endPoint y: 222, distance: 35.7
click at [234, 257] on div "S/. 119" at bounding box center [270, 264] width 82 height 14
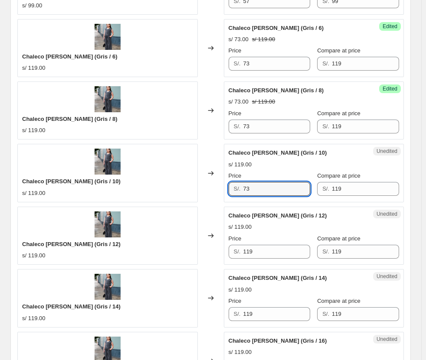
scroll to position [1256, 0]
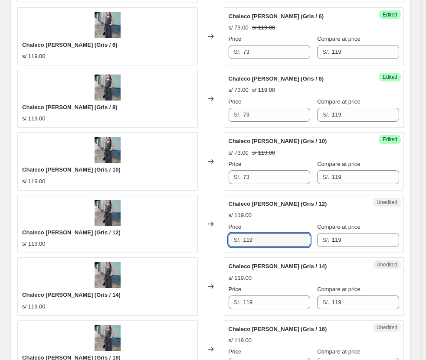
drag, startPoint x: 269, startPoint y: 200, endPoint x: 185, endPoint y: 199, distance: 84.6
click at [188, 200] on div "Chaleco [PERSON_NAME] (Gris / 12) s/ 119.00 Changed to Unedited Chaleco [PERSON…" at bounding box center [210, 224] width 386 height 58
drag, startPoint x: 265, startPoint y: 265, endPoint x: 173, endPoint y: 250, distance: 93.5
click at [174, 258] on div "Chaleco [PERSON_NAME] (Gris / 14) s/ 119.00 Changed to Unedited Chaleco [PERSON…" at bounding box center [210, 287] width 386 height 58
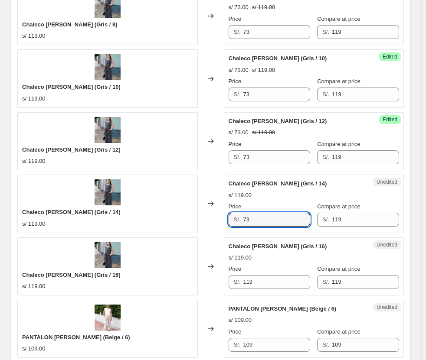
scroll to position [1343, 0]
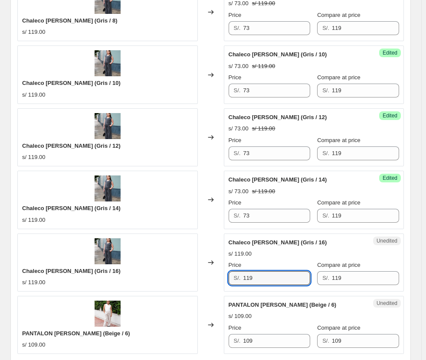
drag, startPoint x: 265, startPoint y: 233, endPoint x: 234, endPoint y: 232, distance: 31.3
click at [236, 271] on div "S/. 119" at bounding box center [270, 278] width 82 height 14
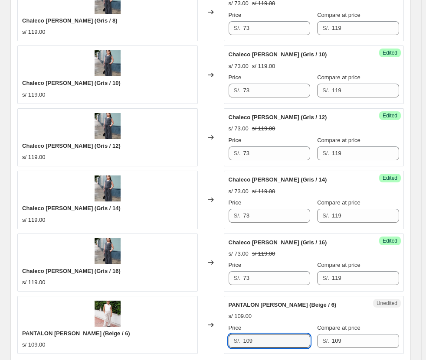
drag, startPoint x: 288, startPoint y: 301, endPoint x: 203, endPoint y: 291, distance: 85.6
click at [206, 296] on div "PANTALON [PERSON_NAME] (Beige / 6) s/ 109.00 Changed to Unedited PANTALON [PERS…" at bounding box center [210, 325] width 386 height 58
click at [33, 360] on icon "Next" at bounding box center [35, 367] width 9 height 9
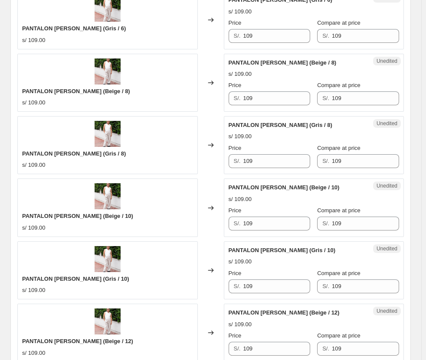
scroll to position [258, 0]
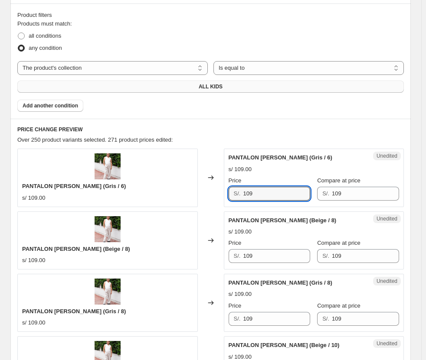
drag, startPoint x: 272, startPoint y: 191, endPoint x: 202, endPoint y: 199, distance: 71.2
click at [202, 199] on div "PANTALON [PERSON_NAME] (Gris / 6) s/ 109.00 Changed to Unedited PANTALON [PERSO…" at bounding box center [210, 178] width 386 height 58
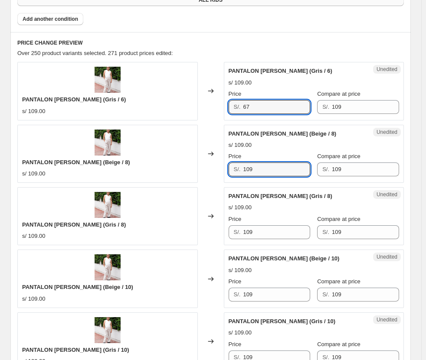
drag, startPoint x: 265, startPoint y: 165, endPoint x: 218, endPoint y: 169, distance: 47.4
click at [218, 169] on div "PANTALON [PERSON_NAME] (Beige / 8) s/ 109.00 Changed to Unedited PANTALON [PERS…" at bounding box center [210, 154] width 386 height 58
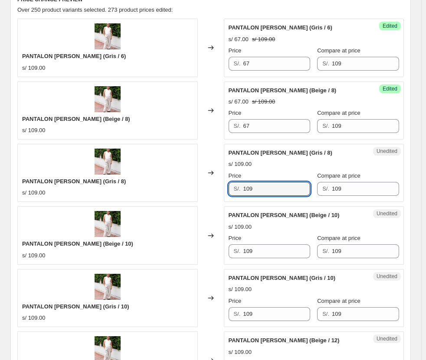
drag, startPoint x: 265, startPoint y: 184, endPoint x: 236, endPoint y: 183, distance: 28.7
click at [219, 188] on div "PANTALON [PERSON_NAME] (Gris / 8) s/ 109.00 Changed to Unedited PANTALON [PERSO…" at bounding box center [210, 173] width 386 height 58
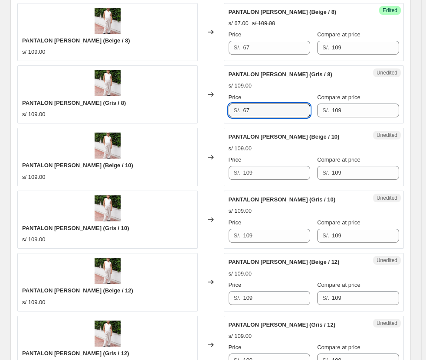
scroll to position [475, 0]
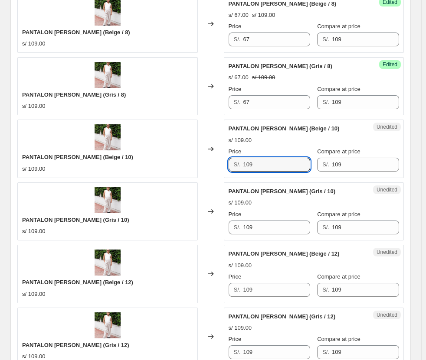
drag, startPoint x: 268, startPoint y: 161, endPoint x: 227, endPoint y: 173, distance: 43.0
click at [218, 167] on div "PANTALON [PERSON_NAME] (Beige / 10) s/ 109.00 Changed to Unedited PANTALON [PER…" at bounding box center [210, 149] width 386 height 58
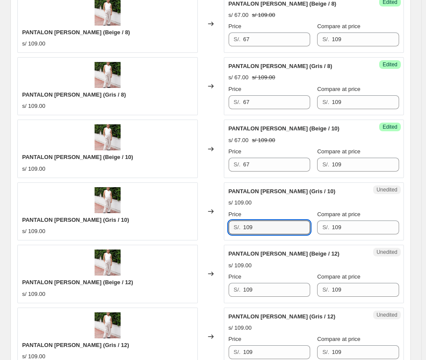
drag, startPoint x: 264, startPoint y: 225, endPoint x: 209, endPoint y: 226, distance: 54.6
click at [209, 227] on div "PANTALON [PERSON_NAME] (Gris / 10) s/ 109.00 Changed to Unedited PANTALON [PERS…" at bounding box center [210, 212] width 386 height 58
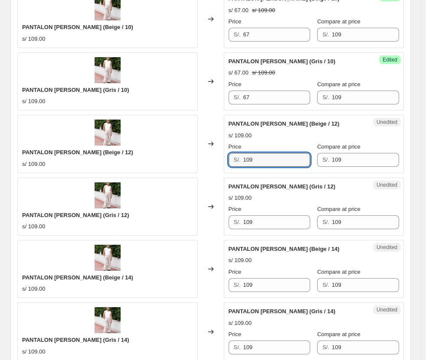
drag, startPoint x: 269, startPoint y: 159, endPoint x: 195, endPoint y: 160, distance: 74.6
click at [192, 160] on div "PANTALON [PERSON_NAME] (Beige / 12) s/ 109.00 Changed to Unedited PANTALON [PER…" at bounding box center [210, 144] width 386 height 58
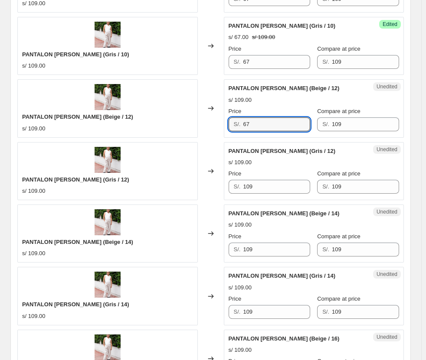
scroll to position [692, 0]
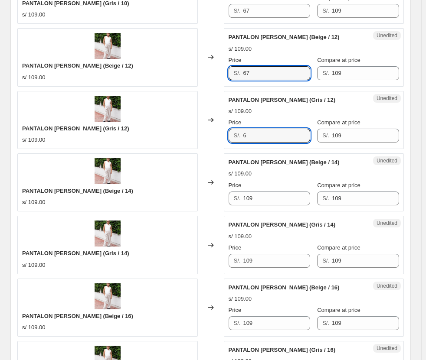
drag, startPoint x: 272, startPoint y: 139, endPoint x: 219, endPoint y: 146, distance: 53.8
click at [219, 146] on div "PANTALON [PERSON_NAME] (Gris / 12) s/ 109.00 Changed to Unedited PANTALON [PERS…" at bounding box center [210, 120] width 386 height 58
drag, startPoint x: 258, startPoint y: 130, endPoint x: 214, endPoint y: 135, distance: 44.5
click at [214, 134] on div "PANTALON [PERSON_NAME] (Gris / 12) s/ 109.00 Changed to Unedited PANTALON [PERS…" at bounding box center [210, 120] width 386 height 58
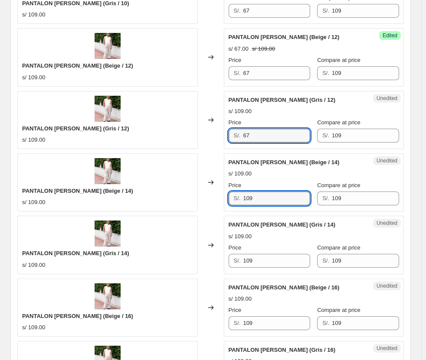
drag, startPoint x: 260, startPoint y: 199, endPoint x: 217, endPoint y: 198, distance: 42.5
click at [217, 198] on div "PANTALON [PERSON_NAME] (Beige / 14) s/ 109.00 Changed to Unedited PANTALON [PER…" at bounding box center [210, 183] width 386 height 58
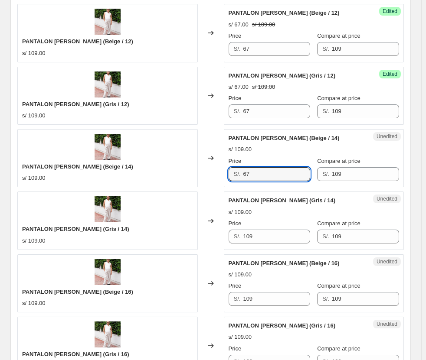
scroll to position [736, 0]
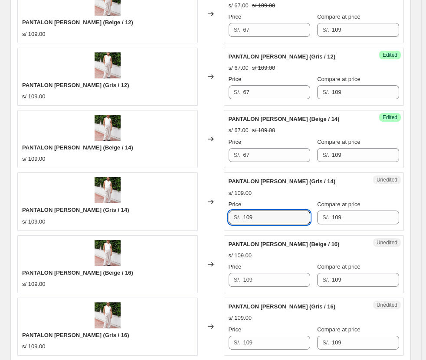
drag, startPoint x: 263, startPoint y: 223, endPoint x: 204, endPoint y: 216, distance: 59.8
click at [204, 216] on div "PANTALON [PERSON_NAME] (Gris / 14) s/ 109.00 Changed to Unedited PANTALON [PERS…" at bounding box center [210, 202] width 386 height 58
drag, startPoint x: 258, startPoint y: 277, endPoint x: 212, endPoint y: 278, distance: 46.9
click at [212, 279] on div "PANTALON [PERSON_NAME] (Beige / 16) s/ 109.00 Changed to Unedited PANTALON [PER…" at bounding box center [210, 264] width 386 height 58
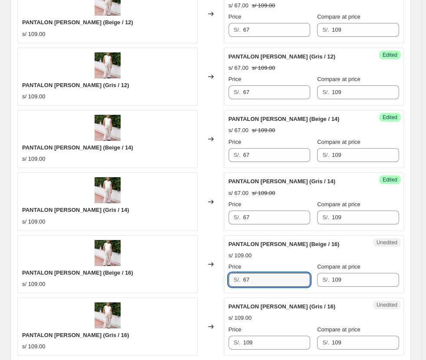
scroll to position [822, 0]
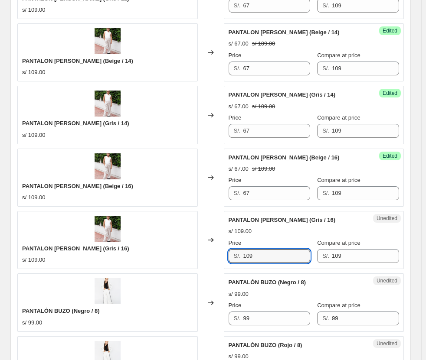
drag, startPoint x: 266, startPoint y: 258, endPoint x: 222, endPoint y: 252, distance: 45.1
click at [222, 253] on div "PANTALON [PERSON_NAME] (Gris / 16) s/ 109.00 Changed to Unedited PANTALON [PERS…" at bounding box center [210, 240] width 386 height 58
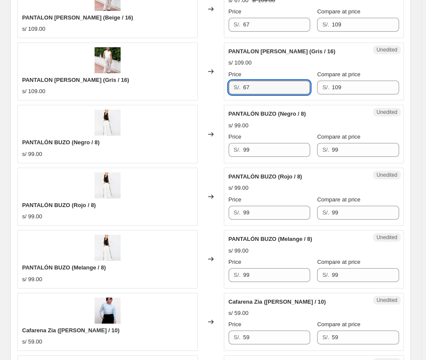
scroll to position [996, 0]
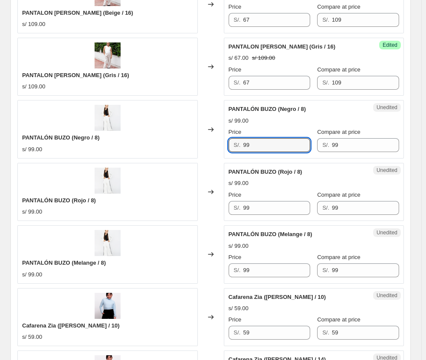
drag, startPoint x: 230, startPoint y: 146, endPoint x: 201, endPoint y: 142, distance: 29.7
click at [201, 142] on div "PANTALÓN BUZO (Negro / 8) s/ 99.00 Changed to Unedited PANTALÓN BUZO (Negro / 8…" at bounding box center [210, 129] width 386 height 58
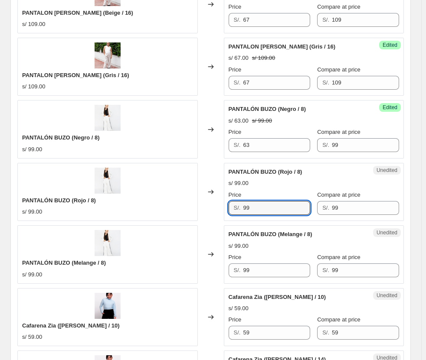
drag, startPoint x: 258, startPoint y: 210, endPoint x: 221, endPoint y: 207, distance: 37.4
click at [222, 209] on div "PANTALÓN BUZO (Rojo / 8) s/ 99.00 Changed to Unedited PANTALÓN BUZO (Rojo / 8) …" at bounding box center [210, 192] width 386 height 58
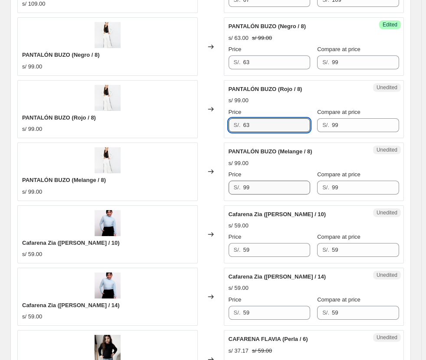
scroll to position [1082, 0]
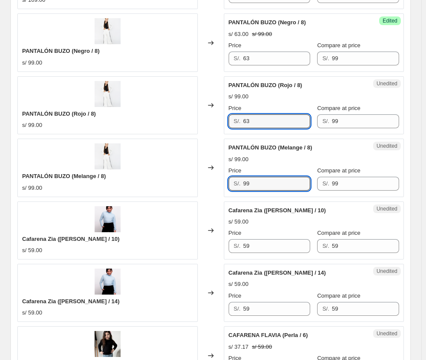
drag, startPoint x: 262, startPoint y: 183, endPoint x: 232, endPoint y: 185, distance: 30.0
click at [234, 185] on div "S/. 99" at bounding box center [270, 184] width 82 height 14
click at [283, 173] on div "Price" at bounding box center [270, 171] width 82 height 9
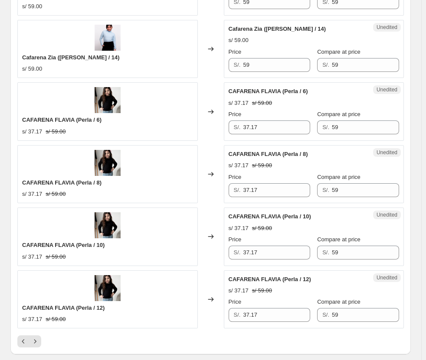
scroll to position [1473, 0]
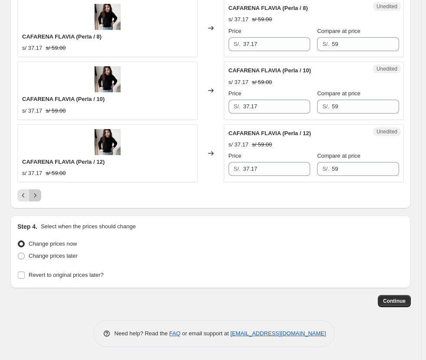
click at [36, 196] on icon "Next" at bounding box center [35, 195] width 9 height 9
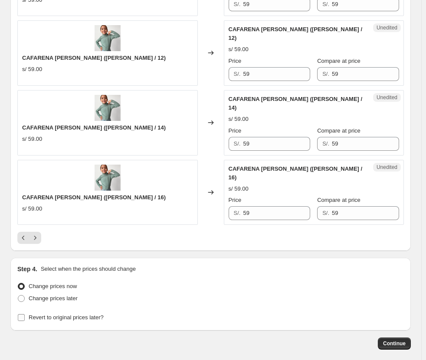
click at [86, 312] on label "Revert to original prices later?" at bounding box center [60, 318] width 86 height 12
click at [25, 314] on input "Revert to original prices later?" at bounding box center [21, 317] width 7 height 7
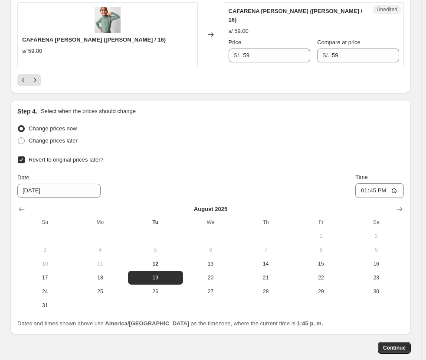
scroll to position [1635, 0]
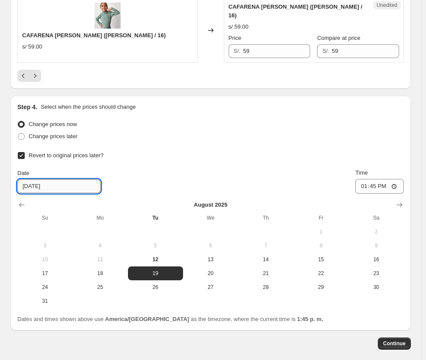
click at [32, 180] on input "[DATE]" at bounding box center [58, 187] width 83 height 14
drag, startPoint x: 26, startPoint y: 143, endPoint x: 14, endPoint y: 144, distance: 11.7
click at [14, 144] on div "Step 4. Select when the prices should change Change prices now Change prices la…" at bounding box center [210, 213] width 400 height 235
click at [44, 180] on input "[DATE]" at bounding box center [58, 187] width 83 height 14
click at [55, 267] on button "17" at bounding box center [44, 274] width 55 height 14
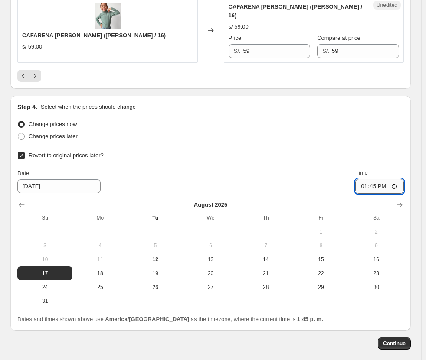
click at [311, 179] on input "13:45" at bounding box center [379, 186] width 49 height 15
click at [311, 338] on button "Continue" at bounding box center [394, 344] width 33 height 12
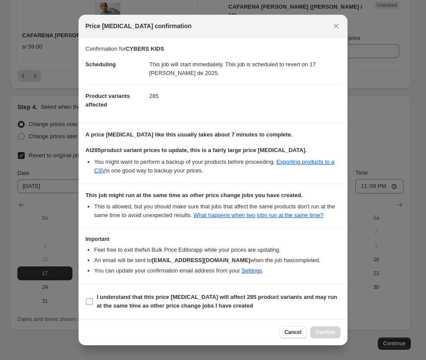
click at [176, 291] on label "I understand that this price [MEDICAL_DATA] will affect 285 product variants an…" at bounding box center [212, 301] width 255 height 21
click at [93, 298] on input "I understand that this price [MEDICAL_DATA] will affect 285 product variants an…" at bounding box center [89, 301] width 7 height 7
click at [311, 328] on button "Confirm" at bounding box center [325, 333] width 30 height 12
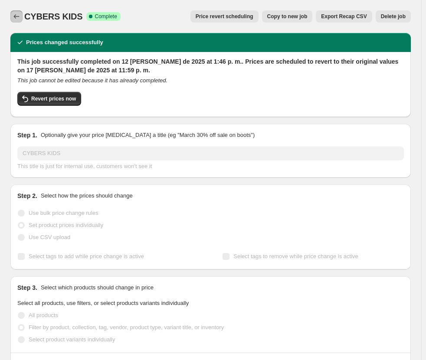
click at [15, 17] on icon "Price change jobs" at bounding box center [17, 16] width 6 height 4
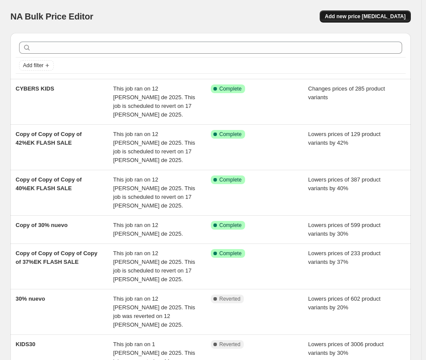
drag, startPoint x: 373, startPoint y: 16, endPoint x: 365, endPoint y: 22, distance: 10.6
click at [311, 22] on button "Add new price [MEDICAL_DATA]" at bounding box center [365, 16] width 91 height 12
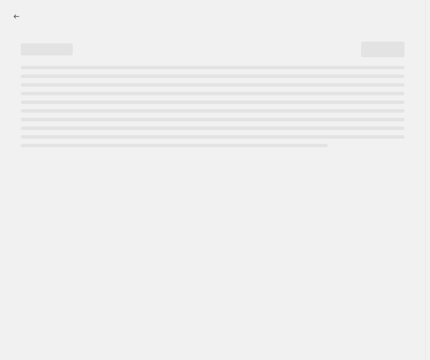
click at [311, 19] on div at bounding box center [212, 16] width 405 height 12
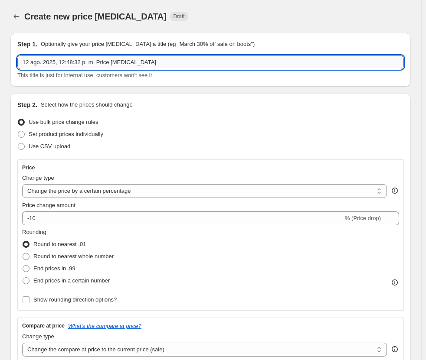
click at [59, 60] on input "12 ago. 2025, 12:48:32 p. m. Price [MEDICAL_DATA]" at bounding box center [210, 63] width 386 height 14
click at [58, 59] on input "12 ago. 2025, 12:48:32 p. m. Price [MEDICAL_DATA]" at bounding box center [210, 63] width 386 height 14
click at [88, 130] on label "Set product prices individually" at bounding box center [60, 134] width 86 height 12
click at [18, 131] on input "Set product prices individually" at bounding box center [18, 131] width 0 height 0
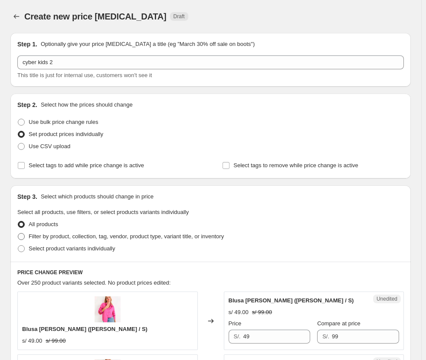
click at [155, 234] on span "Filter by product, collection, tag, vendor, product type, variant title, or inv…" at bounding box center [126, 236] width 195 height 7
click at [18, 234] on input "Filter by product, collection, tag, vendor, product type, variant title, or inv…" at bounding box center [18, 233] width 0 height 0
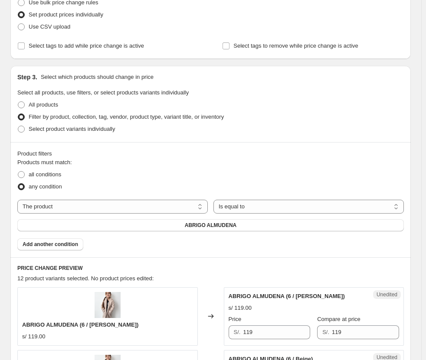
scroll to position [130, 0]
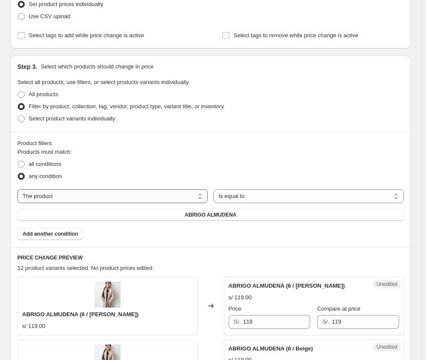
click at [178, 197] on select "The product The product's collection The product's tag The product's vendor The…" at bounding box center [112, 197] width 190 height 14
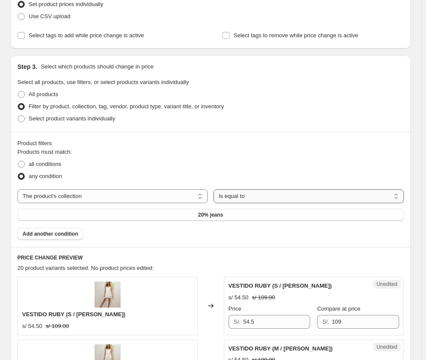
click at [245, 201] on select "Is equal to Is not equal to" at bounding box center [308, 197] width 190 height 14
click at [234, 180] on div "any condition" at bounding box center [210, 176] width 386 height 12
click at [211, 216] on span "20% jeans" at bounding box center [210, 215] width 25 height 7
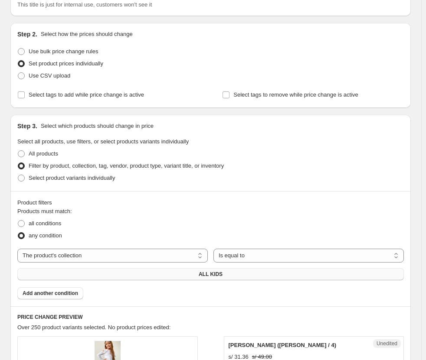
scroll to position [173, 0]
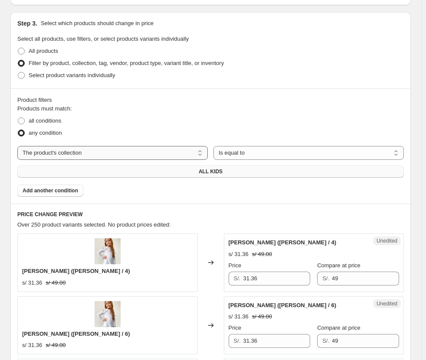
click at [125, 156] on select "The product The product's collection The product's tag The product's vendor The…" at bounding box center [112, 153] width 190 height 14
click at [232, 148] on select "Is equal to Is not equal to" at bounding box center [308, 153] width 190 height 14
click at [149, 170] on button "ALL KIDS" at bounding box center [210, 172] width 386 height 12
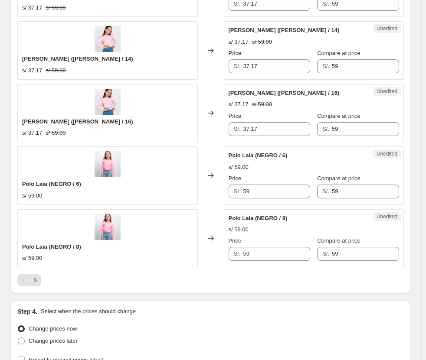
scroll to position [1431, 0]
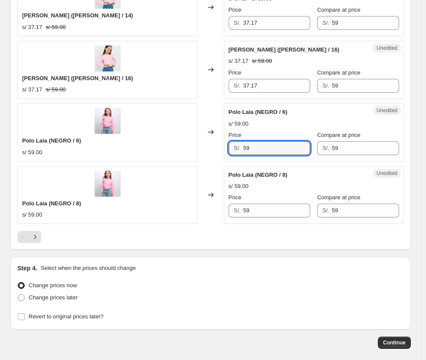
drag, startPoint x: 280, startPoint y: 150, endPoint x: 196, endPoint y: 138, distance: 85.3
click at [196, 138] on div "Polo Laia (NEGRO / 6) s/ 59.00 Changed to Unedited Polo Laia (NEGRO / 6) s/ 59.…" at bounding box center [210, 132] width 386 height 58
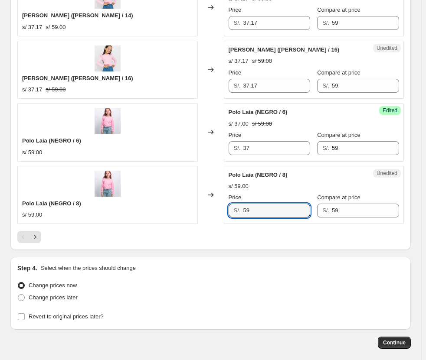
drag, startPoint x: 270, startPoint y: 209, endPoint x: 183, endPoint y: 207, distance: 87.2
click at [183, 207] on div "Polo Laia (NEGRO / 8) s/ 59.00 Changed to Unedited Polo Laia (NEGRO / 8) s/ 59.…" at bounding box center [210, 195] width 386 height 58
click at [29, 236] on div "Pagination" at bounding box center [23, 237] width 12 height 12
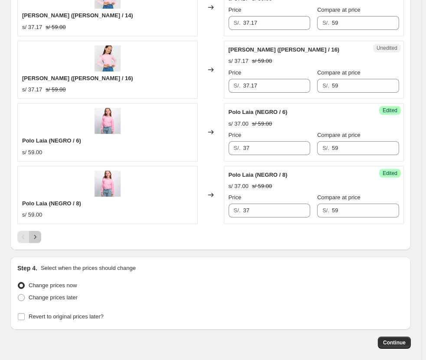
click at [35, 236] on icon "Next" at bounding box center [35, 237] width 2 height 4
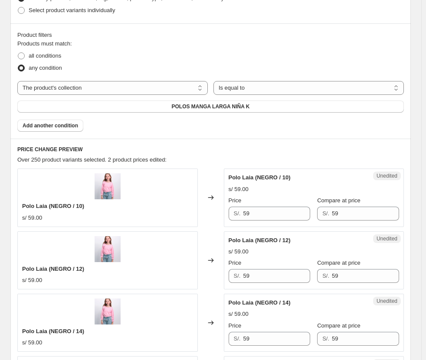
scroll to position [347, 0]
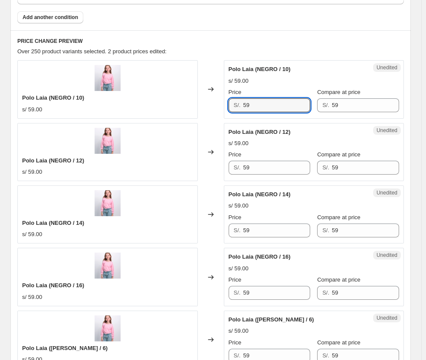
drag, startPoint x: 238, startPoint y: 107, endPoint x: 198, endPoint y: 103, distance: 39.7
click at [199, 103] on div "Polo Laia (NEGRO / 10) s/ 59.00 Changed to Unedited Polo Laia (NEGRO / 10) s/ 5…" at bounding box center [210, 89] width 386 height 58
drag, startPoint x: 262, startPoint y: 163, endPoint x: 158, endPoint y: 161, distance: 103.2
click at [158, 161] on div "Polo Laia (NEGRO / 12) s/ 59.00 Changed to Unedited Polo Laia (NEGRO / 12) s/ 5…" at bounding box center [210, 152] width 386 height 58
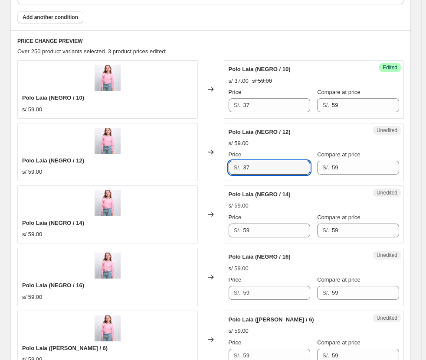
scroll to position [390, 0]
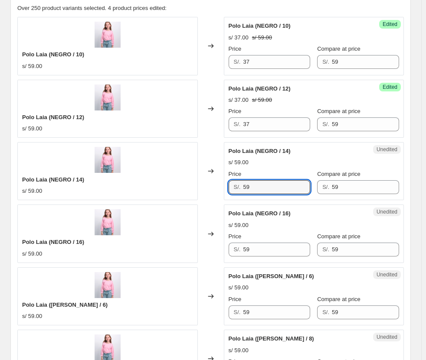
drag, startPoint x: 259, startPoint y: 188, endPoint x: 182, endPoint y: 190, distance: 76.8
click at [182, 190] on div "Polo Laia (NEGRO / 14) s/ 59.00 Changed to Unedited Polo Laia (NEGRO / 14) s/ 5…" at bounding box center [210, 171] width 386 height 58
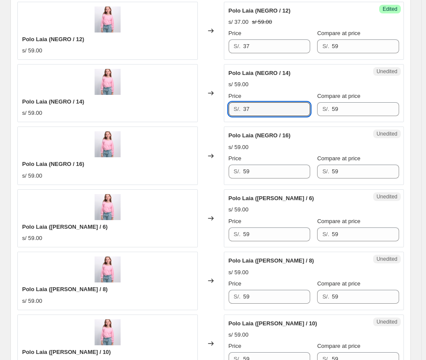
scroll to position [477, 0]
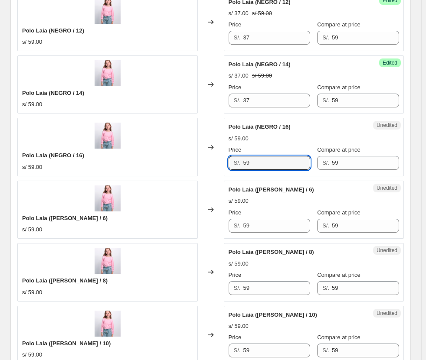
drag, startPoint x: 264, startPoint y: 167, endPoint x: 168, endPoint y: 164, distance: 95.4
click at [168, 164] on div "Polo Laia (NEGRO / 16) s/ 59.00 Changed to Unedited Polo Laia (NEGRO / 16) s/ 5…" at bounding box center [210, 147] width 386 height 58
drag, startPoint x: 283, startPoint y: 222, endPoint x: 191, endPoint y: 224, distance: 91.5
click at [199, 224] on div "Polo Laia ([PERSON_NAME] / 6) s/ 59.00 Changed to Unedited Polo Laia ([PERSON_N…" at bounding box center [210, 210] width 386 height 58
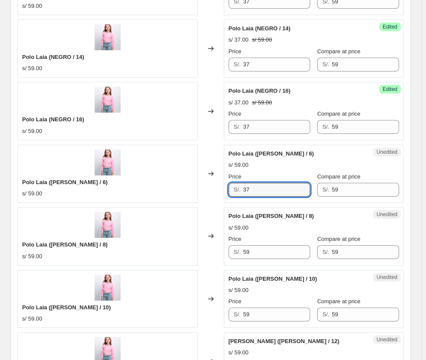
scroll to position [564, 0]
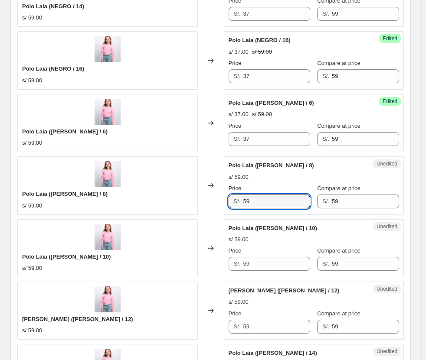
drag, startPoint x: 266, startPoint y: 205, endPoint x: 203, endPoint y: 205, distance: 63.3
click at [204, 205] on div "Polo Laia ([PERSON_NAME] / 8) s/ 59.00 Changed to Unedited Polo Laia ([PERSON_N…" at bounding box center [210, 186] width 386 height 58
drag, startPoint x: 215, startPoint y: 256, endPoint x: 212, endPoint y: 248, distance: 8.8
click at [207, 255] on div "Polo Laia ([PERSON_NAME] / 10) s/ 59.00 Changed to Unedited Polo Laia ([PERSON_…" at bounding box center [210, 248] width 386 height 58
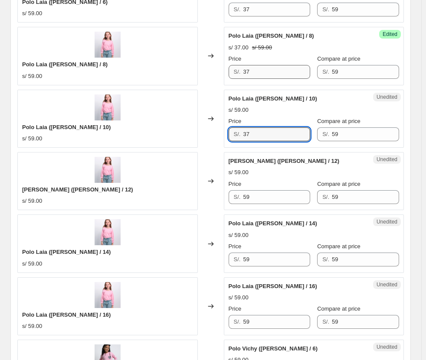
scroll to position [694, 0]
drag, startPoint x: 264, startPoint y: 204, endPoint x: 259, endPoint y: 200, distance: 6.2
click at [259, 203] on div "Unedited Polo Laia ([PERSON_NAME] / 12) s/ 59.00 Price S/. 59 Compare at price …" at bounding box center [314, 181] width 180 height 58
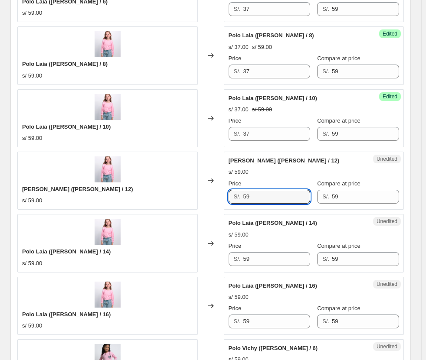
drag, startPoint x: 226, startPoint y: 199, endPoint x: 208, endPoint y: 198, distance: 18.2
click at [209, 199] on div "Polo Laia ([PERSON_NAME] / 12) s/ 59.00 Changed to Unedited Polo Laia ([PERSON_…" at bounding box center [210, 181] width 386 height 58
drag, startPoint x: 271, startPoint y: 258, endPoint x: 190, endPoint y: 250, distance: 81.5
click at [190, 252] on div "Polo Laia ([PERSON_NAME] / 14) s/ 59.00 Changed to Unedited Polo Laia ([PERSON_…" at bounding box center [210, 243] width 386 height 58
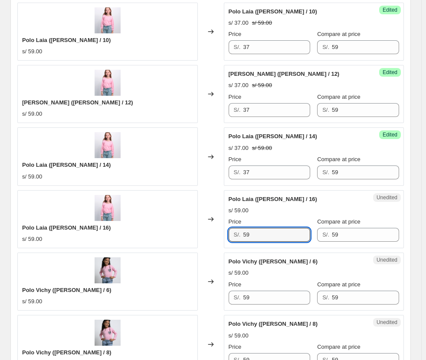
drag, startPoint x: 267, startPoint y: 242, endPoint x: 222, endPoint y: 242, distance: 44.7
click at [224, 242] on div "Polo Laia ([PERSON_NAME] / 16) s/ 59.00 Changed to Unedited Polo Laia ([PERSON_…" at bounding box center [210, 219] width 386 height 58
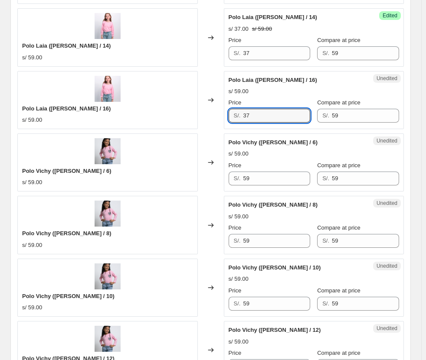
scroll to position [867, 0]
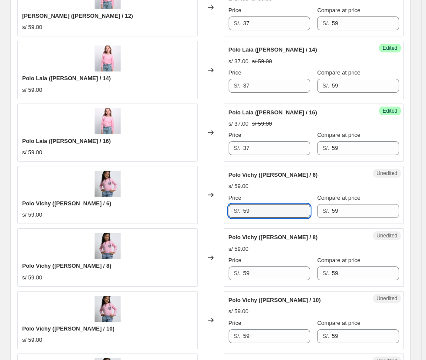
drag, startPoint x: 268, startPoint y: 207, endPoint x: 210, endPoint y: 208, distance: 57.3
click at [213, 208] on div "Polo Vichy ([PERSON_NAME] / 6) s/ 59.00 Changed to Unedited Polo Vichy ([PERSON…" at bounding box center [210, 195] width 386 height 58
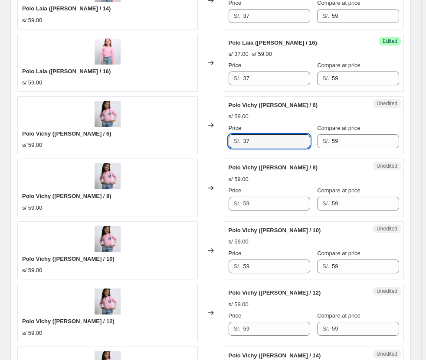
scroll to position [954, 0]
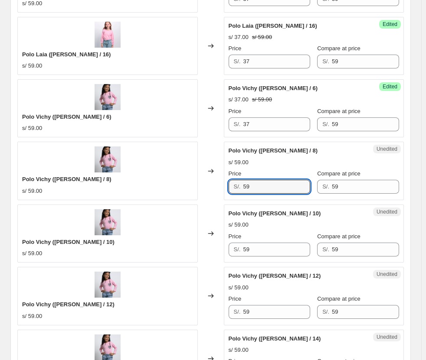
drag, startPoint x: 265, startPoint y: 192, endPoint x: 147, endPoint y: 190, distance: 118.9
click at [147, 190] on div "Polo Vichy ([PERSON_NAME] / 8) s/ 59.00 Changed to Unedited Polo Vichy ([PERSON…" at bounding box center [210, 171] width 386 height 58
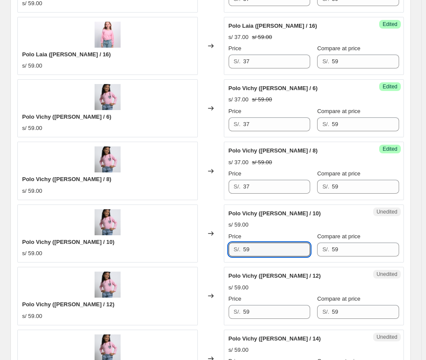
drag, startPoint x: 226, startPoint y: 249, endPoint x: 255, endPoint y: 214, distance: 45.9
click at [212, 248] on div "Polo Vichy ([PERSON_NAME] / 10) s/ 59.00 Changed to Unedited Polo Vichy ([PERSO…" at bounding box center [210, 234] width 386 height 58
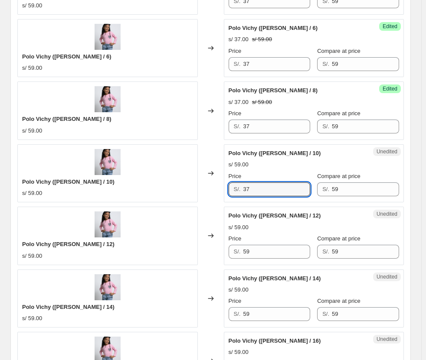
scroll to position [1128, 0]
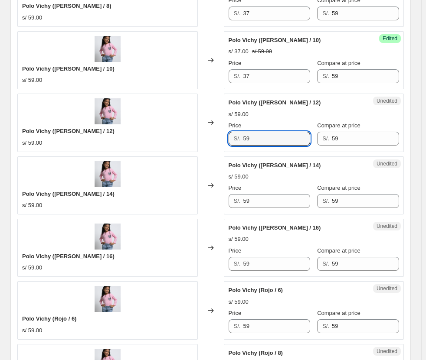
drag, startPoint x: 261, startPoint y: 140, endPoint x: 196, endPoint y: 140, distance: 64.2
click at [196, 140] on div "Polo Vichy ([PERSON_NAME] / 12) s/ 59.00 Changed to Unedited Polo Vichy ([PERSO…" at bounding box center [210, 123] width 386 height 58
drag, startPoint x: 216, startPoint y: 202, endPoint x: 201, endPoint y: 199, distance: 15.4
click at [206, 201] on div "Polo Vichy ([PERSON_NAME] / 14) s/ 59.00 Changed to Unedited Polo Vichy ([PERSO…" at bounding box center [210, 186] width 386 height 58
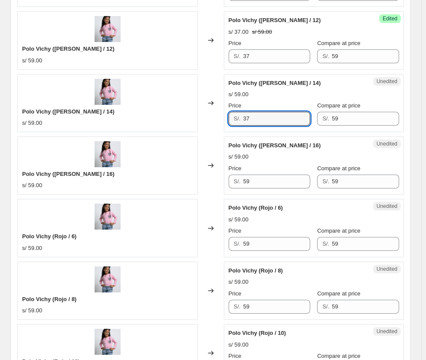
scroll to position [1214, 0]
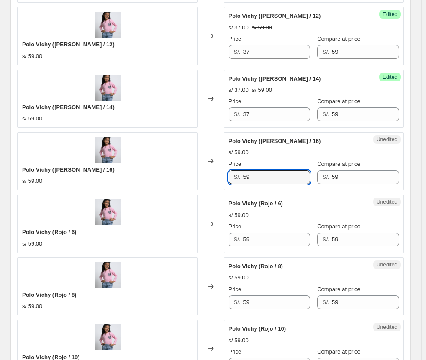
drag, startPoint x: 267, startPoint y: 172, endPoint x: 200, endPoint y: 175, distance: 66.4
click at [200, 175] on div "Polo Vichy ([PERSON_NAME] / 16) s/ 59.00 Changed to Unedited Polo Vichy ([PERSO…" at bounding box center [210, 161] width 386 height 58
drag, startPoint x: 263, startPoint y: 239, endPoint x: 169, endPoint y: 233, distance: 94.3
click at [169, 233] on div "Polo Vichy (Rojo / 6) s/ 59.00 Changed to Unedited Polo Vichy (Rojo / 6) s/ 59.…" at bounding box center [210, 224] width 386 height 58
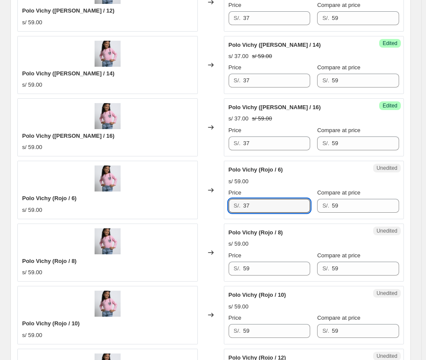
scroll to position [1301, 0]
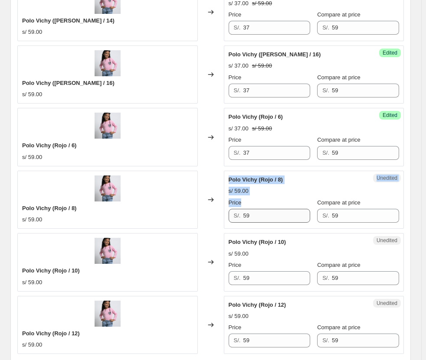
drag, startPoint x: 264, startPoint y: 208, endPoint x: 264, endPoint y: 222, distance: 13.9
click at [204, 210] on div "Polo Vichy (Rojo / 8) s/ 59.00 Changed to Unedited Polo Vichy (Rojo / 8) s/ 59.…" at bounding box center [210, 200] width 386 height 58
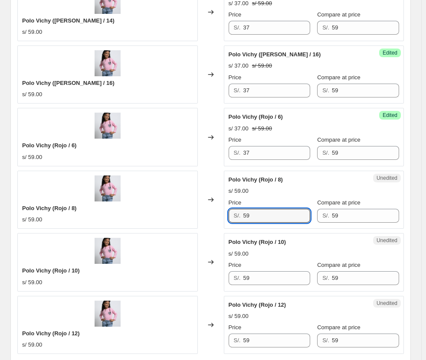
drag, startPoint x: 276, startPoint y: 216, endPoint x: 168, endPoint y: 218, distance: 108.0
click at [167, 219] on div "Polo Vichy (Rojo / 8) s/ 59.00 Changed to Unedited Polo Vichy (Rojo / 8) s/ 59.…" at bounding box center [210, 200] width 386 height 58
drag, startPoint x: 260, startPoint y: 279, endPoint x: 158, endPoint y: 279, distance: 101.9
click at [158, 279] on div "Polo Vichy (Rojo / 10) s/ 59.00 Changed to Unedited Polo Vichy (Rojo / 10) s/ 5…" at bounding box center [210, 262] width 386 height 58
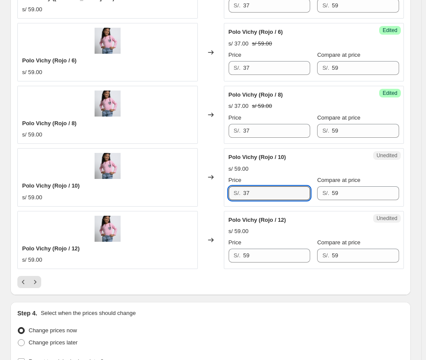
scroll to position [1388, 0]
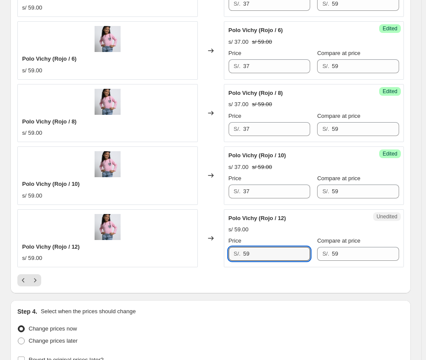
drag, startPoint x: 272, startPoint y: 253, endPoint x: 222, endPoint y: 256, distance: 50.0
click at [222, 256] on div "Polo Vichy (Rojo / 12) s/ 59.00 Changed to Unedited Polo Vichy (Rojo / 12) s/ 5…" at bounding box center [210, 238] width 386 height 58
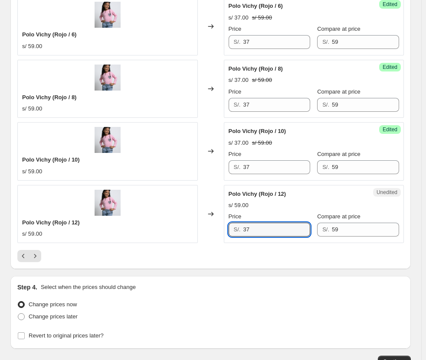
scroll to position [1431, 0]
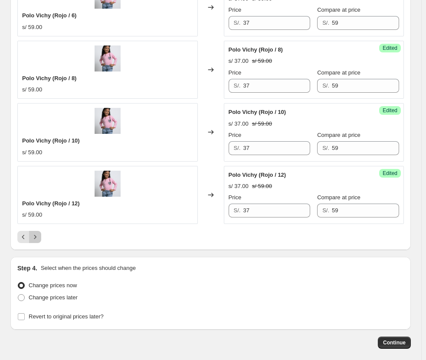
click at [39, 237] on icon "Next" at bounding box center [35, 237] width 9 height 9
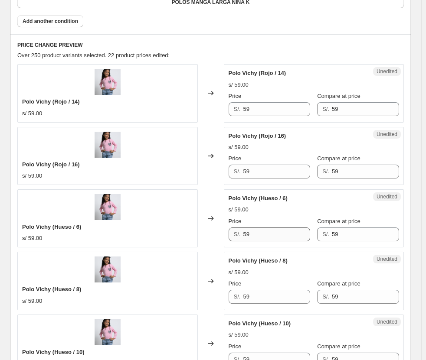
scroll to position [347, 0]
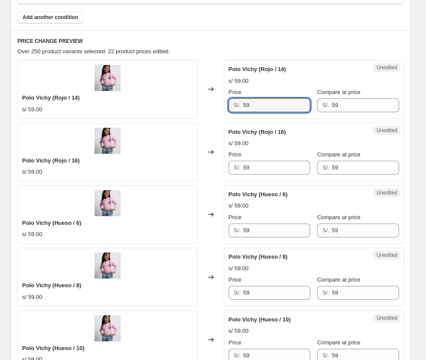
drag, startPoint x: 263, startPoint y: 105, endPoint x: 255, endPoint y: 130, distance: 26.3
click at [179, 103] on div "Polo Vichy (Rojo / 14) s/ 59.00 Changed to Unedited Polo Vichy (Rojo / 14) s/ 5…" at bounding box center [210, 89] width 386 height 58
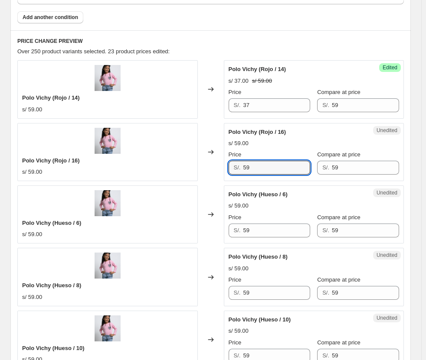
drag, startPoint x: 263, startPoint y: 167, endPoint x: 240, endPoint y: 163, distance: 23.2
click at [241, 165] on div "S/. 59" at bounding box center [270, 168] width 82 height 14
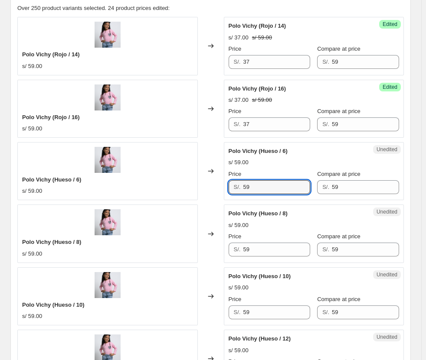
drag, startPoint x: 261, startPoint y: 191, endPoint x: 211, endPoint y: 188, distance: 49.9
click at [218, 191] on div "Polo Vichy (Hueso / 6) s/ 59.00 Changed to Unedited Polo Vichy (Hueso / 6) s/ 5…" at bounding box center [210, 171] width 386 height 58
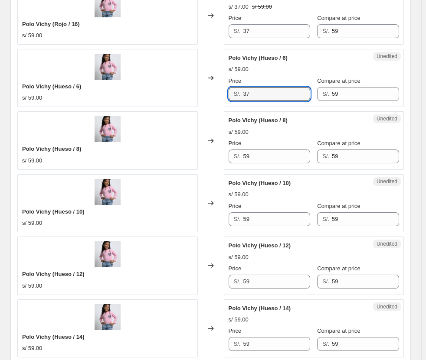
scroll to position [520, 0]
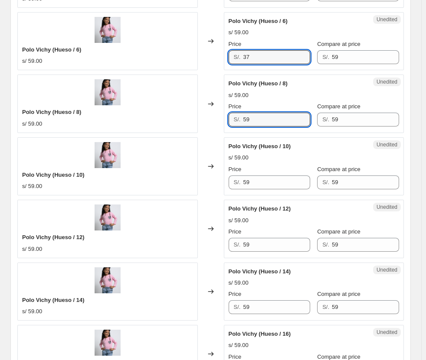
drag, startPoint x: 265, startPoint y: 124, endPoint x: 202, endPoint y: 122, distance: 63.4
click at [205, 123] on div "Polo Vichy (Hueso / 8) s/ 59.00 Changed to Unedited Polo Vichy (Hueso / 8) s/ 5…" at bounding box center [210, 104] width 386 height 58
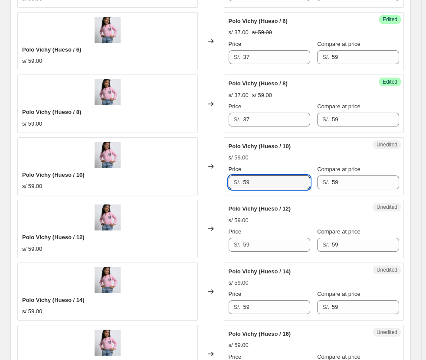
drag, startPoint x: 264, startPoint y: 186, endPoint x: 214, endPoint y: 189, distance: 49.9
click at [214, 189] on div "Polo Vichy (Hueso / 10) s/ 59.00 Changed to Unedited Polo Vichy (Hueso / 10) s/…" at bounding box center [210, 166] width 386 height 58
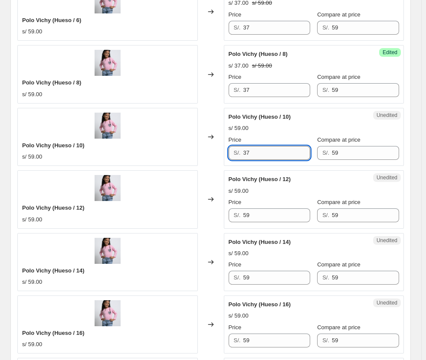
scroll to position [607, 0]
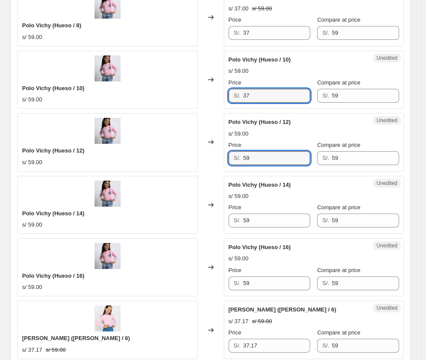
drag, startPoint x: 259, startPoint y: 161, endPoint x: 178, endPoint y: 161, distance: 81.1
click at [178, 161] on div "Polo Vichy (Hueso / 12) s/ 59.00 Changed to Unedited Polo Vichy (Hueso / 12) s/…" at bounding box center [210, 142] width 386 height 58
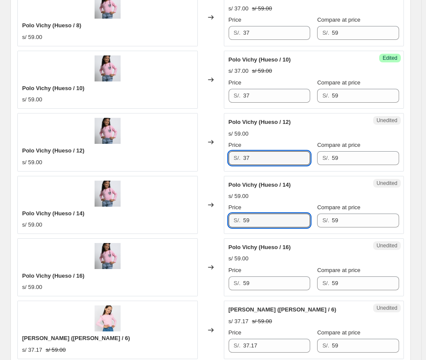
drag, startPoint x: 284, startPoint y: 218, endPoint x: 219, endPoint y: 214, distance: 65.6
click at [219, 214] on div "Polo Vichy (Hueso / 14) s/ 59.00 Changed to Unedited Polo Vichy (Hueso / 14) s/…" at bounding box center [210, 205] width 386 height 58
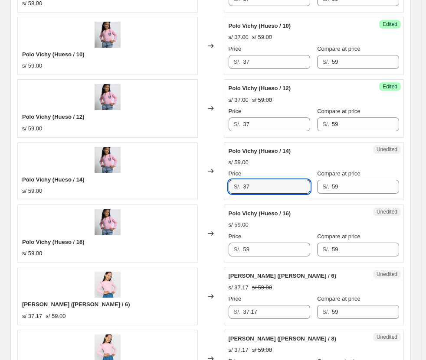
scroll to position [694, 0]
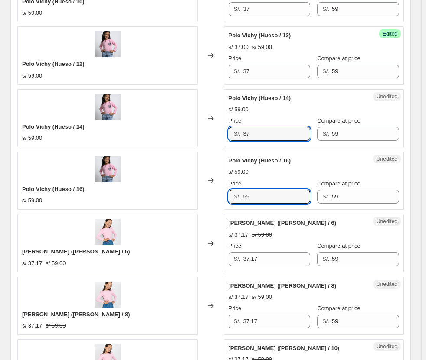
drag, startPoint x: 222, startPoint y: 191, endPoint x: 219, endPoint y: 189, distance: 4.5
click at [221, 190] on div "Polo Vichy (Hueso / 16) s/ 59.00 Changed to Unedited Polo Vichy (Hueso / 16) s/…" at bounding box center [210, 181] width 386 height 58
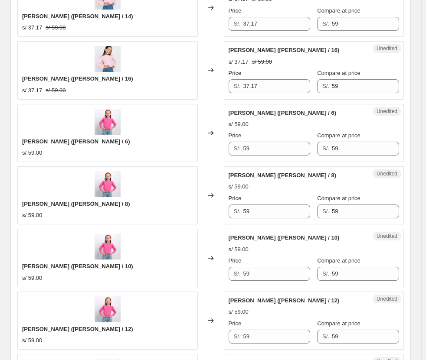
scroll to position [1171, 0]
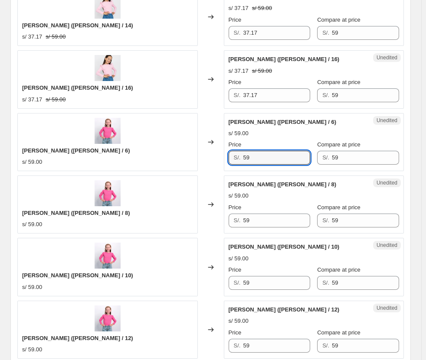
drag, startPoint x: 257, startPoint y: 159, endPoint x: 218, endPoint y: 159, distance: 39.5
click at [218, 159] on div "[PERSON_NAME] ([PERSON_NAME] / 6) s/ 59.00 Changed to Unedited Cafarena Gimena …" at bounding box center [210, 142] width 386 height 58
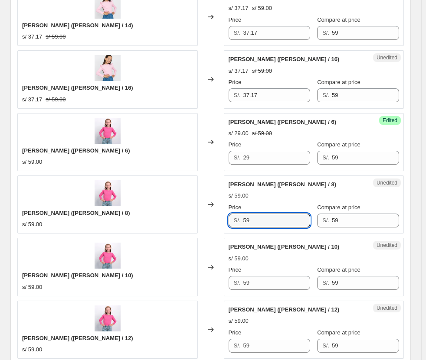
drag, startPoint x: 277, startPoint y: 222, endPoint x: 239, endPoint y: 219, distance: 38.3
click at [239, 219] on div "S/. 59" at bounding box center [270, 221] width 82 height 14
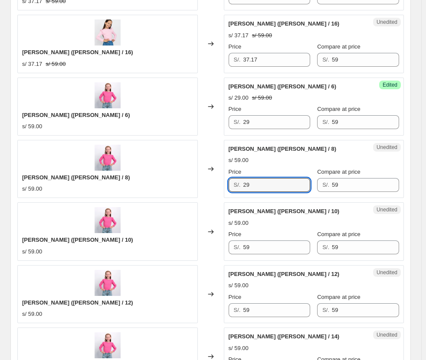
scroll to position [1301, 0]
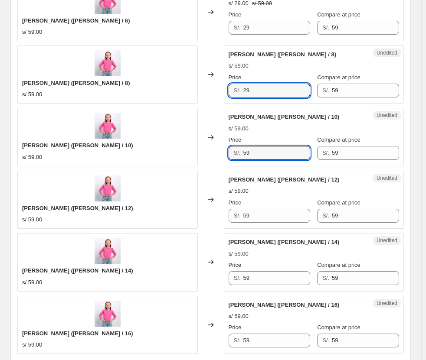
drag, startPoint x: 251, startPoint y: 154, endPoint x: 227, endPoint y: 155, distance: 23.9
click at [227, 155] on div "Unedited [PERSON_NAME] ([PERSON_NAME] / 10) s/ 59.00 Price S/. 59 Compare at pr…" at bounding box center [314, 137] width 180 height 58
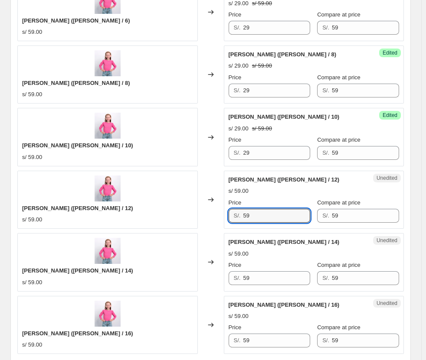
drag, startPoint x: 262, startPoint y: 221, endPoint x: 213, endPoint y: 215, distance: 49.8
click at [215, 216] on div "[PERSON_NAME] ([PERSON_NAME] / 12) s/ 59.00 Changed to Unedited Cafarena Gimena…" at bounding box center [210, 200] width 386 height 58
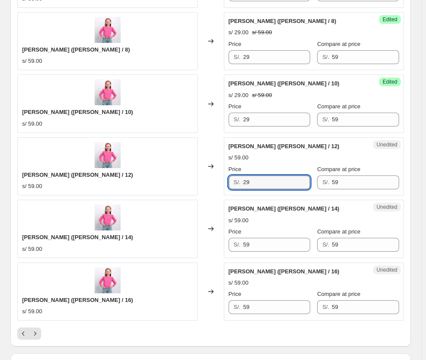
scroll to position [1388, 0]
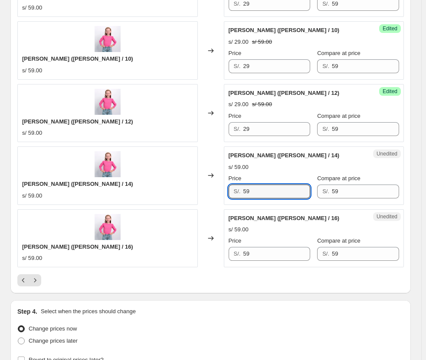
drag, startPoint x: 262, startPoint y: 192, endPoint x: 218, endPoint y: 191, distance: 44.2
click at [218, 191] on div "Cafarena Gimena ([PERSON_NAME] / 14) s/ 59.00 Changed to Unedited Cafarena Gime…" at bounding box center [210, 176] width 386 height 58
drag, startPoint x: 179, startPoint y: 254, endPoint x: 169, endPoint y: 252, distance: 10.6
click at [169, 252] on div "[PERSON_NAME] ([PERSON_NAME] / 16) s/ 59.00 Changed to Unedited Cafarena Gimena…" at bounding box center [210, 238] width 386 height 58
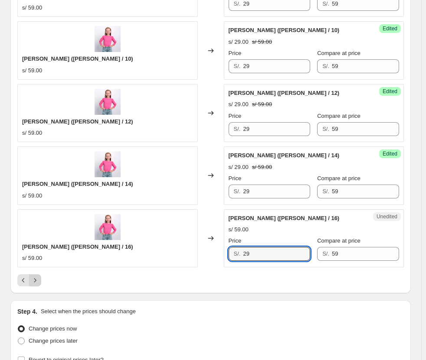
click at [35, 281] on icon "Next" at bounding box center [35, 280] width 9 height 9
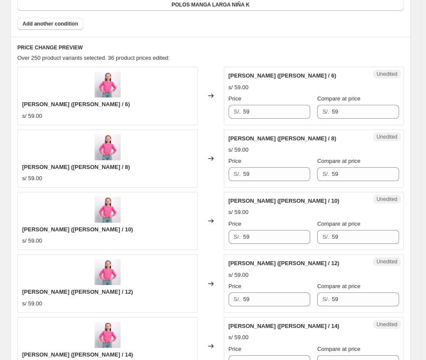
scroll to position [347, 0]
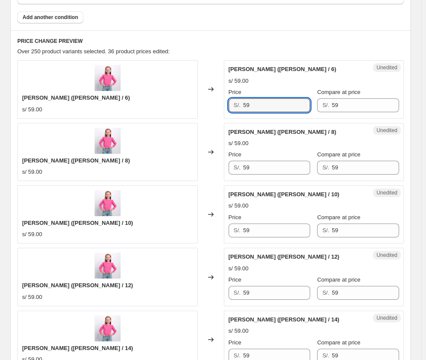
drag, startPoint x: 296, startPoint y: 101, endPoint x: 217, endPoint y: 101, distance: 78.9
click at [217, 101] on div "[PERSON_NAME] ([PERSON_NAME] / 6) s/ 59.00 Changed to Unedited Cafarena Gimena …" at bounding box center [210, 89] width 386 height 58
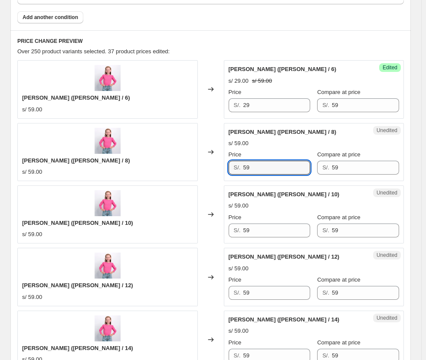
drag, startPoint x: 268, startPoint y: 171, endPoint x: 211, endPoint y: 170, distance: 56.4
click at [211, 170] on div "[PERSON_NAME] ([PERSON_NAME] / 8) s/ 59.00 Changed to Unedited Cafarena Gimena …" at bounding box center [210, 152] width 386 height 58
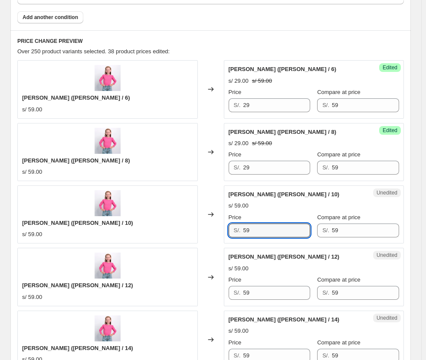
drag, startPoint x: 267, startPoint y: 229, endPoint x: 215, endPoint y: 227, distance: 52.1
click at [216, 227] on div "[PERSON_NAME] ([PERSON_NAME] / 10) s/ 59.00 Changed to Unedited Cafarena Gimena…" at bounding box center [210, 215] width 386 height 58
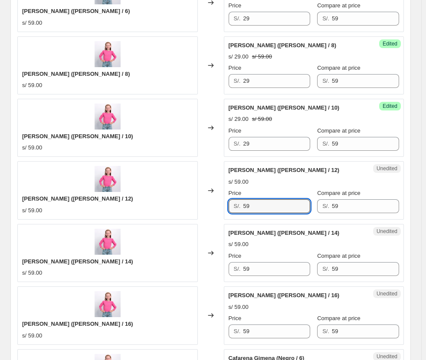
drag, startPoint x: 266, startPoint y: 207, endPoint x: 187, endPoint y: 190, distance: 81.1
click at [187, 190] on div "[PERSON_NAME] ([PERSON_NAME] / 12) s/ 59.00 Changed to Unedited Cafarena Gimena…" at bounding box center [210, 190] width 386 height 58
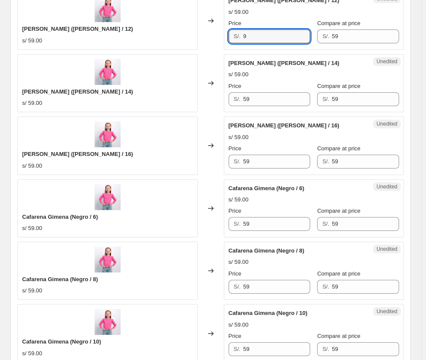
scroll to position [607, 0]
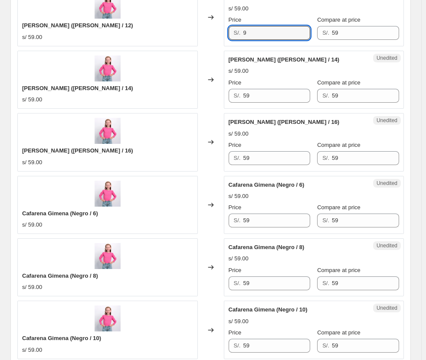
drag, startPoint x: 262, startPoint y: 35, endPoint x: 211, endPoint y: 34, distance: 51.2
click at [211, 34] on div "[PERSON_NAME] ([PERSON_NAME] / 12) s/ 59.00 Changed to Unedited Cafarena Gimena…" at bounding box center [210, 17] width 386 height 58
drag, startPoint x: 265, startPoint y: 98, endPoint x: 195, endPoint y: 97, distance: 69.8
click at [195, 97] on div "Cafarena Gimena ([PERSON_NAME] / 14) s/ 59.00 Changed to Unedited Cafarena Gime…" at bounding box center [210, 80] width 386 height 58
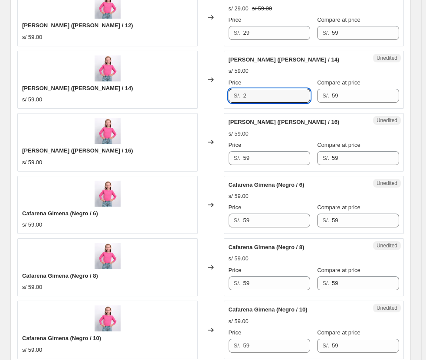
drag, startPoint x: 238, startPoint y: 95, endPoint x: 221, endPoint y: 95, distance: 17.4
click at [215, 94] on div "Cafarena Gimena ([PERSON_NAME] / 14) s/ 59.00 Changed to Unedited Cafarena Gime…" at bounding box center [210, 80] width 386 height 58
drag, startPoint x: 262, startPoint y: 95, endPoint x: 229, endPoint y: 96, distance: 32.5
click at [231, 96] on div "S/. 92" at bounding box center [270, 96] width 82 height 14
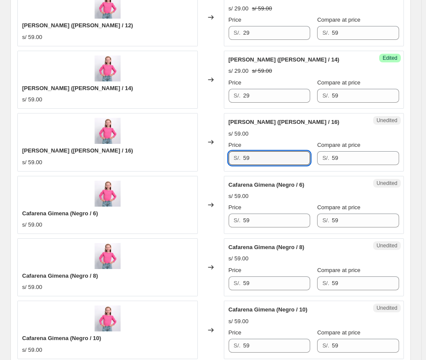
drag, startPoint x: 264, startPoint y: 157, endPoint x: 235, endPoint y: 159, distance: 28.7
click at [235, 159] on div "S/. 59" at bounding box center [270, 158] width 82 height 14
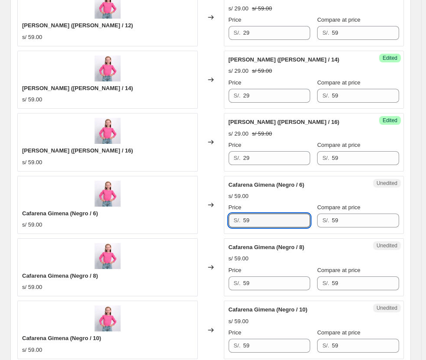
drag, startPoint x: 265, startPoint y: 226, endPoint x: 202, endPoint y: 225, distance: 62.9
click at [202, 225] on div "Cafarena Gimena (Negro / 6) s/ 59.00 Changed to Unedited Cafarena Gimena (Negro…" at bounding box center [210, 205] width 386 height 58
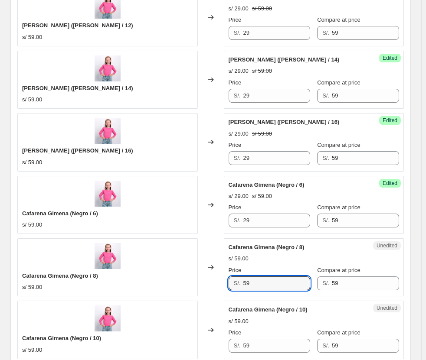
drag, startPoint x: 214, startPoint y: 276, endPoint x: 198, endPoint y: 269, distance: 17.9
click at [194, 272] on div "Cafarena Gimena (Negro / 8) s/ 59.00 Changed to Unedited Cafarena Gimena (Negro…" at bounding box center [210, 268] width 386 height 58
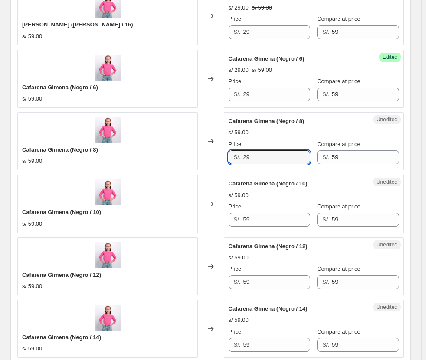
scroll to position [737, 0]
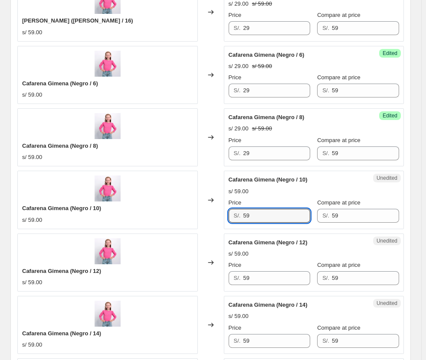
drag, startPoint x: 267, startPoint y: 213, endPoint x: 217, endPoint y: 212, distance: 49.9
click at [218, 212] on div "Cafarena Gimena (Negro / 10) s/ 59.00 Changed to Unedited Cafarena Gimena (Negr…" at bounding box center [210, 200] width 386 height 58
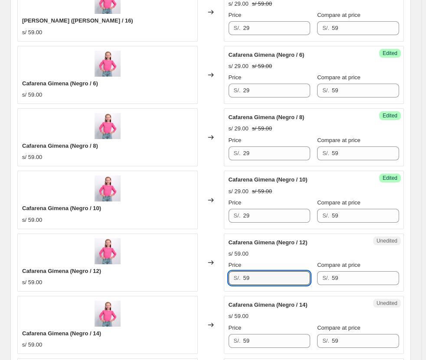
drag, startPoint x: 263, startPoint y: 276, endPoint x: 195, endPoint y: 268, distance: 68.2
click at [196, 268] on div "Cafarena Gimena (Negro / 12) s/ 59.00 Changed to Unedited Cafarena Gimena (Negr…" at bounding box center [210, 263] width 386 height 58
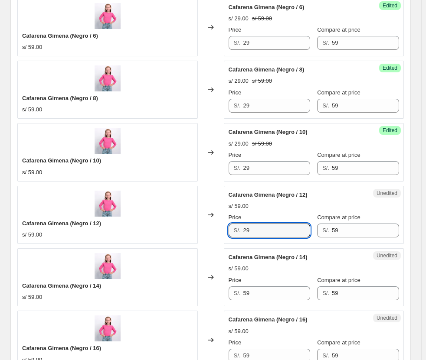
scroll to position [867, 0]
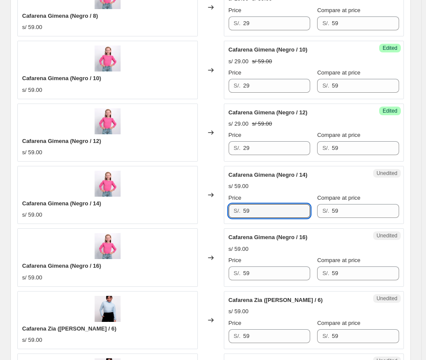
drag, startPoint x: 262, startPoint y: 211, endPoint x: 222, endPoint y: 208, distance: 40.0
click at [223, 208] on div "Cafarena Gimena (Negro / 14) s/ 59.00 Changed to Unedited Cafarena Gimena (Negr…" at bounding box center [210, 195] width 386 height 58
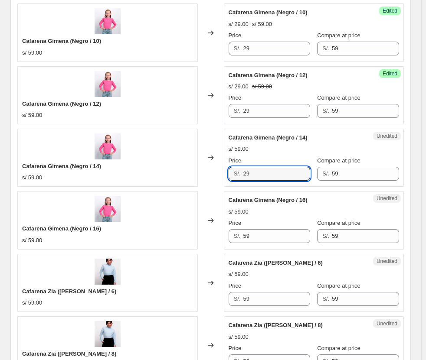
scroll to position [954, 0]
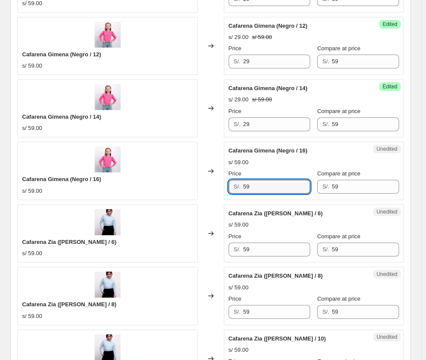
drag, startPoint x: 274, startPoint y: 191, endPoint x: 228, endPoint y: 190, distance: 46.4
click at [229, 190] on div "Unedited Cafarena Gimena (Negro / 16) s/ 59.00 Price S/. 59 Compare at price S/…" at bounding box center [314, 171] width 180 height 58
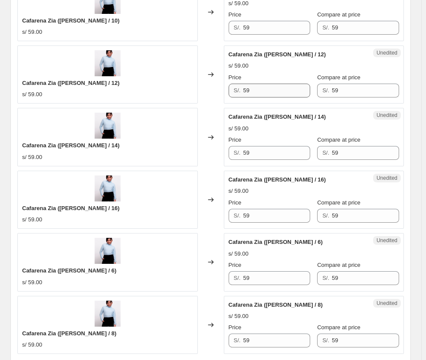
scroll to position [1473, 0]
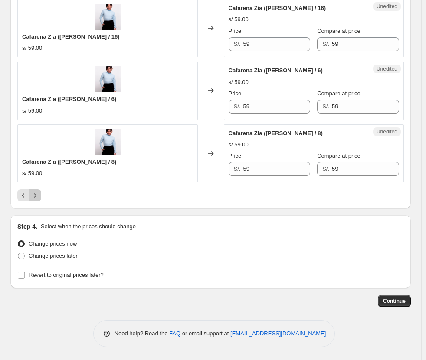
click at [36, 195] on icon "Next" at bounding box center [35, 195] width 2 height 4
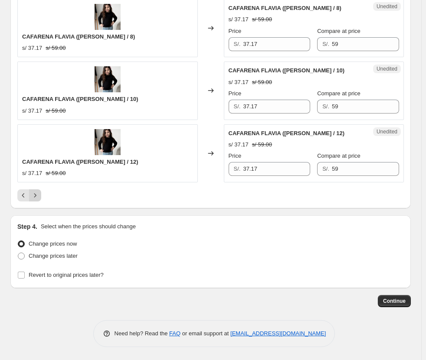
click at [35, 196] on icon "Next" at bounding box center [35, 195] width 9 height 9
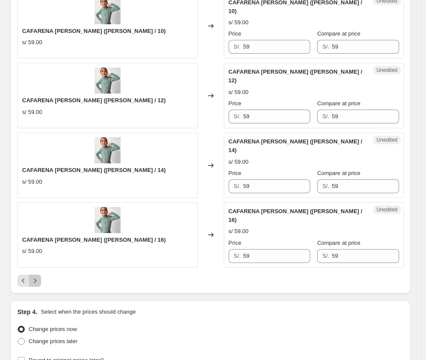
click at [36, 277] on icon "Next" at bounding box center [35, 281] width 9 height 9
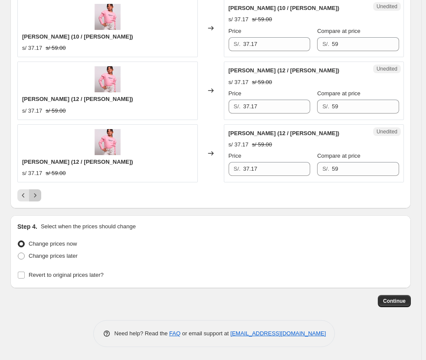
click at [34, 190] on button "Next" at bounding box center [35, 196] width 12 height 12
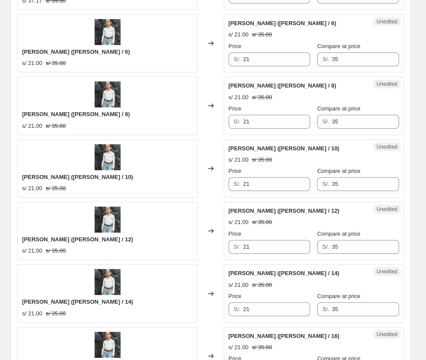
scroll to position [519, 0]
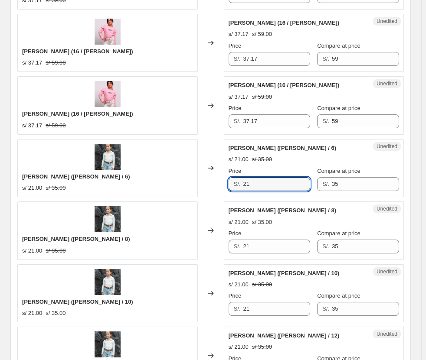
drag, startPoint x: 268, startPoint y: 183, endPoint x: 225, endPoint y: 182, distance: 42.9
click at [225, 182] on div "[PERSON_NAME] ([PERSON_NAME] / 6) s/ 21.00 s/ 35.00 Changed to Unedited [PERSON…" at bounding box center [210, 168] width 386 height 58
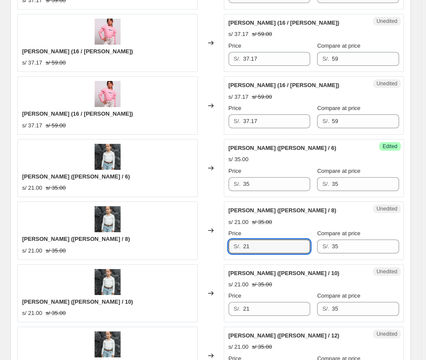
drag, startPoint x: 273, startPoint y: 249, endPoint x: 214, endPoint y: 242, distance: 58.9
click at [214, 242] on div "[PERSON_NAME] ([PERSON_NAME] / 8) s/ 21.00 s/ 35.00 Changed to Unedited [PERSON…" at bounding box center [210, 231] width 386 height 58
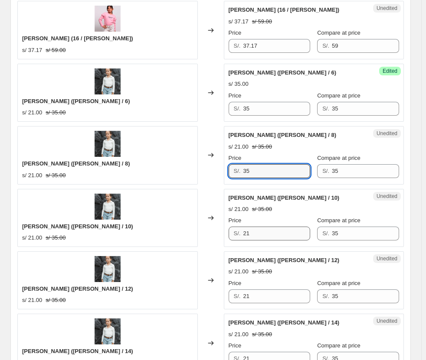
scroll to position [605, 0]
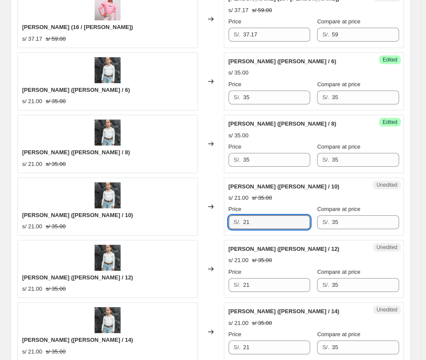
drag, startPoint x: 275, startPoint y: 226, endPoint x: 226, endPoint y: 233, distance: 48.6
click at [226, 233] on div "Unedited [PERSON_NAME] ([PERSON_NAME] / 10) s/ 21.00 s/ 35.00 Price S/. 21 Comp…" at bounding box center [314, 207] width 180 height 58
click at [264, 276] on div "Price" at bounding box center [270, 272] width 82 height 9
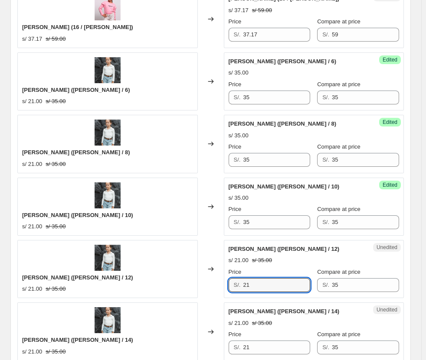
drag, startPoint x: 253, startPoint y: 290, endPoint x: 211, endPoint y: 290, distance: 42.5
click at [211, 290] on div "[PERSON_NAME] ([PERSON_NAME] / 12) s/ 21.00 s/ 35.00 Changed to Unedited [PERSO…" at bounding box center [210, 269] width 386 height 58
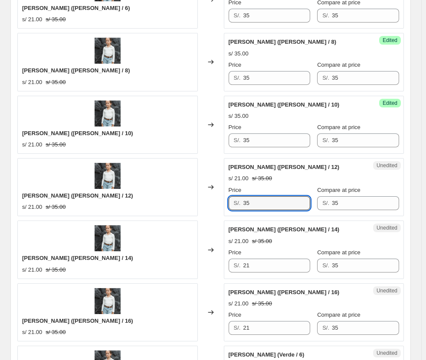
scroll to position [692, 0]
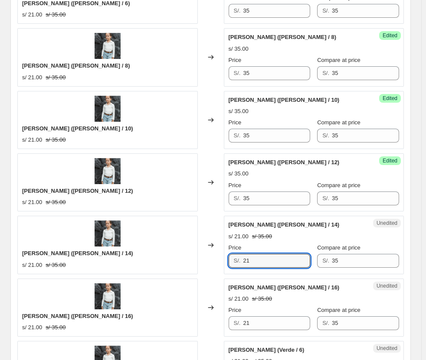
drag, startPoint x: 273, startPoint y: 264, endPoint x: 242, endPoint y: 254, distance: 32.9
click at [230, 261] on div "S/. 21" at bounding box center [270, 261] width 82 height 14
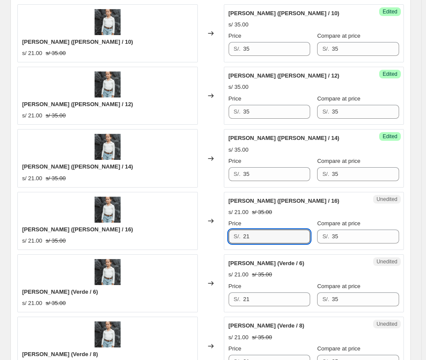
drag, startPoint x: 265, startPoint y: 237, endPoint x: 214, endPoint y: 237, distance: 51.6
click at [214, 237] on div "[PERSON_NAME] ([PERSON_NAME] / 16) s/ 21.00 s/ 35.00 Changed to Unedited [PERSO…" at bounding box center [210, 221] width 386 height 58
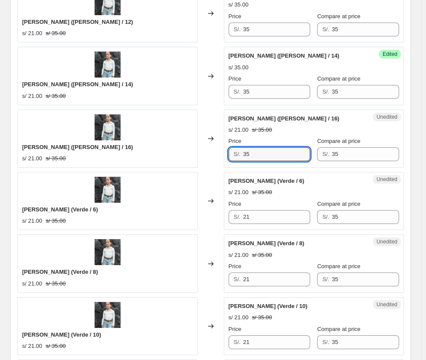
scroll to position [866, 0]
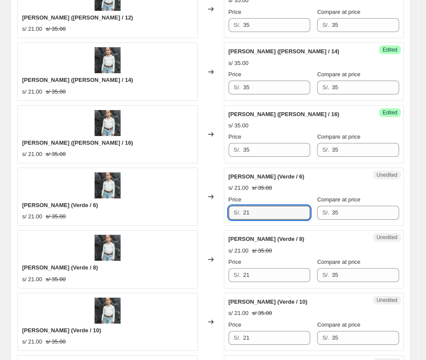
drag, startPoint x: 266, startPoint y: 214, endPoint x: 160, endPoint y: 204, distance: 106.3
click at [160, 204] on div "[PERSON_NAME] (Verde / 6) s/ 21.00 s/ 35.00 Changed to Unedited [PERSON_NAME] (…" at bounding box center [210, 197] width 386 height 58
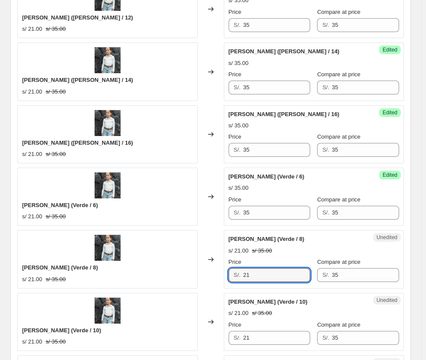
drag, startPoint x: 252, startPoint y: 273, endPoint x: 223, endPoint y: 271, distance: 28.7
click at [214, 270] on div "[PERSON_NAME] (Verde / 8) s/ 21.00 s/ 35.00 Changed to Unedited [PERSON_NAME] (…" at bounding box center [210, 259] width 386 height 58
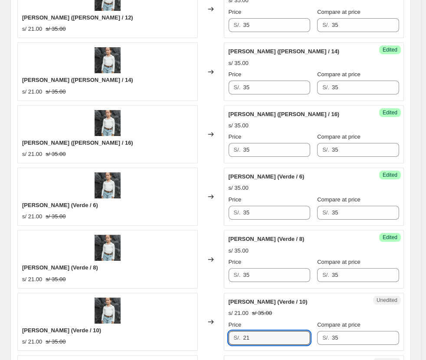
drag, startPoint x: 262, startPoint y: 331, endPoint x: 242, endPoint y: 304, distance: 33.5
click at [222, 330] on div "[PERSON_NAME] (Verde / 10) s/ 21.00 s/ 35.00 Changed to Unedited [PERSON_NAME] …" at bounding box center [210, 322] width 386 height 58
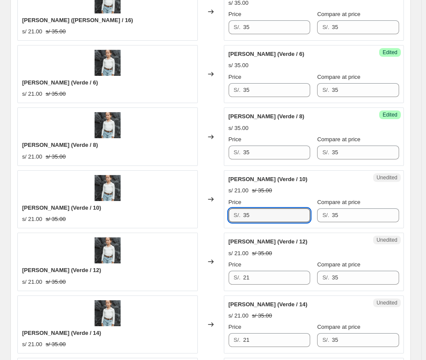
scroll to position [996, 0]
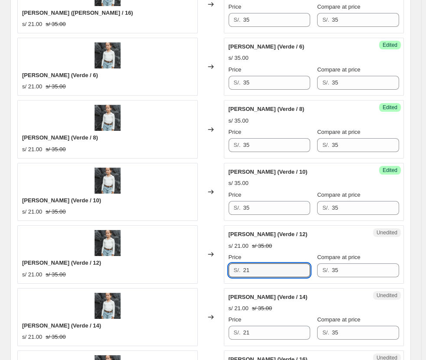
drag, startPoint x: 269, startPoint y: 271, endPoint x: 185, endPoint y: 270, distance: 84.1
click at [185, 270] on div "[PERSON_NAME] (Verde / 12) s/ 21.00 s/ 35.00 Changed to Unedited [PERSON_NAME] …" at bounding box center [210, 255] width 386 height 58
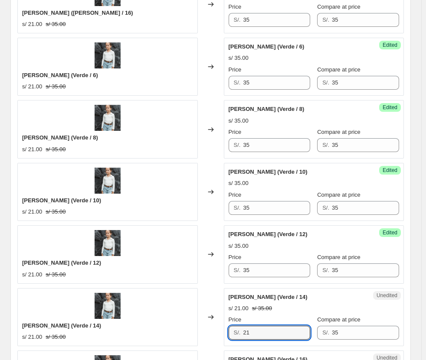
drag, startPoint x: 264, startPoint y: 336, endPoint x: 255, endPoint y: 303, distance: 33.8
click at [236, 335] on div "S/. 21" at bounding box center [270, 333] width 82 height 14
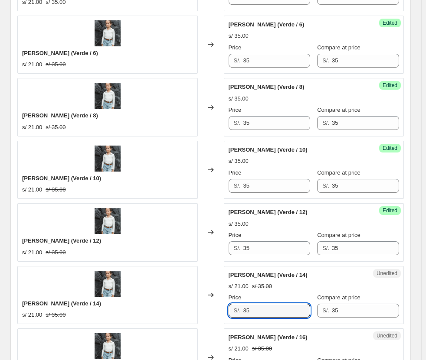
scroll to position [1126, 0]
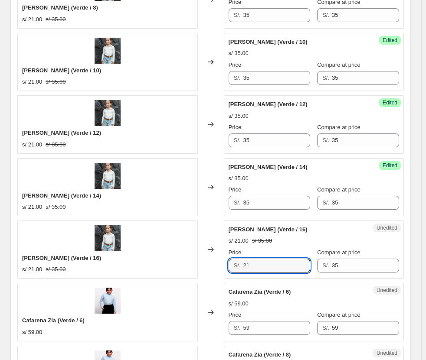
drag, startPoint x: 263, startPoint y: 268, endPoint x: 216, endPoint y: 267, distance: 47.3
click at [216, 267] on div "[PERSON_NAME] (Verde / 16) s/ 21.00 s/ 35.00 Changed to Unedited [PERSON_NAME] …" at bounding box center [210, 250] width 386 height 58
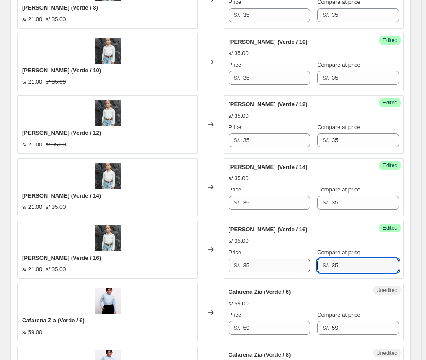
drag, startPoint x: 356, startPoint y: 263, endPoint x: 298, endPoint y: 266, distance: 59.1
click at [298, 266] on div "Price S/. 35 Compare at price S/. 35" at bounding box center [314, 261] width 171 height 24
click at [311, 257] on div "Compare at price S/. 59" at bounding box center [358, 261] width 82 height 24
drag, startPoint x: 348, startPoint y: 259, endPoint x: 319, endPoint y: 262, distance: 29.2
click at [311, 262] on div "Price S/. 35 Compare at price S/. 59" at bounding box center [314, 261] width 171 height 24
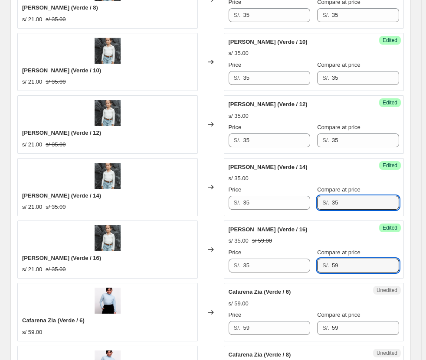
drag, startPoint x: 356, startPoint y: 202, endPoint x: 276, endPoint y: 189, distance: 81.7
click at [276, 190] on div "Price S/. 35 Compare at price S/. 35" at bounding box center [314, 198] width 171 height 24
paste input "59"
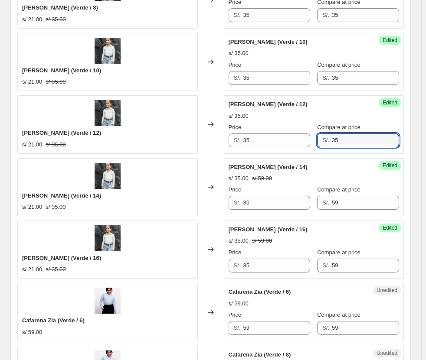
drag, startPoint x: 331, startPoint y: 141, endPoint x: 333, endPoint y: 125, distance: 15.7
click at [311, 140] on div "S/. 35" at bounding box center [358, 141] width 82 height 14
paste input "59"
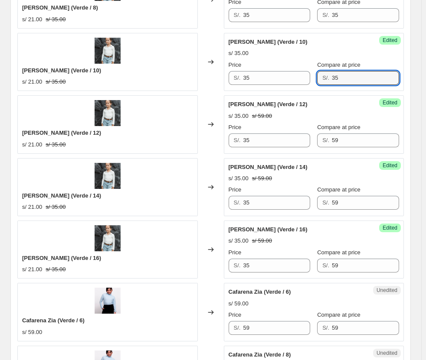
drag, startPoint x: 352, startPoint y: 75, endPoint x: 307, endPoint y: 70, distance: 45.0
click at [308, 71] on div "Price S/. 35 Compare at price S/. 35" at bounding box center [314, 73] width 171 height 24
paste input "59"
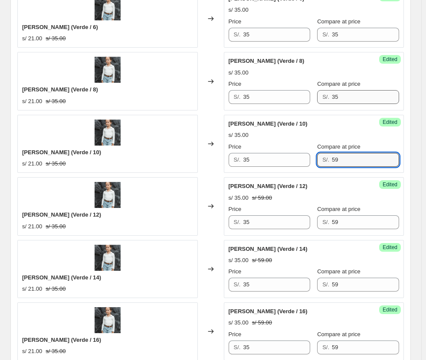
scroll to position [1039, 0]
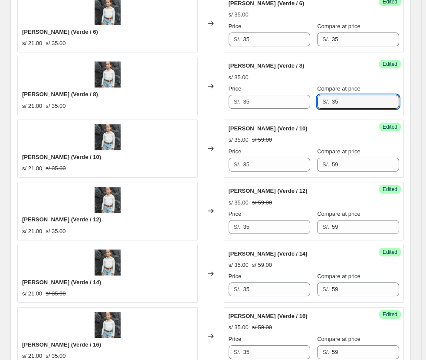
drag, startPoint x: 354, startPoint y: 101, endPoint x: 322, endPoint y: 97, distance: 32.3
click at [311, 98] on div "S/. 35" at bounding box center [358, 102] width 82 height 14
paste input "59"
drag, startPoint x: 352, startPoint y: 38, endPoint x: 322, endPoint y: 38, distance: 30.4
click at [311, 38] on div "S/. 35" at bounding box center [358, 40] width 82 height 14
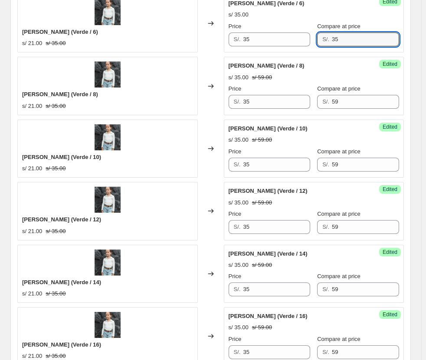
paste input "59"
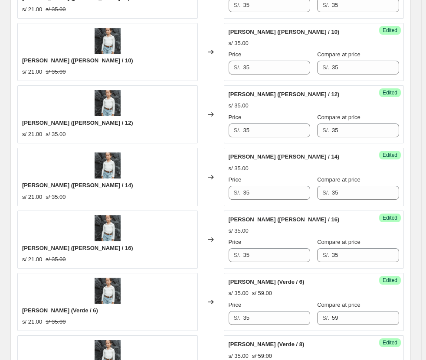
scroll to position [759, 0]
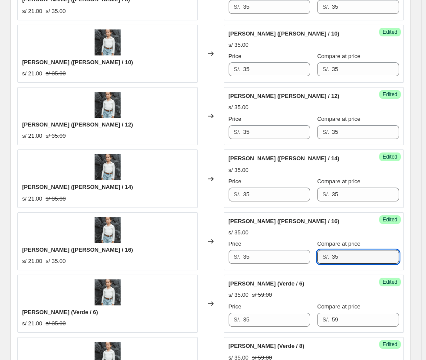
drag, startPoint x: 357, startPoint y: 257, endPoint x: 323, endPoint y: 255, distance: 34.7
click at [311, 257] on div "S/. 35" at bounding box center [358, 257] width 82 height 14
paste input "59"
drag, startPoint x: 353, startPoint y: 196, endPoint x: 294, endPoint y: 186, distance: 59.3
click at [295, 186] on div "Price S/. 35 Compare at price S/. 35" at bounding box center [314, 189] width 171 height 24
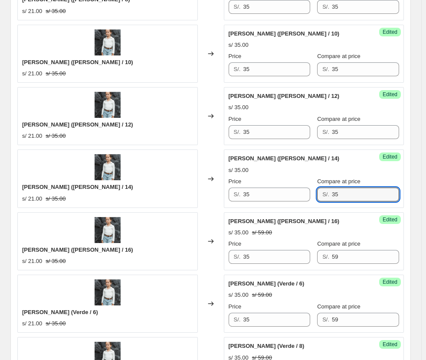
paste input "59"
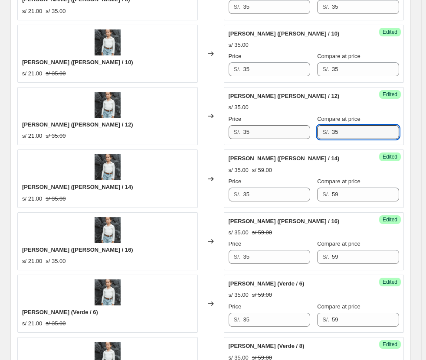
drag, startPoint x: 347, startPoint y: 134, endPoint x: 303, endPoint y: 130, distance: 44.4
click at [304, 130] on div "Price S/. 35 Compare at price S/. 35" at bounding box center [314, 127] width 171 height 24
paste input "59"
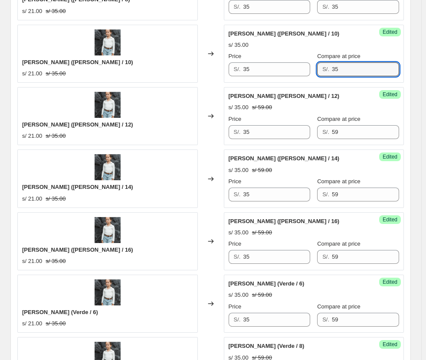
drag, startPoint x: 353, startPoint y: 70, endPoint x: 317, endPoint y: 65, distance: 35.9
click at [311, 65] on div "Price S/. 35 Compare at price S/. 35" at bounding box center [314, 64] width 171 height 24
paste input "59"
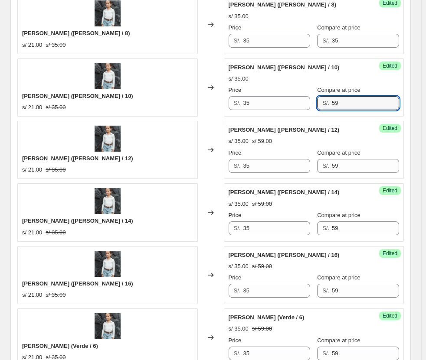
scroll to position [628, 0]
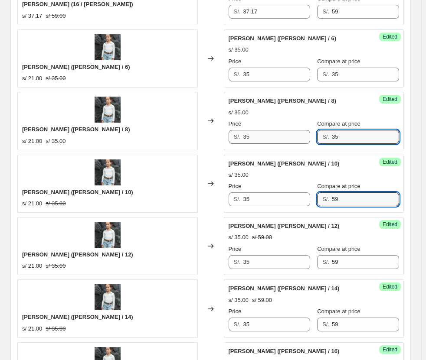
drag, startPoint x: 356, startPoint y: 138, endPoint x: 294, endPoint y: 134, distance: 61.8
click at [294, 134] on div "Price S/. 35 Compare at price S/. 35" at bounding box center [314, 132] width 171 height 24
paste input "59"
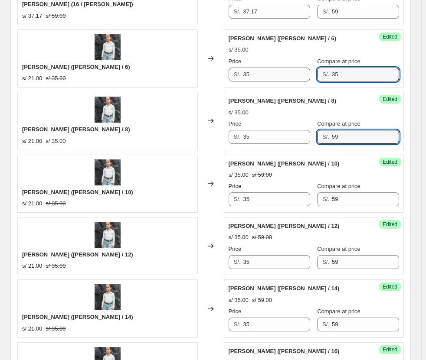
drag, startPoint x: 343, startPoint y: 76, endPoint x: 289, endPoint y: 73, distance: 53.4
click at [289, 73] on div "Price S/. 35 Compare at price S/. 35" at bounding box center [314, 69] width 171 height 24
paste input "59"
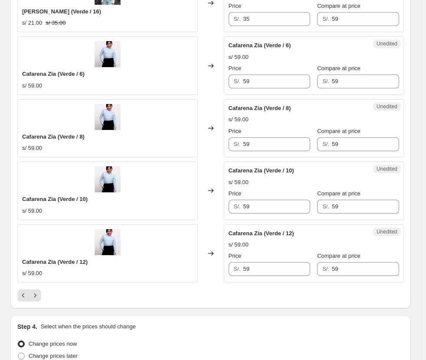
scroll to position [1473, 0]
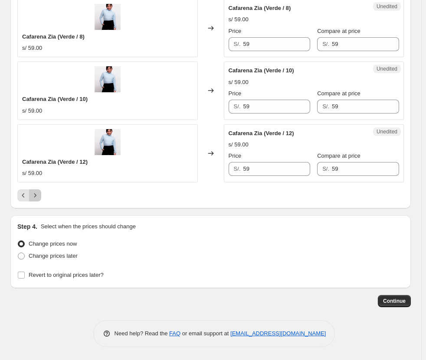
click at [37, 195] on icon "Next" at bounding box center [35, 195] width 9 height 9
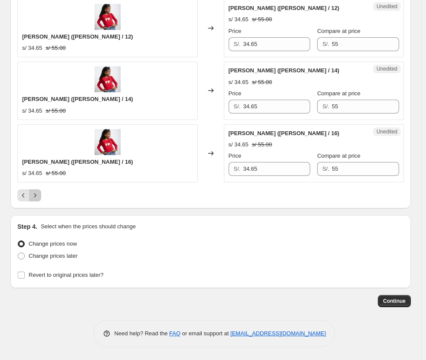
click at [39, 198] on icon "Next" at bounding box center [35, 195] width 9 height 9
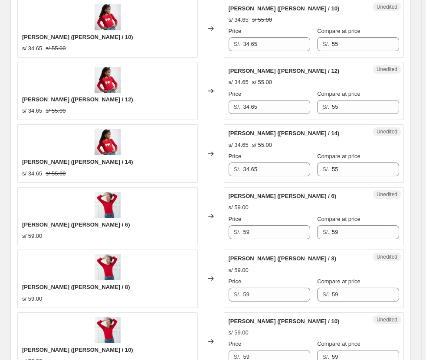
scroll to position [1082, 0]
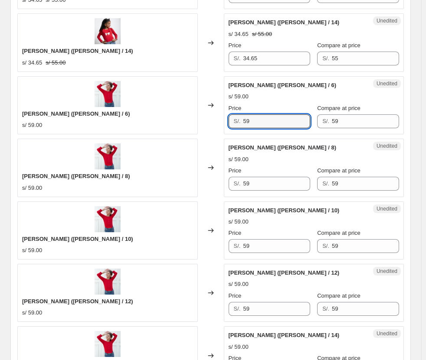
drag, startPoint x: 265, startPoint y: 124, endPoint x: 229, endPoint y: 121, distance: 36.5
click at [231, 123] on div "S/. 59" at bounding box center [270, 121] width 82 height 14
click at [260, 122] on input "373" at bounding box center [276, 121] width 67 height 14
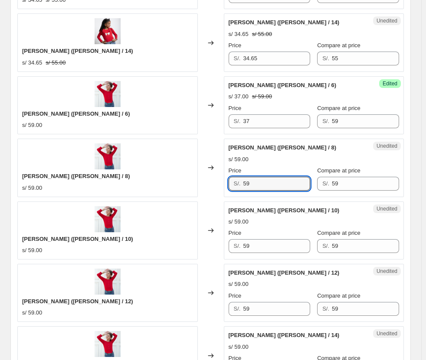
drag, startPoint x: 257, startPoint y: 188, endPoint x: 170, endPoint y: 173, distance: 87.5
click at [170, 173] on div "[PERSON_NAME] ([PERSON_NAME] / 8) s/ 59.00 Changed to Unedited Polo Ivanna (Per…" at bounding box center [210, 168] width 386 height 58
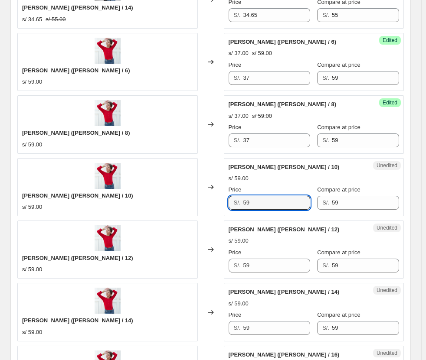
drag, startPoint x: 256, startPoint y: 202, endPoint x: 190, endPoint y: 189, distance: 66.8
click at [200, 193] on div "[PERSON_NAME] ([PERSON_NAME] / 10) s/ 59.00 Changed to Unedited Polo Ivanna (Pe…" at bounding box center [210, 187] width 386 height 58
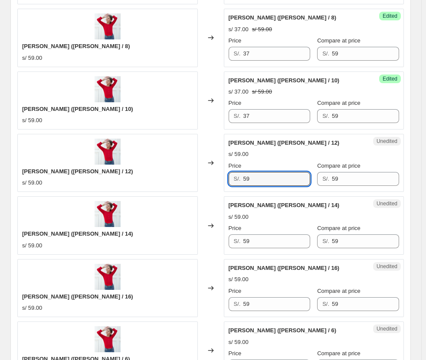
drag, startPoint x: 261, startPoint y: 175, endPoint x: 202, endPoint y: 171, distance: 59.6
click at [204, 171] on div "[PERSON_NAME] ([PERSON_NAME] / 12) s/ 59.00 Changed to Unedited Polo Ivanna (Pe…" at bounding box center [210, 163] width 386 height 58
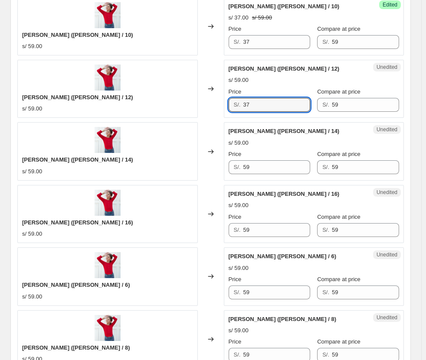
scroll to position [1299, 0]
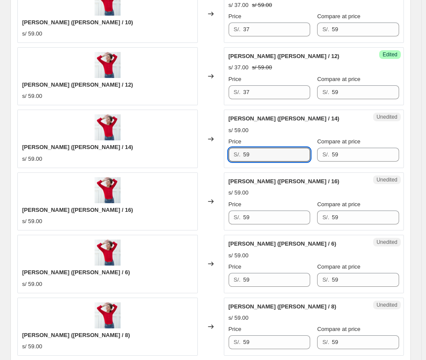
drag, startPoint x: 259, startPoint y: 155, endPoint x: 201, endPoint y: 154, distance: 58.6
click at [219, 155] on div "[PERSON_NAME] ([PERSON_NAME] / 14) s/ 59.00 Changed to Unedited Polo Ivanna (Pe…" at bounding box center [210, 139] width 386 height 58
drag, startPoint x: 260, startPoint y: 222, endPoint x: 202, endPoint y: 215, distance: 58.5
click at [207, 218] on div "[PERSON_NAME] ([PERSON_NAME] / 16) s/ 59.00 Changed to Unedited Polo Ivanna (Pe…" at bounding box center [210, 202] width 386 height 58
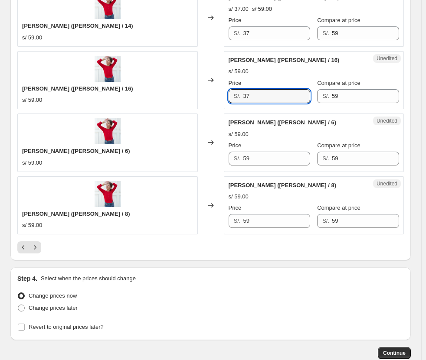
scroll to position [1429, 0]
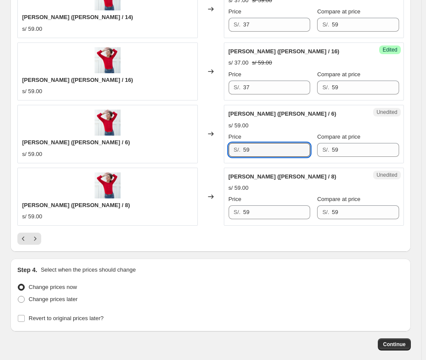
drag, startPoint x: 266, startPoint y: 149, endPoint x: 228, endPoint y: 151, distance: 38.2
click at [228, 151] on div "Unedited [PERSON_NAME] ([PERSON_NAME] / 6) s/ 59.00 Price S/. 59 Compare at pri…" at bounding box center [314, 134] width 180 height 58
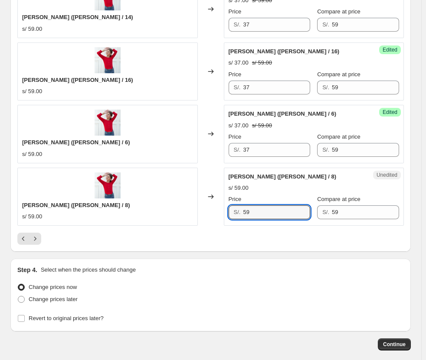
drag, startPoint x: 268, startPoint y: 217, endPoint x: 186, endPoint y: 212, distance: 82.1
click at [201, 216] on div "[PERSON_NAME] ([PERSON_NAME] / 8) s/ 59.00 Changed to Unedited Polo Ivanna (Roj…" at bounding box center [210, 197] width 386 height 58
click at [36, 241] on icon "Next" at bounding box center [35, 239] width 9 height 9
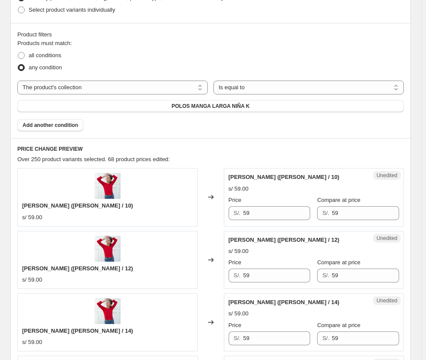
scroll to position [345, 0]
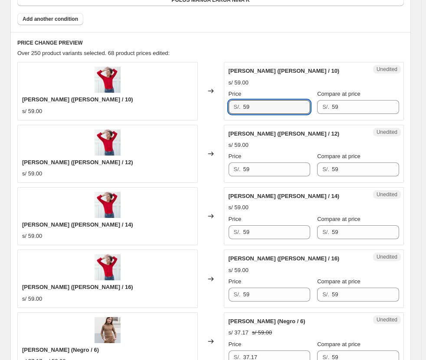
drag, startPoint x: 264, startPoint y: 105, endPoint x: 191, endPoint y: 97, distance: 73.7
click at [193, 98] on div "[PERSON_NAME] ([PERSON_NAME] / 10) s/ 59.00 Changed to Unedited Polo Ivanna (Ro…" at bounding box center [210, 91] width 386 height 58
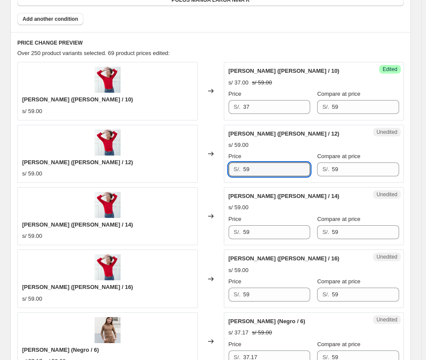
drag, startPoint x: 262, startPoint y: 177, endPoint x: 230, endPoint y: 164, distance: 34.3
click at [230, 164] on div "S/. 59" at bounding box center [270, 170] width 82 height 14
drag, startPoint x: 267, startPoint y: 238, endPoint x: 201, endPoint y: 219, distance: 68.1
click at [201, 219] on div "[PERSON_NAME] ([PERSON_NAME] / 14) s/ 59.00 Changed to Unedited Polo Ivanna (Ro…" at bounding box center [210, 216] width 386 height 58
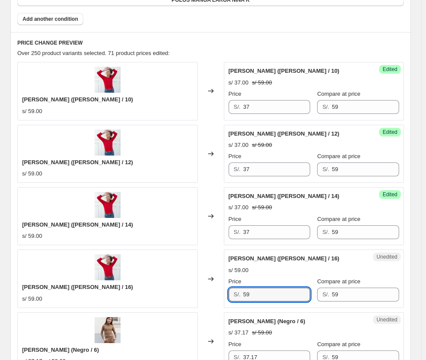
drag, startPoint x: 271, startPoint y: 291, endPoint x: 213, endPoint y: 292, distance: 59.0
click at [213, 292] on div "[PERSON_NAME] ([PERSON_NAME] / 16) s/ 59.00 Changed to Unedited Polo Ivanna (Ro…" at bounding box center [210, 279] width 386 height 58
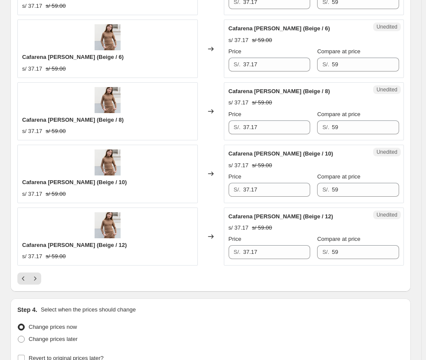
scroll to position [1473, 0]
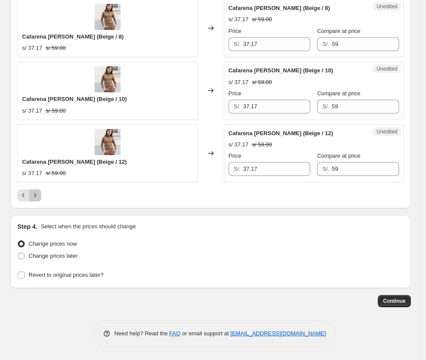
click at [34, 196] on icon "Next" at bounding box center [35, 195] width 9 height 9
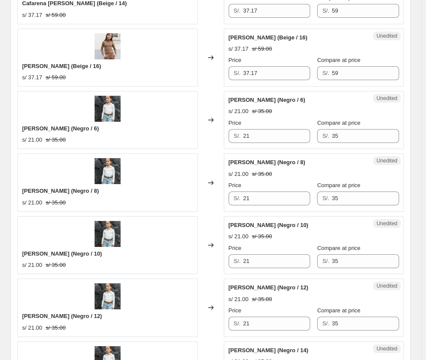
scroll to position [562, 0]
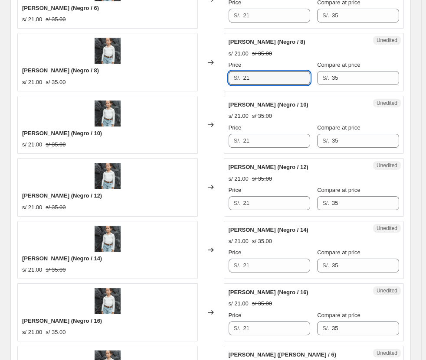
drag, startPoint x: 275, startPoint y: 82, endPoint x: 178, endPoint y: 78, distance: 97.7
click at [167, 73] on div "[PERSON_NAME] (Negro / 8) s/ 21.00 s/ 35.00 Changed to Unedited [PERSON_NAME] (…" at bounding box center [210, 62] width 386 height 58
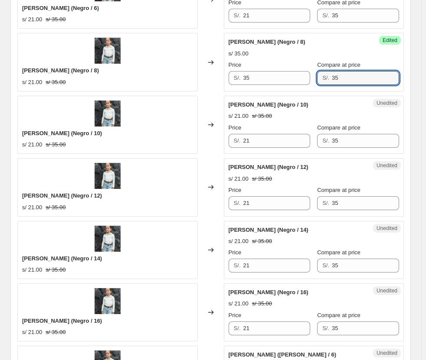
drag, startPoint x: 354, startPoint y: 82, endPoint x: 317, endPoint y: 79, distance: 36.6
click at [311, 79] on div "Price S/. 35 Compare at price S/. 35" at bounding box center [314, 73] width 171 height 24
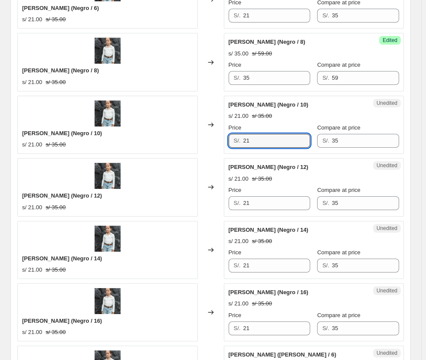
drag, startPoint x: 247, startPoint y: 142, endPoint x: 198, endPoint y: 137, distance: 49.7
click at [198, 137] on div "[PERSON_NAME] (Negro / 10) s/ 21.00 s/ 35.00 Changed to Unedited [PERSON_NAME] …" at bounding box center [210, 125] width 386 height 58
drag, startPoint x: 356, startPoint y: 141, endPoint x: 309, endPoint y: 139, distance: 46.9
click at [309, 139] on div "Price S/. 35 Compare at price S/. 35" at bounding box center [314, 136] width 171 height 24
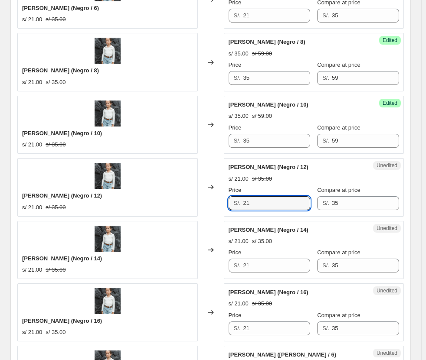
drag, startPoint x: 239, startPoint y: 205, endPoint x: 206, endPoint y: 205, distance: 33.0
click at [206, 205] on div "[PERSON_NAME] (Negro / 12) s/ 21.00 s/ 35.00 Changed to Unedited [PERSON_NAME] …" at bounding box center [210, 187] width 386 height 58
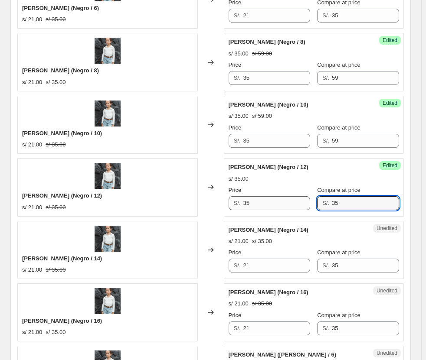
drag, startPoint x: 354, startPoint y: 196, endPoint x: 297, endPoint y: 201, distance: 57.1
click at [297, 201] on div "Price S/. 35 Compare at price S/. 35" at bounding box center [314, 198] width 171 height 24
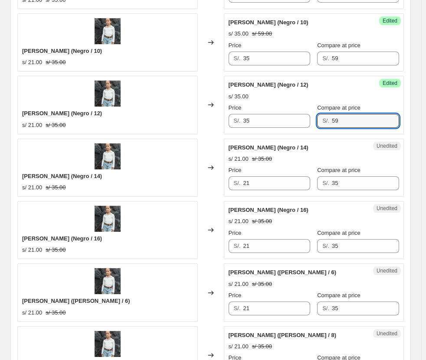
scroll to position [649, 0]
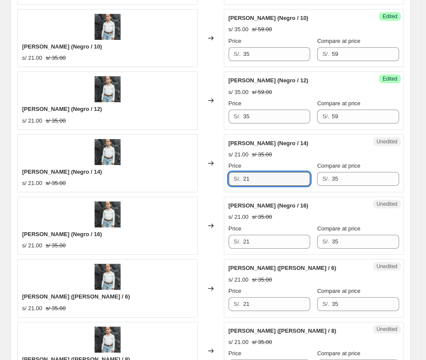
drag, startPoint x: 271, startPoint y: 176, endPoint x: 200, endPoint y: 166, distance: 72.3
click at [201, 167] on div "[PERSON_NAME] (Negro / 14) s/ 21.00 s/ 35.00 Changed to Unedited [PERSON_NAME] …" at bounding box center [210, 163] width 386 height 58
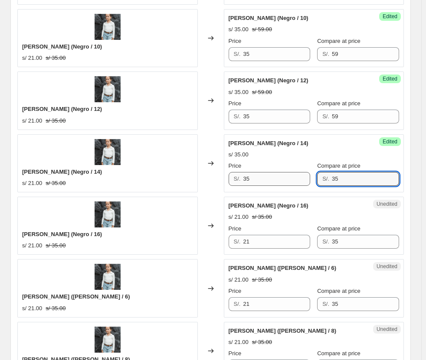
drag, startPoint x: 351, startPoint y: 174, endPoint x: 284, endPoint y: 175, distance: 66.8
click at [285, 176] on div "Price S/. 35 Compare at price S/. 35" at bounding box center [314, 174] width 171 height 24
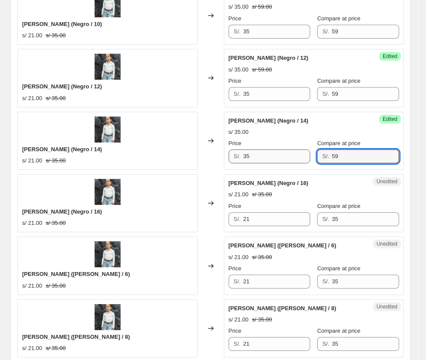
scroll to position [736, 0]
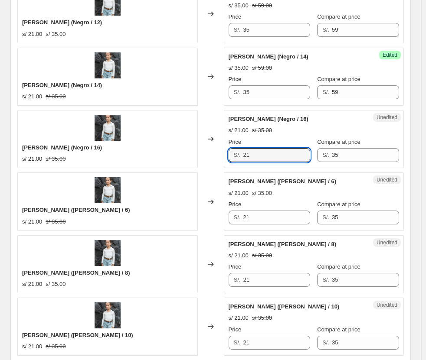
drag, startPoint x: 261, startPoint y: 159, endPoint x: 192, endPoint y: 150, distance: 69.6
click at [190, 150] on div "[PERSON_NAME] (Negro / 16) s/ 21.00 s/ 35.00 Changed to Unedited [PERSON_NAME] …" at bounding box center [210, 139] width 386 height 58
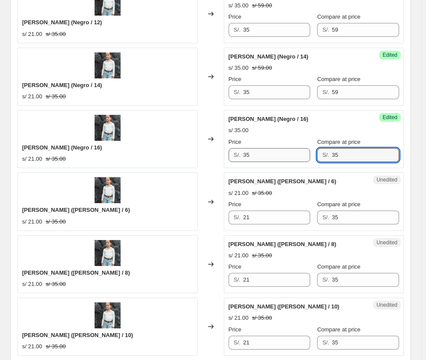
drag, startPoint x: 356, startPoint y: 159, endPoint x: 288, endPoint y: 149, distance: 68.9
click at [290, 149] on div "Price S/. 35 Compare at price S/. 35" at bounding box center [314, 150] width 171 height 24
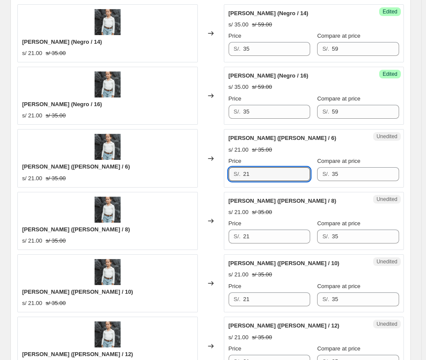
drag, startPoint x: 275, startPoint y: 170, endPoint x: 209, endPoint y: 170, distance: 65.1
click at [209, 170] on div "[PERSON_NAME] ([PERSON_NAME] / 6) s/ 21.00 s/ 35.00 Changed to Unedited [PERSON…" at bounding box center [210, 158] width 386 height 58
drag, startPoint x: 362, startPoint y: 176, endPoint x: 305, endPoint y: 168, distance: 56.9
click at [305, 168] on div "Price S/. 35 Compare at price S/. 35" at bounding box center [314, 169] width 171 height 24
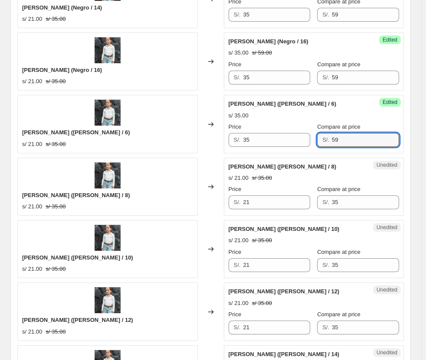
scroll to position [866, 0]
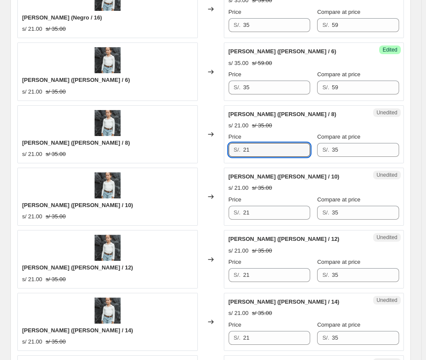
drag, startPoint x: 282, startPoint y: 154, endPoint x: 211, endPoint y: 150, distance: 70.8
click at [211, 150] on div "[PERSON_NAME] ([PERSON_NAME] / 8) s/ 21.00 s/ 35.00 Changed to Unedited [PERSON…" at bounding box center [210, 134] width 386 height 58
drag, startPoint x: 359, startPoint y: 149, endPoint x: 292, endPoint y: 150, distance: 66.8
click at [292, 150] on div "Price S/. 35 Compare at price S/. 35" at bounding box center [314, 145] width 171 height 24
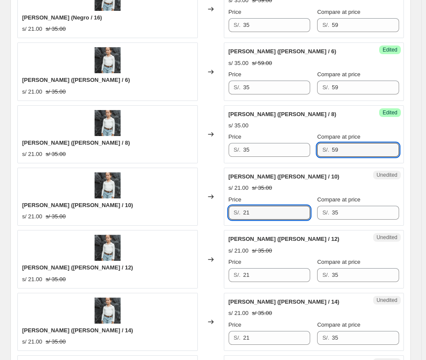
drag, startPoint x: 265, startPoint y: 212, endPoint x: 160, endPoint y: 212, distance: 105.0
click at [160, 212] on div "[PERSON_NAME] ([PERSON_NAME] / 10) s/ 21.00 s/ 35.00 Changed to Unedited [PERSO…" at bounding box center [210, 197] width 386 height 58
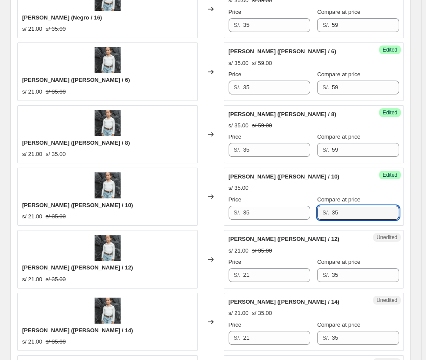
drag, startPoint x: 373, startPoint y: 215, endPoint x: 173, endPoint y: 191, distance: 201.8
click at [173, 191] on div "[PERSON_NAME] ([PERSON_NAME] / 10) s/ 21.00 s/ 35.00 Changed to Success Edited …" at bounding box center [210, 197] width 386 height 58
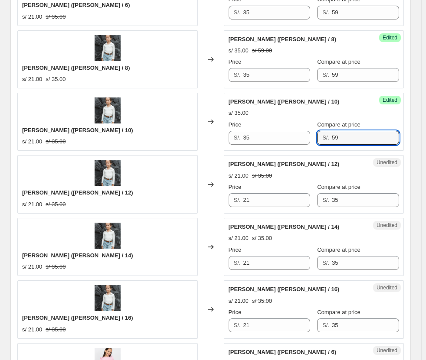
scroll to position [952, 0]
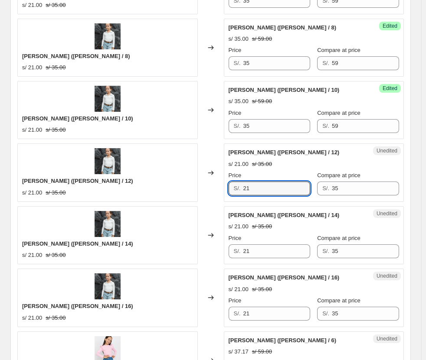
drag, startPoint x: 264, startPoint y: 190, endPoint x: 200, endPoint y: 184, distance: 64.0
click at [200, 184] on div "[PERSON_NAME] ([PERSON_NAME] / 12) s/ 21.00 s/ 35.00 Changed to Unedited [PERSO…" at bounding box center [210, 173] width 386 height 58
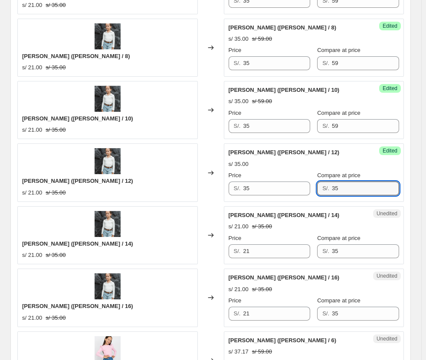
drag, startPoint x: 355, startPoint y: 186, endPoint x: 255, endPoint y: 171, distance: 101.7
click at [256, 173] on div "Price S/. 35 Compare at price S/. 35" at bounding box center [314, 183] width 171 height 24
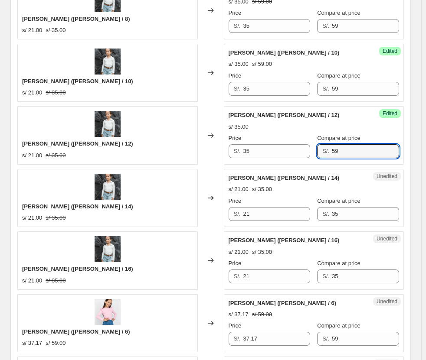
scroll to position [996, 0]
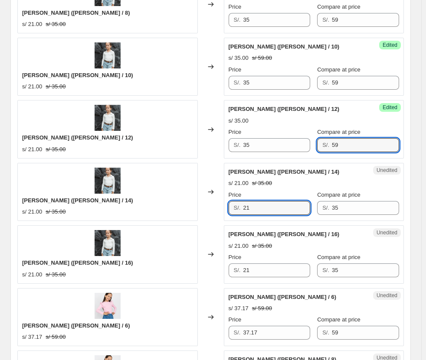
drag, startPoint x: 262, startPoint y: 206, endPoint x: 200, endPoint y: 202, distance: 62.1
click at [202, 203] on div "[PERSON_NAME] ([PERSON_NAME] / 14) s/ 21.00 s/ 35.00 Changed to Unedited [PERSO…" at bounding box center [210, 192] width 386 height 58
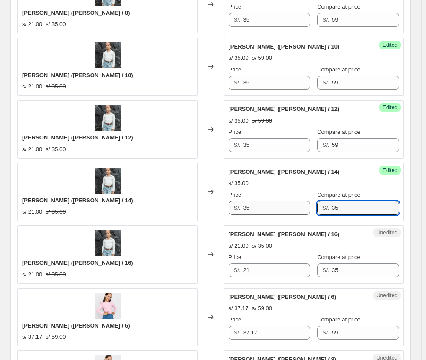
click at [311, 205] on div "Price S/. 35 Compare at price S/. 35" at bounding box center [314, 203] width 171 height 24
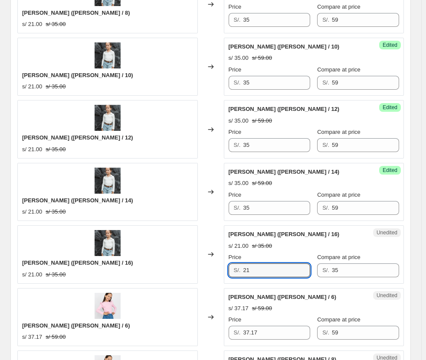
click at [197, 263] on div "[PERSON_NAME] ([PERSON_NAME] / 16) s/ 21.00 s/ 35.00 Changed to Unedited [PERSO…" at bounding box center [210, 255] width 386 height 58
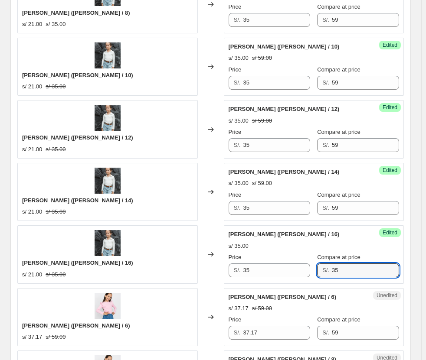
click at [311, 268] on div "S/. 35" at bounding box center [358, 271] width 82 height 14
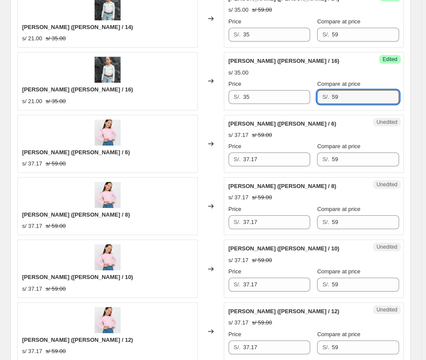
scroll to position [1429, 0]
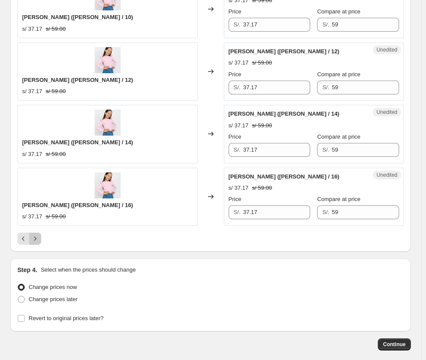
click at [34, 234] on button "Next" at bounding box center [35, 239] width 12 height 12
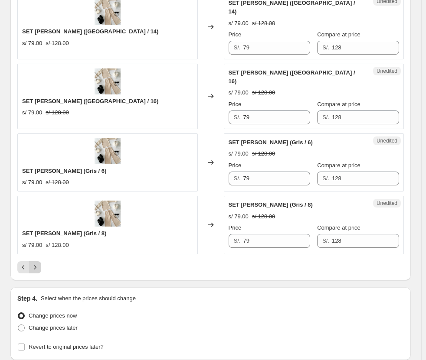
click at [30, 262] on button "Next" at bounding box center [35, 268] width 12 height 12
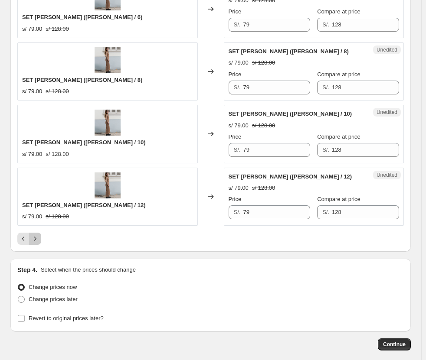
click at [33, 242] on icon "Next" at bounding box center [35, 239] width 9 height 9
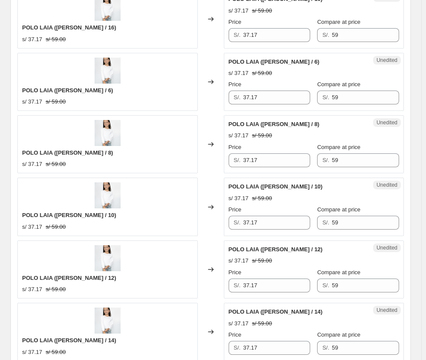
scroll to position [1473, 0]
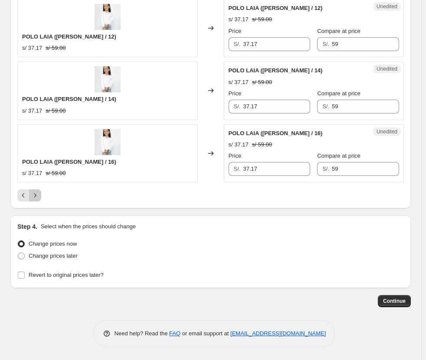
click at [38, 197] on icon "Next" at bounding box center [35, 195] width 9 height 9
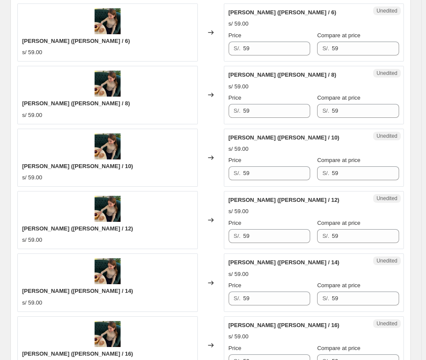
scroll to position [1169, 0]
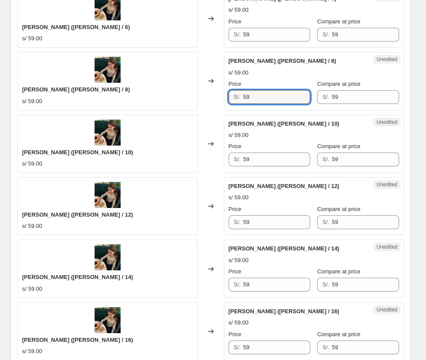
drag, startPoint x: 278, startPoint y: 96, endPoint x: 182, endPoint y: 96, distance: 95.8
click at [182, 96] on div "[PERSON_NAME] ([PERSON_NAME] / 8) s/ 59.00 Changed to Unedited [PERSON_NAME] [P…" at bounding box center [210, 81] width 386 height 58
drag, startPoint x: 267, startPoint y: 162, endPoint x: 175, endPoint y: 148, distance: 93.0
click at [175, 148] on div "[PERSON_NAME] ([PERSON_NAME] / 10) s/ 59.00 Changed to Unedited [PERSON_NAME] […" at bounding box center [210, 144] width 386 height 58
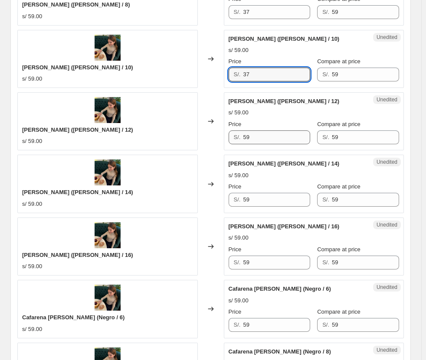
scroll to position [1256, 0]
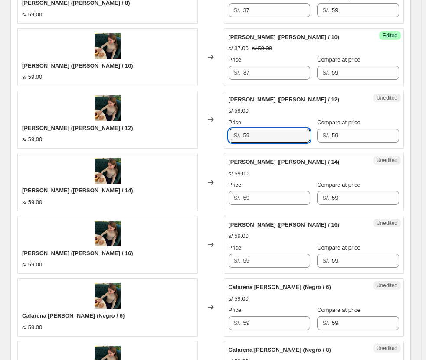
drag, startPoint x: 268, startPoint y: 135, endPoint x: 191, endPoint y: 138, distance: 77.3
click at [192, 138] on div "[PERSON_NAME] ([PERSON_NAME] / 12) s/ 59.00 Changed to Unedited Cafarena [PERSO…" at bounding box center [210, 120] width 386 height 58
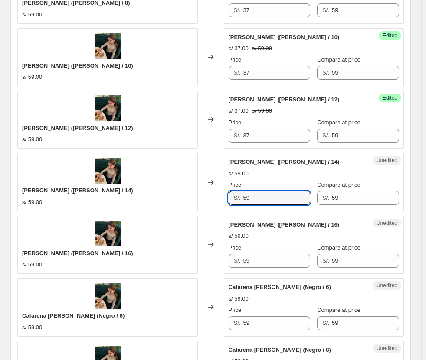
drag, startPoint x: 257, startPoint y: 204, endPoint x: 199, endPoint y: 199, distance: 57.8
click at [201, 200] on div "[PERSON_NAME] ([PERSON_NAME] / 14) s/ 59.00 Changed to Unedited [PERSON_NAME] […" at bounding box center [210, 182] width 386 height 58
drag, startPoint x: 254, startPoint y: 262, endPoint x: 175, endPoint y: 261, distance: 79.4
click at [175, 261] on div "[PERSON_NAME] ([PERSON_NAME] / 16) s/ 59.00 Changed to Unedited Cafarena [PERSO…" at bounding box center [210, 245] width 386 height 58
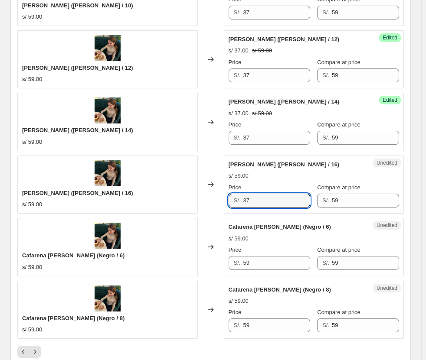
scroll to position [1386, 0]
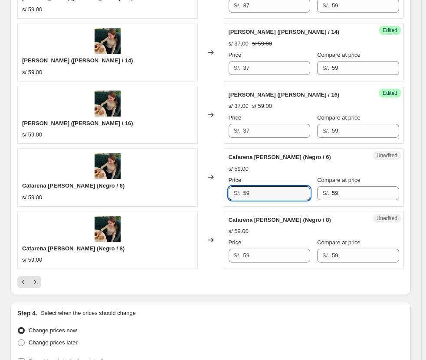
drag, startPoint x: 270, startPoint y: 198, endPoint x: 213, endPoint y: 202, distance: 57.8
click at [213, 202] on div "Cafarena [PERSON_NAME] (Negro / 6) s/ 59.00 Changed to Unedited Cafarena [PERSO…" at bounding box center [210, 177] width 386 height 58
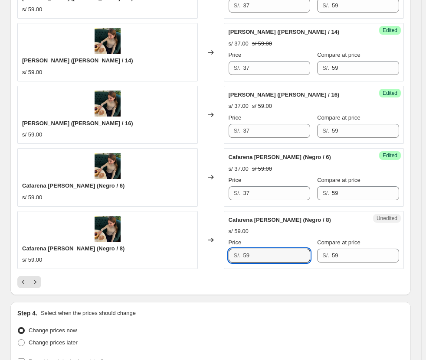
drag, startPoint x: 265, startPoint y: 257, endPoint x: 234, endPoint y: 257, distance: 31.7
click at [234, 257] on div "S/. 59" at bounding box center [270, 256] width 82 height 14
click at [37, 288] on button "Next" at bounding box center [35, 282] width 12 height 12
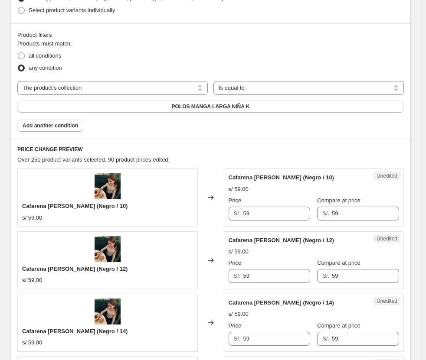
scroll to position [345, 0]
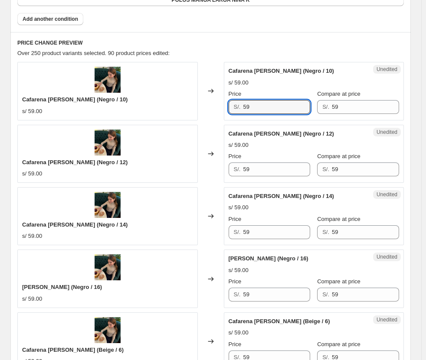
drag, startPoint x: 262, startPoint y: 113, endPoint x: 178, endPoint y: 112, distance: 83.7
click at [178, 112] on div "Cafarena [PERSON_NAME] (Negro / 10) s/ 59.00 Changed to Unedited Cafarena [PERS…" at bounding box center [210, 91] width 386 height 58
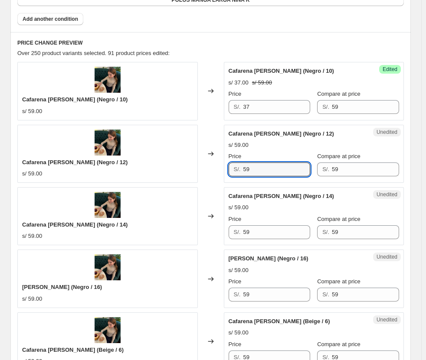
drag, startPoint x: 267, startPoint y: 174, endPoint x: 153, endPoint y: 170, distance: 114.1
click at [153, 170] on div "[PERSON_NAME] (Negro / 12) s/ 59.00 Changed to Unedited Cafarena [PERSON_NAME] …" at bounding box center [210, 154] width 386 height 58
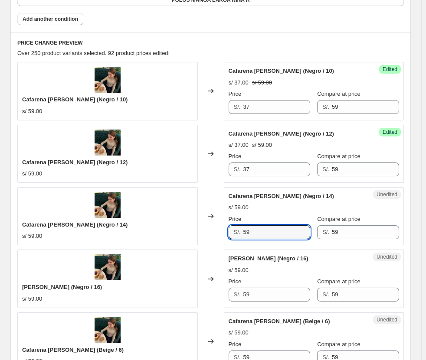
drag, startPoint x: 272, startPoint y: 236, endPoint x: 197, endPoint y: 229, distance: 74.9
click at [197, 229] on div "Cafarena [PERSON_NAME] (Negro / 14) s/ 59.00 Changed to Unedited Cafarena [PERS…" at bounding box center [210, 216] width 386 height 58
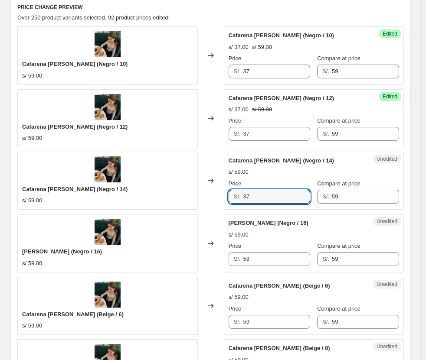
scroll to position [475, 0]
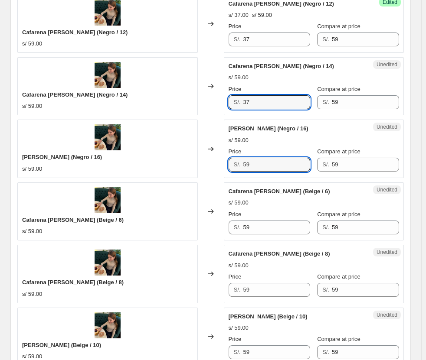
drag, startPoint x: 264, startPoint y: 172, endPoint x: 203, endPoint y: 172, distance: 61.1
click at [203, 172] on div "Cafarena [PERSON_NAME] (Negro / 16) s/ 59.00 Changed to Unedited Cafarena [PERS…" at bounding box center [210, 149] width 386 height 58
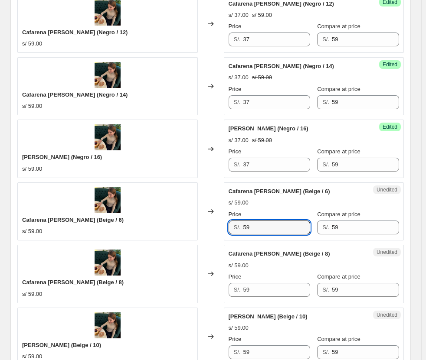
drag, startPoint x: 253, startPoint y: 228, endPoint x: 213, endPoint y: 225, distance: 40.0
click at [213, 228] on div "[PERSON_NAME] (Beige / 6) s/ 59.00 Changed to Unedited Cafarena [PERSON_NAME] (…" at bounding box center [210, 212] width 386 height 58
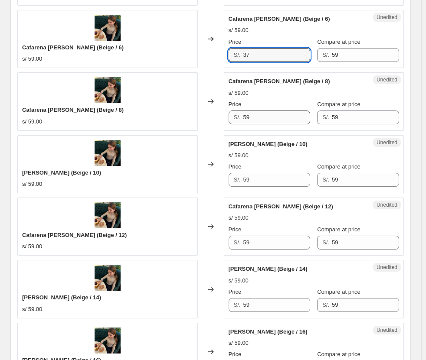
scroll to position [649, 0]
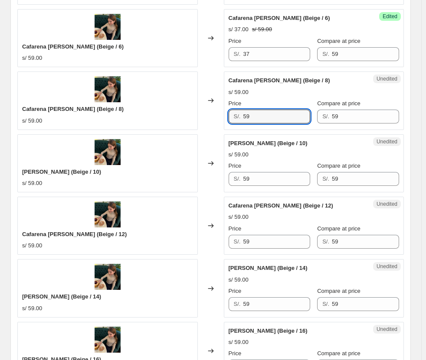
drag, startPoint x: 255, startPoint y: 115, endPoint x: 164, endPoint y: 115, distance: 90.6
click at [164, 115] on div "Cafarena [PERSON_NAME] (Beige / 8) s/ 59.00 Changed to Unedited Cafarena [PERSO…" at bounding box center [210, 101] width 386 height 58
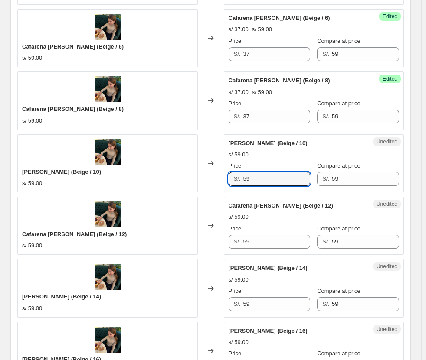
drag, startPoint x: 231, startPoint y: 180, endPoint x: 222, endPoint y: 157, distance: 23.8
click at [195, 179] on div "[PERSON_NAME] (Beige / 10) s/ 59.00 Changed to Unedited Cafarena [PERSON_NAME] …" at bounding box center [210, 163] width 386 height 58
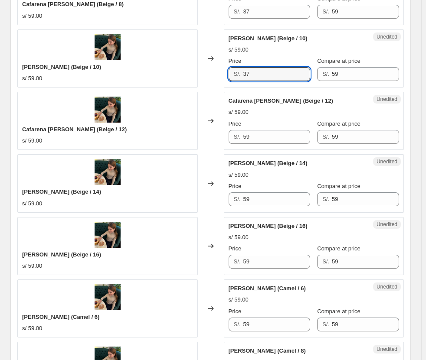
scroll to position [779, 0]
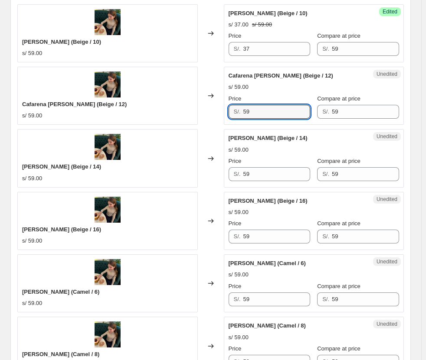
drag, startPoint x: 262, startPoint y: 107, endPoint x: 138, endPoint y: 112, distance: 123.7
click at [138, 112] on div "Cafarena [PERSON_NAME] (Beige / 12) s/ 59.00 Changed to Unedited Cafarena [PERS…" at bounding box center [210, 96] width 386 height 58
click at [184, 170] on div "Cafarena [PERSON_NAME] (Beige / 14) s/ 59.00 Changed to Unedited Cafarena [PERS…" at bounding box center [210, 158] width 386 height 58
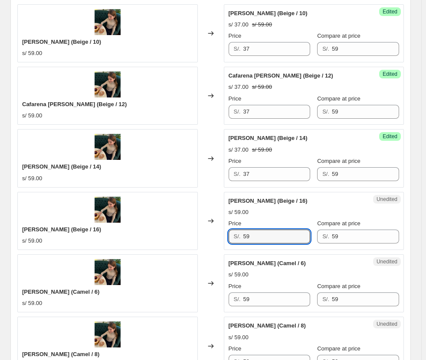
drag, startPoint x: 255, startPoint y: 234, endPoint x: 213, endPoint y: 239, distance: 41.9
click at [213, 239] on div "Cafarena [PERSON_NAME] (Beige / 16) s/ 59.00 Changed to Unedited Cafarena [PERS…" at bounding box center [210, 221] width 386 height 58
drag, startPoint x: 259, startPoint y: 239, endPoint x: 207, endPoint y: 236, distance: 52.1
click at [209, 240] on div "Cafarena [PERSON_NAME] (Beige / 16) s/ 59.00 Changed to Unedited Cafarena [PERS…" at bounding box center [210, 221] width 386 height 58
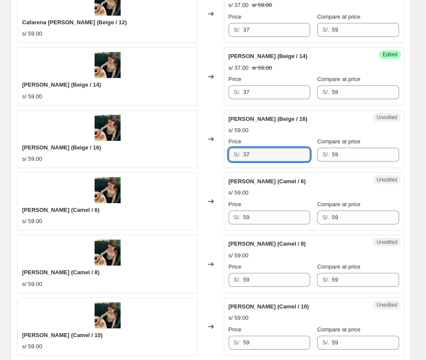
scroll to position [952, 0]
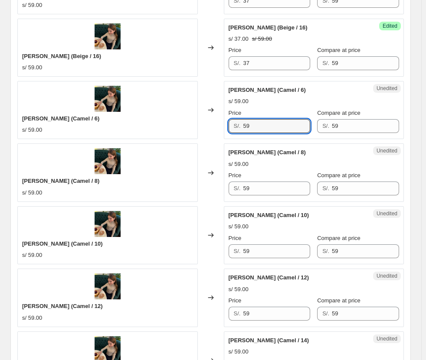
drag, startPoint x: 192, startPoint y: 118, endPoint x: 175, endPoint y: 118, distance: 16.9
click at [175, 118] on div "[PERSON_NAME] (Camel / 6) s/ 59.00 Changed to Unedited Cafarena [PERSON_NAME] (…" at bounding box center [210, 110] width 386 height 58
drag, startPoint x: 273, startPoint y: 186, endPoint x: 205, endPoint y: 184, distance: 67.7
click at [205, 186] on div "[PERSON_NAME] (Camel / 8) s/ 59.00 Changed to Unedited Cafarena [PERSON_NAME] (…" at bounding box center [210, 173] width 386 height 58
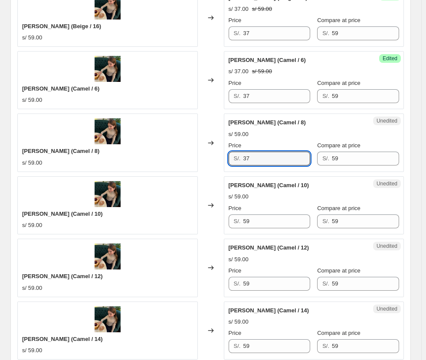
scroll to position [1039, 0]
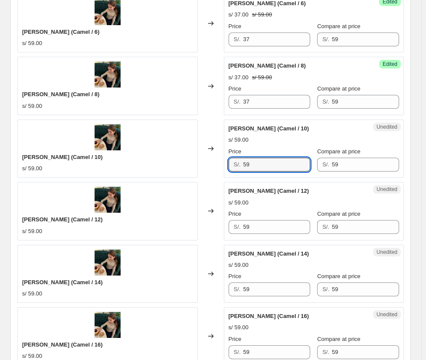
drag, startPoint x: 254, startPoint y: 164, endPoint x: 170, endPoint y: 157, distance: 84.4
click at [170, 158] on div "[PERSON_NAME] (Camel / 10) s/ 59.00 Changed to Unedited Cafarena [PERSON_NAME] …" at bounding box center [210, 149] width 386 height 58
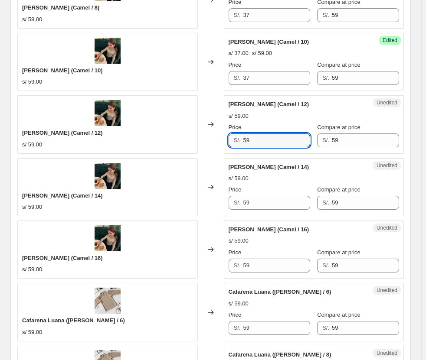
drag, startPoint x: 275, startPoint y: 145, endPoint x: 226, endPoint y: 142, distance: 49.5
click at [226, 142] on div "Unedited Cafarena [PERSON_NAME] (Camel / 12) s/ 59.00 Price S/. 59 Compare at p…" at bounding box center [314, 124] width 180 height 58
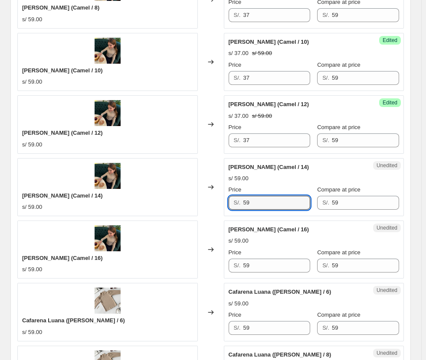
drag, startPoint x: 268, startPoint y: 203, endPoint x: 225, endPoint y: 206, distance: 43.9
click at [225, 206] on div "[PERSON_NAME] (Camel / 14) s/ 59.00 Changed to Unedited Cafarena [PERSON_NAME] …" at bounding box center [210, 187] width 386 height 58
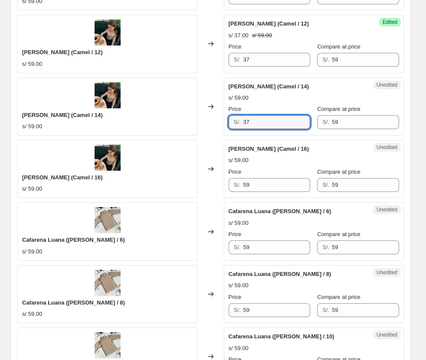
scroll to position [1213, 0]
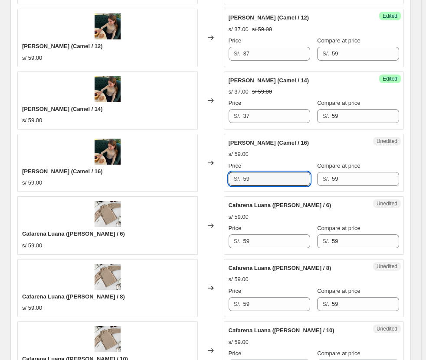
drag, startPoint x: 262, startPoint y: 176, endPoint x: 204, endPoint y: 180, distance: 57.9
click at [204, 180] on div "[PERSON_NAME] (Camel / 16) s/ 59.00 Changed to Unedited [PERSON_NAME] [PERSON_N…" at bounding box center [210, 163] width 386 height 58
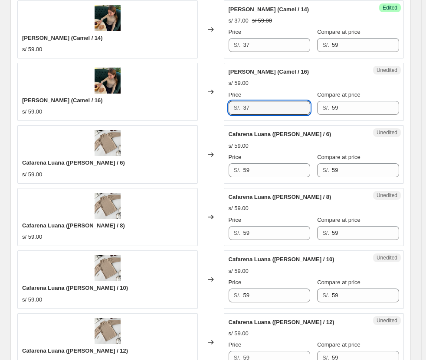
scroll to position [1299, 0]
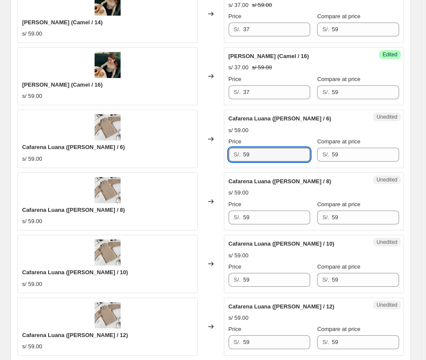
drag, startPoint x: 260, startPoint y: 148, endPoint x: 220, endPoint y: 148, distance: 39.9
click at [220, 148] on div "Cafarena Luana ([PERSON_NAME] / 6) s/ 59.00 Changed to Unedited Cafarena Luana …" at bounding box center [210, 139] width 386 height 58
drag, startPoint x: 260, startPoint y: 221, endPoint x: 210, endPoint y: 219, distance: 49.5
click at [212, 220] on div "Cafarena Luana ([PERSON_NAME] / 8) s/ 59.00 Changed to Unedited Cafarena Luana …" at bounding box center [210, 202] width 386 height 58
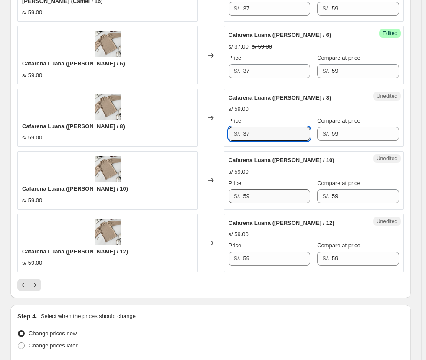
scroll to position [1386, 0]
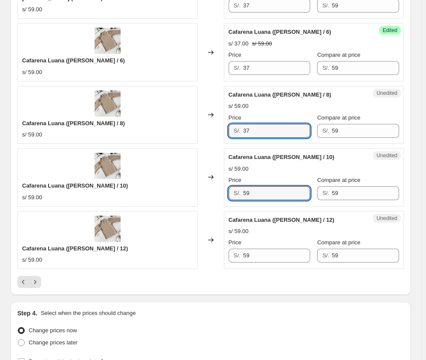
click at [133, 196] on div "Cafarena Luana ([PERSON_NAME] / 10) s/ 59.00 Changed to Unedited Cafarena Luana…" at bounding box center [210, 177] width 386 height 58
drag, startPoint x: 257, startPoint y: 263, endPoint x: 243, endPoint y: 262, distance: 13.5
click at [243, 262] on div "Unedited [PERSON_NAME] ([PERSON_NAME] / 12) s/ 59.00 Price S/. 59 Compare at pr…" at bounding box center [314, 240] width 180 height 58
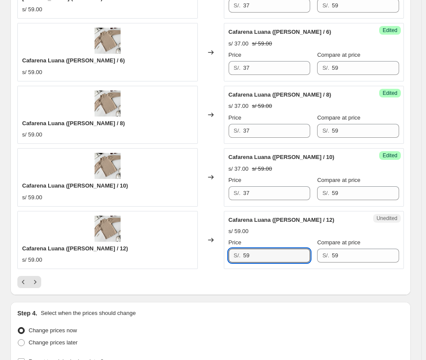
drag, startPoint x: 263, startPoint y: 255, endPoint x: 202, endPoint y: 255, distance: 60.7
click at [202, 255] on div "Cafarena Luana ([PERSON_NAME] / 12) s/ 59.00 Changed to Unedited Cafarena Luana…" at bounding box center [210, 240] width 386 height 58
click at [36, 281] on icon "Next" at bounding box center [35, 282] width 9 height 9
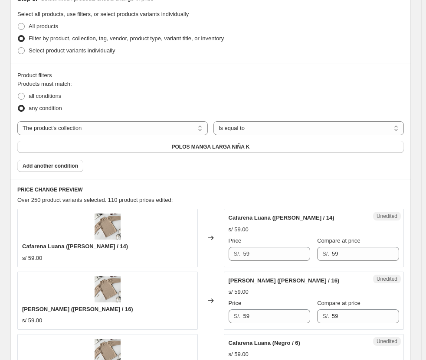
scroll to position [260, 0]
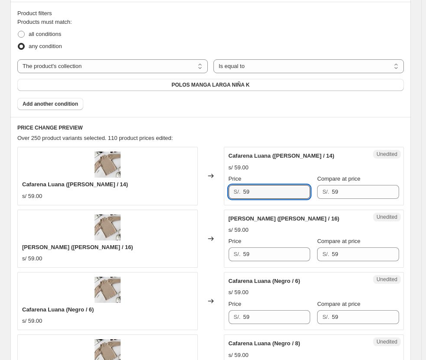
drag, startPoint x: 274, startPoint y: 193, endPoint x: 157, endPoint y: 193, distance: 117.1
click at [157, 193] on div "Cafarena Luana ([PERSON_NAME] / 14) s/ 59.00 Changed to Unedited Cafarena Luana…" at bounding box center [210, 176] width 386 height 58
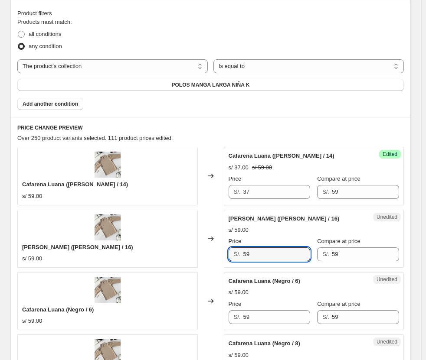
drag, startPoint x: 271, startPoint y: 259, endPoint x: 182, endPoint y: 239, distance: 91.3
click at [175, 249] on div "Cafarena Luana ([PERSON_NAME] / 16) s/ 59.00 Changed to Unedited Cafarena Luana…" at bounding box center [210, 239] width 386 height 58
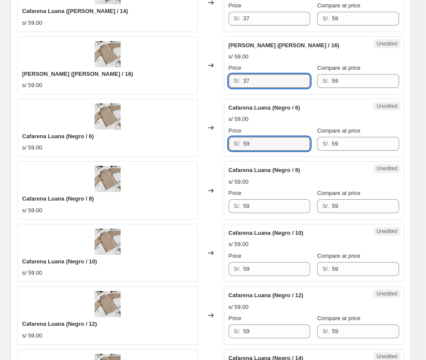
drag, startPoint x: 269, startPoint y: 142, endPoint x: 185, endPoint y: 137, distance: 84.8
click at [185, 137] on div "Cafarena Luana (Negro / 6) s/ 59.00 Changed to Unedited Cafarena Luana (Negro /…" at bounding box center [210, 128] width 386 height 58
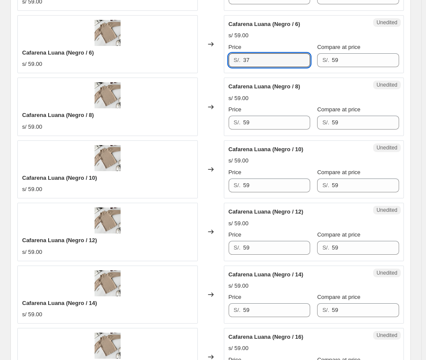
scroll to position [520, 0]
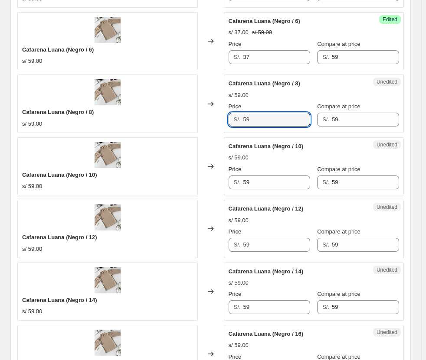
click at [181, 121] on div "Cafarena Luana (Negro / 8) s/ 59.00 Changed to Unedited Cafarena Luana (Negro /…" at bounding box center [210, 104] width 386 height 58
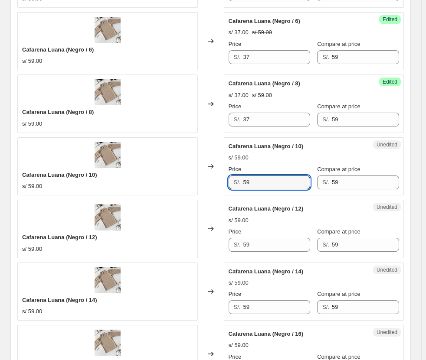
click at [213, 182] on div "Cafarena Luana (Negro / 10) s/ 59.00 Changed to Unedited Cafarena Luana (Negro …" at bounding box center [210, 166] width 386 height 58
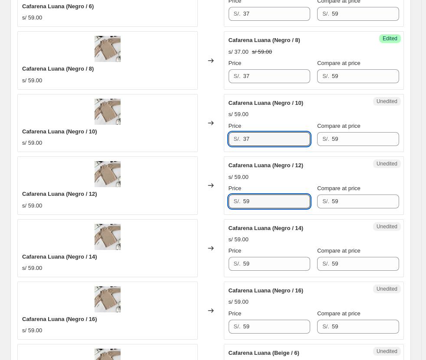
click at [205, 193] on div "Cafarena Luana (Negro / 12) s/ 59.00 Changed to Unedited Cafarena Luana (Negro …" at bounding box center [210, 186] width 386 height 58
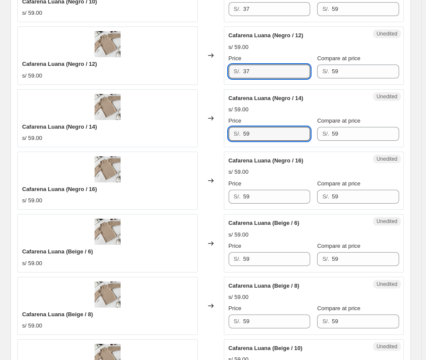
click at [136, 119] on div "Cafarena Luana (Negro / 14) s/ 59.00 Changed to Unedited Cafarena Luana (Negro …" at bounding box center [210, 118] width 386 height 58
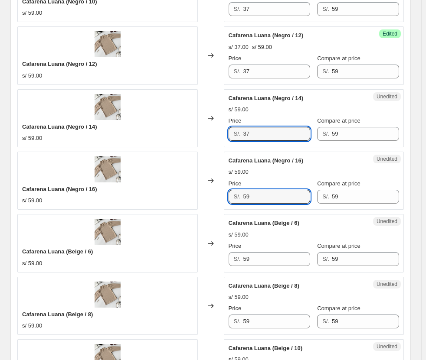
click at [201, 196] on div "Cafarena Luana (Negro / 16) s/ 59.00 Changed to Unedited Cafarena Luana (Negro …" at bounding box center [210, 181] width 386 height 58
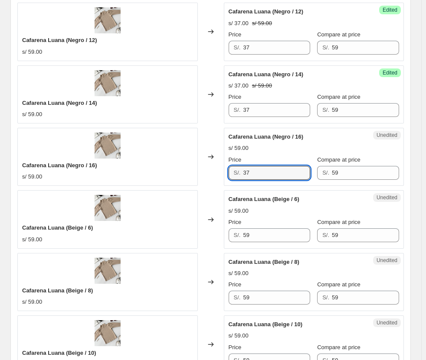
scroll to position [867, 0]
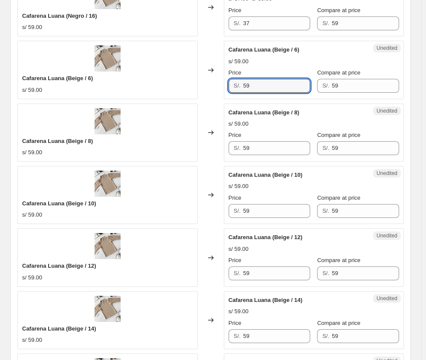
click at [150, 72] on div "Cafarena Luana (Beige / 6) s/ 59.00 Changed to Unedited Cafarena Luana (Beige /…" at bounding box center [210, 70] width 386 height 58
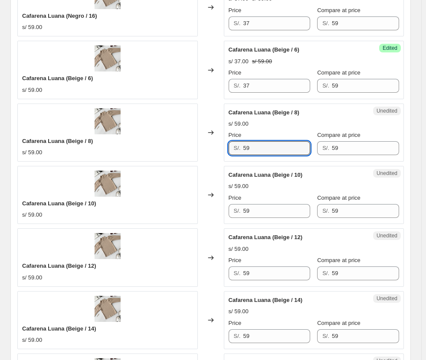
click at [197, 155] on div "Cafarena Luana (Beige / 8) s/ 59.00 Changed to Unedited Cafarena Luana (Beige /…" at bounding box center [210, 133] width 386 height 58
click at [173, 216] on div "Cafarena Luana (Beige / 10) s/ 59.00 Changed to Unedited Cafarena Luana (Beige …" at bounding box center [210, 195] width 386 height 58
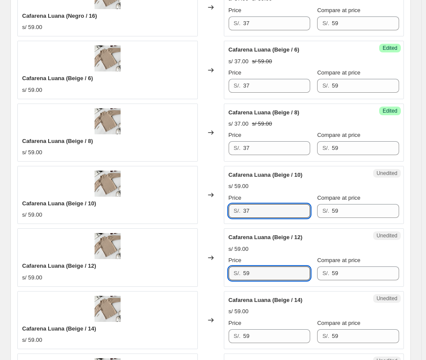
click at [208, 268] on div "Cafarena Luana (Beige / 12) s/ 59.00 Changed to Unedited Cafarena Luana (Beige …" at bounding box center [210, 258] width 386 height 58
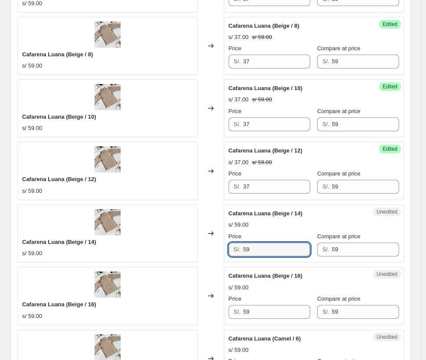
click at [122, 232] on div "Cafarena Luana (Beige / 14) s/ 59.00 Changed to Unedited Cafarena Luana (Beige …" at bounding box center [210, 234] width 386 height 58
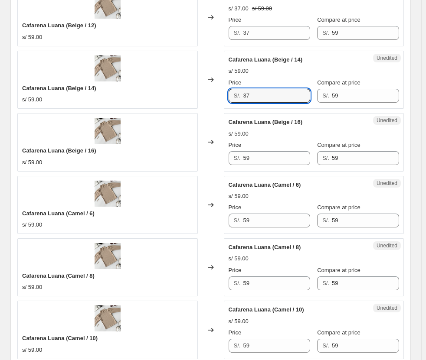
scroll to position [1084, 0]
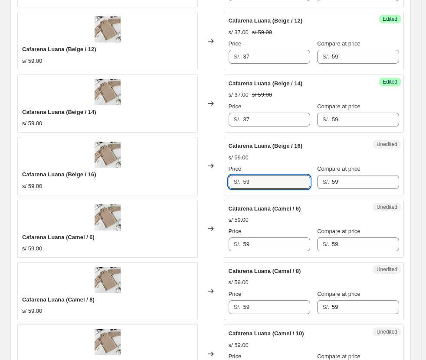
click at [193, 183] on div "Cafarena Luana (Beige / 16) s/ 59.00 Changed to Unedited Cafarena Luana (Beige …" at bounding box center [210, 166] width 386 height 58
click at [123, 228] on div "Cafarena Luana (Camel / 6) s/ 59.00 Changed to Unedited Cafarena Luana (Camel /…" at bounding box center [210, 229] width 386 height 58
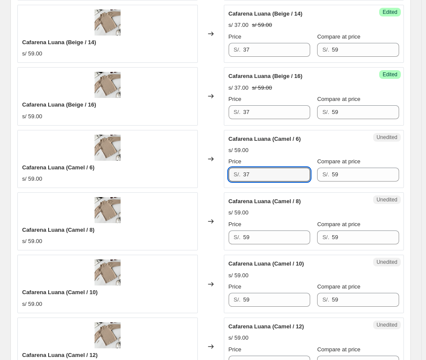
scroll to position [1171, 0]
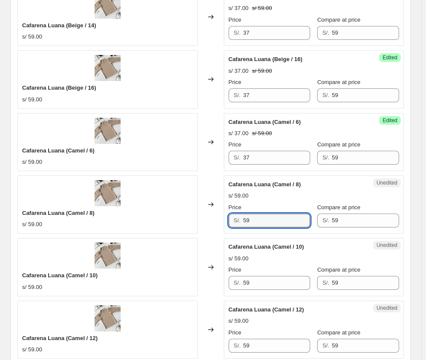
click at [212, 218] on div "Cafarena Luana (Camel / 8) s/ 59.00 Changed to Unedited Cafarena Luana (Camel /…" at bounding box center [210, 205] width 386 height 58
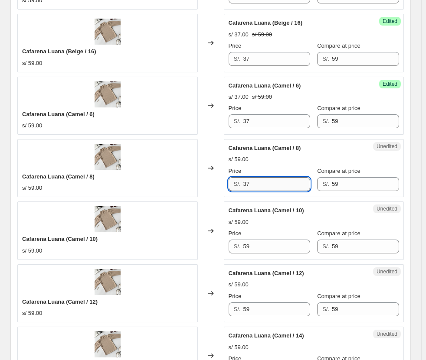
scroll to position [1258, 0]
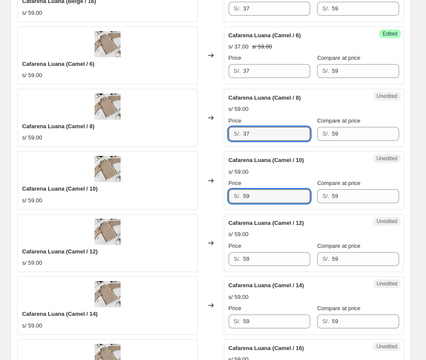
click at [124, 180] on div "Cafarena Luana (Camel / 10) s/ 59.00 Changed to Unedited Cafarena Luana (Camel …" at bounding box center [210, 180] width 386 height 58
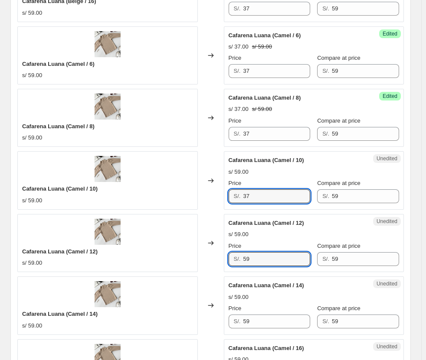
click at [197, 258] on div "Cafarena Luana (Camel / 12) s/ 59.00 Changed to Unedited Cafarena Luana (Camel …" at bounding box center [210, 243] width 386 height 58
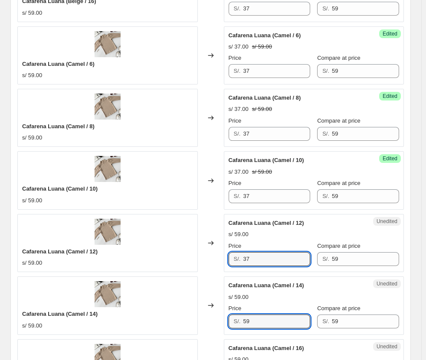
click at [157, 310] on div "Cafarena Luana (Camel / 14) s/ 59.00 Changed to Unedited Cafarena Luana (Camel …" at bounding box center [210, 306] width 386 height 58
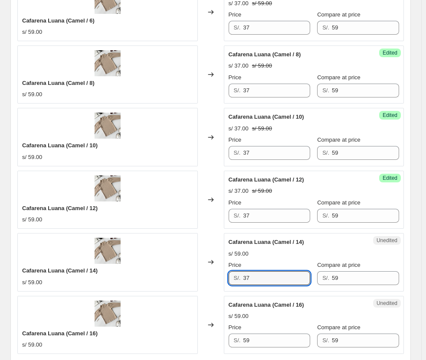
scroll to position [1388, 0]
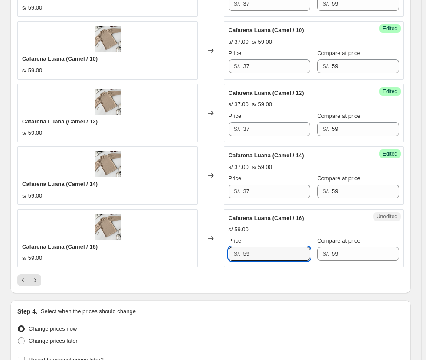
click at [176, 255] on div "Cafarena Luana (Camel / 16) s/ 59.00 Changed to Unedited Cafarena Luana (Camel …" at bounding box center [210, 238] width 386 height 58
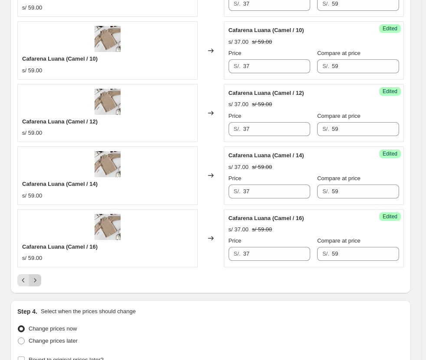
click at [34, 284] on icon "Next" at bounding box center [35, 280] width 9 height 9
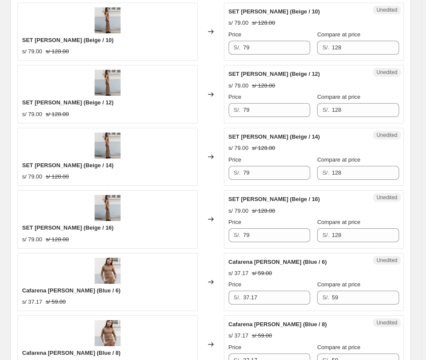
scroll to position [304, 0]
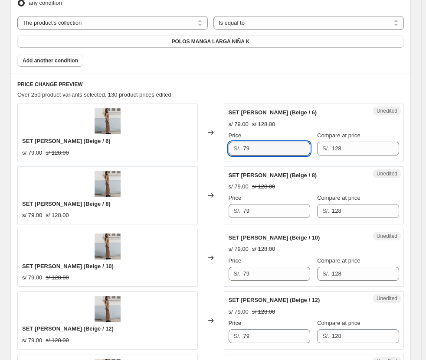
click at [183, 149] on div "SET [PERSON_NAME] (Beige / 6) s/ 79.00 s/ 128.00 Changed to Unedited SET [PERSO…" at bounding box center [210, 133] width 386 height 58
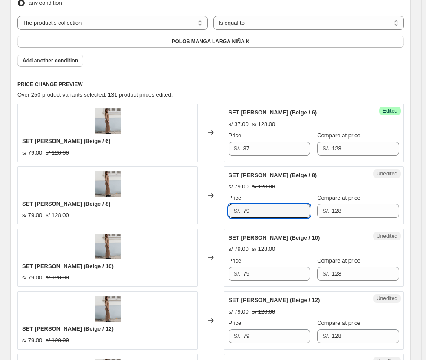
click at [184, 210] on div "SET [PERSON_NAME] (Beige / 8) s/ 79.00 s/ 128.00 Changed to Unedited SET [PERSO…" at bounding box center [210, 196] width 386 height 58
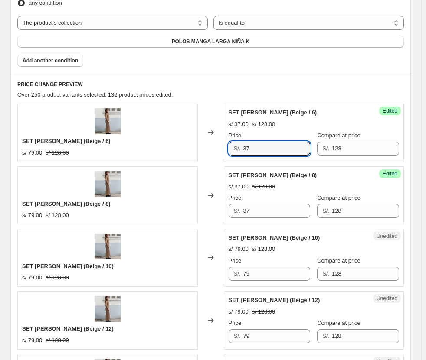
click at [182, 144] on div "SET [PERSON_NAME] (Beige / 6) s/ 79.00 s/ 128.00 Changed to Success Edited SET …" at bounding box center [210, 133] width 386 height 58
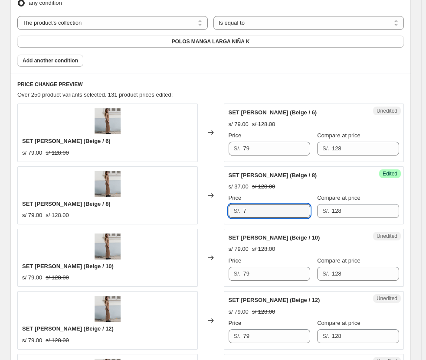
click at [230, 208] on div "S/. 7" at bounding box center [270, 211] width 82 height 14
click at [204, 207] on div "SET [PERSON_NAME] (Beige / 8) s/ 79.00 s/ 128.00 Changed to Success Edited SET …" at bounding box center [210, 196] width 386 height 58
click at [267, 183] on strike "s/ 128.00" at bounding box center [263, 187] width 23 height 9
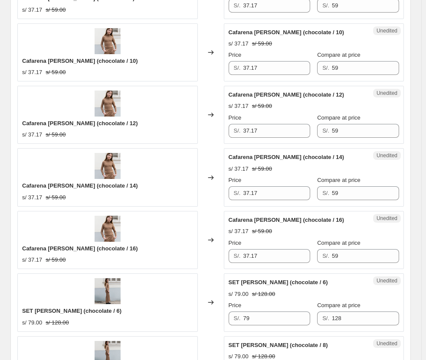
scroll to position [1431, 0]
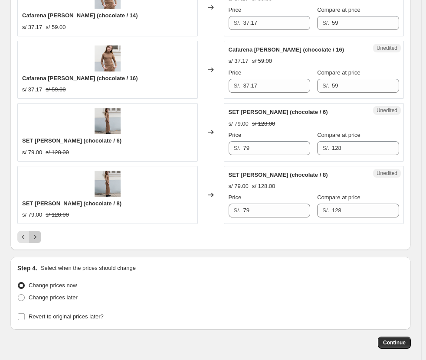
click at [35, 239] on icon "Next" at bounding box center [35, 237] width 9 height 9
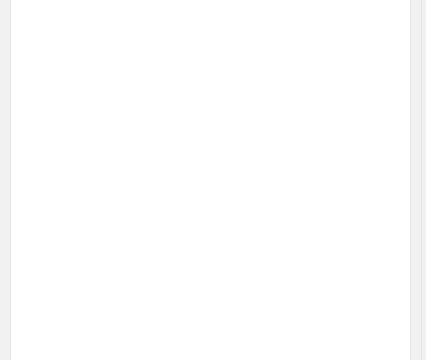
scroll to position [847, 0]
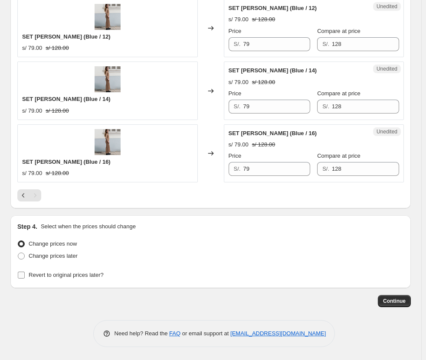
click at [59, 277] on span "Revert to original prices later?" at bounding box center [66, 275] width 75 height 7
click at [25, 277] on input "Revert to original prices later?" at bounding box center [21, 275] width 7 height 7
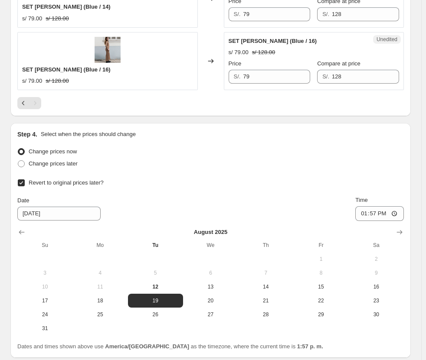
scroll to position [1009, 0]
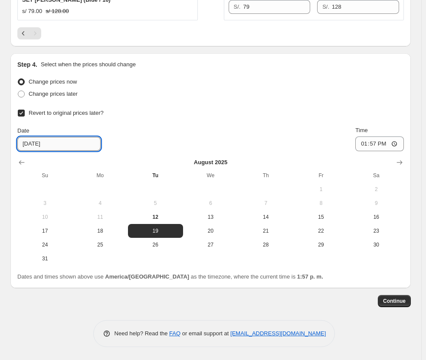
click at [23, 141] on input "[DATE]" at bounding box center [58, 144] width 83 height 14
click at [58, 230] on span "17" at bounding box center [45, 231] width 48 height 7
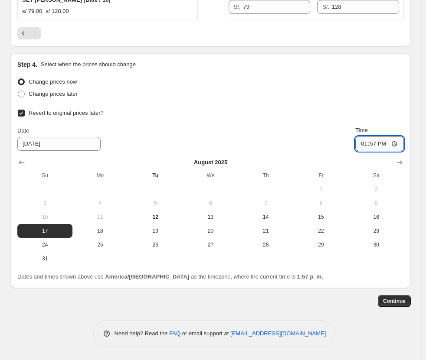
click at [311, 144] on input "13:57" at bounding box center [379, 144] width 49 height 15
click at [311, 303] on span "Continue" at bounding box center [394, 301] width 23 height 7
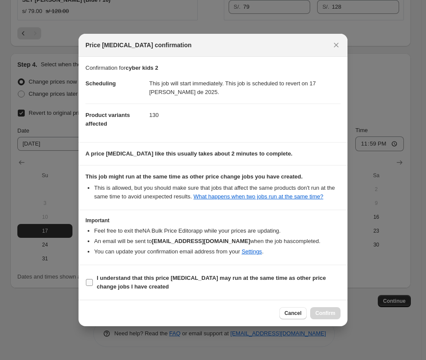
click at [143, 283] on span "I understand that this price [MEDICAL_DATA] may run at the same time as other p…" at bounding box center [219, 282] width 244 height 17
click at [93, 283] on input "I understand that this price [MEDICAL_DATA] may run at the same time as other p…" at bounding box center [89, 282] width 7 height 7
click at [311, 313] on span "Confirm" at bounding box center [325, 313] width 20 height 7
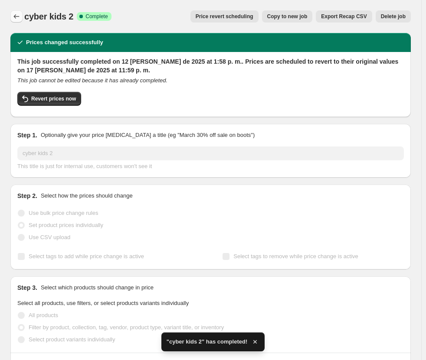
click at [10, 17] on button "Price change jobs" at bounding box center [16, 16] width 12 height 12
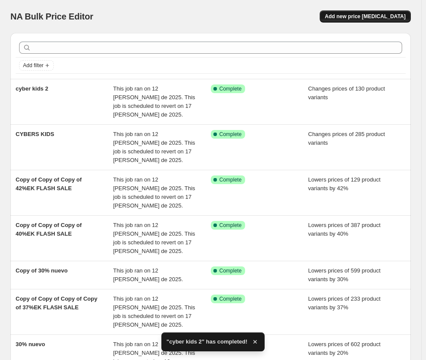
click at [311, 18] on span "Add new price [MEDICAL_DATA]" at bounding box center [365, 16] width 81 height 7
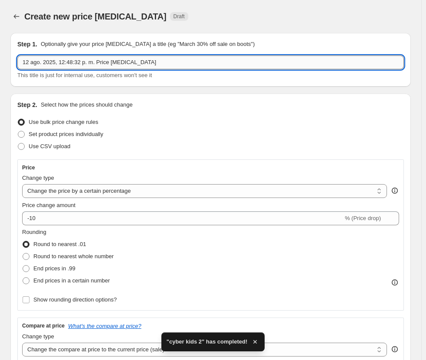
click at [58, 64] on input "12 ago. 2025, 12:48:32 p. m. Price [MEDICAL_DATA]" at bounding box center [210, 63] width 386 height 14
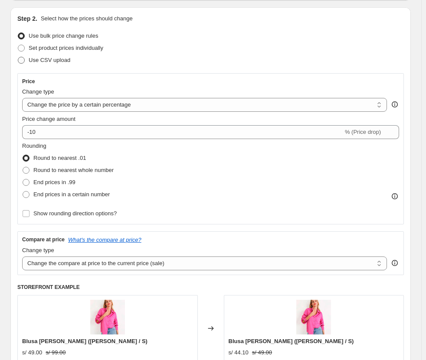
scroll to position [87, 0]
click at [56, 44] on span "Set product prices individually" at bounding box center [66, 47] width 75 height 7
click at [18, 44] on input "Set product prices individually" at bounding box center [18, 44] width 0 height 0
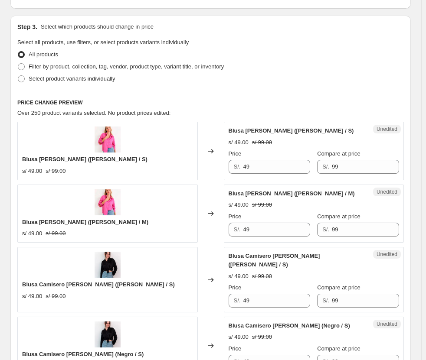
scroll to position [173, 0]
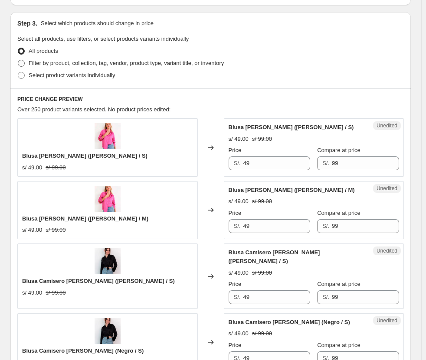
click at [91, 60] on span "Filter by product, collection, tag, vendor, product type, variant title, or inv…" at bounding box center [126, 63] width 195 height 7
click at [18, 60] on input "Filter by product, collection, tag, vendor, product type, variant title, or inv…" at bounding box center [18, 60] width 0 height 0
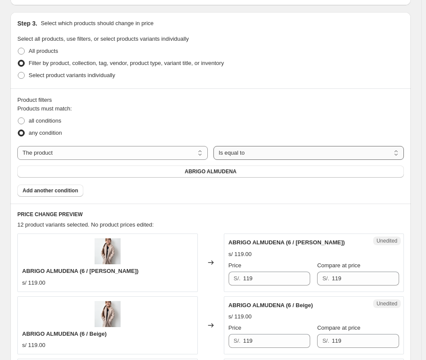
click at [262, 159] on div "The product The product's collection The product's tag The product's vendor The…" at bounding box center [210, 162] width 386 height 32
click at [262, 156] on select "Is equal to Is not equal to" at bounding box center [308, 153] width 190 height 14
click at [213, 128] on div "any condition" at bounding box center [210, 133] width 386 height 12
click at [181, 172] on button "ABRIGO ALMUDENA" at bounding box center [210, 172] width 386 height 12
click at [38, 147] on select "The product The product's collection The product's tag The product's vendor The…" at bounding box center [112, 153] width 190 height 14
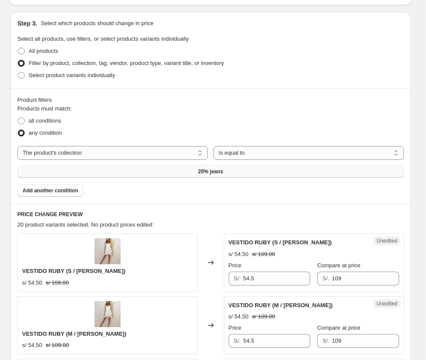
click at [62, 176] on button "20% jeans" at bounding box center [210, 172] width 386 height 12
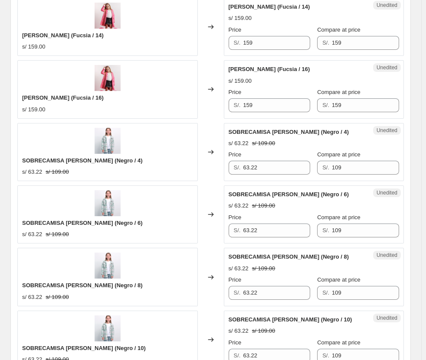
scroll to position [1388, 0]
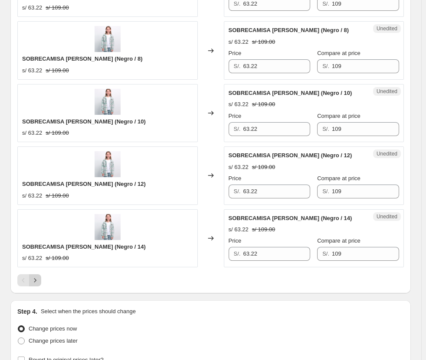
click at [39, 278] on icon "Next" at bounding box center [35, 280] width 9 height 9
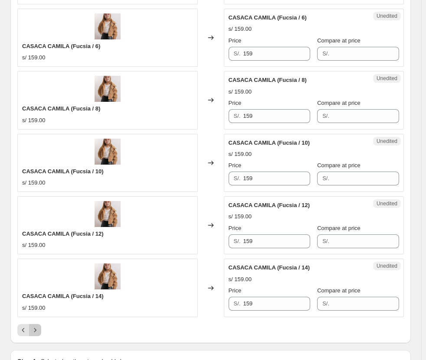
click at [39, 324] on button "Next" at bounding box center [35, 330] width 12 height 12
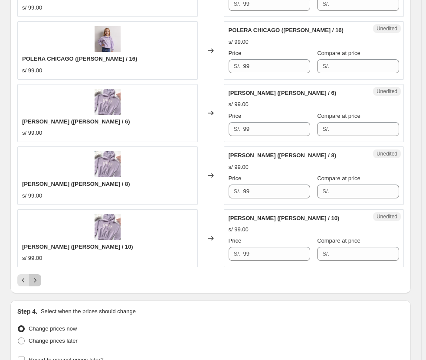
click at [39, 277] on button "Next" at bounding box center [35, 281] width 12 height 12
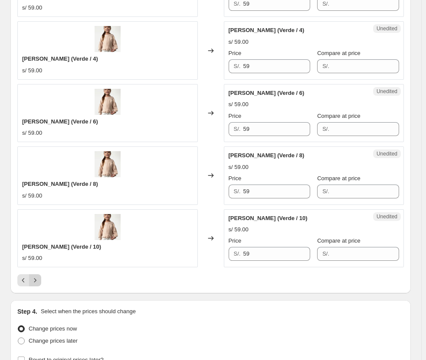
click at [40, 277] on button "Next" at bounding box center [35, 281] width 12 height 12
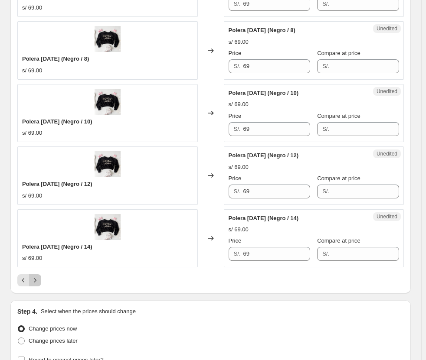
click at [40, 277] on button "Next" at bounding box center [35, 281] width 12 height 12
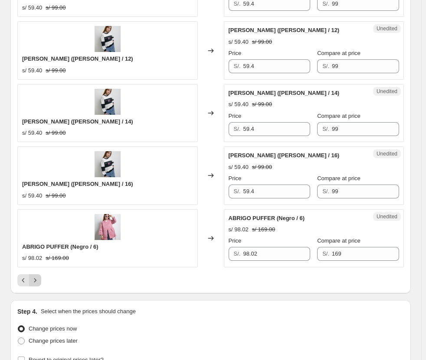
click at [40, 277] on button "Next" at bounding box center [35, 281] width 12 height 12
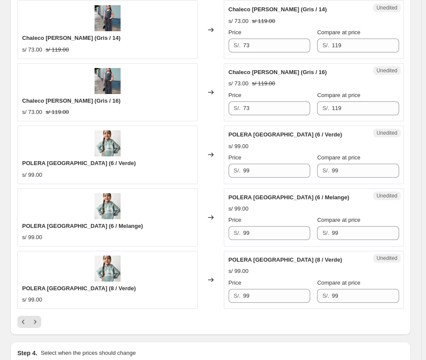
click at [270, 154] on div "Price" at bounding box center [270, 158] width 82 height 9
drag, startPoint x: 271, startPoint y: 124, endPoint x: 226, endPoint y: 124, distance: 44.7
click at [226, 126] on div "Unedited POLERA [GEOGRAPHIC_DATA] (6 / Verde) s/ 99.00 Price S/. 99 Compare at …" at bounding box center [314, 155] width 180 height 58
drag, startPoint x: 260, startPoint y: 191, endPoint x: 209, endPoint y: 192, distance: 51.2
click at [209, 192] on div "POLERA [GEOGRAPHIC_DATA] (6 / Melange) s/ 99.00 Changed to Unedited POLERA [GEO…" at bounding box center [210, 218] width 386 height 58
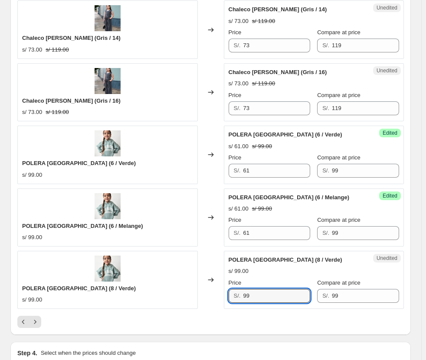
drag, startPoint x: 264, startPoint y: 249, endPoint x: 226, endPoint y: 258, distance: 38.5
click at [227, 258] on div "Unedited POLERA [GEOGRAPHIC_DATA] (8 / Verde) s/ 99.00 Price S/. 99 Compare at …" at bounding box center [314, 280] width 180 height 58
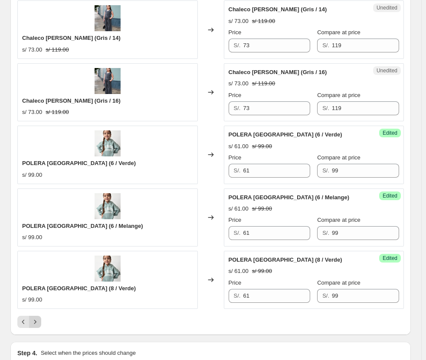
click at [34, 318] on icon "Next" at bounding box center [35, 322] width 9 height 9
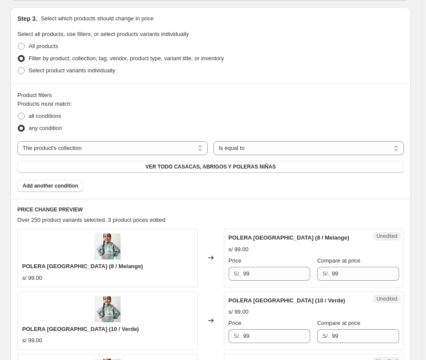
scroll to position [347, 0]
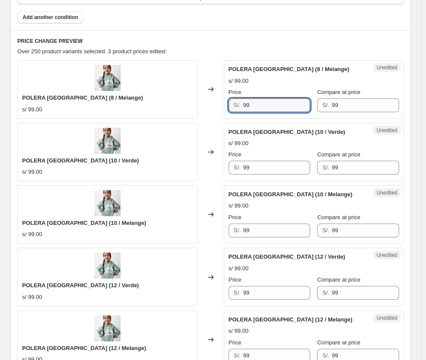
drag, startPoint x: 277, startPoint y: 107, endPoint x: 163, endPoint y: 115, distance: 114.3
click at [163, 115] on div "POLERA [GEOGRAPHIC_DATA] (8 / Melange) s/ 99.00 Changed to Unedited POLERA [GEO…" at bounding box center [210, 89] width 386 height 58
drag, startPoint x: 261, startPoint y: 168, endPoint x: 204, endPoint y: 164, distance: 56.9
click at [204, 165] on div "POLERA [GEOGRAPHIC_DATA] (10 / Verde) s/ 99.00 Changed to Unedited POLERA [GEOG…" at bounding box center [210, 152] width 386 height 58
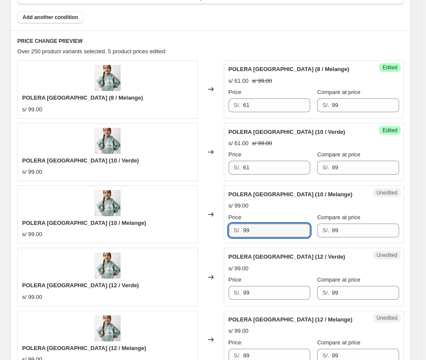
drag, startPoint x: 267, startPoint y: 226, endPoint x: 237, endPoint y: 222, distance: 30.7
click at [230, 223] on div "Unedited POLERA [GEOGRAPHIC_DATA] (10 / Melange) s/ 99.00 Price S/. 99 Compare …" at bounding box center [314, 215] width 180 height 58
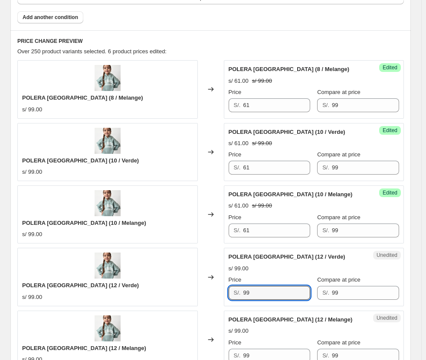
drag, startPoint x: 258, startPoint y: 292, endPoint x: 226, endPoint y: 288, distance: 31.9
click at [226, 289] on div "Unedited POLERA [GEOGRAPHIC_DATA] (12 / Verde) s/ 99.00 Price S/. 99 Compare at…" at bounding box center [314, 277] width 180 height 58
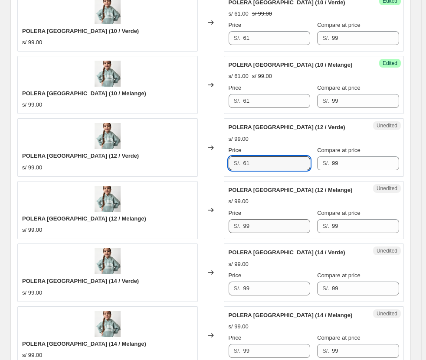
scroll to position [477, 0]
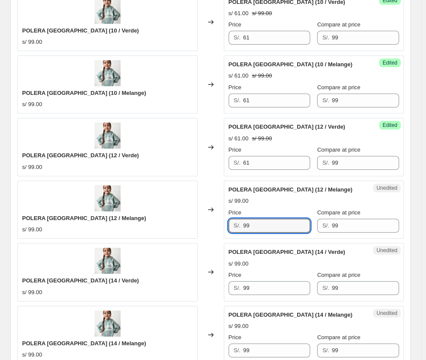
drag, startPoint x: 268, startPoint y: 229, endPoint x: 242, endPoint y: 227, distance: 26.2
click at [249, 229] on input "99" at bounding box center [276, 226] width 67 height 14
click at [199, 226] on div "POLERA [GEOGRAPHIC_DATA] (12 / Melange) s/ 99.00 Changed to Unedited POLERA [GE…" at bounding box center [210, 210] width 386 height 58
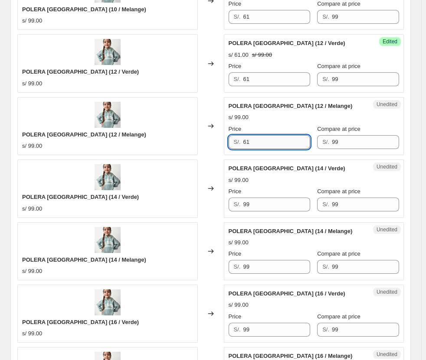
scroll to position [564, 0]
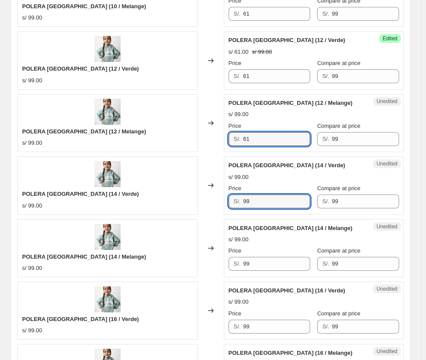
drag, startPoint x: 265, startPoint y: 204, endPoint x: 203, endPoint y: 204, distance: 62.5
click at [203, 204] on div "POLERA [GEOGRAPHIC_DATA] (14 / Verde) s/ 99.00 Changed to Unedited POLERA [GEOG…" at bounding box center [210, 186] width 386 height 58
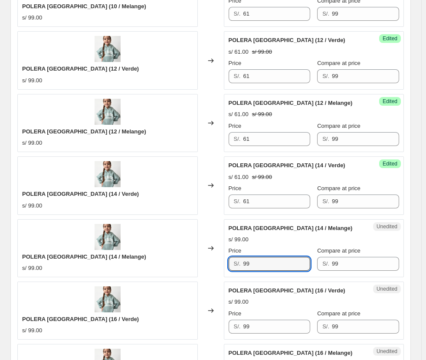
drag, startPoint x: 268, startPoint y: 259, endPoint x: 214, endPoint y: 260, distance: 54.2
click at [214, 260] on div "POLERA [GEOGRAPHIC_DATA] (14 / Melange) s/ 99.00 Changed to Unedited POLERA [GE…" at bounding box center [210, 248] width 386 height 58
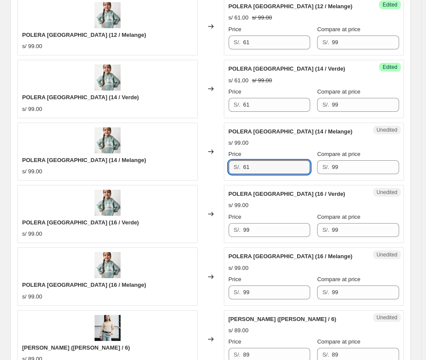
scroll to position [651, 0]
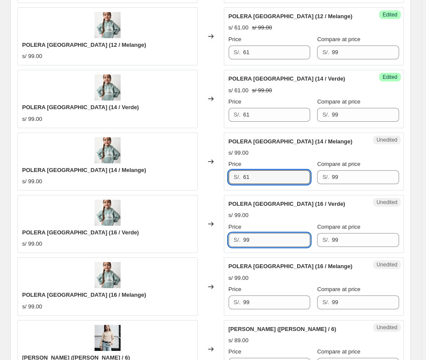
click at [261, 237] on input "99" at bounding box center [276, 240] width 67 height 14
drag, startPoint x: 269, startPoint y: 236, endPoint x: 202, endPoint y: 235, distance: 67.7
click at [202, 236] on div "POLERA [GEOGRAPHIC_DATA] (16 / Verde) s/ 99.00 Changed to Unedited POLERA [GEOG…" at bounding box center [210, 224] width 386 height 58
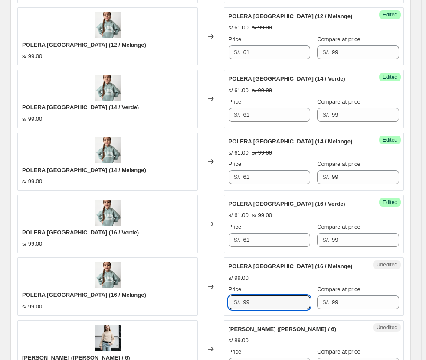
drag, startPoint x: 270, startPoint y: 301, endPoint x: 217, endPoint y: 298, distance: 53.0
click at [219, 300] on div "POLERA [GEOGRAPHIC_DATA] (16 / Melange) s/ 99.00 Changed to Unedited POLERA [GE…" at bounding box center [210, 287] width 386 height 58
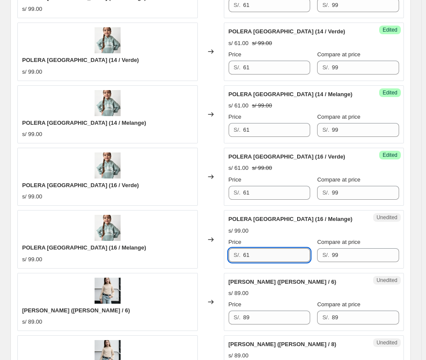
scroll to position [867, 0]
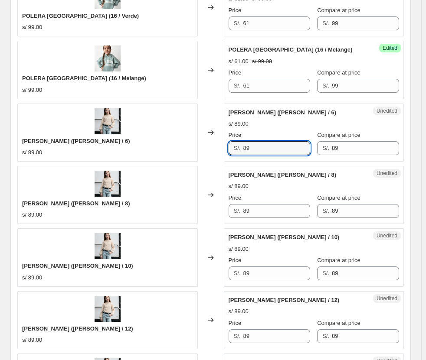
drag, startPoint x: 253, startPoint y: 151, endPoint x: 160, endPoint y: 152, distance: 92.8
click at [160, 152] on div "[PERSON_NAME] ([PERSON_NAME] / 6) s/ 89.00 Changed to Unedited CHOMPERO [PERSON…" at bounding box center [210, 133] width 386 height 58
drag, startPoint x: 289, startPoint y: 150, endPoint x: 224, endPoint y: 150, distance: 65.1
click at [224, 150] on div "[PERSON_NAME] ([PERSON_NAME] / 6) s/ 89.00 Changed to Unedited CHOMPERO [PERSON…" at bounding box center [210, 133] width 386 height 58
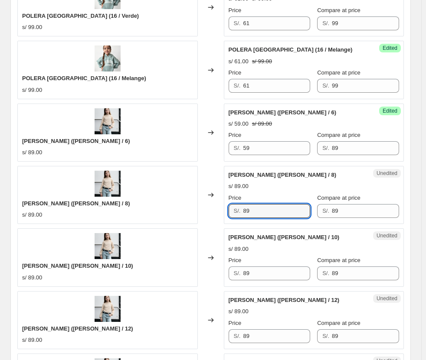
drag, startPoint x: 264, startPoint y: 208, endPoint x: 223, endPoint y: 206, distance: 41.2
click at [223, 206] on div "CHOMPERO [PERSON_NAME] ([PERSON_NAME] / 8) s/ 89.00 Changed to Unedited CHOMPER…" at bounding box center [210, 195] width 386 height 58
paste input "5"
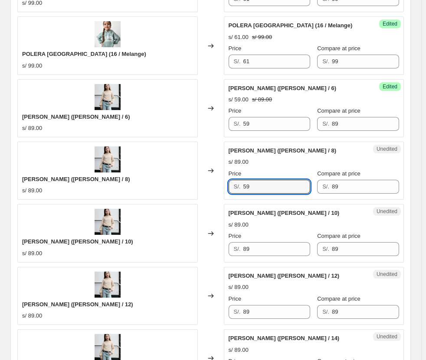
scroll to position [911, 0]
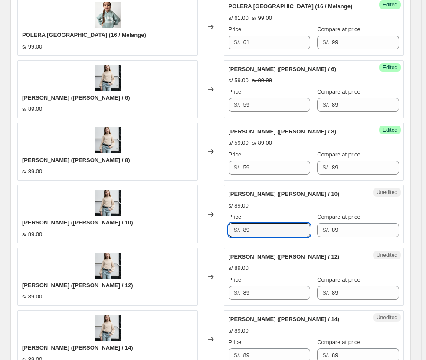
drag, startPoint x: 259, startPoint y: 227, endPoint x: 177, endPoint y: 207, distance: 84.7
click at [157, 221] on div "[PERSON_NAME] ([PERSON_NAME] / 10) s/ 89.00 Changed to Unedited CHOMPERO [PERSO…" at bounding box center [210, 214] width 386 height 58
paste input "5"
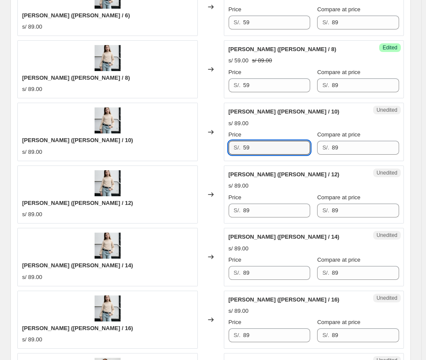
scroll to position [997, 0]
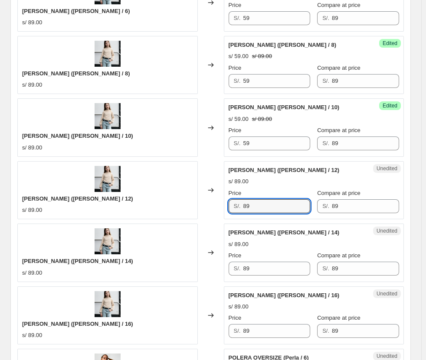
drag, startPoint x: 272, startPoint y: 208, endPoint x: 190, endPoint y: 194, distance: 83.5
click at [191, 195] on div "CHOMPERO [PERSON_NAME] ([PERSON_NAME] / 12) s/ 89.00 Changed to Unedited CHOMPE…" at bounding box center [210, 190] width 386 height 58
paste input "5"
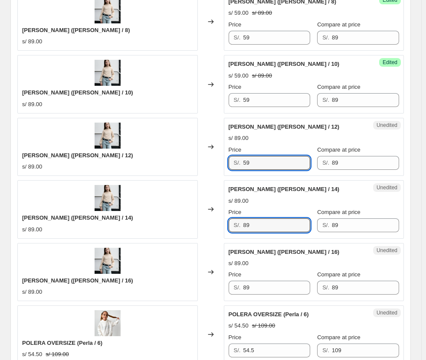
drag, startPoint x: 268, startPoint y: 224, endPoint x: 218, endPoint y: 223, distance: 49.9
click at [218, 223] on div "[PERSON_NAME] ([PERSON_NAME] / 14) s/ 89.00 Changed to Unedited CHOMPERO [PERSO…" at bounding box center [210, 209] width 386 height 58
paste input "5"
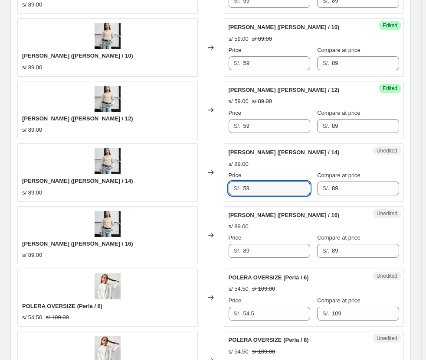
scroll to position [1128, 0]
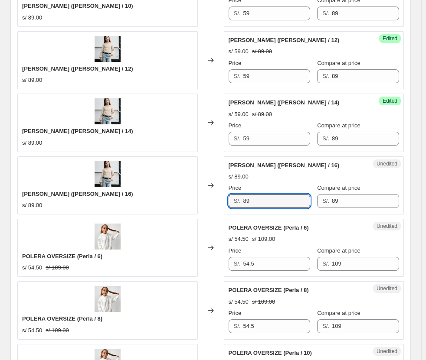
drag, startPoint x: 277, startPoint y: 199, endPoint x: 137, endPoint y: 181, distance: 140.9
click at [144, 185] on div "[PERSON_NAME] ([PERSON_NAME] / 16) s/ 89.00 Changed to Unedited CHOMPERO [PERSO…" at bounding box center [210, 186] width 386 height 58
paste input "5"
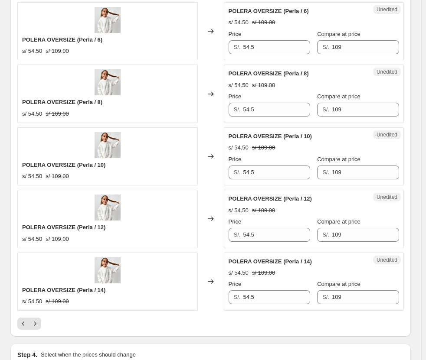
scroll to position [1473, 0]
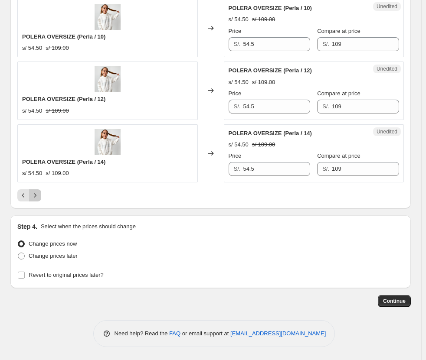
click at [40, 198] on button "Next" at bounding box center [35, 196] width 12 height 12
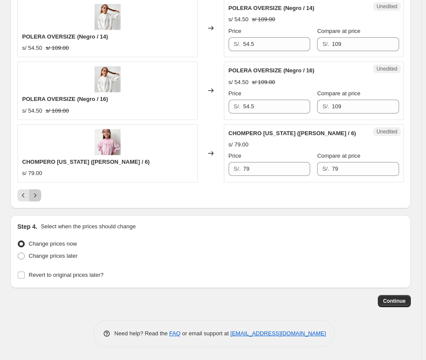
click at [39, 194] on icon "Next" at bounding box center [35, 195] width 9 height 9
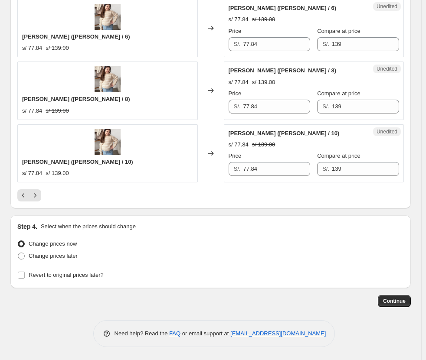
drag, startPoint x: 43, startPoint y: 193, endPoint x: 39, endPoint y: 198, distance: 7.1
click at [43, 193] on div at bounding box center [210, 196] width 386 height 12
click at [39, 198] on icon "Next" at bounding box center [35, 195] width 9 height 9
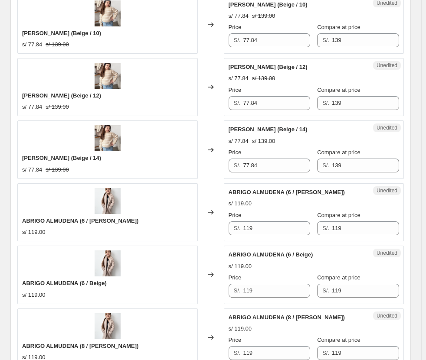
scroll to position [1429, 0]
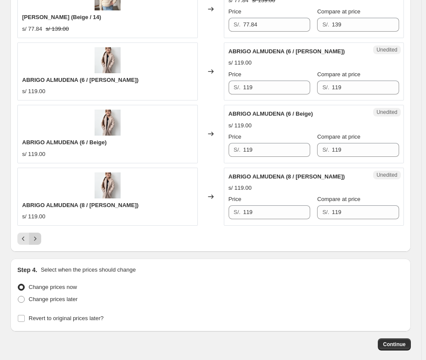
click at [39, 239] on button "Next" at bounding box center [35, 239] width 12 height 12
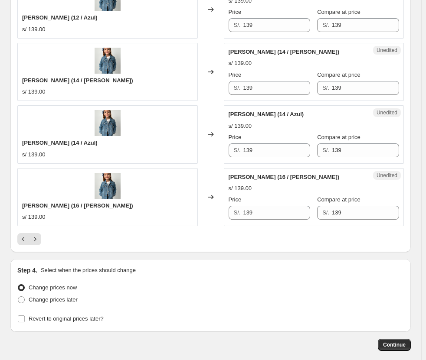
scroll to position [1473, 0]
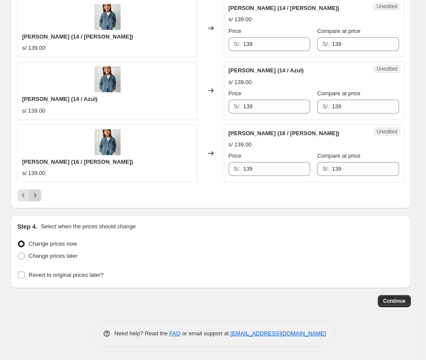
click at [38, 196] on icon "Next" at bounding box center [35, 195] width 9 height 9
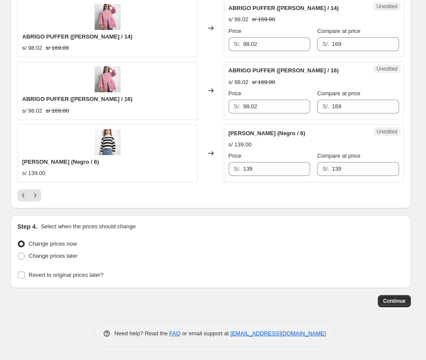
click at [34, 191] on button "Next" at bounding box center [35, 196] width 12 height 12
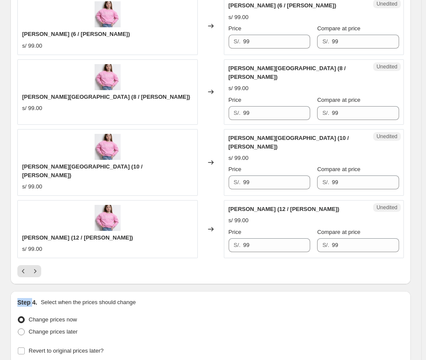
scroll to position [1256, 0]
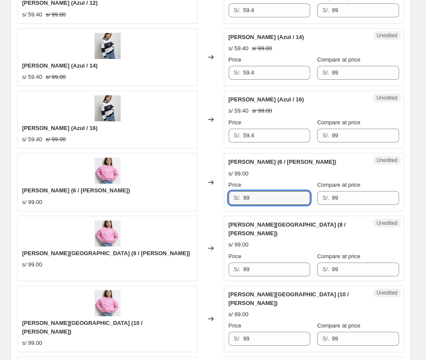
drag, startPoint x: 265, startPoint y: 201, endPoint x: 216, endPoint y: 200, distance: 48.2
click at [216, 200] on div "[PERSON_NAME] (6 / [PERSON_NAME]) s/ 99.00 Changed to Unedited [PERSON_NAME][GE…" at bounding box center [210, 182] width 386 height 58
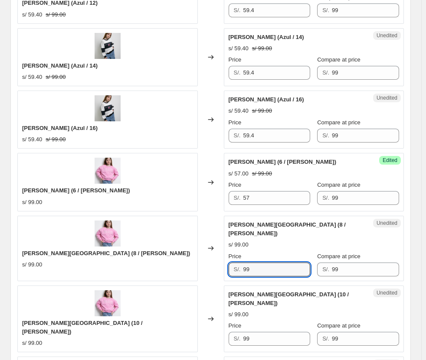
drag, startPoint x: 262, startPoint y: 255, endPoint x: 214, endPoint y: 259, distance: 47.4
click at [215, 259] on div "[PERSON_NAME][GEOGRAPHIC_DATA] (8 / [PERSON_NAME]) s/ 99.00 Changed to Unedited…" at bounding box center [210, 248] width 386 height 65
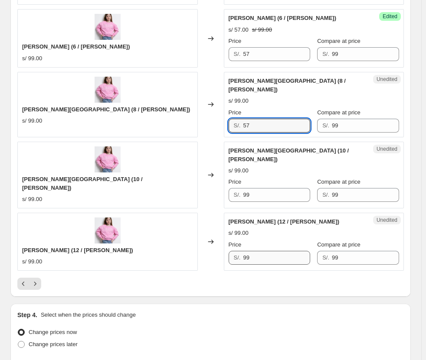
scroll to position [1429, 0]
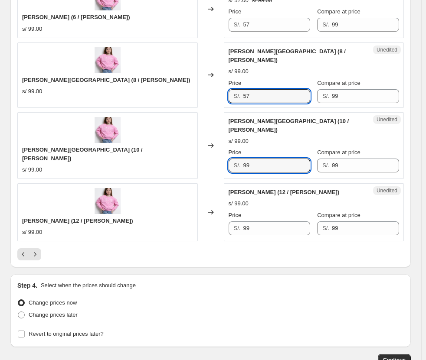
drag, startPoint x: 259, startPoint y: 148, endPoint x: 163, endPoint y: 153, distance: 95.9
click at [163, 153] on div "[PERSON_NAME][GEOGRAPHIC_DATA] (10 / [PERSON_NAME]) s/ 99.00 Changed to Unedite…" at bounding box center [210, 145] width 386 height 67
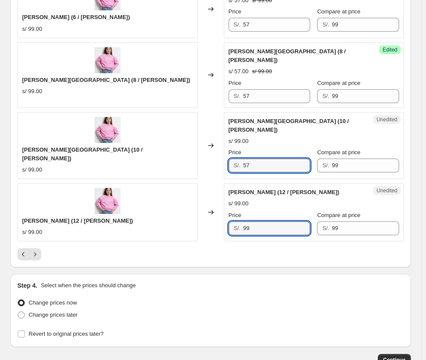
drag, startPoint x: 253, startPoint y: 214, endPoint x: 181, endPoint y: 210, distance: 72.5
click at [181, 210] on div "[PERSON_NAME][GEOGRAPHIC_DATA] (12 / [PERSON_NAME]) s/ 99.00 Changed to Unedite…" at bounding box center [210, 212] width 386 height 58
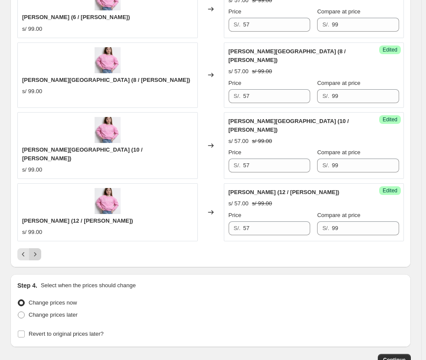
click at [38, 250] on icon "Next" at bounding box center [35, 254] width 9 height 9
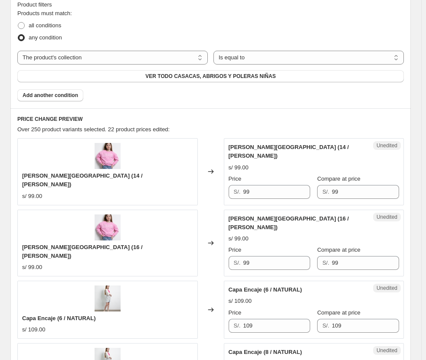
scroll to position [258, 0]
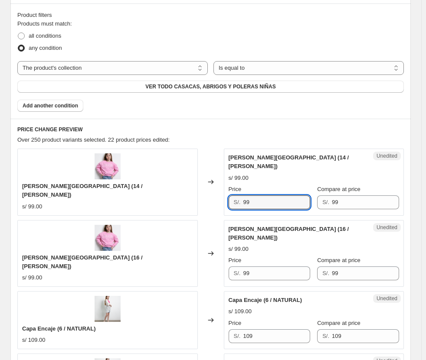
drag, startPoint x: 271, startPoint y: 199, endPoint x: 222, endPoint y: 211, distance: 50.0
click at [219, 203] on div "[PERSON_NAME][GEOGRAPHIC_DATA] (14 / [PERSON_NAME]) s/ 99.00 Changed to Unedite…" at bounding box center [210, 182] width 386 height 67
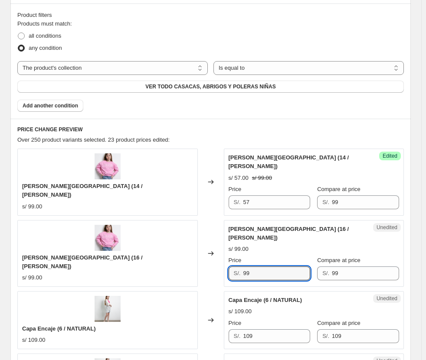
drag, startPoint x: 236, startPoint y: 259, endPoint x: 213, endPoint y: 249, distance: 25.6
click at [213, 259] on div "[PERSON_NAME][GEOGRAPHIC_DATA] (16 / [PERSON_NAME]) s/ 99.00 Changed to Unedite…" at bounding box center [210, 253] width 386 height 67
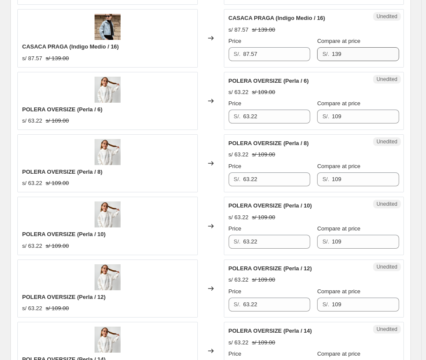
scroll to position [1386, 0]
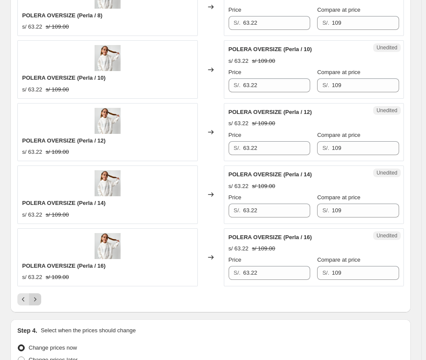
click at [34, 295] on icon "Next" at bounding box center [35, 299] width 9 height 9
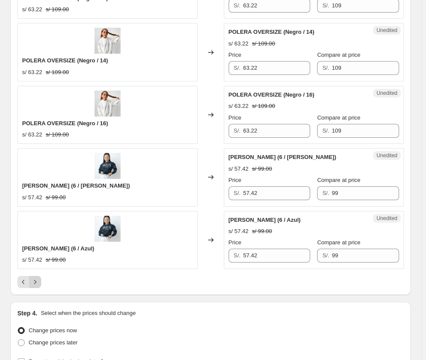
click at [36, 280] on icon "Next" at bounding box center [35, 282] width 9 height 9
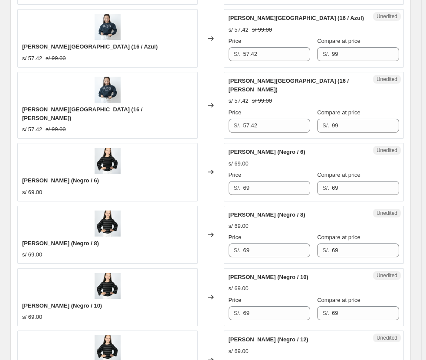
scroll to position [1343, 0]
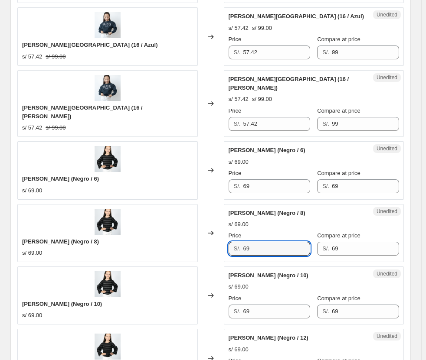
drag, startPoint x: 276, startPoint y: 175, endPoint x: 237, endPoint y: 174, distance: 38.6
click at [237, 242] on div "S/. 69" at bounding box center [270, 249] width 82 height 14
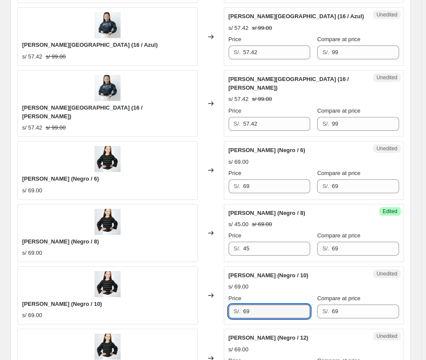
drag, startPoint x: 268, startPoint y: 239, endPoint x: 222, endPoint y: 239, distance: 45.1
click at [223, 267] on div "[PERSON_NAME] (Negro / 10) s/ 69.00 Changed to Unedited [PERSON_NAME] (Negro / …" at bounding box center [210, 296] width 386 height 58
drag, startPoint x: 262, startPoint y: 300, endPoint x: 170, endPoint y: 280, distance: 94.1
click at [196, 329] on div "[PERSON_NAME] (Negro / 12) s/ 69.00 Changed to Unedited [PERSON_NAME] (Negro / …" at bounding box center [210, 358] width 386 height 58
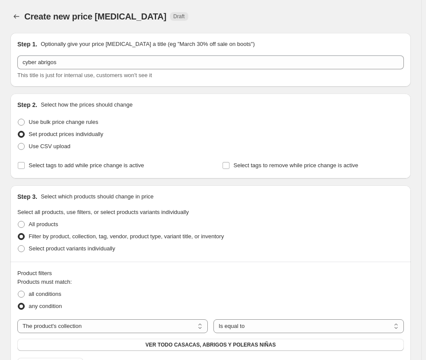
scroll to position [347, 0]
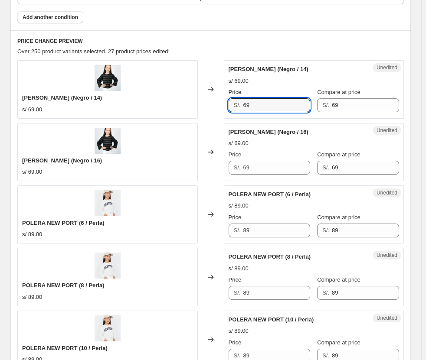
drag, startPoint x: 275, startPoint y: 106, endPoint x: 230, endPoint y: 116, distance: 45.7
click at [230, 116] on div "Unedited [PERSON_NAME] (Negro / 14) s/ 69.00 Price S/. 69 Compare at price S/. …" at bounding box center [314, 89] width 180 height 58
drag, startPoint x: 258, startPoint y: 168, endPoint x: 225, endPoint y: 174, distance: 33.9
click at [226, 174] on div "Unedited [PERSON_NAME] (Negro / 16) s/ 69.00 Price S/. 69 Compare at price S/. …" at bounding box center [314, 152] width 180 height 58
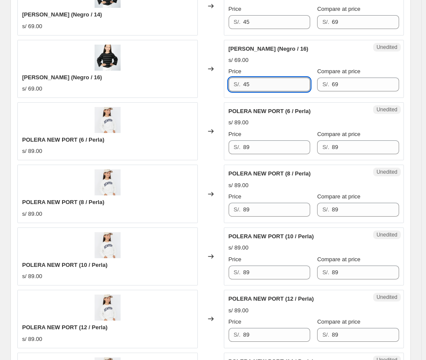
scroll to position [434, 0]
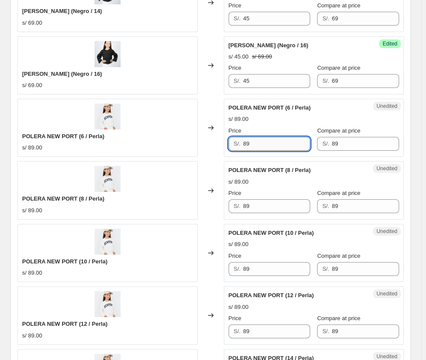
click at [267, 148] on input "89" at bounding box center [276, 144] width 67 height 14
drag, startPoint x: 264, startPoint y: 141, endPoint x: 216, endPoint y: 147, distance: 48.0
click at [216, 147] on div "POLERA NEW PORT (6 / Perla) s/ 89.00 Changed to Unedited POLERA NEW PORT (6 / P…" at bounding box center [210, 128] width 386 height 58
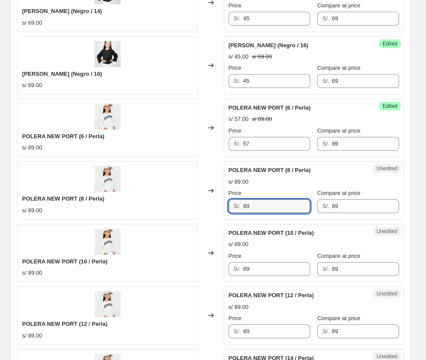
drag, startPoint x: 275, startPoint y: 207, endPoint x: 230, endPoint y: 213, distance: 45.9
click at [230, 213] on div "S/. 89" at bounding box center [270, 206] width 82 height 14
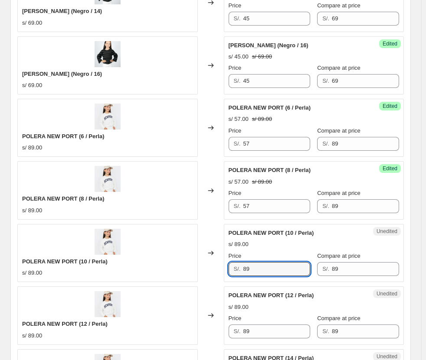
drag, startPoint x: 270, startPoint y: 267, endPoint x: 223, endPoint y: 209, distance: 75.0
click at [161, 267] on div "POLERA NEW PORT (10 / Perla) s/ 89.00 Changed to Unedited POLERA NEW PORT (10 /…" at bounding box center [210, 253] width 386 height 58
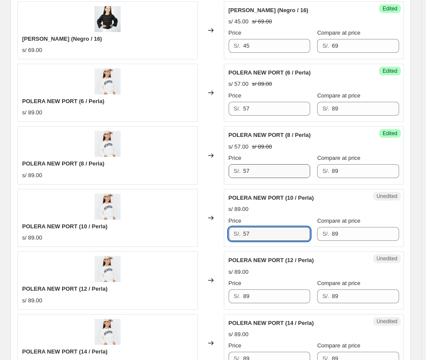
scroll to position [520, 0]
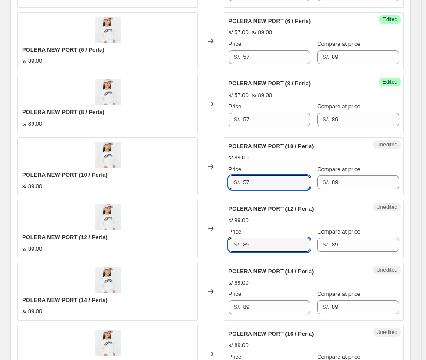
drag, startPoint x: 258, startPoint y: 240, endPoint x: 234, endPoint y: 230, distance: 26.4
click at [221, 245] on div "POLERA NEW PORT (12 / Perla) s/ 89.00 Changed to Unedited POLERA NEW PORT (12 /…" at bounding box center [210, 229] width 386 height 58
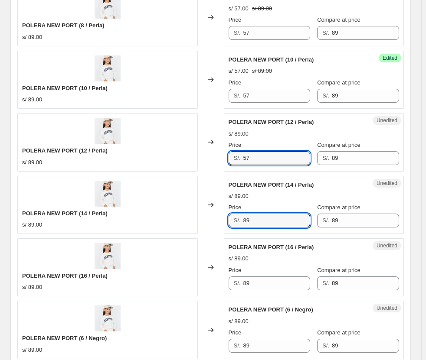
drag, startPoint x: 257, startPoint y: 220, endPoint x: 209, endPoint y: 226, distance: 48.9
click at [209, 226] on div "POLERA NEW PORT (14 / Perla) s/ 89.00 Changed to Unedited POLERA NEW PORT (14 /…" at bounding box center [210, 205] width 386 height 58
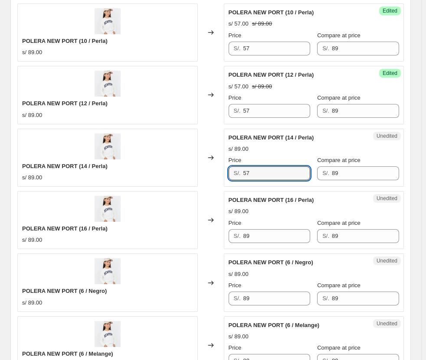
scroll to position [737, 0]
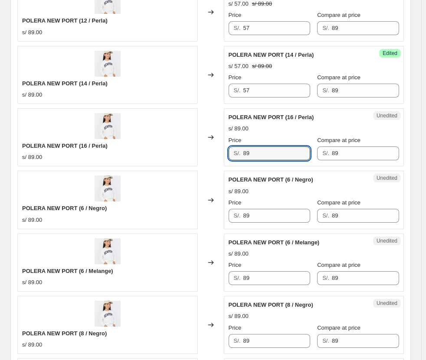
drag, startPoint x: 257, startPoint y: 157, endPoint x: 207, endPoint y: 163, distance: 50.2
click at [207, 163] on div "POLERA NEW PORT (16 / Perla) s/ 89.00 Changed to Unedited POLERA NEW PORT (16 /…" at bounding box center [210, 137] width 386 height 58
drag, startPoint x: 256, startPoint y: 218, endPoint x: 210, endPoint y: 219, distance: 46.0
click at [216, 219] on div "POLERA NEW PORT (6 / Negro) s/ 89.00 Changed to Unedited POLERA NEW PORT (6 / N…" at bounding box center [210, 200] width 386 height 58
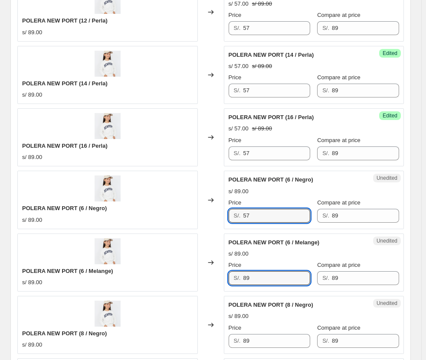
drag, startPoint x: 263, startPoint y: 278, endPoint x: 179, endPoint y: 269, distance: 84.6
click at [181, 276] on div "POLERA NEW PORT (6 / Melange) s/ 89.00 Changed to Unedited POLERA NEW PORT (6 /…" at bounding box center [210, 263] width 386 height 58
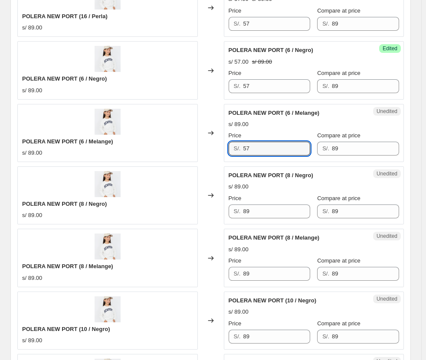
scroll to position [867, 0]
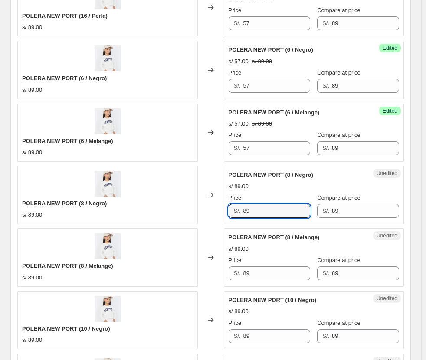
drag, startPoint x: 261, startPoint y: 212, endPoint x: 213, endPoint y: 208, distance: 48.3
click at [214, 209] on div "POLERA NEW PORT (8 / Negro) s/ 89.00 Changed to Unedited POLERA NEW PORT (8 / N…" at bounding box center [210, 195] width 386 height 58
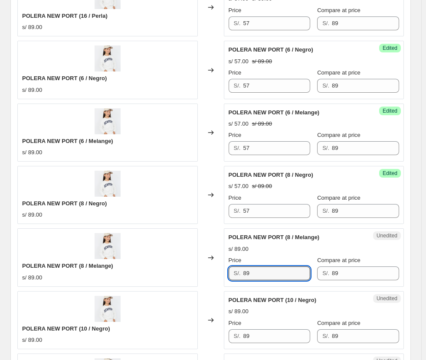
drag, startPoint x: 253, startPoint y: 274, endPoint x: 226, endPoint y: 275, distance: 26.5
click at [230, 277] on div "Unedited POLERA NEW PORT (8 / Melange) s/ 89.00 Price S/. 89 Compare at price S…" at bounding box center [314, 258] width 180 height 58
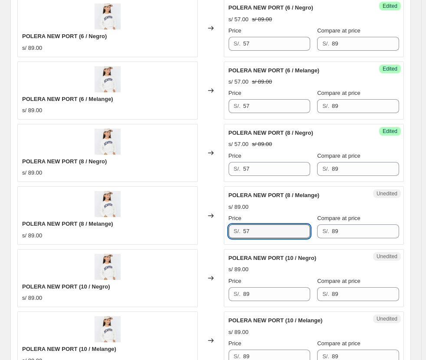
scroll to position [997, 0]
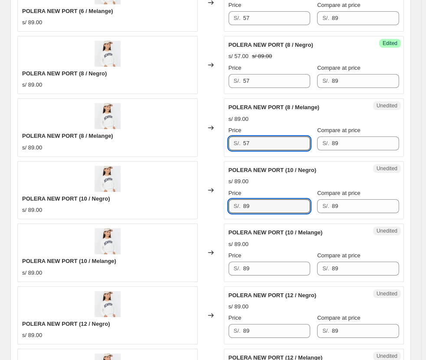
drag, startPoint x: 258, startPoint y: 202, endPoint x: 154, endPoint y: 202, distance: 105.0
click at [156, 203] on div "POLERA NEW PORT (10 / Negro) s/ 89.00 Changed to Unedited POLERA NEW PORT (10 /…" at bounding box center [210, 190] width 386 height 58
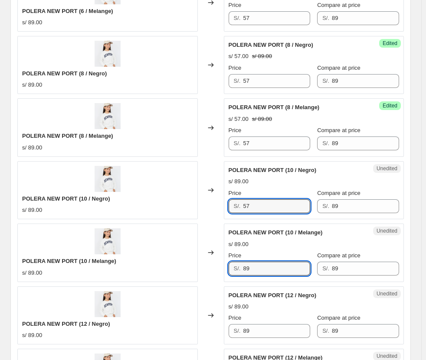
click at [206, 270] on div "POLERA NEW PORT (10 / Melange) s/ 89.00 Changed to Unedited POLERA NEW PORT (10…" at bounding box center [210, 253] width 386 height 58
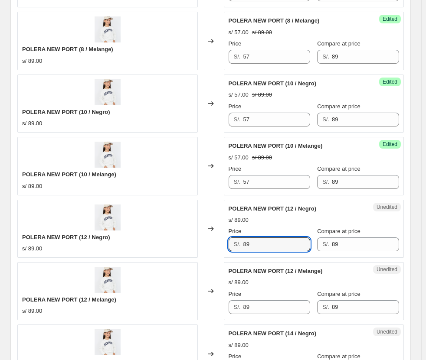
drag, startPoint x: 257, startPoint y: 244, endPoint x: 224, endPoint y: 251, distance: 33.2
click at [226, 251] on div "Unedited POLERA NEW PORT (12 / Negro) s/ 89.00 Price S/. 89 Compare at price S/…" at bounding box center [314, 229] width 180 height 58
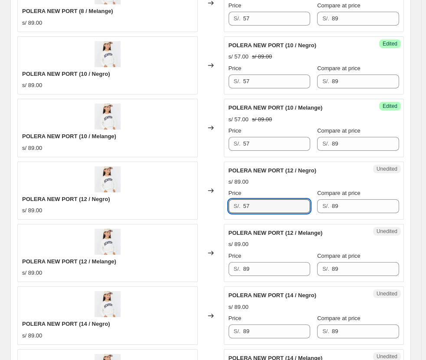
scroll to position [1214, 0]
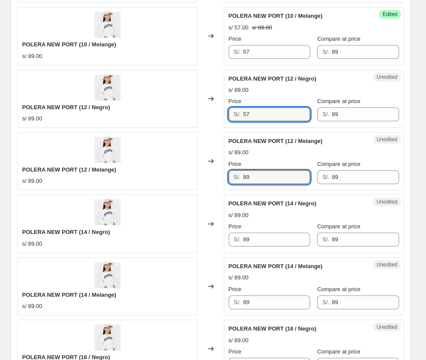
drag, startPoint x: 260, startPoint y: 178, endPoint x: 192, endPoint y: 180, distance: 68.1
click at [193, 180] on div "POLERA NEW PORT (12 / Melange) s/ 89.00 Changed to Unedited POLERA NEW PORT (12…" at bounding box center [210, 161] width 386 height 58
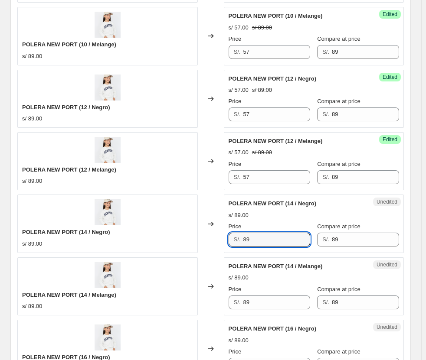
drag, startPoint x: 257, startPoint y: 241, endPoint x: 214, endPoint y: 243, distance: 43.4
click at [215, 244] on div "POLERA NEW PORT (14 / Negro) s/ 89.00 Changed to Unedited POLERA NEW PORT (14 /…" at bounding box center [210, 224] width 386 height 58
drag, startPoint x: 262, startPoint y: 242, endPoint x: 190, endPoint y: 246, distance: 72.1
click at [190, 246] on div "POLERA NEW PORT (14 / Negro) s/ 89.00 Changed to Unedited POLERA NEW PORT (14 /…" at bounding box center [210, 224] width 386 height 58
drag, startPoint x: 259, startPoint y: 305, endPoint x: 148, endPoint y: 298, distance: 110.8
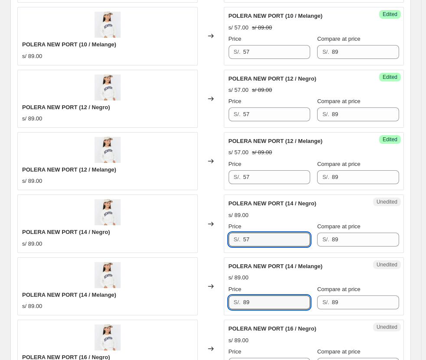
click at [150, 299] on div "POLERA NEW PORT (14 / Melange) s/ 89.00 Changed to Unedited POLERA NEW PORT (14…" at bounding box center [210, 287] width 386 height 58
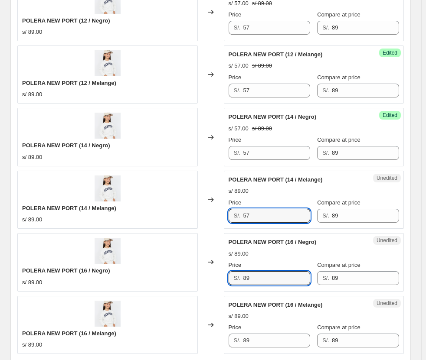
drag, startPoint x: 254, startPoint y: 279, endPoint x: 207, endPoint y: 269, distance: 47.8
click at [211, 271] on div "POLERA NEW PORT (16 / Negro) s/ 89.00 Changed to Unedited POLERA NEW PORT (16 /…" at bounding box center [210, 262] width 386 height 58
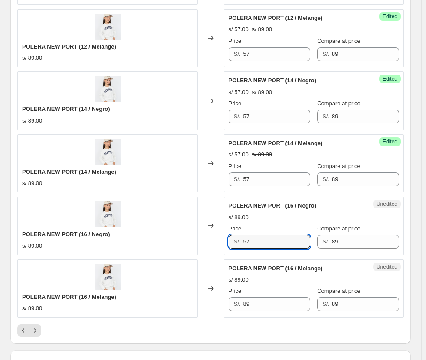
scroll to position [1388, 0]
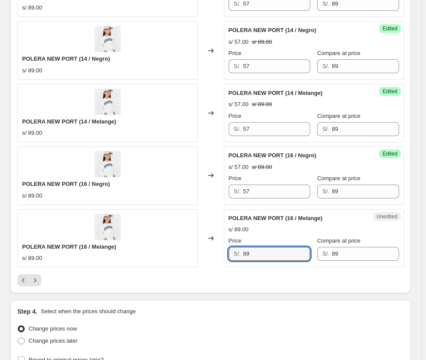
drag, startPoint x: 252, startPoint y: 254, endPoint x: 160, endPoint y: 252, distance: 92.4
click at [165, 254] on div "POLERA NEW PORT (16 / Melange) s/ 89.00 Changed to Unedited POLERA NEW PORT (16…" at bounding box center [210, 238] width 386 height 58
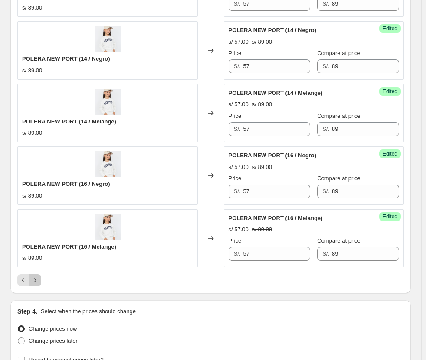
click at [36, 282] on icon "Next" at bounding box center [35, 280] width 9 height 9
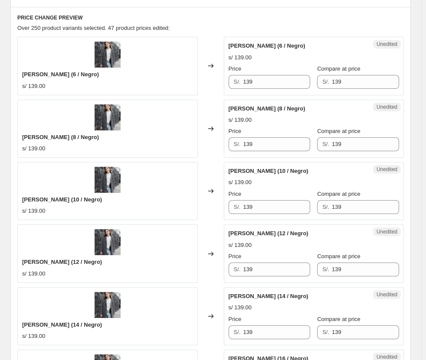
scroll to position [347, 0]
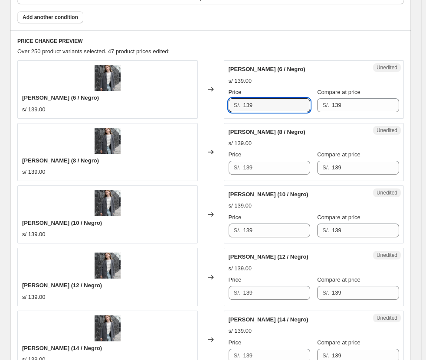
drag, startPoint x: 266, startPoint y: 109, endPoint x: 168, endPoint y: 112, distance: 98.0
click at [172, 112] on div "[PERSON_NAME] (6 / Negro) s/ 139.00 Changed to Unedited [PERSON_NAME] (6 / Negr…" at bounding box center [210, 89] width 386 height 58
drag, startPoint x: 235, startPoint y: 171, endPoint x: 222, endPoint y: 171, distance: 13.9
click at [222, 171] on div "[PERSON_NAME] (8 / Negro) s/ 139.00 Changed to Unedited [PERSON_NAME] (8 / Negr…" at bounding box center [210, 152] width 386 height 58
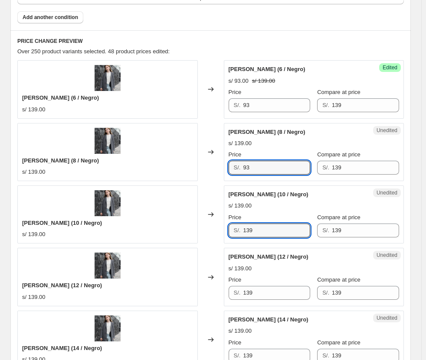
drag, startPoint x: 276, startPoint y: 229, endPoint x: 224, endPoint y: 222, distance: 52.4
click at [232, 226] on div "S/. 139" at bounding box center [270, 231] width 82 height 14
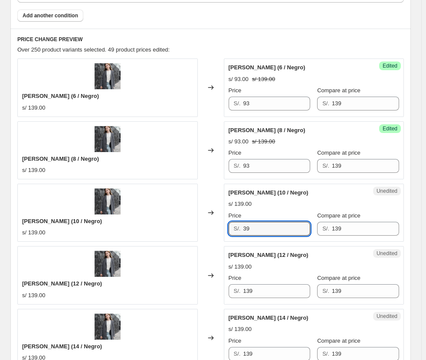
scroll to position [390, 0]
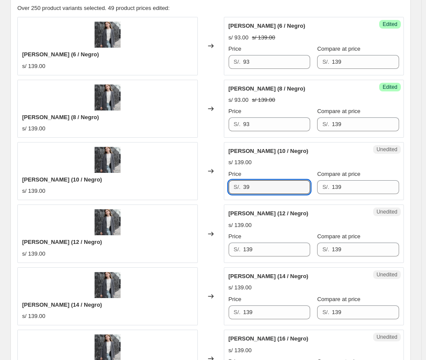
drag, startPoint x: 263, startPoint y: 190, endPoint x: 171, endPoint y: 185, distance: 92.1
click at [163, 185] on div "[PERSON_NAME] (10 / Negro) s/ 139.00 Changed to Unedited [PERSON_NAME] (10 / Ne…" at bounding box center [210, 171] width 386 height 58
drag, startPoint x: 264, startPoint y: 193, endPoint x: 197, endPoint y: 193, distance: 66.8
click at [197, 193] on div "[PERSON_NAME] (10 / Negro) s/ 139.00 Changed to Unedited [PERSON_NAME] (10 / Ne…" at bounding box center [210, 171] width 386 height 58
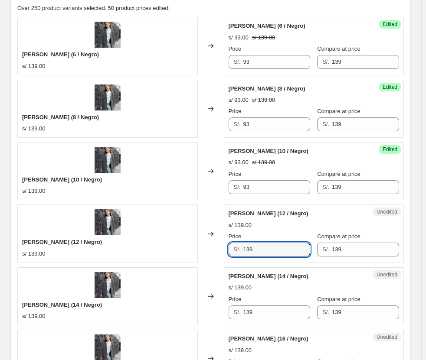
drag, startPoint x: 274, startPoint y: 255, endPoint x: 218, endPoint y: 255, distance: 55.9
click at [218, 255] on div "[PERSON_NAME] (12 / Negro) s/ 139.00 Changed to Unedited [PERSON_NAME] (12 / Ne…" at bounding box center [210, 234] width 386 height 58
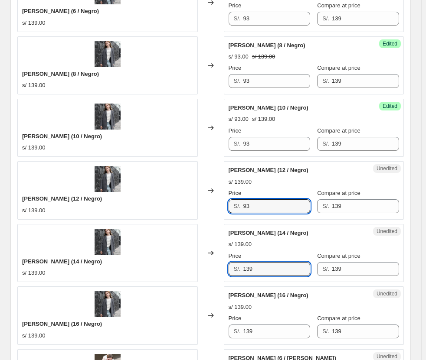
drag, startPoint x: 268, startPoint y: 268, endPoint x: 195, endPoint y: 270, distance: 72.9
click at [195, 270] on div "[PERSON_NAME] (14 / Negro) s/ 139.00 Changed to Unedited [PERSON_NAME] (14 / Ne…" at bounding box center [210, 253] width 386 height 58
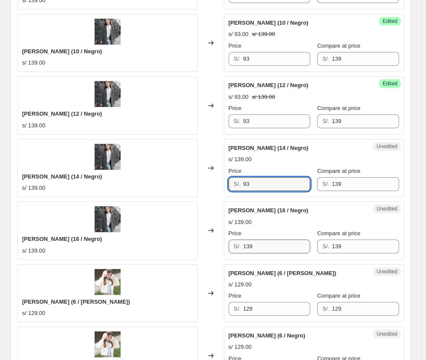
scroll to position [520, 0]
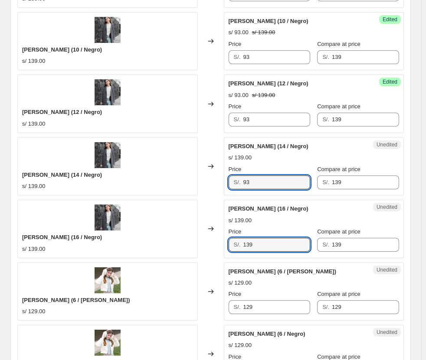
click at [214, 244] on div "[PERSON_NAME] (16 / Negro) s/ 139.00 Changed to Unedited [PERSON_NAME] (16 / Ne…" at bounding box center [210, 229] width 386 height 58
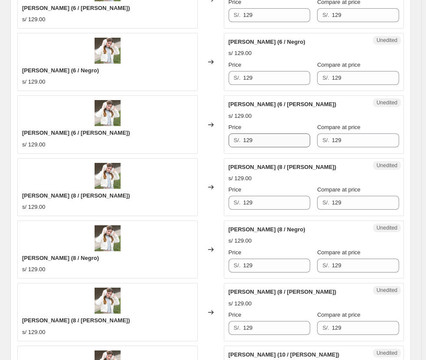
scroll to position [737, 0]
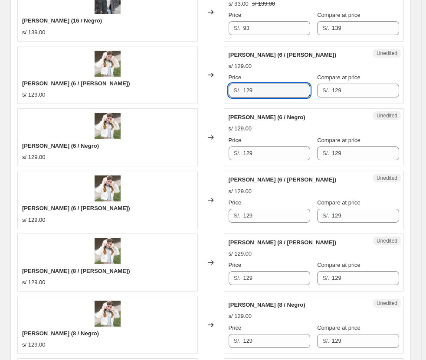
click at [201, 86] on div "[PERSON_NAME] (6 / [PERSON_NAME]) s/ 129.00 Changed to Unedited [PERSON_NAME] (…" at bounding box center [210, 75] width 386 height 58
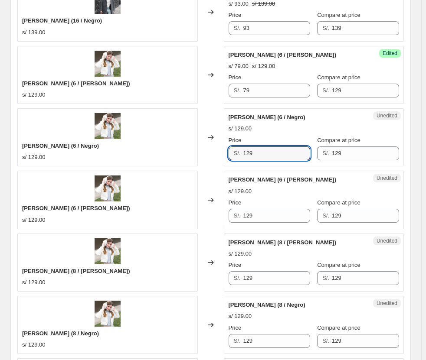
click at [221, 160] on div "[PERSON_NAME] (6 / Negro) s/ 129.00 Changed to Unedited [PERSON_NAME] (6 / Negr…" at bounding box center [210, 137] width 386 height 58
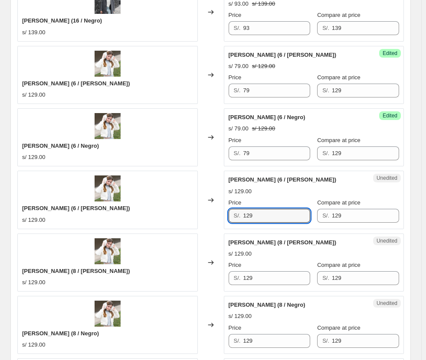
click at [199, 213] on div "[PERSON_NAME] (6 / [PERSON_NAME]) s/ 129.00 Changed to Unedited [PERSON_NAME] (…" at bounding box center [210, 200] width 386 height 58
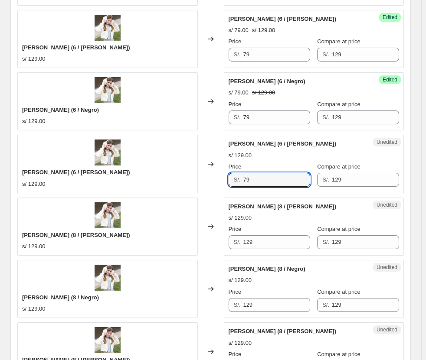
scroll to position [824, 0]
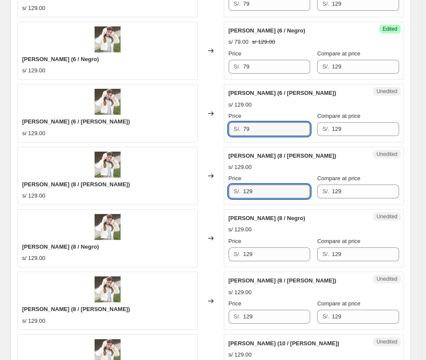
click at [211, 193] on div "[PERSON_NAME] (8 / [PERSON_NAME]) s/ 129.00 Changed to Unedited [PERSON_NAME] (…" at bounding box center [210, 176] width 386 height 58
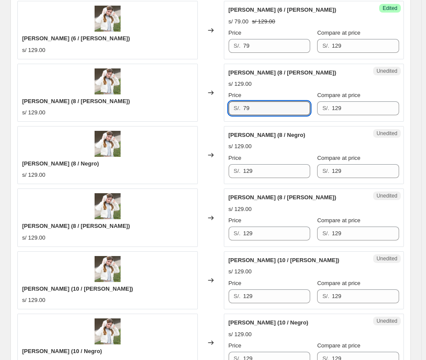
scroll to position [911, 0]
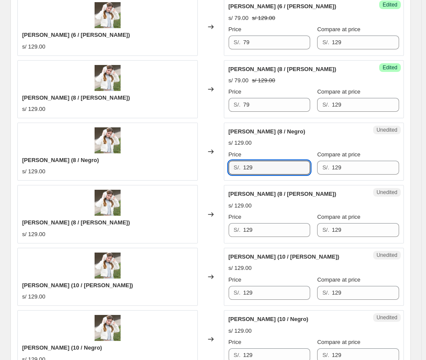
click at [218, 183] on div "[PERSON_NAME] (6 / Negro) s/ 139.00 Changed to Success Edited [PERSON_NAME] (6 …" at bounding box center [210, 120] width 386 height 1248
click at [228, 235] on div "Unedited [PERSON_NAME] (8 / [PERSON_NAME]) s/ 129.00 Price S/. 129 Compare at p…" at bounding box center [314, 214] width 180 height 58
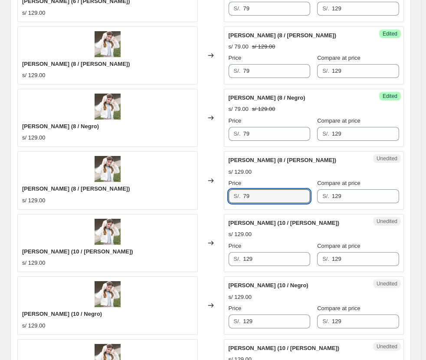
scroll to position [997, 0]
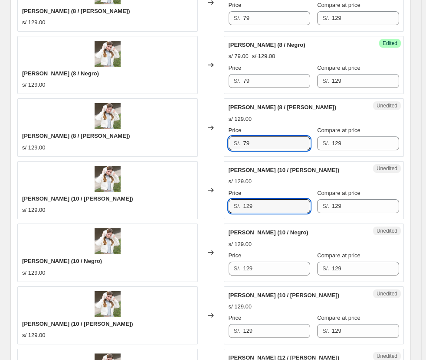
click at [239, 212] on div "S/. 129" at bounding box center [270, 206] width 82 height 14
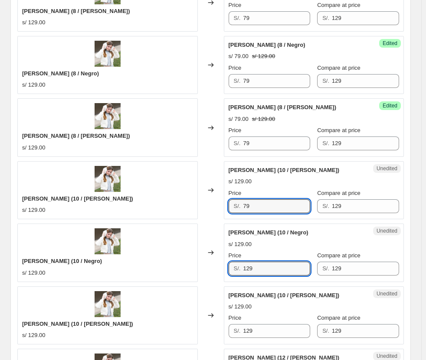
click at [222, 265] on div "[PERSON_NAME] (10 / Negro) s/ 129.00 Changed to Unedited [PERSON_NAME] (10 / Ne…" at bounding box center [210, 253] width 386 height 58
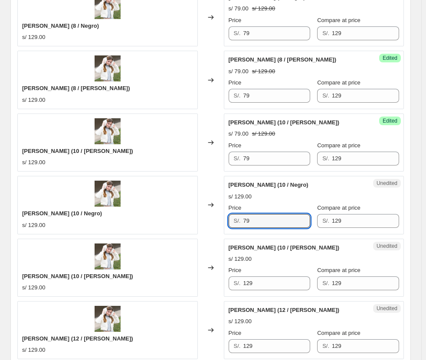
scroll to position [1128, 0]
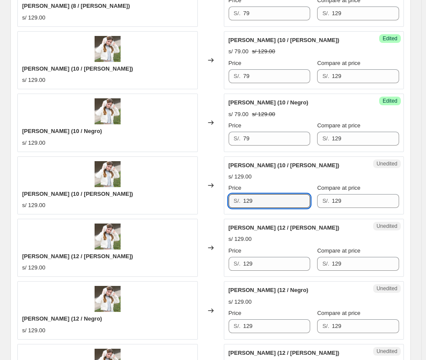
click at [189, 199] on div "[PERSON_NAME] (10 / [PERSON_NAME]) s/ 129.00 Changed to Unedited [PERSON_NAME] …" at bounding box center [210, 186] width 386 height 58
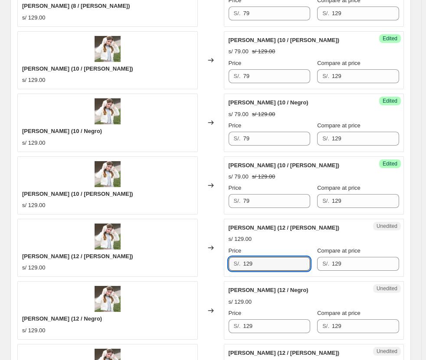
click at [205, 262] on div "[PERSON_NAME] (12 / [PERSON_NAME]) s/ 129.00 Changed to Unedited [PERSON_NAME] …" at bounding box center [210, 248] width 386 height 58
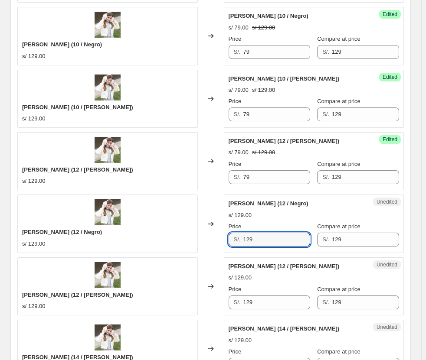
click at [207, 238] on div "[PERSON_NAME] (12 / Negro) s/ 129.00 Changed to Unedited [PERSON_NAME] (12 / Ne…" at bounding box center [210, 224] width 386 height 58
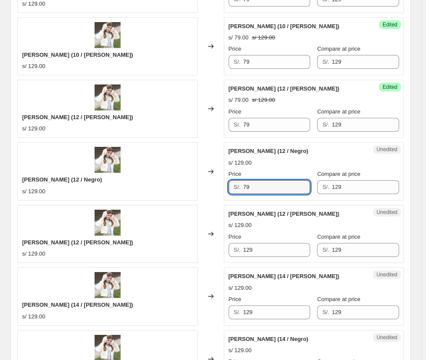
scroll to position [1344, 0]
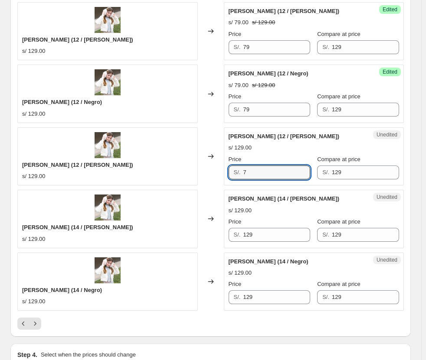
click at [236, 184] on div "Unedited [PERSON_NAME] (12 / [PERSON_NAME]) s/ 129.00 Price S/. 7 Compare at pr…" at bounding box center [314, 157] width 180 height 58
click at [265, 237] on input "129" at bounding box center [276, 235] width 67 height 14
click at [206, 180] on div "[PERSON_NAME] (12 / [PERSON_NAME]) s/ 129.00 Changed to Success Edited [PERSON_…" at bounding box center [210, 157] width 386 height 58
click at [214, 237] on div "[PERSON_NAME] (14 / [PERSON_NAME]) s/ 129.00 Changed to Unedited [PERSON_NAME] …" at bounding box center [210, 219] width 386 height 58
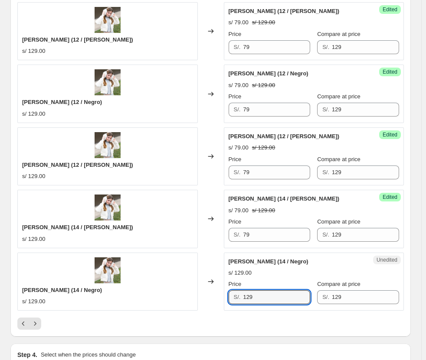
click at [212, 295] on div "[PERSON_NAME] (14 / Negro) s/ 129.00 Changed to Unedited [PERSON_NAME] (14 / Ne…" at bounding box center [210, 282] width 386 height 58
click at [35, 325] on icon "Next" at bounding box center [35, 324] width 9 height 9
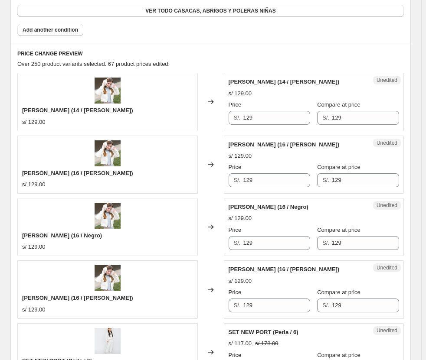
scroll to position [347, 0]
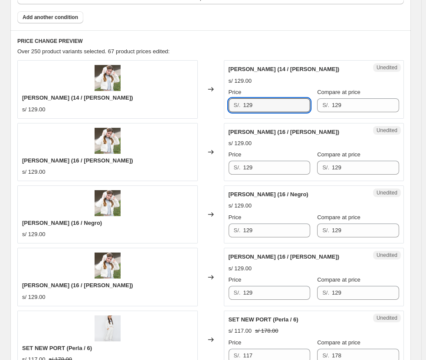
click at [222, 113] on div "[PERSON_NAME] (14 / [PERSON_NAME]) s/ 129.00 Changed to Unedited [PERSON_NAME] …" at bounding box center [210, 89] width 386 height 58
click at [198, 169] on div "[PERSON_NAME] (16 / [PERSON_NAME]) s/ 129.00 Changed to Unedited [PERSON_NAME] …" at bounding box center [210, 152] width 386 height 58
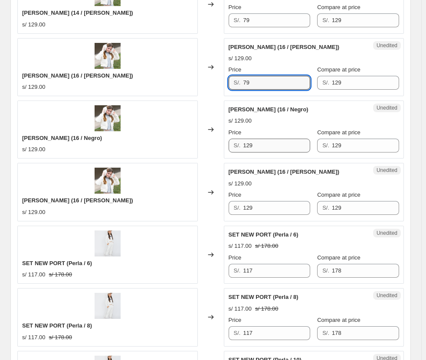
scroll to position [434, 0]
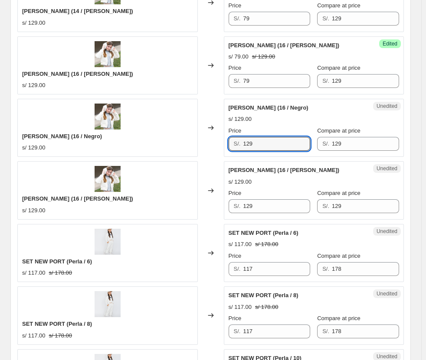
click at [231, 145] on div "S/. 129" at bounding box center [270, 144] width 82 height 14
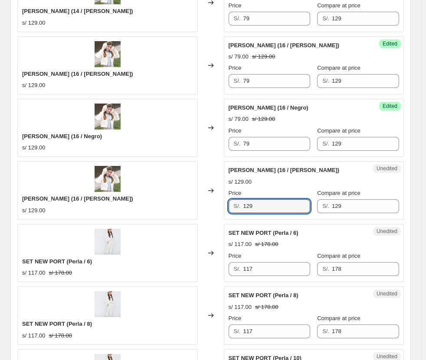
click at [209, 213] on div "[PERSON_NAME] (16 / [PERSON_NAME]) s/ 129.00 Changed to Unedited [PERSON_NAME] …" at bounding box center [210, 190] width 386 height 58
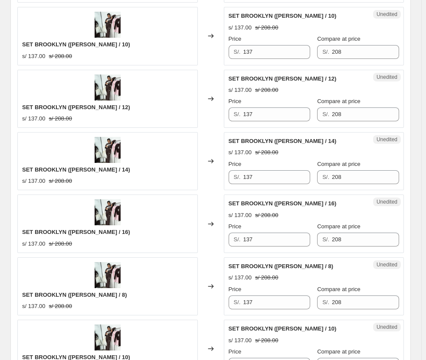
scroll to position [1473, 0]
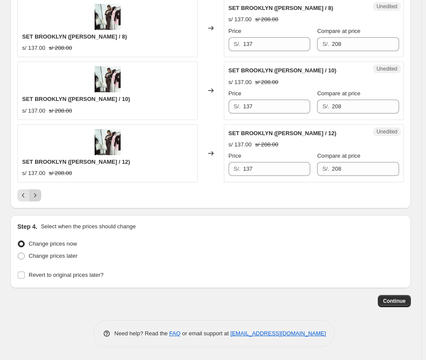
click at [36, 193] on icon "Next" at bounding box center [35, 195] width 9 height 9
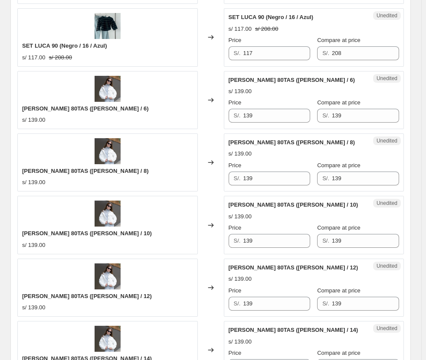
scroll to position [1213, 0]
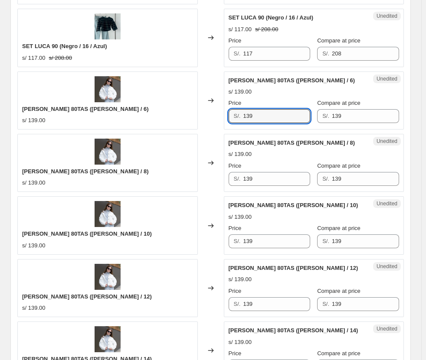
drag, startPoint x: 269, startPoint y: 116, endPoint x: 183, endPoint y: 124, distance: 86.6
click at [183, 124] on div "[PERSON_NAME] 80TAS ([PERSON_NAME] / 6) s/ 139.00 Changed to Unedited [PERSON_N…" at bounding box center [210, 101] width 386 height 58
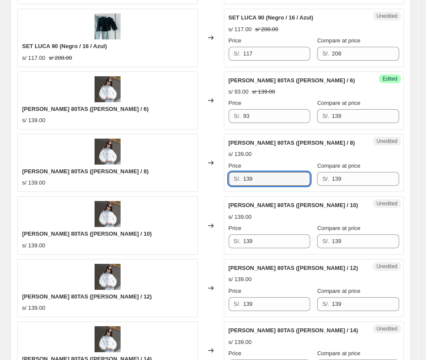
drag, startPoint x: 206, startPoint y: 179, endPoint x: 199, endPoint y: 180, distance: 6.6
click at [199, 180] on div "[PERSON_NAME] 80TAS ([PERSON_NAME] / 8) s/ 139.00 Changed to Unedited [PERSON_N…" at bounding box center [210, 163] width 386 height 58
drag, startPoint x: 265, startPoint y: 180, endPoint x: 247, endPoint y: 183, distance: 18.5
click at [247, 183] on input "9.3" at bounding box center [276, 179] width 67 height 14
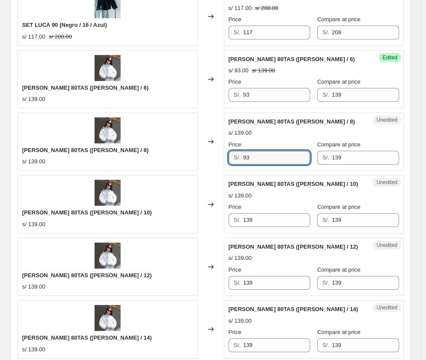
scroll to position [1299, 0]
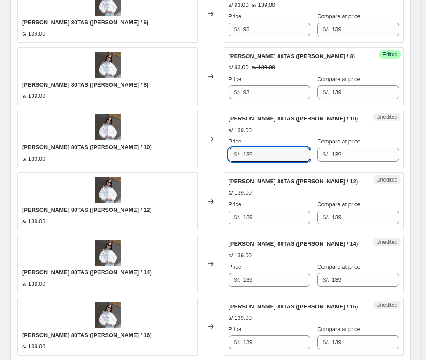
drag, startPoint x: 271, startPoint y: 155, endPoint x: 217, endPoint y: 160, distance: 54.5
click at [217, 160] on div "[PERSON_NAME] 80TAS ([PERSON_NAME] / 10) s/ 139.00 Changed to Unedited [PERSON_…" at bounding box center [210, 139] width 386 height 58
drag, startPoint x: 255, startPoint y: 223, endPoint x: 237, endPoint y: 225, distance: 18.7
click at [234, 225] on div "Unedited [PERSON_NAME] 80TAS ([PERSON_NAME] / 12) s/ 139.00 Price S/. 139 Compa…" at bounding box center [314, 202] width 180 height 58
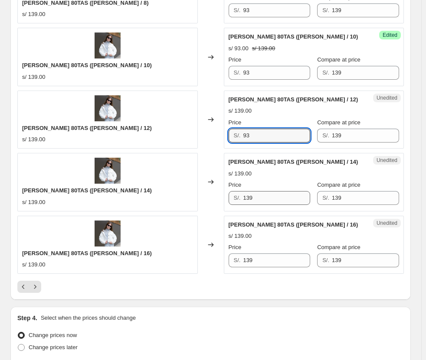
scroll to position [1386, 0]
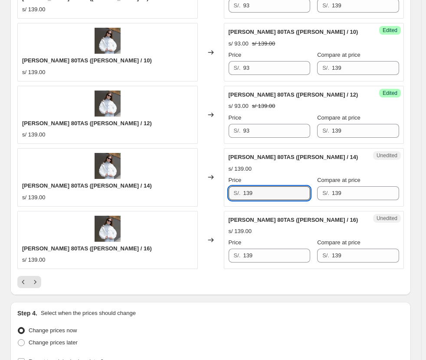
drag, startPoint x: 271, startPoint y: 189, endPoint x: 167, endPoint y: 187, distance: 103.7
click at [167, 189] on div "[PERSON_NAME] 80TAS ([PERSON_NAME] / 14) s/ 139.00 Changed to Unedited [PERSON_…" at bounding box center [210, 177] width 386 height 58
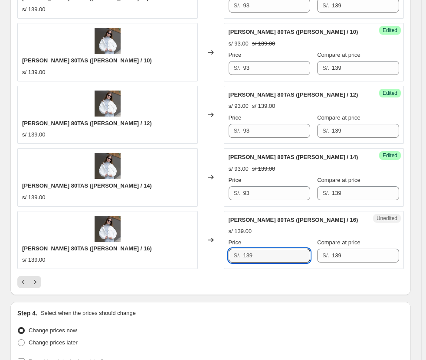
drag, startPoint x: 280, startPoint y: 259, endPoint x: 202, endPoint y: 267, distance: 78.5
click at [202, 267] on div "[PERSON_NAME] 80TAS ([PERSON_NAME] / 16) s/ 139.00 Changed to Unedited [PERSON_…" at bounding box center [210, 240] width 386 height 58
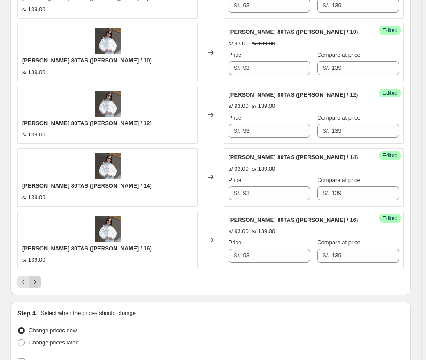
click at [40, 278] on button "Next" at bounding box center [35, 282] width 12 height 12
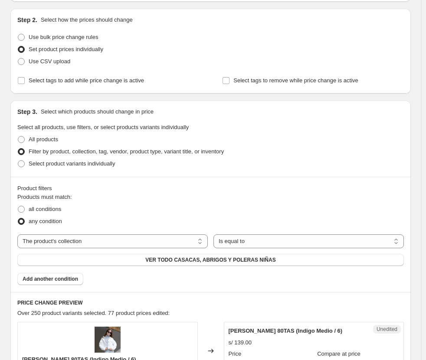
scroll to position [302, 0]
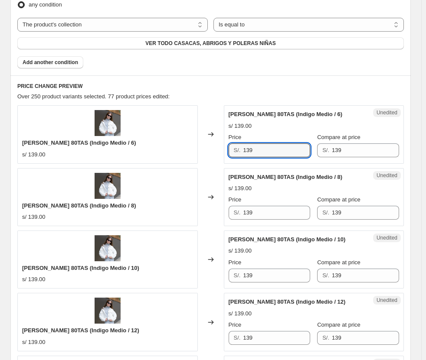
drag, startPoint x: 267, startPoint y: 154, endPoint x: 228, endPoint y: 151, distance: 39.1
click at [228, 151] on div "Unedited [PERSON_NAME] 80TAS (Indigo Medio / 6) s/ 139.00 Price S/. 139 Compare…" at bounding box center [314, 134] width 180 height 58
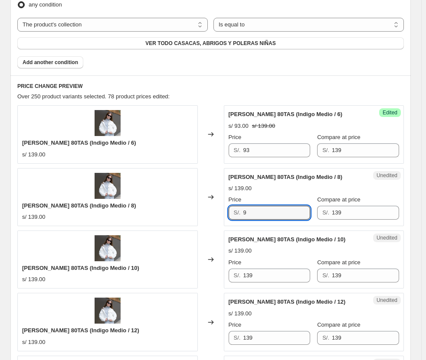
drag, startPoint x: 265, startPoint y: 206, endPoint x: 255, endPoint y: 177, distance: 30.7
click at [239, 211] on div "S/. 9" at bounding box center [270, 213] width 82 height 14
drag, startPoint x: 263, startPoint y: 213, endPoint x: 226, endPoint y: 235, distance: 44.0
click at [211, 213] on div "[PERSON_NAME] 80TAS (Indigo Medio / 8) s/ 139.00 Changed to Unedited [PERSON_NA…" at bounding box center [210, 197] width 386 height 58
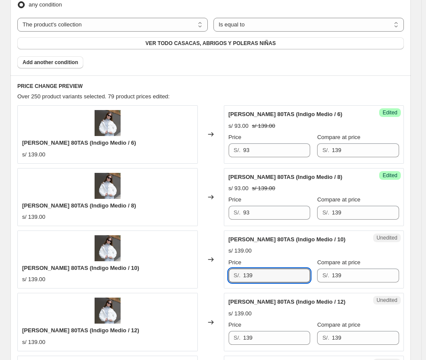
drag, startPoint x: 260, startPoint y: 272, endPoint x: 216, endPoint y: 272, distance: 44.7
click at [216, 272] on div "[PERSON_NAME] 80TAS (Indigo Medio / 10) s/ 139.00 Changed to Unedited [PERSON_N…" at bounding box center [210, 260] width 386 height 58
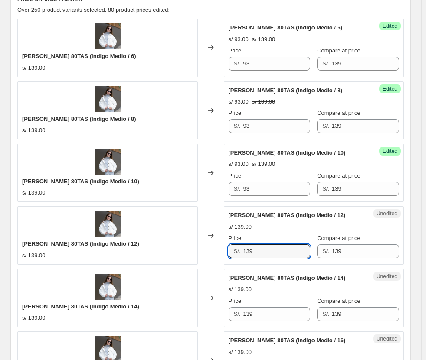
click at [233, 251] on div "S/. 139" at bounding box center [270, 252] width 82 height 14
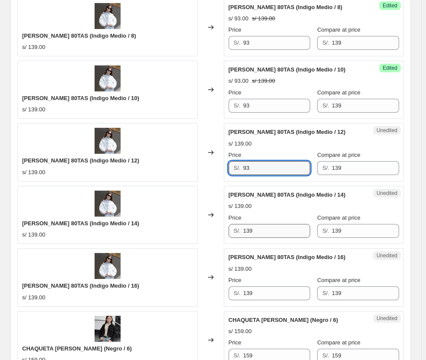
scroll to position [475, 0]
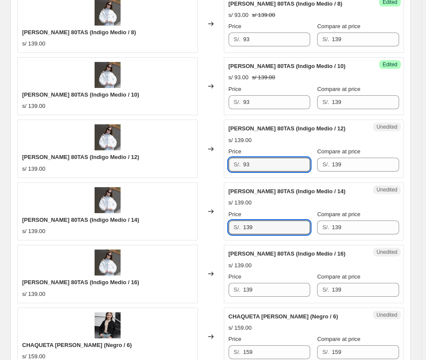
drag, startPoint x: 231, startPoint y: 229, endPoint x: 214, endPoint y: 228, distance: 16.9
click at [214, 228] on div "[PERSON_NAME] 80TAS (Indigo Medio / 14) s/ 139.00 Changed to Unedited [PERSON_N…" at bounding box center [210, 212] width 386 height 58
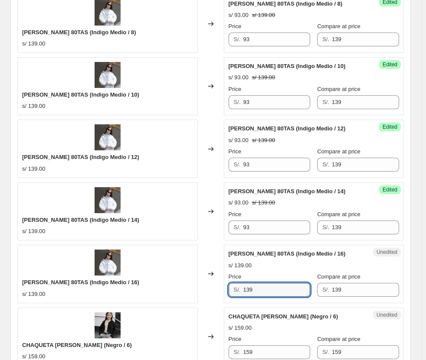
drag, startPoint x: 260, startPoint y: 291, endPoint x: 242, endPoint y: 292, distance: 18.7
click at [242, 292] on div "S/. 139" at bounding box center [270, 290] width 82 height 14
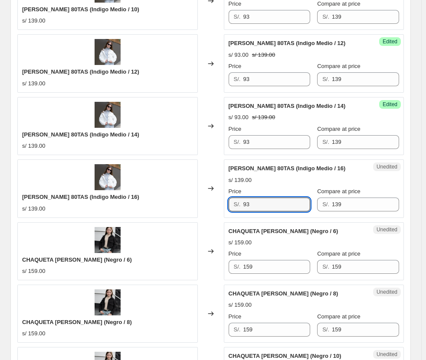
scroll to position [562, 0]
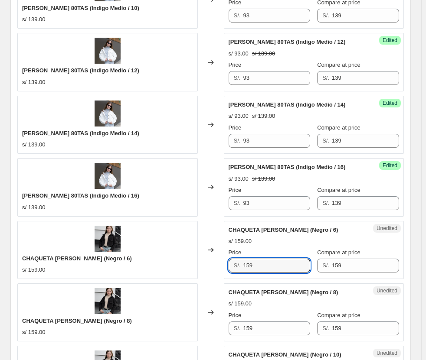
drag, startPoint x: 275, startPoint y: 265, endPoint x: 235, endPoint y: 264, distance: 39.5
click at [235, 264] on div "S/. 159" at bounding box center [270, 266] width 82 height 14
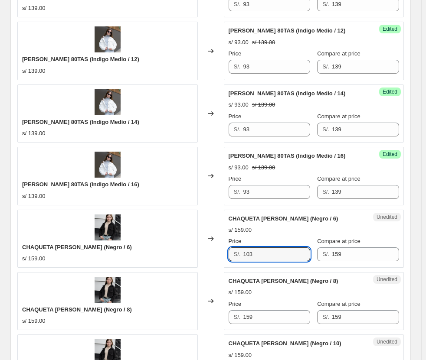
scroll to position [649, 0]
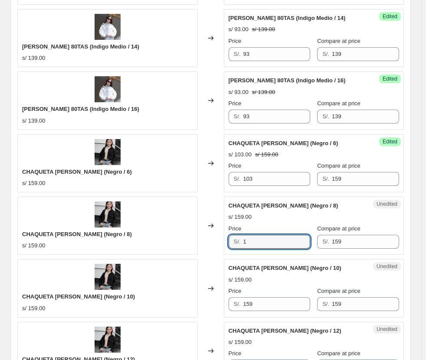
drag, startPoint x: 263, startPoint y: 240, endPoint x: 224, endPoint y: 239, distance: 38.6
click at [224, 240] on div "CHAQUETA [PERSON_NAME] (Negro / 8) s/ 159.00 Changed to Unedited CHAQUETA [PERS…" at bounding box center [210, 226] width 386 height 58
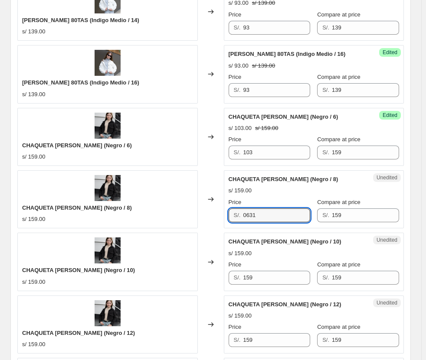
scroll to position [692, 0]
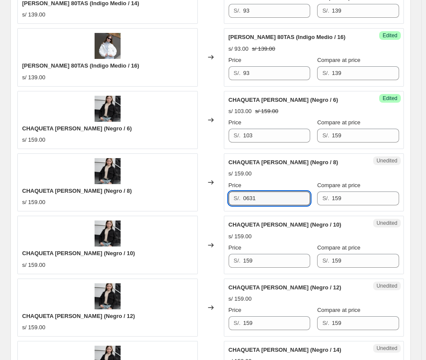
drag, startPoint x: 265, startPoint y: 196, endPoint x: 214, endPoint y: 196, distance: 50.3
click at [214, 196] on div "CHAQUETA [PERSON_NAME] (Negro / 8) s/ 159.00 Changed to Unedited CHAQUETA [PERS…" at bounding box center [210, 183] width 386 height 58
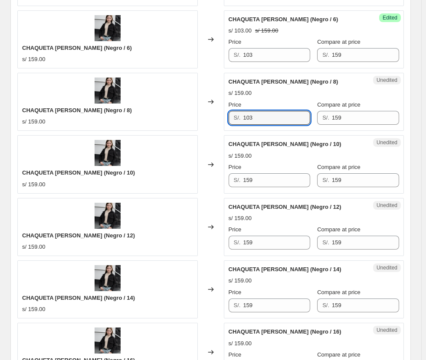
scroll to position [779, 0]
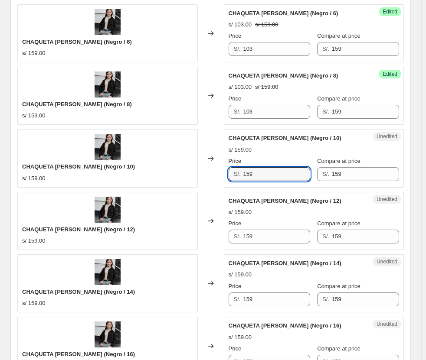
drag, startPoint x: 261, startPoint y: 176, endPoint x: 200, endPoint y: 175, distance: 60.3
click at [200, 175] on div "CHAQUETA [PERSON_NAME] (Negro / 10) s/ 159.00 Changed to Unedited CHAQUETA [PER…" at bounding box center [210, 158] width 386 height 58
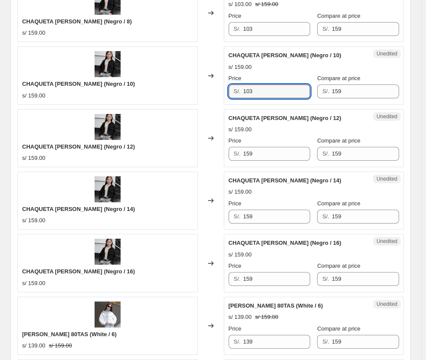
scroll to position [866, 0]
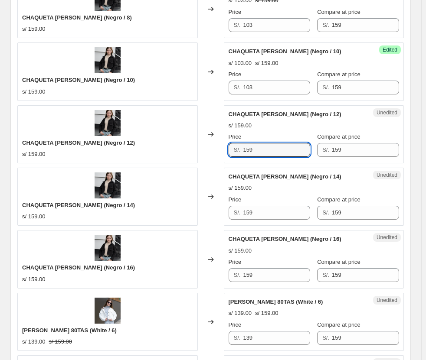
drag, startPoint x: 263, startPoint y: 144, endPoint x: 213, endPoint y: 147, distance: 50.4
click at [213, 147] on div "CHAQUETA [PERSON_NAME] (Negro / 12) s/ 159.00 Changed to Unedited CHAQUETA [PER…" at bounding box center [210, 134] width 386 height 58
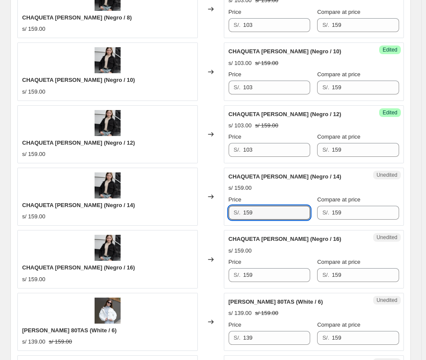
drag, startPoint x: 258, startPoint y: 210, endPoint x: 217, endPoint y: 211, distance: 41.2
click at [217, 211] on div "CHAQUETA [PERSON_NAME] (Negro / 14) s/ 159.00 Changed to Unedited CHAQUETA [PER…" at bounding box center [210, 197] width 386 height 58
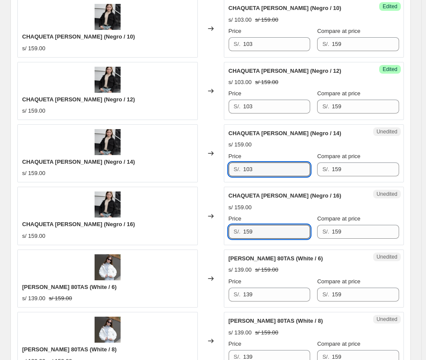
drag, startPoint x: 226, startPoint y: 226, endPoint x: 214, endPoint y: 226, distance: 12.2
click at [215, 226] on div "CHAQUETA [PERSON_NAME] (Negro / 16) s/ 159.00 Changed to Unedited CHAQUETA [PER…" at bounding box center [210, 216] width 386 height 58
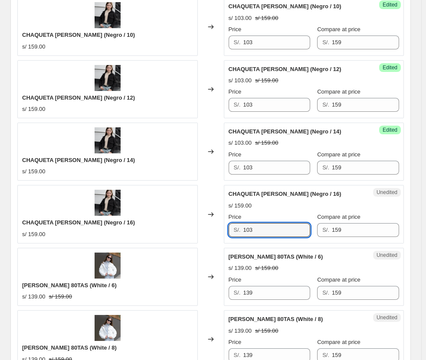
scroll to position [996, 0]
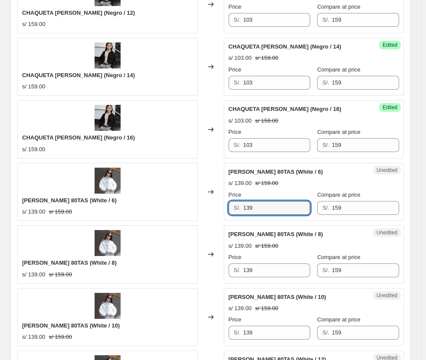
drag, startPoint x: 261, startPoint y: 213, endPoint x: 220, endPoint y: 208, distance: 41.0
click at [221, 209] on div "[PERSON_NAME] 80TAS (White / 6) s/ 139.00 s/ 159.00 Changed to Unedited [PERSON…" at bounding box center [210, 192] width 386 height 58
drag, startPoint x: 261, startPoint y: 273, endPoint x: 239, endPoint y: 248, distance: 33.2
click at [213, 267] on div "[PERSON_NAME] 80TAS (White / 8) s/ 139.00 s/ 159.00 Changed to Unedited [PERSON…" at bounding box center [210, 255] width 386 height 58
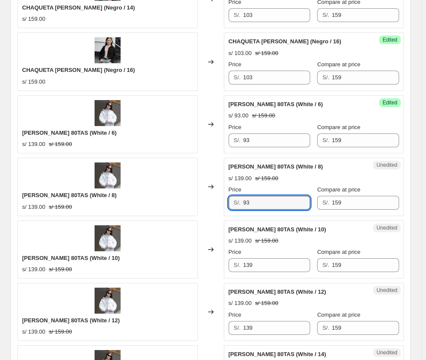
scroll to position [1126, 0]
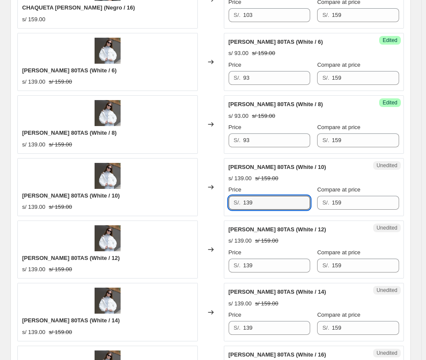
drag, startPoint x: 260, startPoint y: 199, endPoint x: 207, endPoint y: 202, distance: 53.0
click at [208, 202] on div "[PERSON_NAME] 80TAS (White / 10) s/ 139.00 s/ 159.00 Changed to Unedited [PERSO…" at bounding box center [210, 187] width 386 height 58
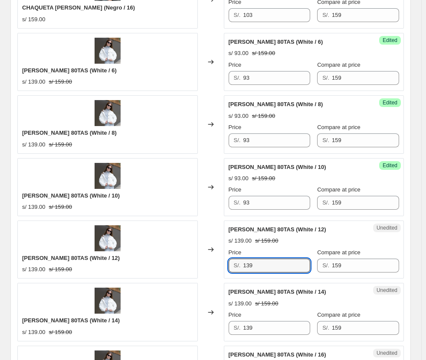
drag, startPoint x: 265, startPoint y: 267, endPoint x: 232, endPoint y: 268, distance: 33.8
click at [232, 268] on div "S/. 139" at bounding box center [270, 266] width 82 height 14
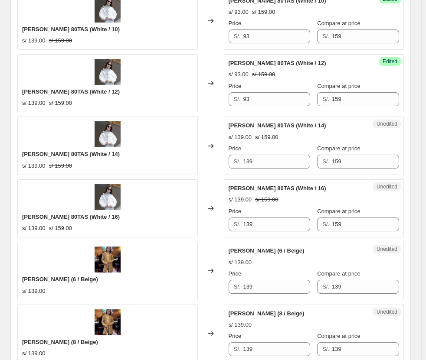
scroll to position [1299, 0]
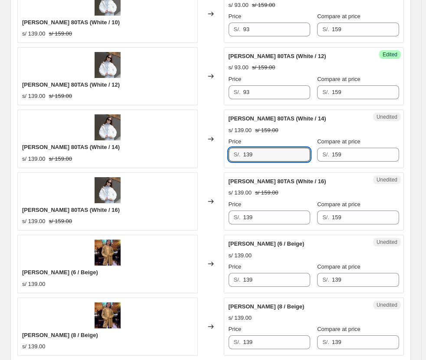
drag, startPoint x: 260, startPoint y: 157, endPoint x: 217, endPoint y: 160, distance: 43.5
click at [217, 160] on div "[PERSON_NAME] 80TAS (White / 14) s/ 139.00 s/ 159.00 Changed to Unedited [PERSO…" at bounding box center [210, 139] width 386 height 58
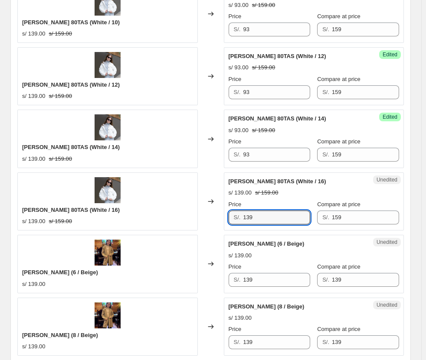
drag, startPoint x: 272, startPoint y: 210, endPoint x: 224, endPoint y: 215, distance: 47.9
click at [224, 215] on div "[PERSON_NAME] 80TAS (White / 16) s/ 139.00 s/ 159.00 Changed to Unedited [PERSO…" at bounding box center [210, 202] width 386 height 58
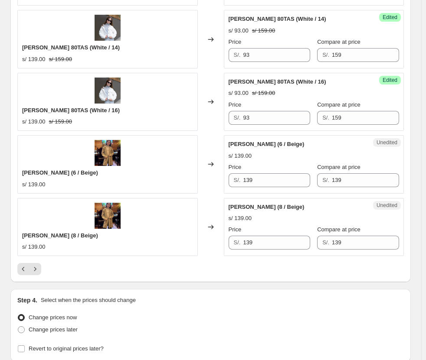
scroll to position [1429, 0]
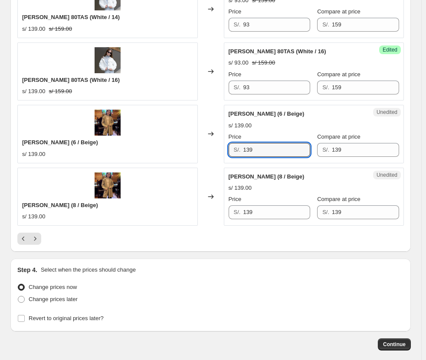
drag, startPoint x: 266, startPoint y: 146, endPoint x: 222, endPoint y: 150, distance: 44.0
click at [222, 150] on div "[PERSON_NAME] (6 / Beige) s/ 139.00 Changed to Unedited [PERSON_NAME] (6 / Beig…" at bounding box center [210, 134] width 386 height 58
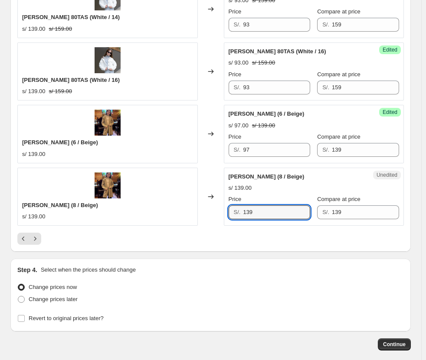
drag, startPoint x: 260, startPoint y: 212, endPoint x: 195, endPoint y: 216, distance: 65.6
click at [195, 216] on div "[PERSON_NAME] (8 / Beige) s/ 139.00 Changed to Unedited [PERSON_NAME] (8 / Beig…" at bounding box center [210, 197] width 386 height 58
click at [36, 239] on icon "Next" at bounding box center [35, 239] width 9 height 9
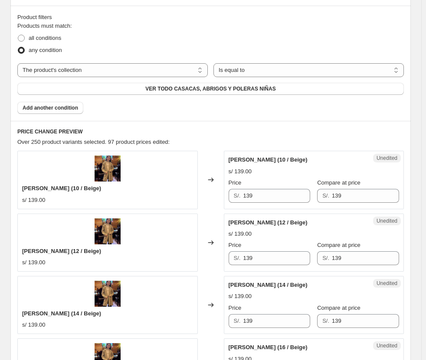
scroll to position [389, 0]
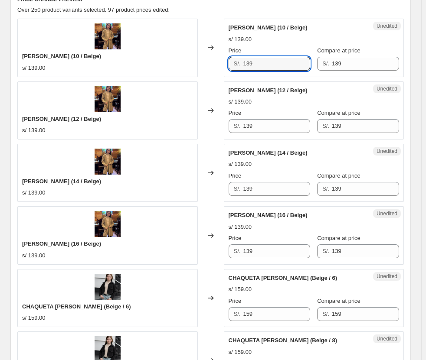
drag, startPoint x: 219, startPoint y: 62, endPoint x: 214, endPoint y: 62, distance: 5.6
click at [214, 62] on div "[PERSON_NAME] (10 / Beige) s/ 139.00 Changed to Unedited [PERSON_NAME] (10 / Be…" at bounding box center [210, 48] width 386 height 58
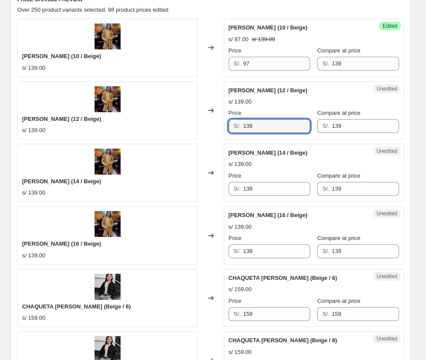
drag, startPoint x: 262, startPoint y: 125, endPoint x: 239, endPoint y: 125, distance: 23.0
click at [239, 125] on div "S/. 139" at bounding box center [270, 126] width 82 height 14
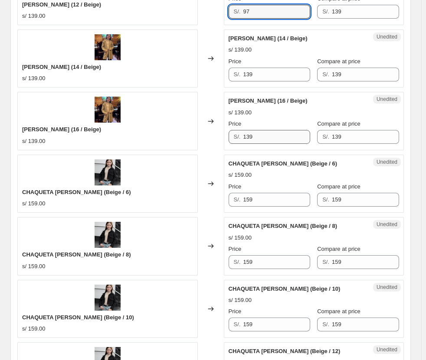
scroll to position [519, 0]
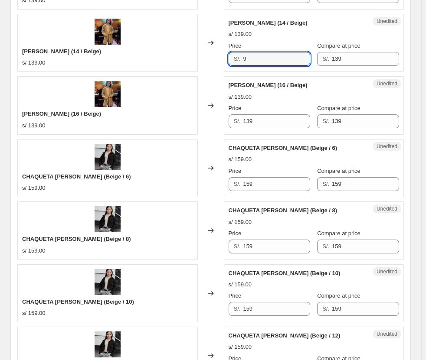
drag, startPoint x: 257, startPoint y: 54, endPoint x: 215, endPoint y: 59, distance: 41.9
click at [215, 59] on div "[PERSON_NAME] (14 / Beige) s/ 139.00 Changed to Unedited [PERSON_NAME] (14 / Be…" at bounding box center [210, 43] width 386 height 58
drag, startPoint x: 255, startPoint y: 58, endPoint x: 197, endPoint y: 58, distance: 58.5
click at [197, 58] on div "[PERSON_NAME] (14 / Beige) s/ 139.00 Changed to Unedited [PERSON_NAME] (14 / Be…" at bounding box center [210, 43] width 386 height 58
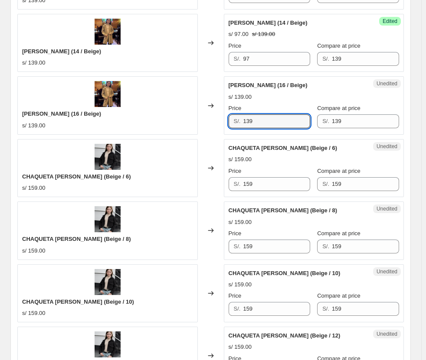
drag, startPoint x: 205, startPoint y: 118, endPoint x: 177, endPoint y: 117, distance: 28.2
click at [177, 118] on div "[PERSON_NAME] (16 / Beige) s/ 139.00 Changed to Unedited [PERSON_NAME] (16 / Be…" at bounding box center [210, 105] width 386 height 58
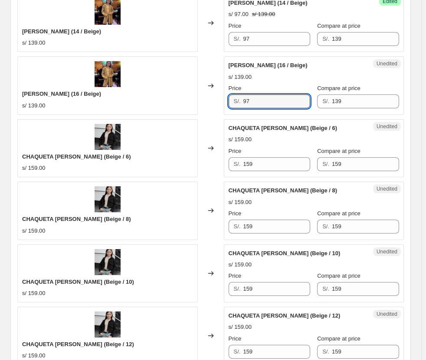
scroll to position [562, 0]
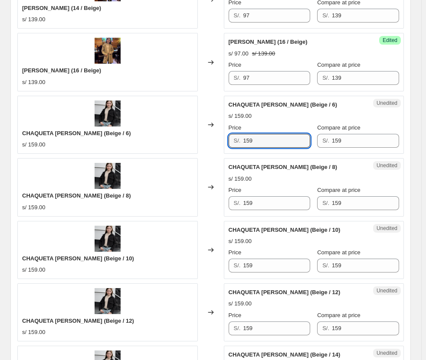
drag, startPoint x: 265, startPoint y: 144, endPoint x: 209, endPoint y: 139, distance: 55.8
click at [209, 139] on div "CHAQUETA [PERSON_NAME] (Beige / 6) s/ 159.00 Changed to Unedited CHAQUETA [PERS…" at bounding box center [210, 125] width 386 height 58
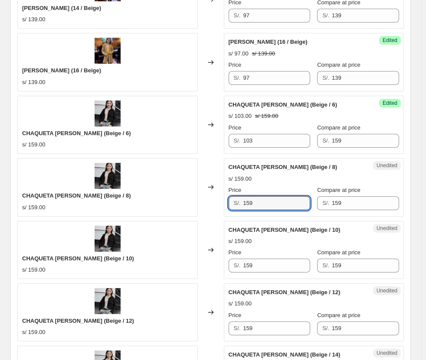
drag, startPoint x: 257, startPoint y: 206, endPoint x: 226, endPoint y: 206, distance: 31.2
click at [226, 206] on div "Unedited CHAQUETA [PERSON_NAME] (Beige / 8) s/ 159.00 Price S/. 159 Compare at …" at bounding box center [314, 187] width 180 height 58
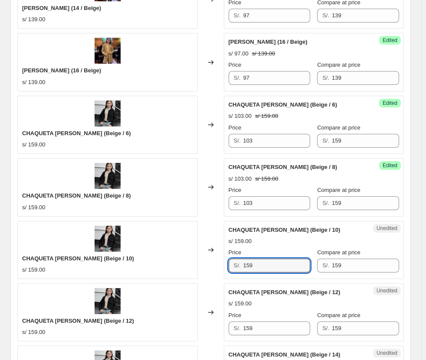
drag, startPoint x: 278, startPoint y: 263, endPoint x: 209, endPoint y: 256, distance: 69.3
click at [209, 256] on div "CHAQUETA [PERSON_NAME] (Beige / 10) s/ 159.00 Changed to Unedited CHAQUETA [PER…" at bounding box center [210, 250] width 386 height 58
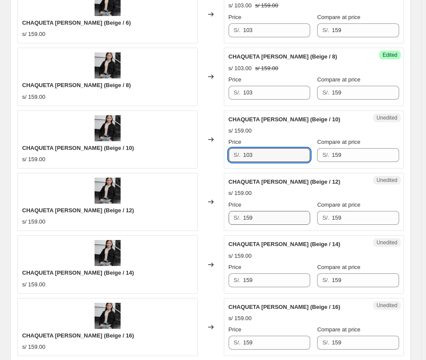
scroll to position [692, 0]
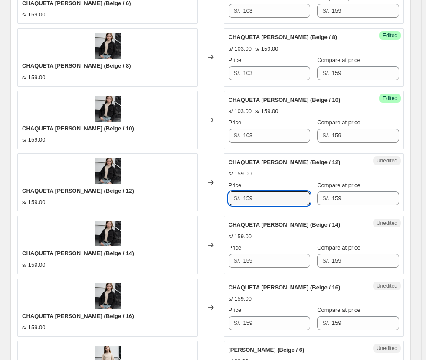
drag, startPoint x: 268, startPoint y: 193, endPoint x: 209, endPoint y: 196, distance: 59.5
click at [209, 196] on div "CHAQUETA [PERSON_NAME] (Beige / 12) s/ 159.00 Changed to Unedited CHAQUETA [PER…" at bounding box center [210, 183] width 386 height 58
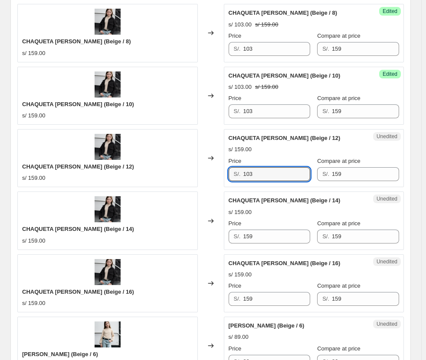
scroll to position [779, 0]
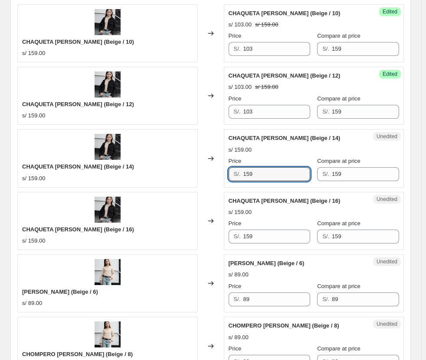
drag, startPoint x: 263, startPoint y: 178, endPoint x: 169, endPoint y: 165, distance: 94.6
click at [169, 165] on div "CHAQUETA [PERSON_NAME] (Beige / 14) s/ 159.00 Changed to Unedited CHAQUETA [PER…" at bounding box center [210, 158] width 386 height 58
drag, startPoint x: 276, startPoint y: 237, endPoint x: 198, endPoint y: 227, distance: 79.2
click at [198, 227] on div "CHAQUETA [PERSON_NAME] (Beige / 16) s/ 159.00 Changed to Unedited CHAQUETA [PER…" at bounding box center [210, 221] width 386 height 58
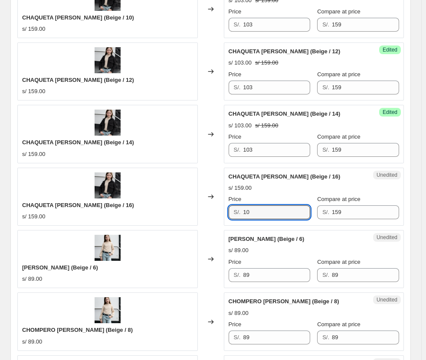
scroll to position [822, 0]
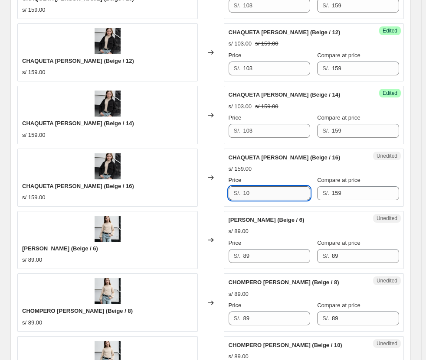
click at [273, 192] on input "10" at bounding box center [276, 193] width 67 height 14
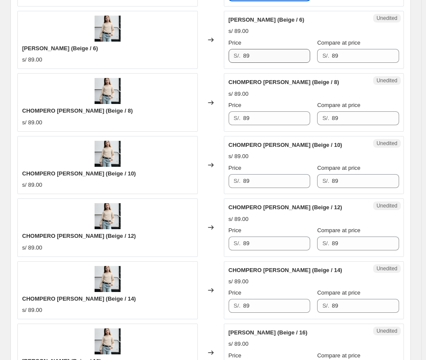
scroll to position [1039, 0]
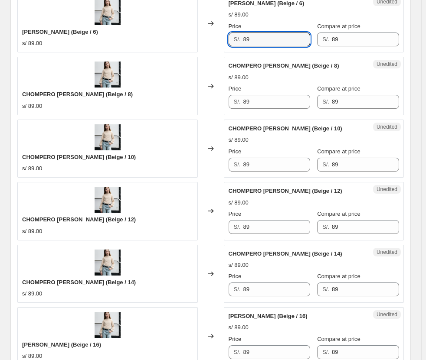
drag, startPoint x: 265, startPoint y: 37, endPoint x: 209, endPoint y: 37, distance: 55.9
click at [209, 37] on div "CHOMPERO [PERSON_NAME] (Beige / 6) s/ 89.00 Changed to Unedited CHOMPERO [PERSO…" at bounding box center [210, 23] width 386 height 58
drag, startPoint x: 265, startPoint y: 109, endPoint x: 259, endPoint y: 105, distance: 6.9
click at [259, 108] on div "Unedited CHOMPERO [PERSON_NAME] (Beige / 8) s/ 89.00 Price S/. 89 Compare at pr…" at bounding box center [314, 86] width 180 height 58
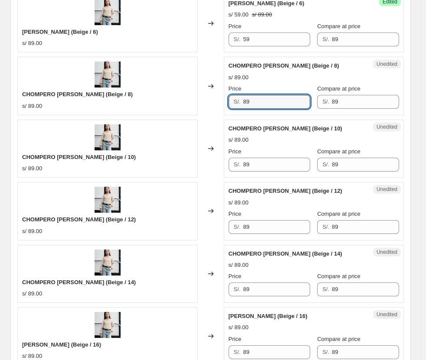
drag, startPoint x: 259, startPoint y: 105, endPoint x: 195, endPoint y: 98, distance: 65.0
click at [195, 99] on div "CHOMPERO [PERSON_NAME] (Beige / 8) s/ 89.00 Changed to Unedited CHOMPERO [PERSO…" at bounding box center [210, 86] width 386 height 58
drag, startPoint x: 257, startPoint y: 169, endPoint x: 242, endPoint y: 168, distance: 14.4
click at [242, 168] on div "S/. 89" at bounding box center [270, 165] width 82 height 14
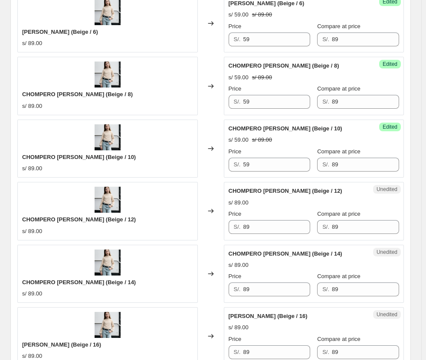
drag, startPoint x: 267, startPoint y: 219, endPoint x: 242, endPoint y: 221, distance: 24.3
click at [242, 221] on div "Price S/. 89" at bounding box center [270, 222] width 82 height 24
drag, startPoint x: 253, startPoint y: 226, endPoint x: 229, endPoint y: 226, distance: 23.4
click at [229, 226] on div "Unedited CHOMPERO [PERSON_NAME] (Beige / 12) s/ 89.00 Price S/. 89 Compare at p…" at bounding box center [314, 211] width 180 height 58
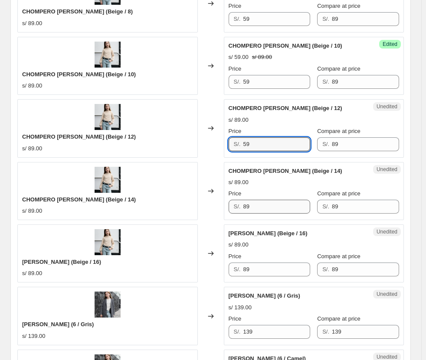
scroll to position [1126, 0]
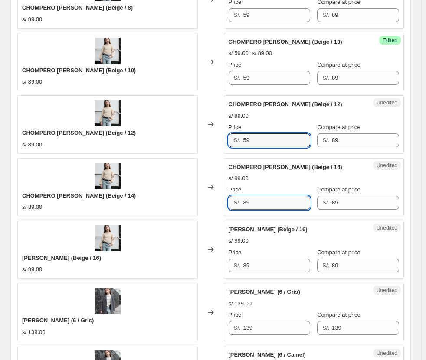
drag, startPoint x: 267, startPoint y: 209, endPoint x: 257, endPoint y: 209, distance: 10.0
click at [257, 209] on input "89" at bounding box center [276, 203] width 67 height 14
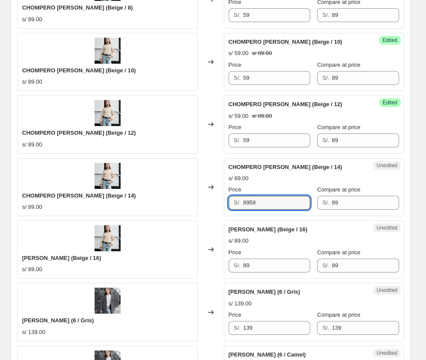
drag, startPoint x: 224, startPoint y: 198, endPoint x: 174, endPoint y: 194, distance: 50.0
click at [174, 194] on div "CHOMPERO [PERSON_NAME] (Beige / 14) s/ 89.00 Changed to Unedited CHOMPERO [PERS…" at bounding box center [210, 187] width 386 height 58
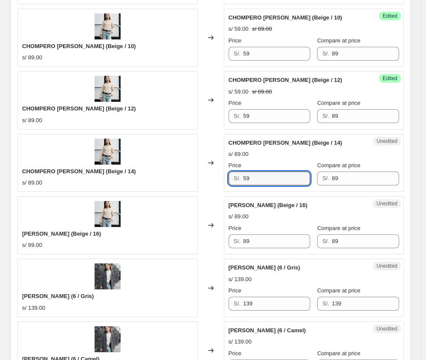
scroll to position [1169, 0]
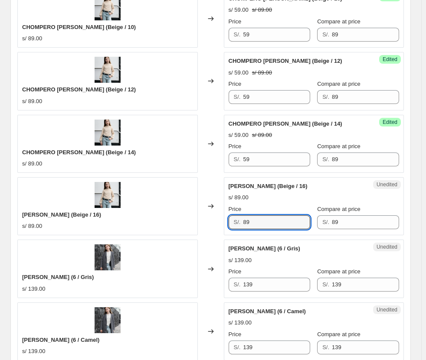
drag, startPoint x: 268, startPoint y: 225, endPoint x: 219, endPoint y: 222, distance: 49.6
click at [220, 222] on div "CHOMPERO [PERSON_NAME] (Beige / 16) s/ 89.00 Changed to Unedited CHOMPERO [PERS…" at bounding box center [210, 206] width 386 height 58
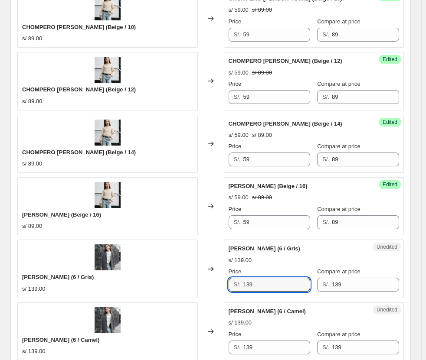
drag, startPoint x: 262, startPoint y: 286, endPoint x: 204, endPoint y: 279, distance: 58.5
click at [206, 280] on div "[PERSON_NAME] (6 / [PERSON_NAME]) s/ 139.00 Changed to Unedited [PERSON_NAME] (…" at bounding box center [210, 269] width 386 height 58
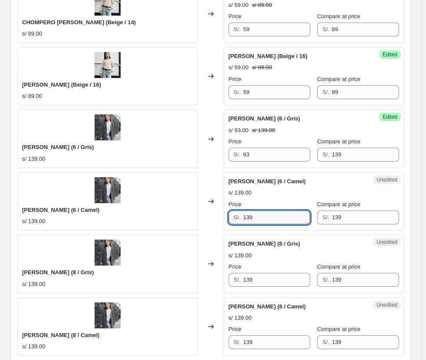
drag, startPoint x: 264, startPoint y: 219, endPoint x: 202, endPoint y: 218, distance: 61.6
click at [202, 218] on div "[PERSON_NAME] (6 / Camel) s/ 139.00 Changed to Unedited [PERSON_NAME] (6 / Came…" at bounding box center [210, 202] width 386 height 58
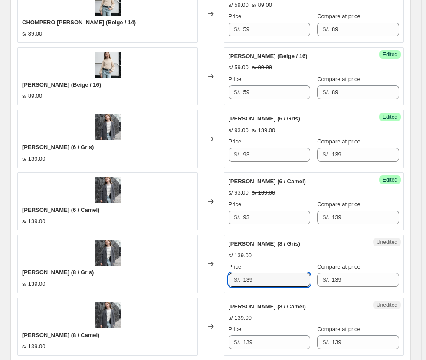
drag, startPoint x: 270, startPoint y: 281, endPoint x: 193, endPoint y: 264, distance: 78.6
click at [192, 268] on div "[PERSON_NAME] (8 / [PERSON_NAME]) s/ 139.00 Changed to Unedited [PERSON_NAME] (…" at bounding box center [210, 264] width 386 height 58
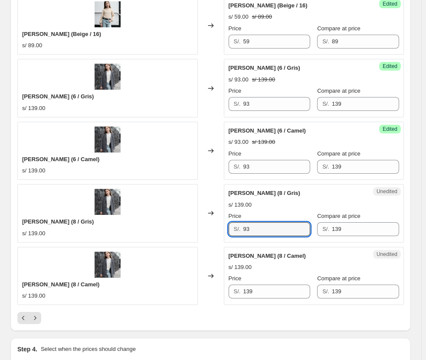
scroll to position [1429, 0]
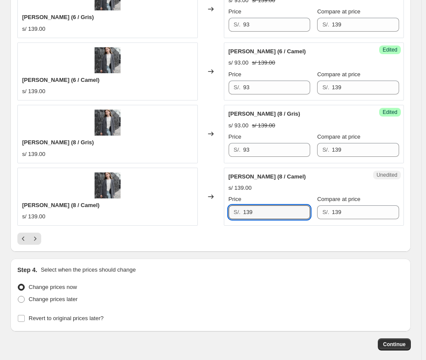
drag, startPoint x: 268, startPoint y: 212, endPoint x: 210, endPoint y: 211, distance: 57.7
click at [210, 211] on div "[PERSON_NAME] (8 / Camel) s/ 139.00 Changed to Unedited [PERSON_NAME] (8 / Came…" at bounding box center [210, 197] width 386 height 58
click at [33, 238] on icon "Next" at bounding box center [35, 239] width 9 height 9
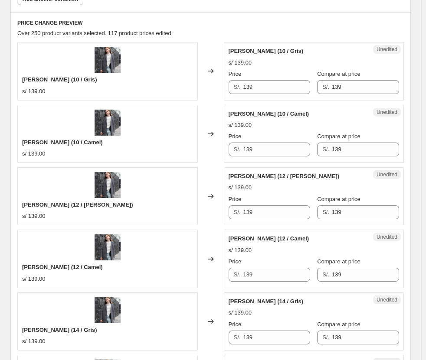
scroll to position [389, 0]
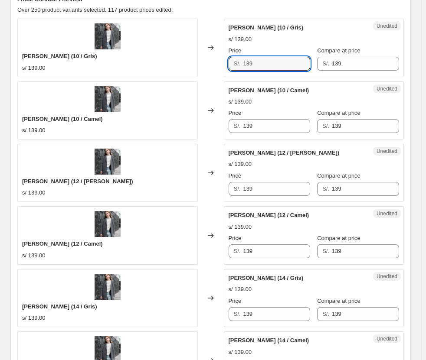
drag, startPoint x: 267, startPoint y: 59, endPoint x: 219, endPoint y: 64, distance: 48.5
click at [219, 64] on div "[PERSON_NAME] (10 / [PERSON_NAME]) s/ 139.00 Changed to Unedited [PERSON_NAME] …" at bounding box center [210, 48] width 386 height 58
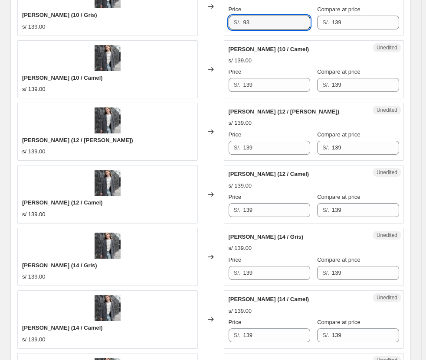
scroll to position [432, 0]
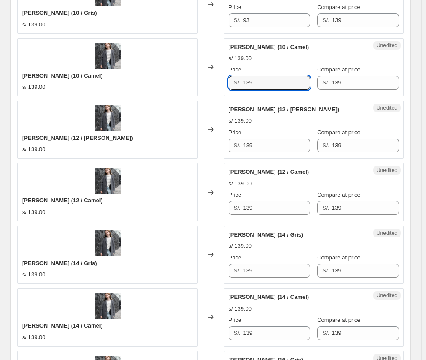
drag, startPoint x: 271, startPoint y: 79, endPoint x: 225, endPoint y: 78, distance: 45.5
click at [226, 78] on div "Unedited [PERSON_NAME] (10 / Camel) s/ 139.00 Price S/. 139 Compare at price S/…" at bounding box center [314, 67] width 180 height 58
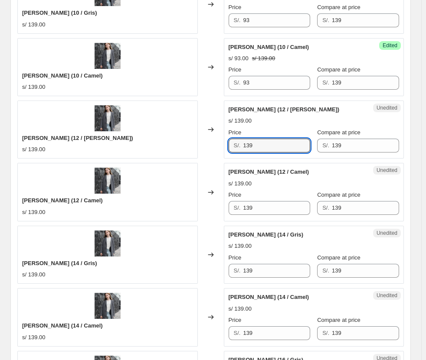
drag, startPoint x: 277, startPoint y: 150, endPoint x: 195, endPoint y: 143, distance: 82.7
click at [195, 144] on div "[PERSON_NAME] (12 / [PERSON_NAME]) s/ 139.00 Changed to Unedited [PERSON_NAME] …" at bounding box center [210, 130] width 386 height 58
drag, startPoint x: 262, startPoint y: 209, endPoint x: 246, endPoint y: 207, distance: 16.1
click at [249, 209] on input "139" at bounding box center [276, 208] width 67 height 14
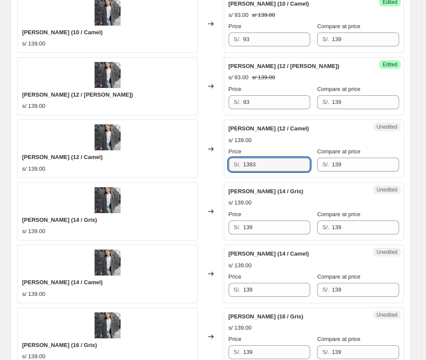
drag, startPoint x: 275, startPoint y: 167, endPoint x: 147, endPoint y: 155, distance: 128.1
click at [147, 157] on div "[PERSON_NAME] (12 / Camel) s/ 139.00 Changed to Unedited [PERSON_NAME] (12 / Ca…" at bounding box center [210, 149] width 386 height 58
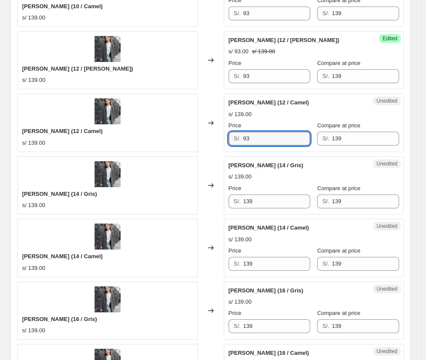
scroll to position [519, 0]
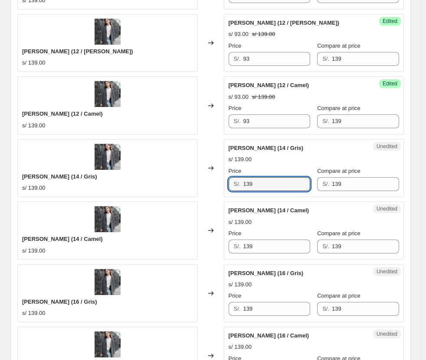
drag, startPoint x: 261, startPoint y: 187, endPoint x: 222, endPoint y: 186, distance: 39.5
click at [222, 186] on div "[PERSON_NAME] (14 / [PERSON_NAME]) s/ 139.00 Changed to Unedited [PERSON_NAME] …" at bounding box center [210, 168] width 386 height 58
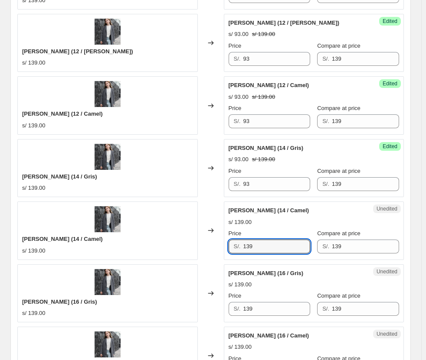
click at [135, 227] on div "[PERSON_NAME] (14 / Camel) s/ 139.00 Changed to Unedited [PERSON_NAME] (14 / Ca…" at bounding box center [210, 231] width 386 height 58
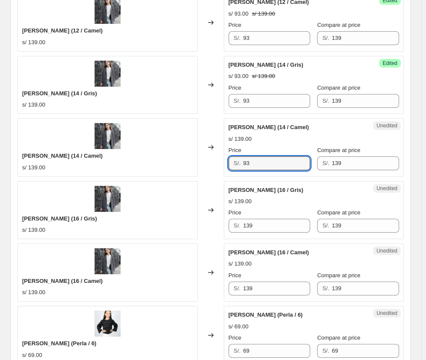
scroll to position [605, 0]
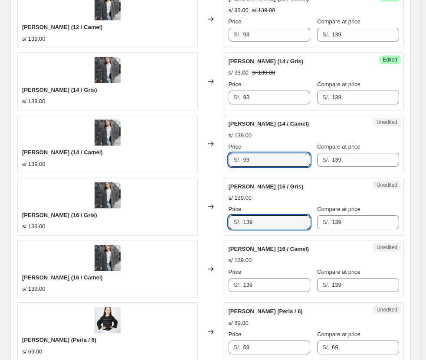
click at [212, 219] on div "[PERSON_NAME] (16 / [PERSON_NAME]) s/ 139.00 Changed to Unedited [PERSON_NAME] …" at bounding box center [210, 207] width 386 height 58
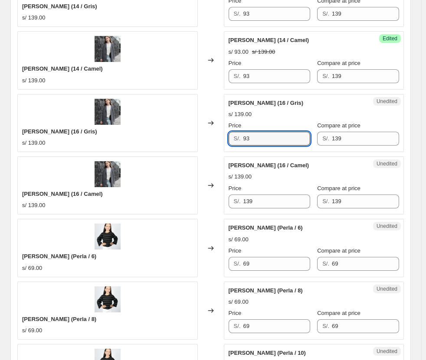
scroll to position [692, 0]
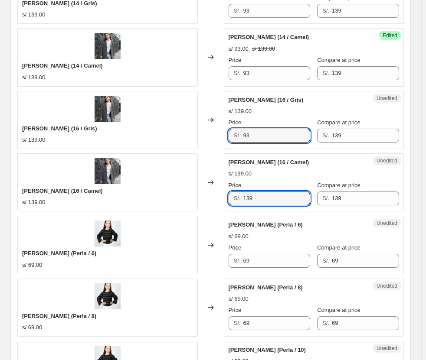
click at [188, 199] on div "[PERSON_NAME] (16 / Camel) s/ 139.00 Changed to Unedited [PERSON_NAME] (16 / Ca…" at bounding box center [210, 183] width 386 height 58
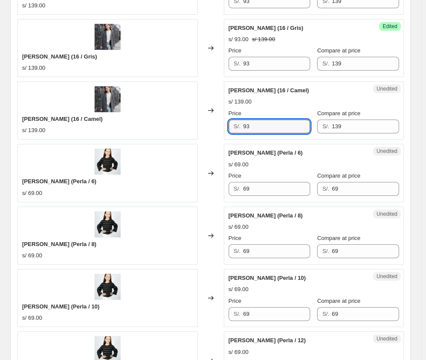
scroll to position [779, 0]
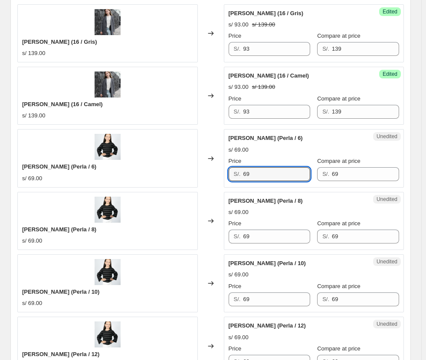
drag, startPoint x: 268, startPoint y: 178, endPoint x: 229, endPoint y: 183, distance: 39.0
click at [229, 183] on div "Unedited [PERSON_NAME] (Perla / 6) s/ 69.00 Price S/. 69 Compare at price S/. 69" at bounding box center [314, 158] width 180 height 58
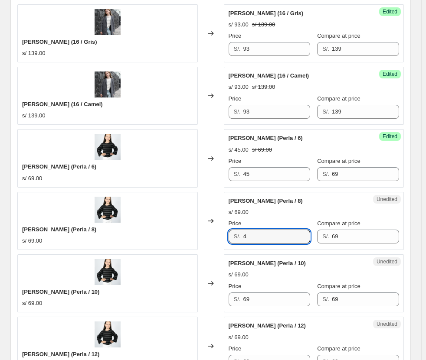
drag, startPoint x: 262, startPoint y: 231, endPoint x: 197, endPoint y: 226, distance: 64.8
click at [198, 229] on div "[PERSON_NAME] (Perla / 8) s/ 69.00 Changed to Unedited [PERSON_NAME] (Perla / 8…" at bounding box center [210, 221] width 386 height 58
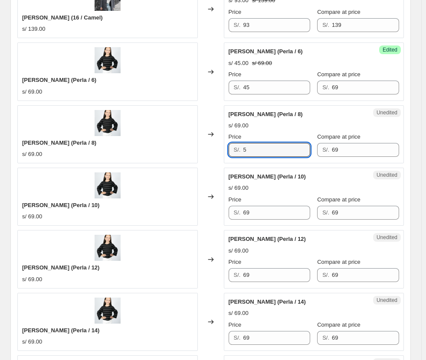
click at [208, 153] on div "[PERSON_NAME] (Perla / 8) s/ 69.00 Changed to Unedited [PERSON_NAME] (Perla / 8…" at bounding box center [210, 134] width 386 height 58
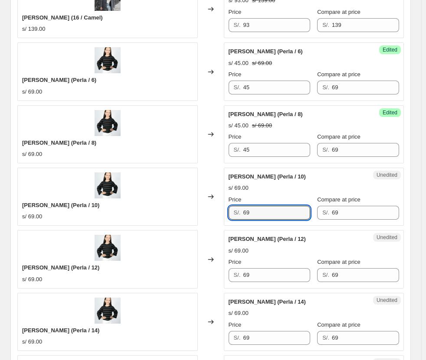
click at [156, 207] on div "[PERSON_NAME] (Perla / 10) s/ 69.00 Changed to Unedited [PERSON_NAME] (Perla / …" at bounding box center [210, 197] width 386 height 58
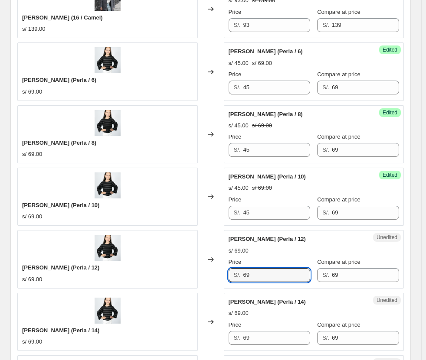
click at [216, 270] on div "[PERSON_NAME] (Perla / 12) s/ 69.00 Changed to Unedited [PERSON_NAME] (Perla / …" at bounding box center [210, 259] width 386 height 58
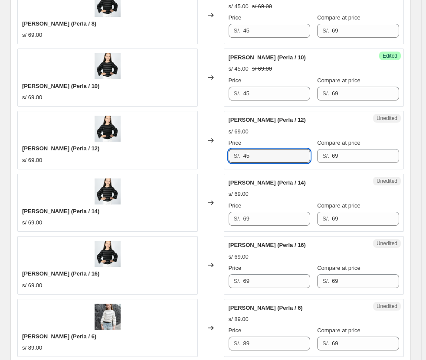
scroll to position [996, 0]
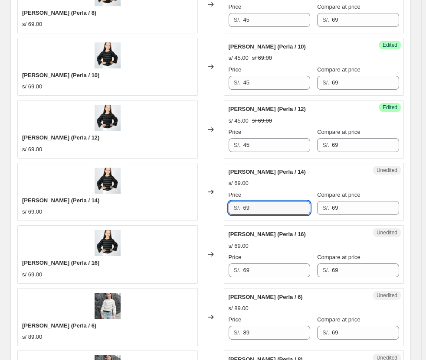
click at [221, 205] on div "[PERSON_NAME] (Perla / 14) s/ 69.00 Changed to Unedited [PERSON_NAME] (Perla / …" at bounding box center [210, 192] width 386 height 58
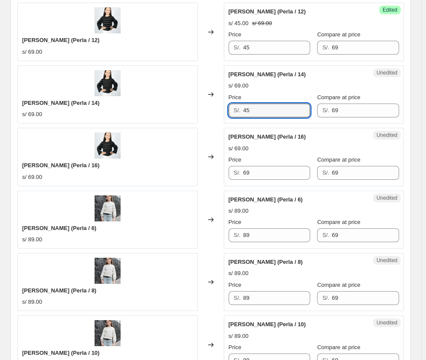
scroll to position [1126, 0]
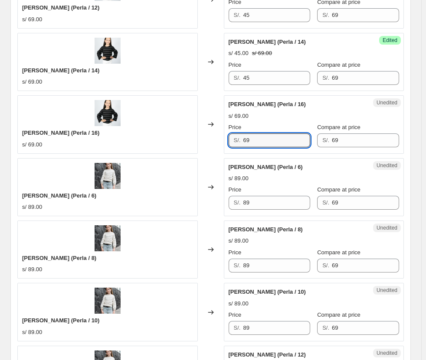
click at [218, 149] on div "[PERSON_NAME] (Perla / 16) s/ 69.00 Changed to Unedited [PERSON_NAME] (Perla / …" at bounding box center [210, 124] width 386 height 58
click at [124, 191] on div "[PERSON_NAME] (Perla / 6) s/ 89.00 Changed to Unedited [PERSON_NAME] (Perla / 6…" at bounding box center [210, 187] width 386 height 58
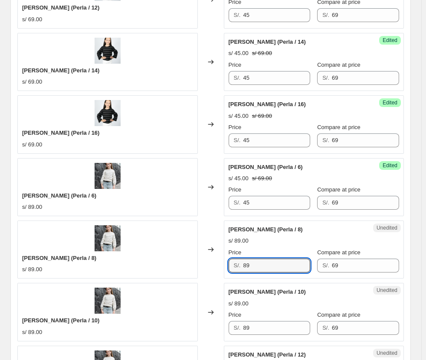
click at [222, 265] on div "[PERSON_NAME] (Perla / 8) s/ 89.00 Changed to Unedited [PERSON_NAME] (Perla / 8…" at bounding box center [210, 250] width 386 height 58
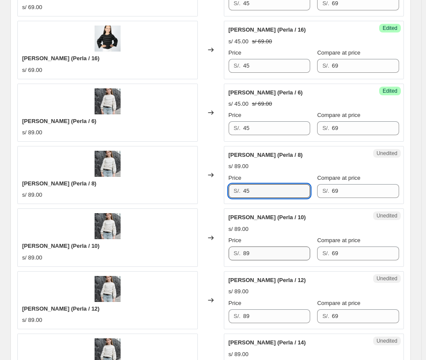
scroll to position [1213, 0]
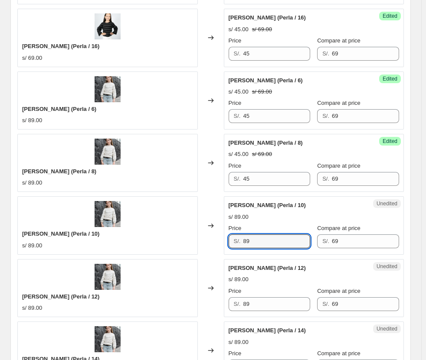
click at [183, 237] on div "[PERSON_NAME] (Perla / 10) s/ 89.00 Changed to Unedited [PERSON_NAME] (Perla / …" at bounding box center [210, 225] width 386 height 58
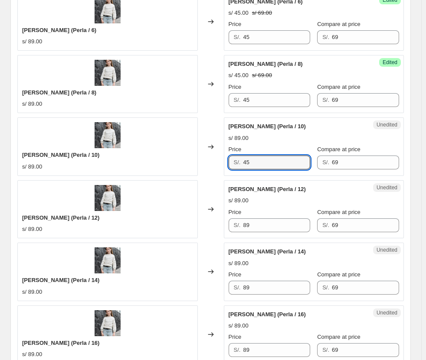
scroll to position [1299, 0]
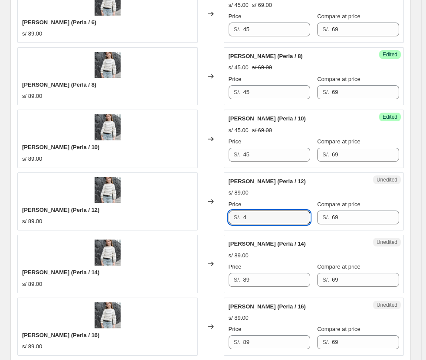
click at [204, 220] on div "[PERSON_NAME] (Perla / 12) s/ 89.00 Changed to Unedited [PERSON_NAME] (Perla / …" at bounding box center [210, 202] width 386 height 58
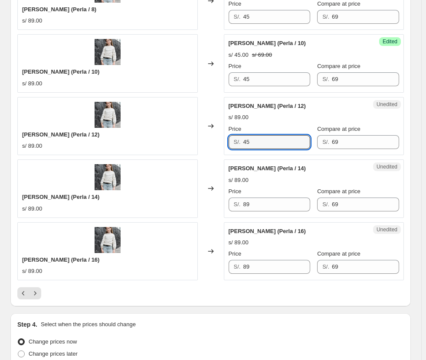
scroll to position [1386, 0]
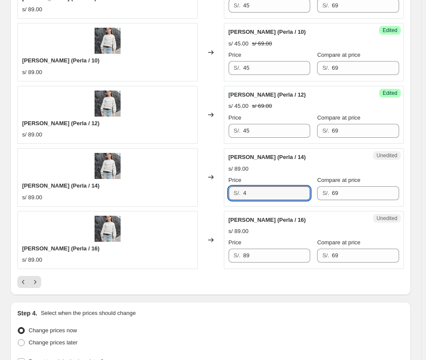
click at [174, 204] on div "[PERSON_NAME] (Perla / 14) s/ 89.00 Changed to Unedited [PERSON_NAME] (Perla / …" at bounding box center [210, 177] width 386 height 58
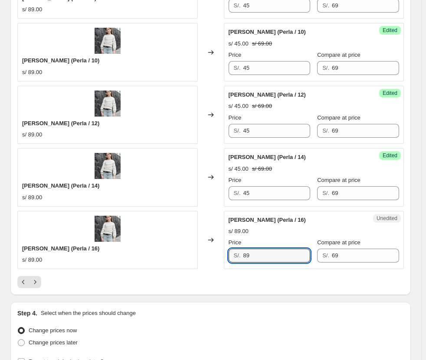
click at [209, 262] on div "[PERSON_NAME] (Perla / 16) s/ 89.00 Changed to Unedited [PERSON_NAME] (Perla / …" at bounding box center [210, 240] width 386 height 58
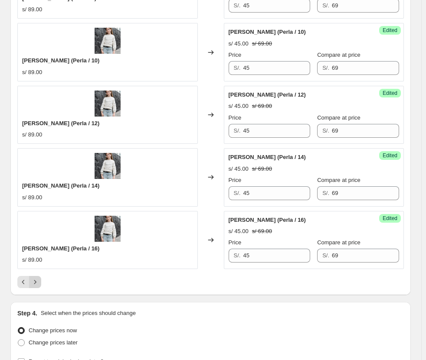
click at [31, 284] on button "Next" at bounding box center [35, 282] width 12 height 12
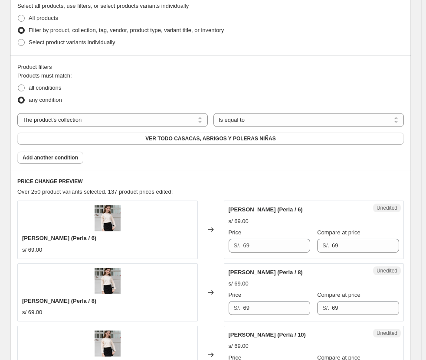
scroll to position [215, 0]
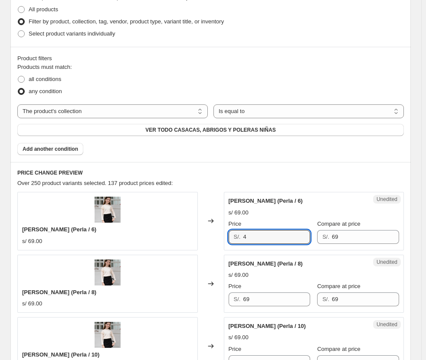
drag, startPoint x: 278, startPoint y: 235, endPoint x: 205, endPoint y: 236, distance: 72.9
click at [206, 236] on div "[PERSON_NAME] (Perla / 6) s/ 69.00 Changed to Unedited CHOMPERO CAMILA (Perla /…" at bounding box center [210, 221] width 386 height 58
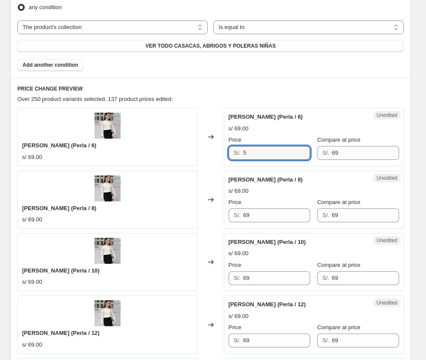
scroll to position [302, 0]
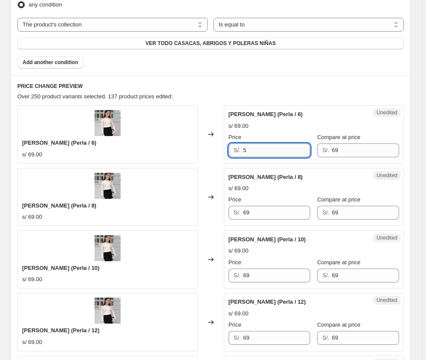
click at [251, 143] on div "Price S/. 5" at bounding box center [270, 145] width 82 height 24
drag, startPoint x: 252, startPoint y: 150, endPoint x: 204, endPoint y: 150, distance: 48.6
click at [204, 150] on div "[PERSON_NAME] (Perla / 6) s/ 69.00 Changed to Success Edited [PERSON_NAME] ([PE…" at bounding box center [210, 134] width 386 height 58
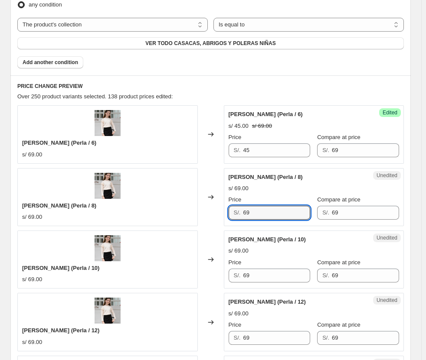
drag, startPoint x: 262, startPoint y: 218, endPoint x: 209, endPoint y: 217, distance: 52.9
click at [210, 217] on div "CHOMPERO CAMILA (Perla / 8) s/ 69.00 Changed to Unedited CHOMPERO CAMILA (Perla…" at bounding box center [210, 197] width 386 height 58
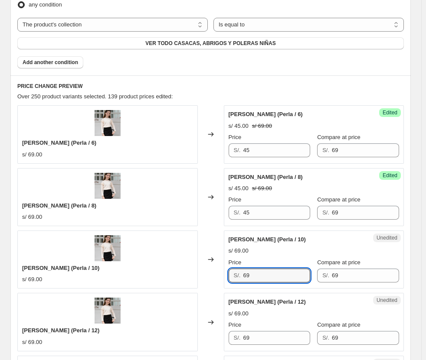
drag, startPoint x: 242, startPoint y: 278, endPoint x: 221, endPoint y: 275, distance: 21.0
click at [221, 275] on div "[PERSON_NAME] (Perla / 10) s/ 69.00 Changed to Unedited CHOMPERO CAMILA (Perla …" at bounding box center [210, 260] width 386 height 58
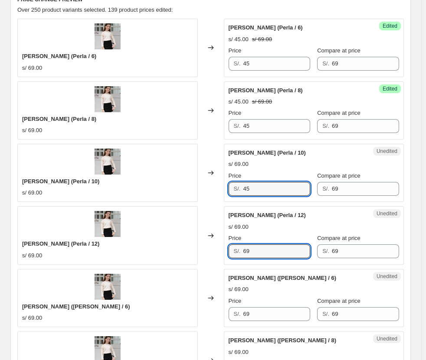
click at [211, 252] on div "CHOMPERO CAMILA (Perla / 12) s/ 69.00 Changed to Unedited CHOMPERO CAMILA (Perl…" at bounding box center [210, 235] width 386 height 58
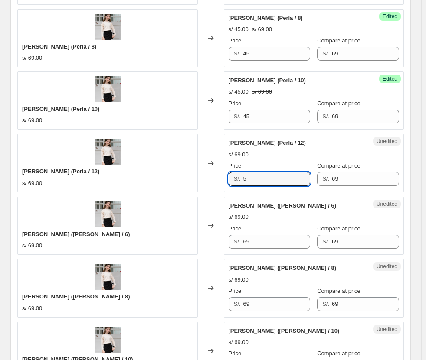
scroll to position [519, 0]
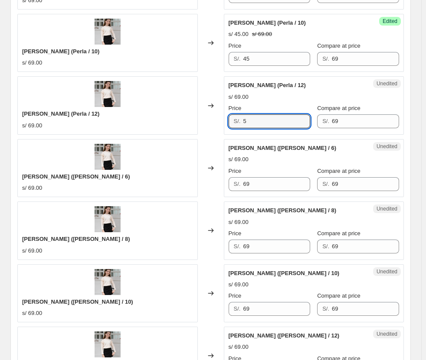
click at [219, 129] on div "CHOMPERO CAMILA (Perla / 12) s/ 69.00 Changed to Unedited CHOMPERO CAMILA (Perl…" at bounding box center [210, 105] width 386 height 58
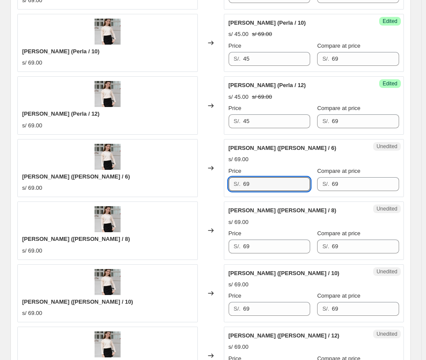
drag, startPoint x: 263, startPoint y: 186, endPoint x: 206, endPoint y: 188, distance: 57.3
click at [207, 189] on div "[PERSON_NAME] ([PERSON_NAME] / 6) s/ 69.00 Changed to Unedited CHOMPERO CAMILA …" at bounding box center [210, 168] width 386 height 58
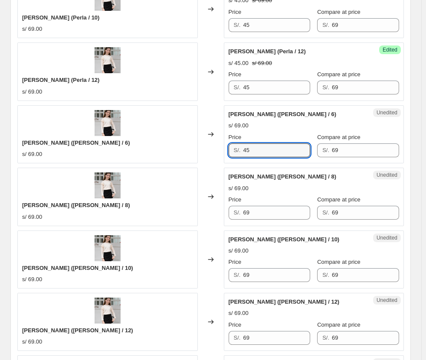
scroll to position [605, 0]
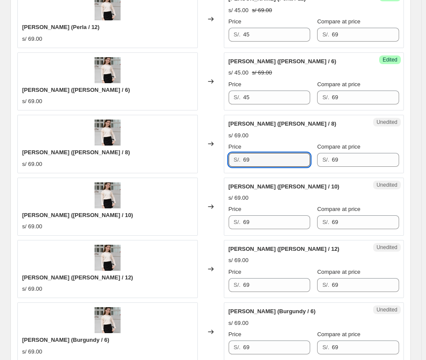
drag, startPoint x: 265, startPoint y: 160, endPoint x: 196, endPoint y: 159, distance: 68.5
click at [196, 159] on div "[PERSON_NAME] ([PERSON_NAME] / 8) s/ 69.00 Changed to Unedited CHOMPERO CAMILA …" at bounding box center [210, 144] width 386 height 58
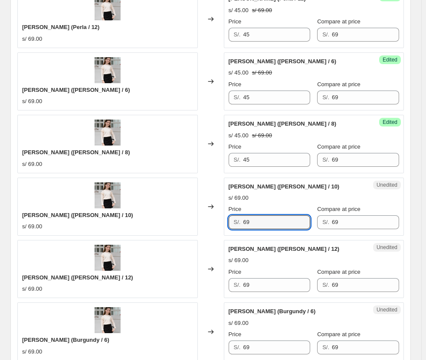
click at [226, 219] on div "Unedited CHOMPERO CAMILA ([PERSON_NAME] / 10) s/ 69.00 Price S/. 69 Compare at …" at bounding box center [314, 207] width 180 height 58
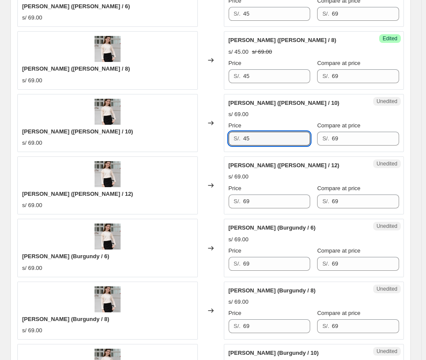
scroll to position [692, 0]
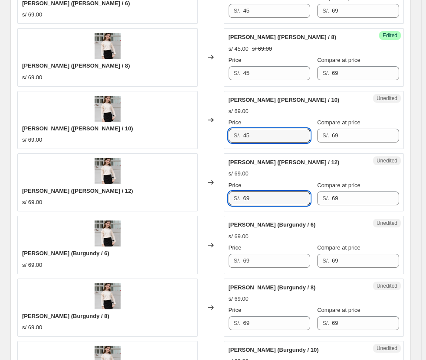
click at [227, 199] on div "Unedited [PERSON_NAME] ([PERSON_NAME] / 12) s/ 69.00 Price S/. 69 Compare at pr…" at bounding box center [314, 183] width 180 height 58
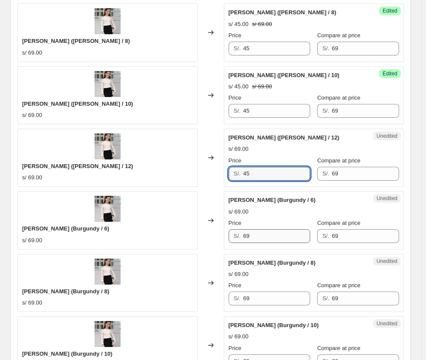
scroll to position [736, 0]
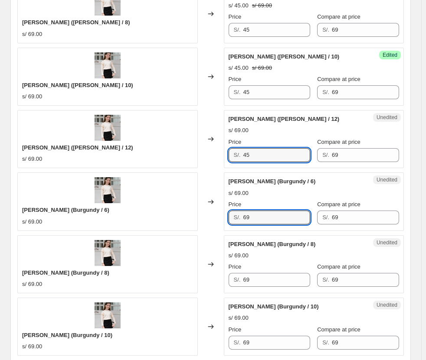
click at [231, 217] on div "S/. 69" at bounding box center [270, 218] width 82 height 14
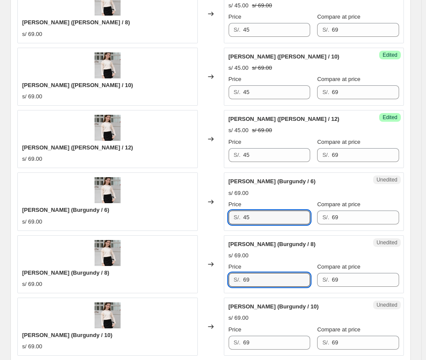
click at [187, 271] on div "[PERSON_NAME] (Burgundy / 8) s/ 69.00 Changed to Unedited CHOMPERO CAMILA (Burg…" at bounding box center [210, 264] width 386 height 58
click at [204, 278] on div "[PERSON_NAME] (Burgundy / 8) s/ 69.00 Changed to Unedited CHOMPERO CAMILA (Burg…" at bounding box center [210, 264] width 386 height 58
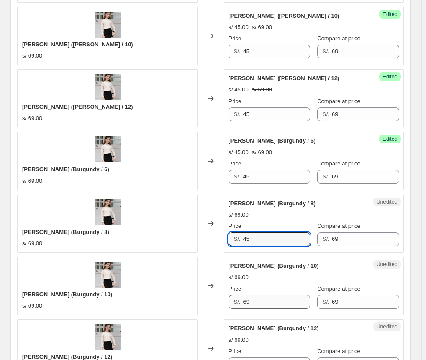
scroll to position [822, 0]
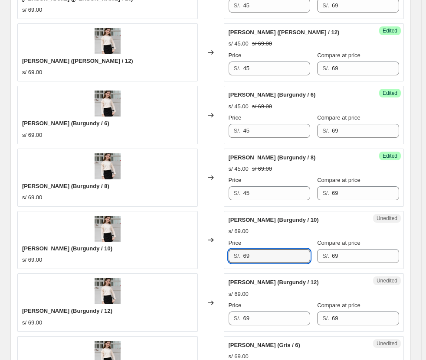
click at [204, 255] on div "[PERSON_NAME] (Burgundy / 10) s/ 69.00 Changed to Unedited CHOMPERO CAMILA (Bur…" at bounding box center [210, 240] width 386 height 58
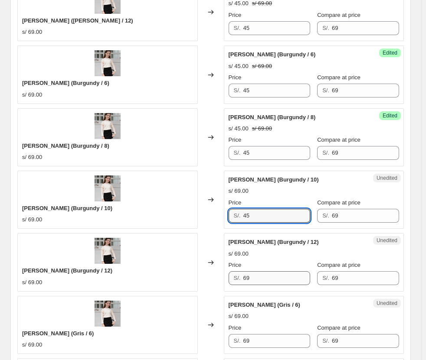
scroll to position [909, 0]
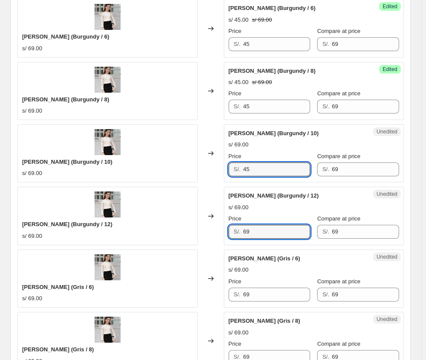
click at [164, 229] on div "[PERSON_NAME] (Burgundy / 12) s/ 69.00 Changed to Unedited CHOMPERO CAMILA (Bur…" at bounding box center [210, 216] width 386 height 58
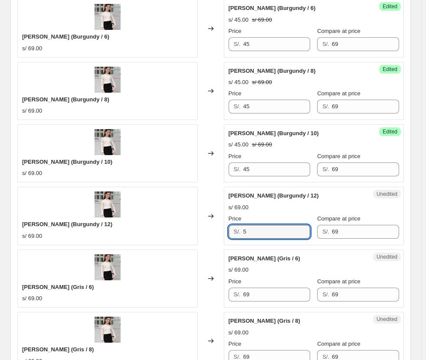
click at [170, 231] on div "[PERSON_NAME] (Burgundy / 12) s/ 69.00 Changed to Unedited CHOMPERO CAMILA (Bur…" at bounding box center [210, 216] width 386 height 58
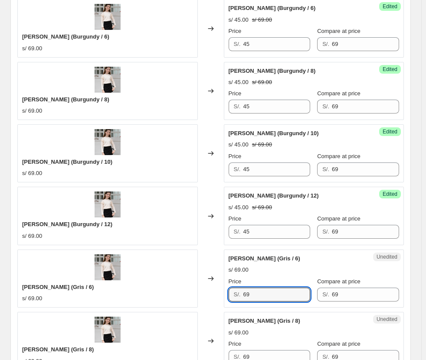
click at [223, 293] on div "[PERSON_NAME] (Gris / 6) s/ 69.00 Changed to Unedited CHOMPERO CAMILA (Gris / 6…" at bounding box center [210, 279] width 386 height 58
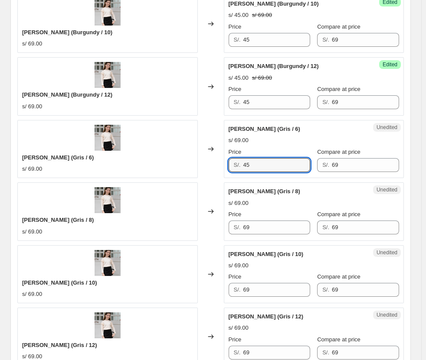
scroll to position [1039, 0]
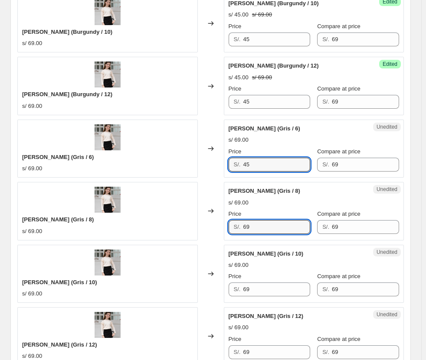
click at [186, 228] on div "[PERSON_NAME] (Gris / 8) s/ 69.00 Changed to Unedited CHOMPERO CAMILA (Gris / 8…" at bounding box center [210, 211] width 386 height 58
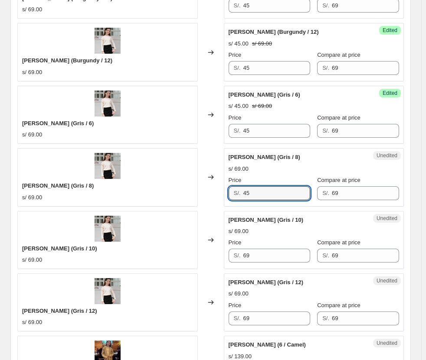
scroll to position [1126, 0]
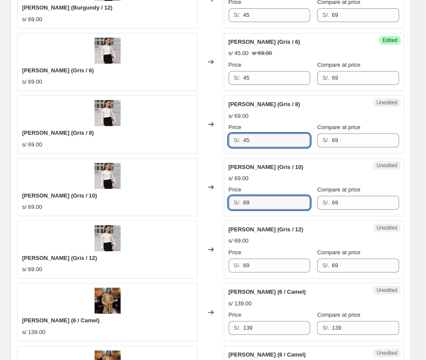
click at [185, 195] on div "[PERSON_NAME] (Gris / 10) s/ 69.00 Changed to Unedited CHOMPERO CAMILA (Gris / …" at bounding box center [210, 187] width 386 height 58
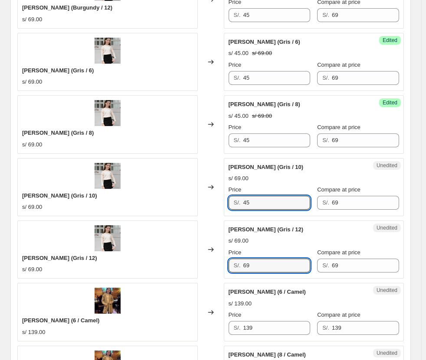
click at [226, 265] on div "Unedited CHOMPERO CAMILA (Gris / 12) s/ 69.00 Price S/. 69 Compare at price S/.…" at bounding box center [314, 250] width 180 height 58
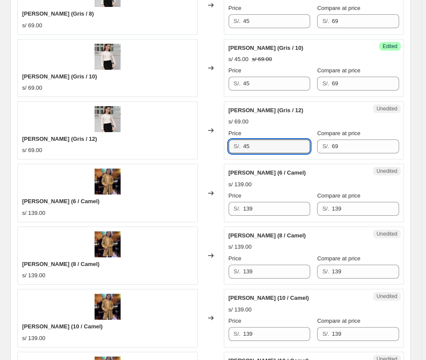
scroll to position [1256, 0]
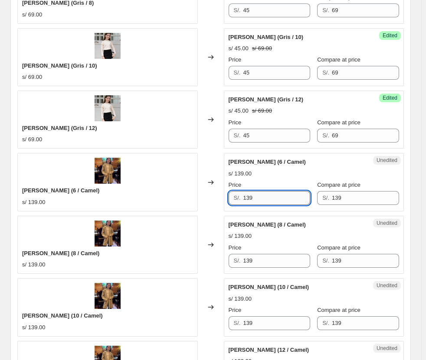
click at [272, 198] on input "139" at bounding box center [276, 198] width 67 height 14
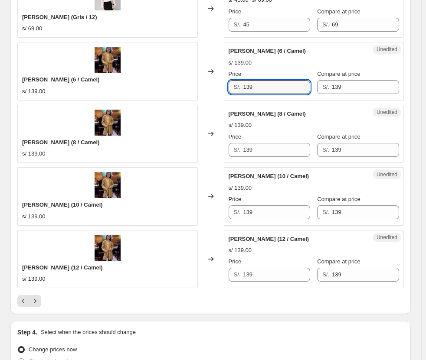
scroll to position [1386, 0]
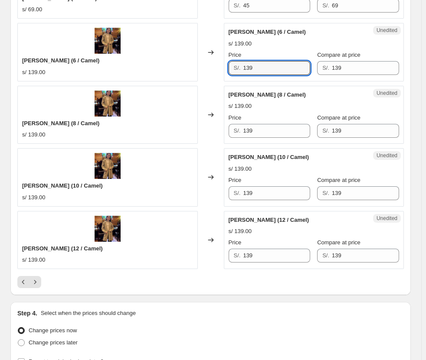
drag, startPoint x: 236, startPoint y: 66, endPoint x: 199, endPoint y: 66, distance: 36.9
click at [199, 66] on div "[PERSON_NAME] (6 / Camel) s/ 139.00 Changed to Unedited [PERSON_NAME] (6 / Came…" at bounding box center [210, 52] width 386 height 58
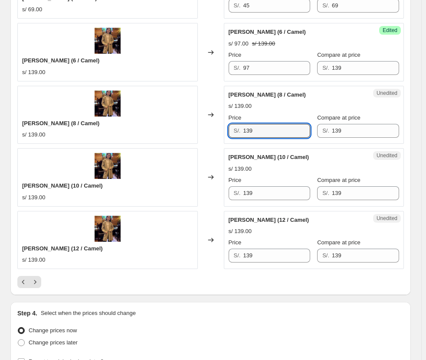
drag, startPoint x: 265, startPoint y: 133, endPoint x: 211, endPoint y: 134, distance: 53.8
click at [211, 134] on div "[PERSON_NAME] (8 / Camel) s/ 139.00 Changed to Unedited [PERSON_NAME] (8 / Came…" at bounding box center [210, 115] width 386 height 58
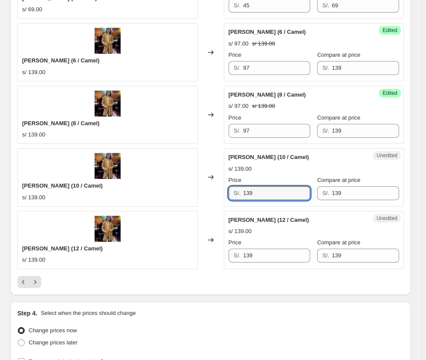
drag, startPoint x: 275, startPoint y: 199, endPoint x: 216, endPoint y: 198, distance: 59.0
click at [217, 199] on div "[PERSON_NAME] (10 / Camel) s/ 139.00 Changed to Unedited [PERSON_NAME] (10 / Ca…" at bounding box center [210, 177] width 386 height 58
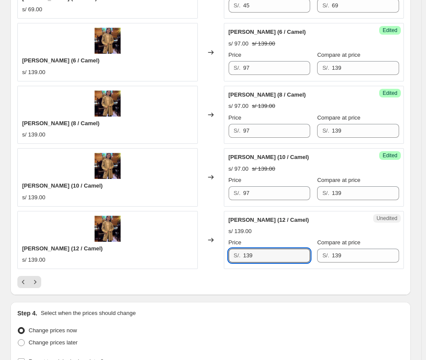
drag, startPoint x: 268, startPoint y: 260, endPoint x: 215, endPoint y: 260, distance: 53.3
click at [215, 260] on div "[PERSON_NAME] (12 / Camel) s/ 139.00 Changed to Unedited [PERSON_NAME] (12 / Ca…" at bounding box center [210, 240] width 386 height 58
drag, startPoint x: 264, startPoint y: 255, endPoint x: 173, endPoint y: 251, distance: 91.2
click at [173, 252] on div "[PERSON_NAME] (12 / Camel) s/ 139.00 Changed to Unedited [PERSON_NAME] (12 / Ca…" at bounding box center [210, 240] width 386 height 58
click at [39, 282] on button "Next" at bounding box center [35, 282] width 12 height 12
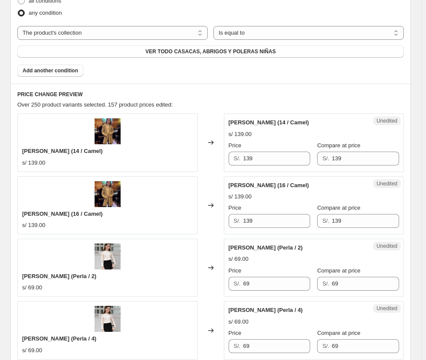
scroll to position [326, 0]
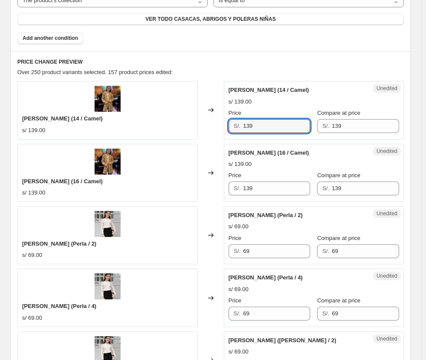
drag, startPoint x: 269, startPoint y: 129, endPoint x: 144, endPoint y: 126, distance: 125.4
click at [144, 126] on div "[PERSON_NAME] (14 / Camel) s/ 139.00 Changed to Unedited [PERSON_NAME] (14 / Ca…" at bounding box center [210, 110] width 386 height 58
drag, startPoint x: 273, startPoint y: 190, endPoint x: 194, endPoint y: 191, distance: 78.9
click at [194, 191] on div "[PERSON_NAME] (16 / Camel) s/ 139.00 Changed to Unedited [PERSON_NAME] (16 / Ca…" at bounding box center [210, 173] width 386 height 58
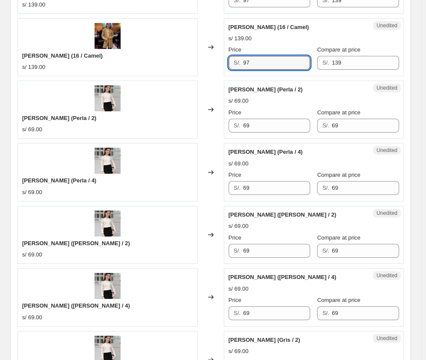
scroll to position [456, 0]
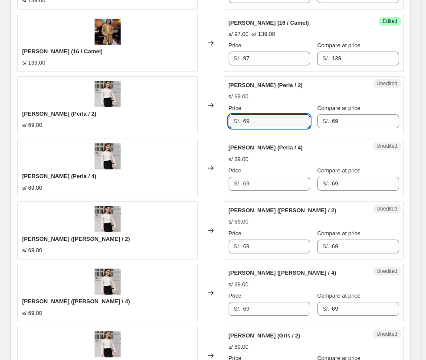
drag, startPoint x: 274, startPoint y: 121, endPoint x: 198, endPoint y: 128, distance: 76.6
click at [198, 128] on div "[PERSON_NAME] (Perla / 2) s/ 69.00 Changed to Unedited CHOMPERO CAMILA (Perla /…" at bounding box center [210, 105] width 386 height 58
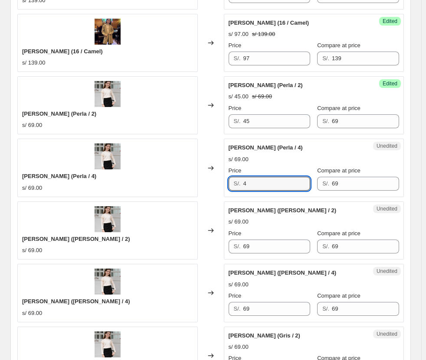
drag, startPoint x: 270, startPoint y: 178, endPoint x: 203, endPoint y: 180, distance: 66.8
click at [206, 175] on div "CHOMPERO CAMILA (Perla / 4) s/ 69.00 Changed to Unedited CHOMPERO CAMILA (Perla…" at bounding box center [210, 168] width 386 height 58
click at [205, 184] on div "CHOMPERO CAMILA (Perla / 4) s/ 69.00 Changed to Unedited CHOMPERO CAMILA (Perla…" at bounding box center [210, 168] width 386 height 58
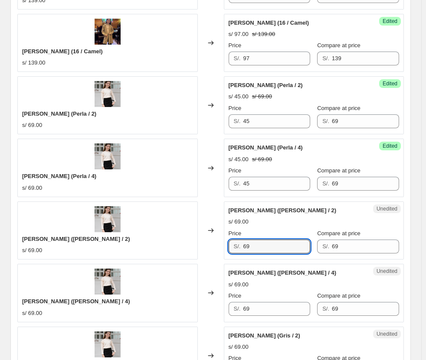
click at [99, 226] on div "[PERSON_NAME] ([PERSON_NAME] / 2) s/ 69.00 Changed to Unedited CHOMPERO CAMILA …" at bounding box center [210, 231] width 386 height 58
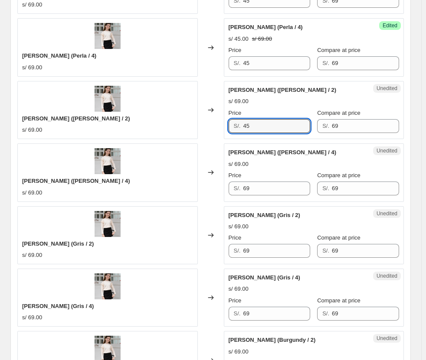
scroll to position [586, 0]
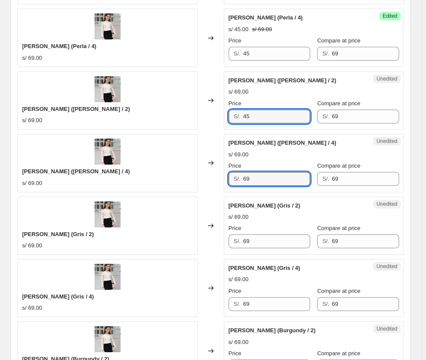
click at [186, 176] on div "[PERSON_NAME] ([PERSON_NAME] / 4) s/ 69.00 Changed to Unedited CHOMPERO CAMILA …" at bounding box center [210, 163] width 386 height 58
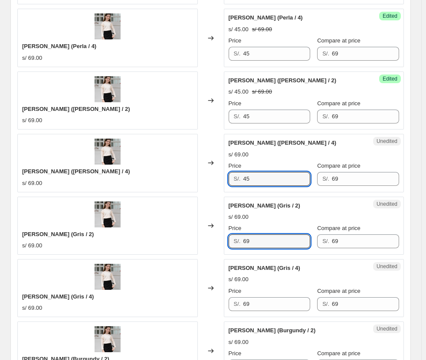
click at [195, 238] on div "[PERSON_NAME] (Gris / 2) s/ 69.00 Changed to Unedited CHOMPERO CAMILA (Gris / 2…" at bounding box center [210, 226] width 386 height 58
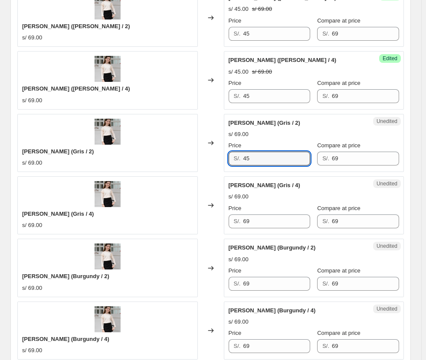
scroll to position [673, 0]
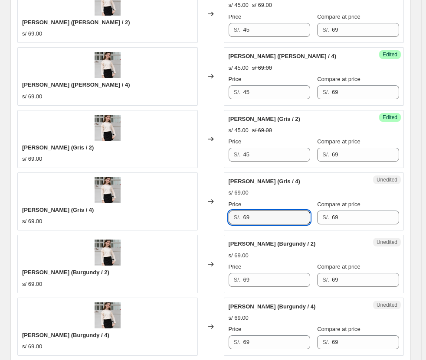
click at [193, 209] on div "[PERSON_NAME] (Gris / 4) s/ 69.00 Changed to Unedited CHOMPERO CAMILA (Gris / 4…" at bounding box center [210, 202] width 386 height 58
click at [149, 261] on div "[PERSON_NAME] (Burgundy / 2) s/ 69.00 Changed to Unedited CHOMPERO CAMILA (Burg…" at bounding box center [210, 264] width 386 height 58
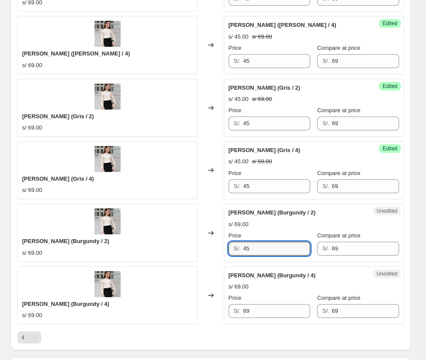
scroll to position [760, 0]
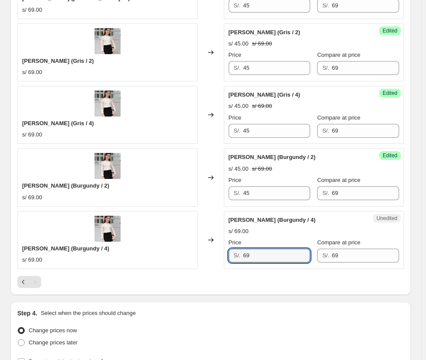
click at [216, 258] on div "[PERSON_NAME] (Burgundy / 4) s/ 69.00 Changed to Unedited CHOMPERO CAMILA (Burg…" at bounding box center [210, 240] width 386 height 58
click at [36, 284] on div "Pagination" at bounding box center [35, 282] width 12 height 12
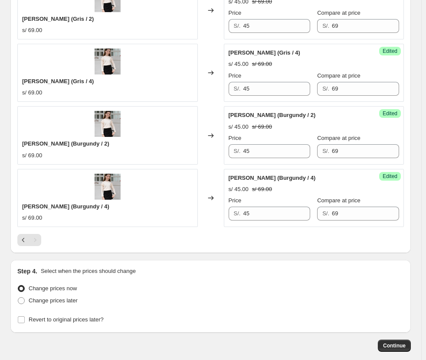
scroll to position [847, 0]
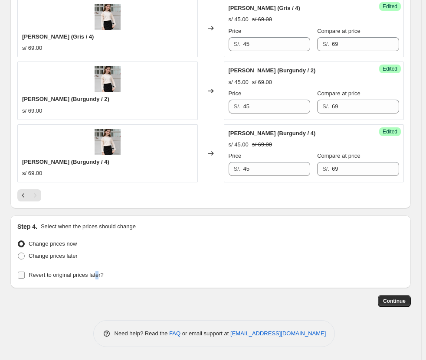
click at [96, 271] on span "Revert to original prices later?" at bounding box center [66, 275] width 75 height 9
click at [86, 274] on span "Revert to original prices later?" at bounding box center [66, 275] width 75 height 7
click at [25, 274] on input "Revert to original prices later?" at bounding box center [21, 275] width 7 height 7
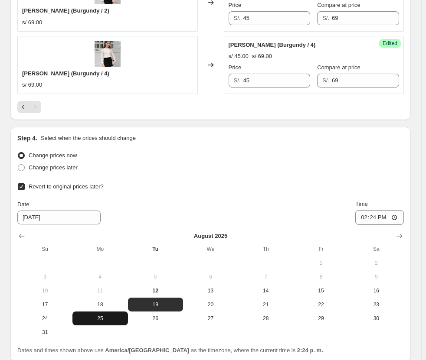
scroll to position [1009, 0]
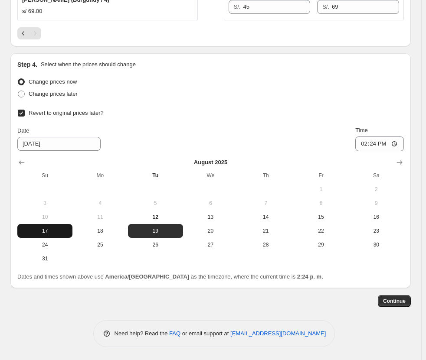
click at [49, 227] on button "17" at bounding box center [44, 231] width 55 height 14
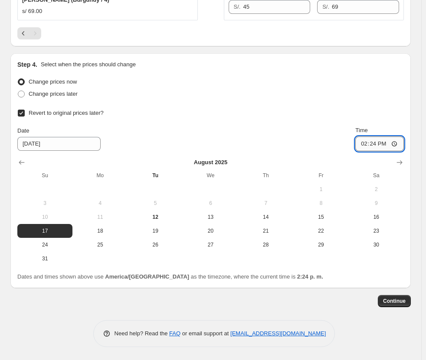
click at [311, 146] on input "14:24" at bounding box center [379, 144] width 49 height 15
click at [311, 298] on span "Continue" at bounding box center [394, 301] width 23 height 7
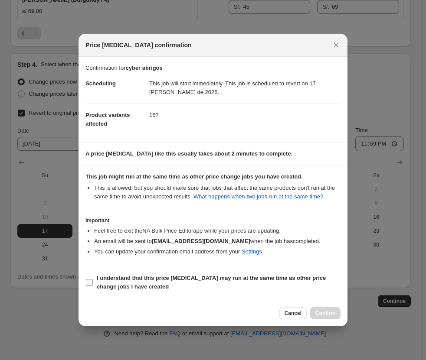
click at [250, 274] on label "I understand that this price [MEDICAL_DATA] may run at the same time as other p…" at bounding box center [212, 282] width 255 height 21
click at [93, 279] on input "I understand that this price [MEDICAL_DATA] may run at the same time as other p…" at bounding box center [89, 282] width 7 height 7
click at [311, 313] on span "Confirm" at bounding box center [325, 313] width 20 height 7
